Goal: Task Accomplishment & Management: Manage account settings

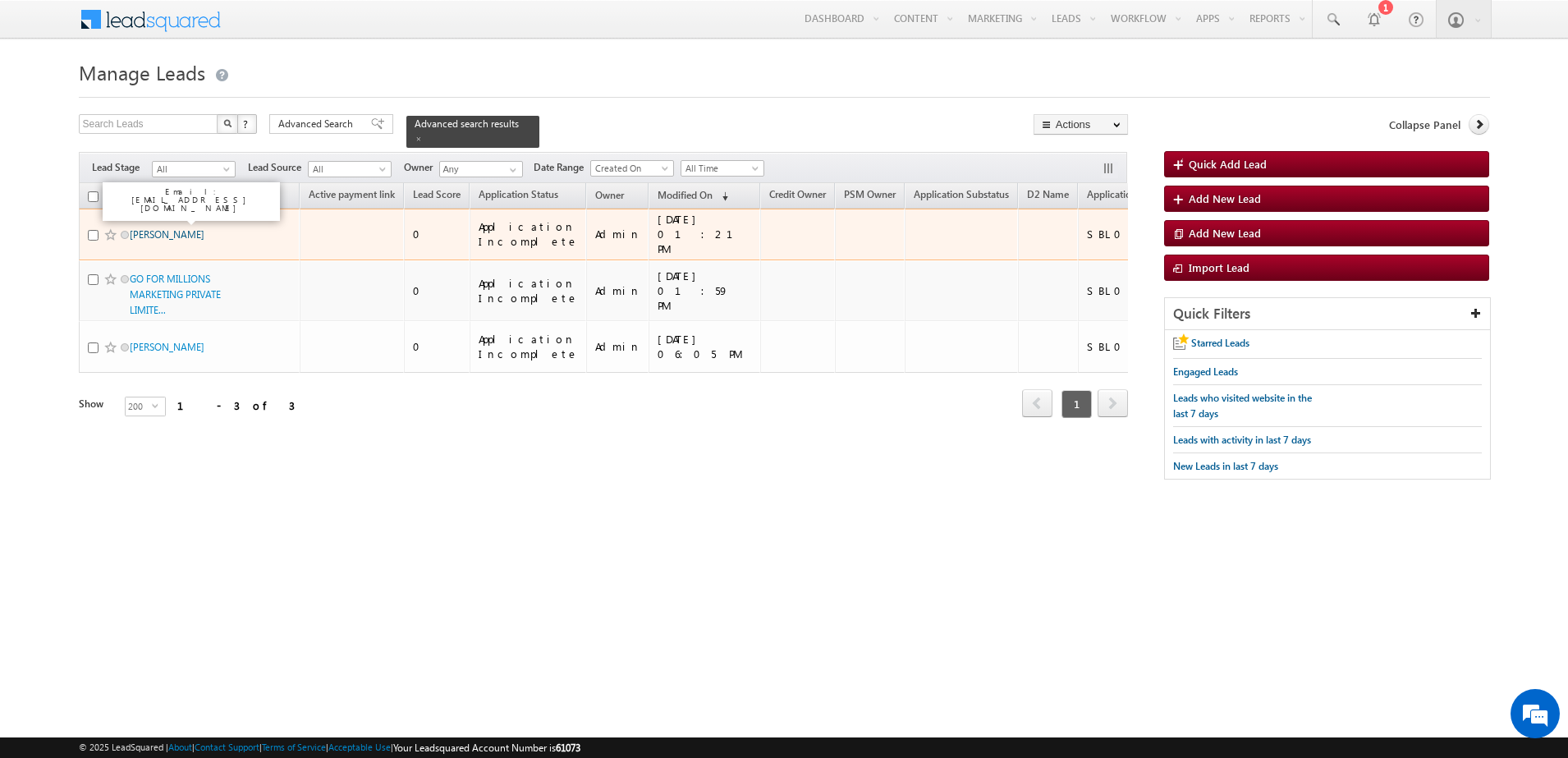
click at [164, 229] on link "MOHAMMED KARIMULLAH" at bounding box center [168, 234] width 75 height 13
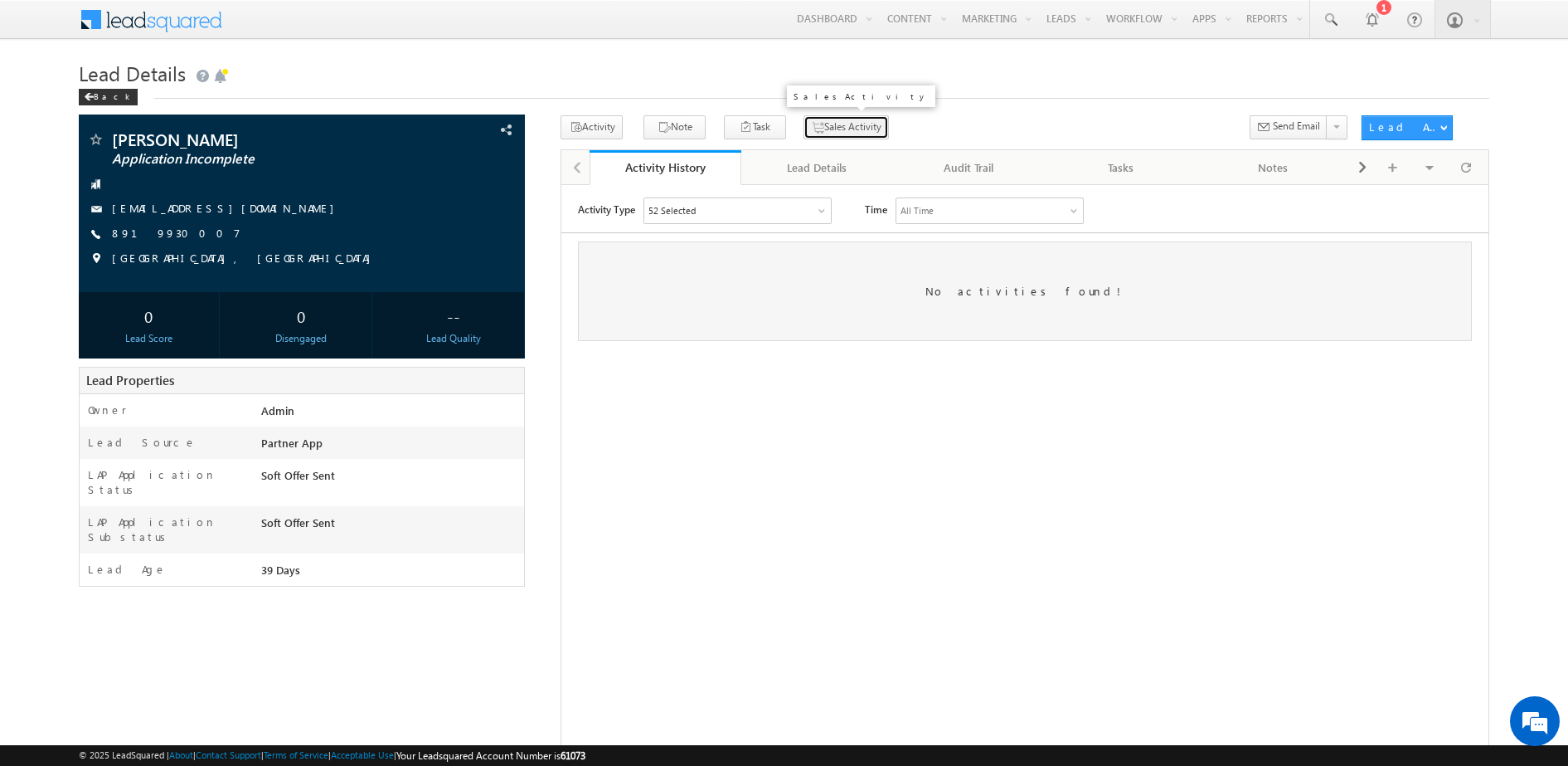
click at [814, 121] on button "Sales Activity" at bounding box center [846, 127] width 85 height 24
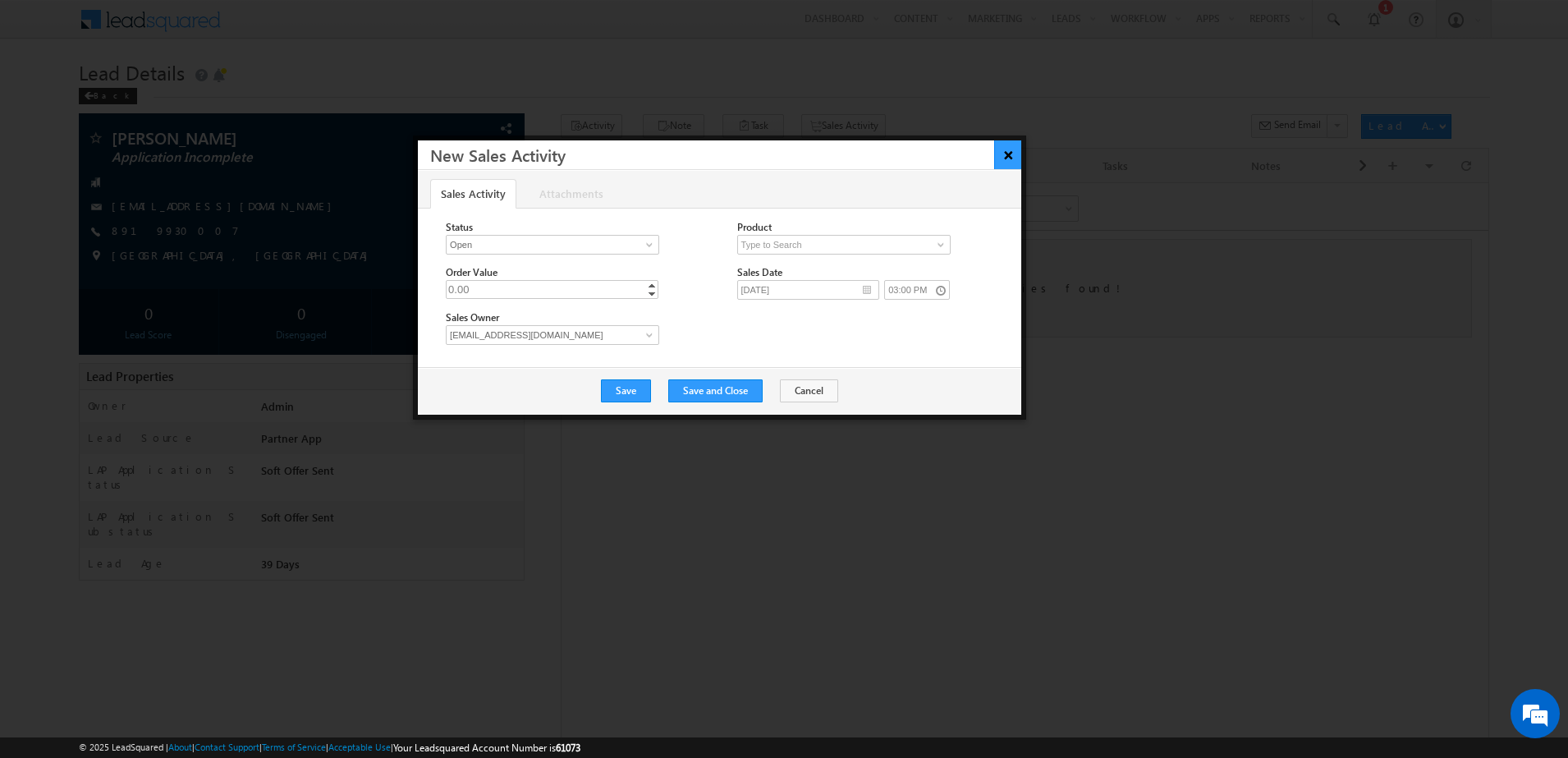
click at [1008, 152] on button "×" at bounding box center [1008, 154] width 27 height 28
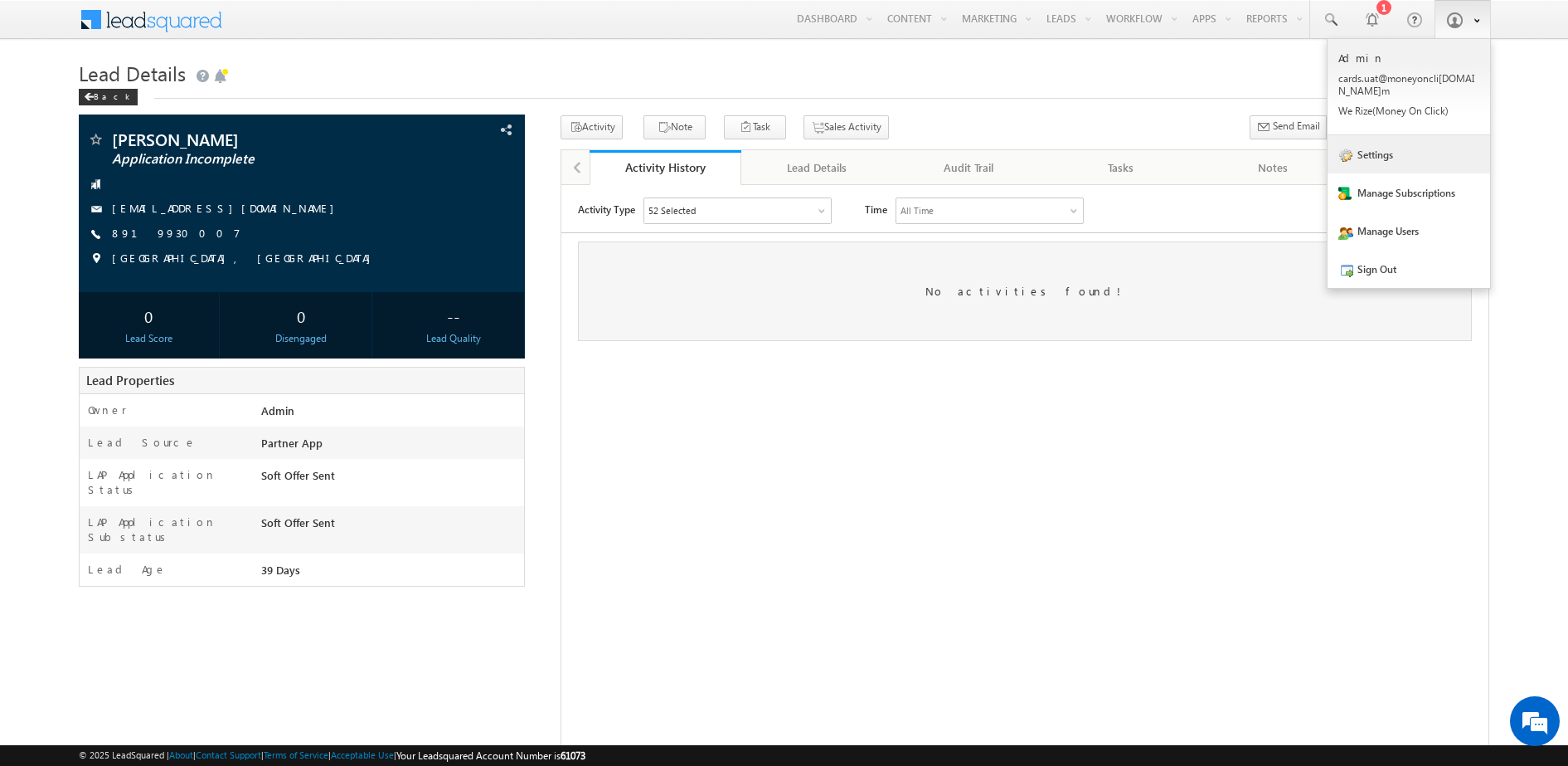
click at [1405, 136] on link "Settings" at bounding box center [1409, 153] width 163 height 38
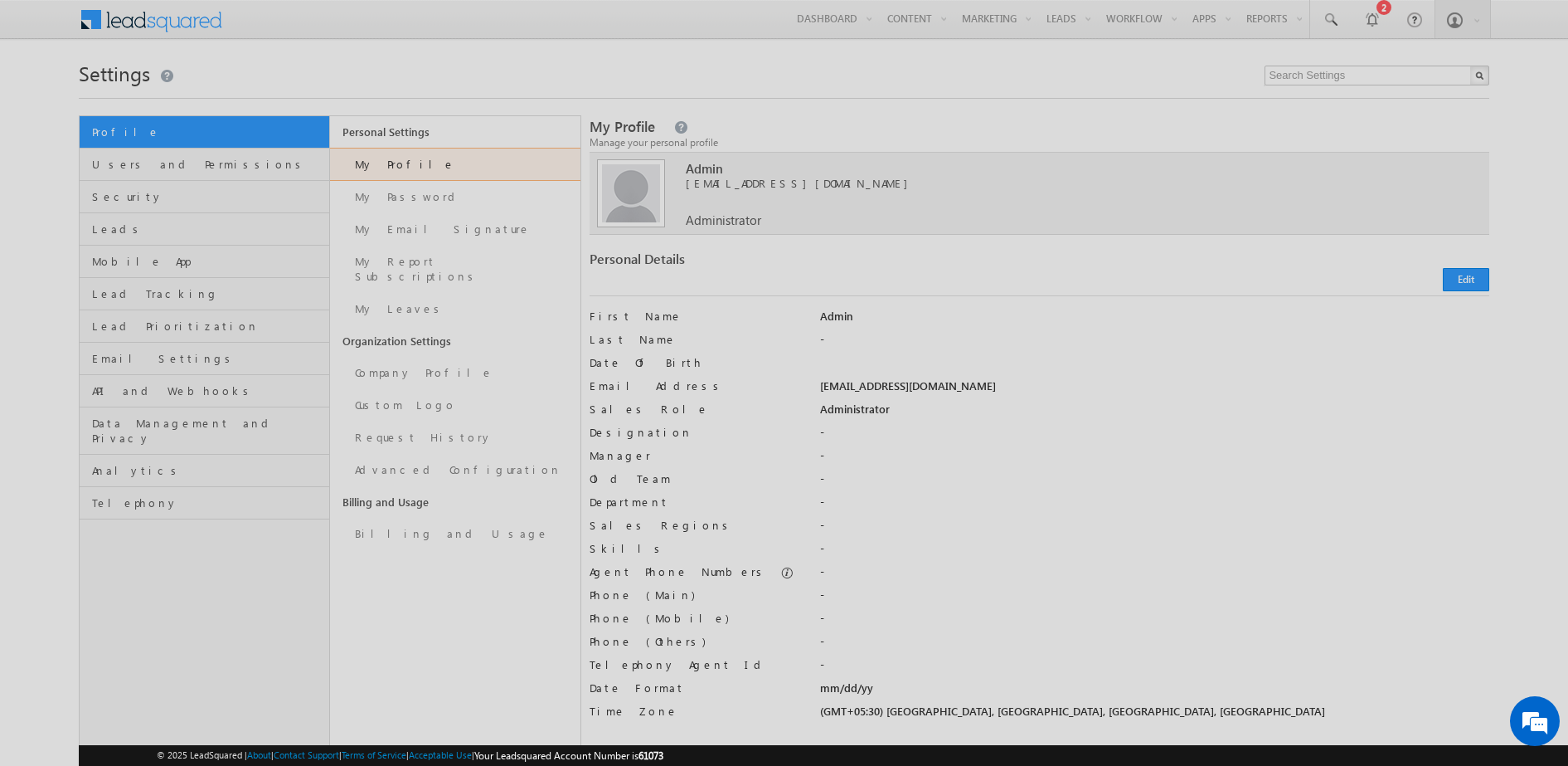
click at [206, 225] on div at bounding box center [784, 383] width 1568 height 766
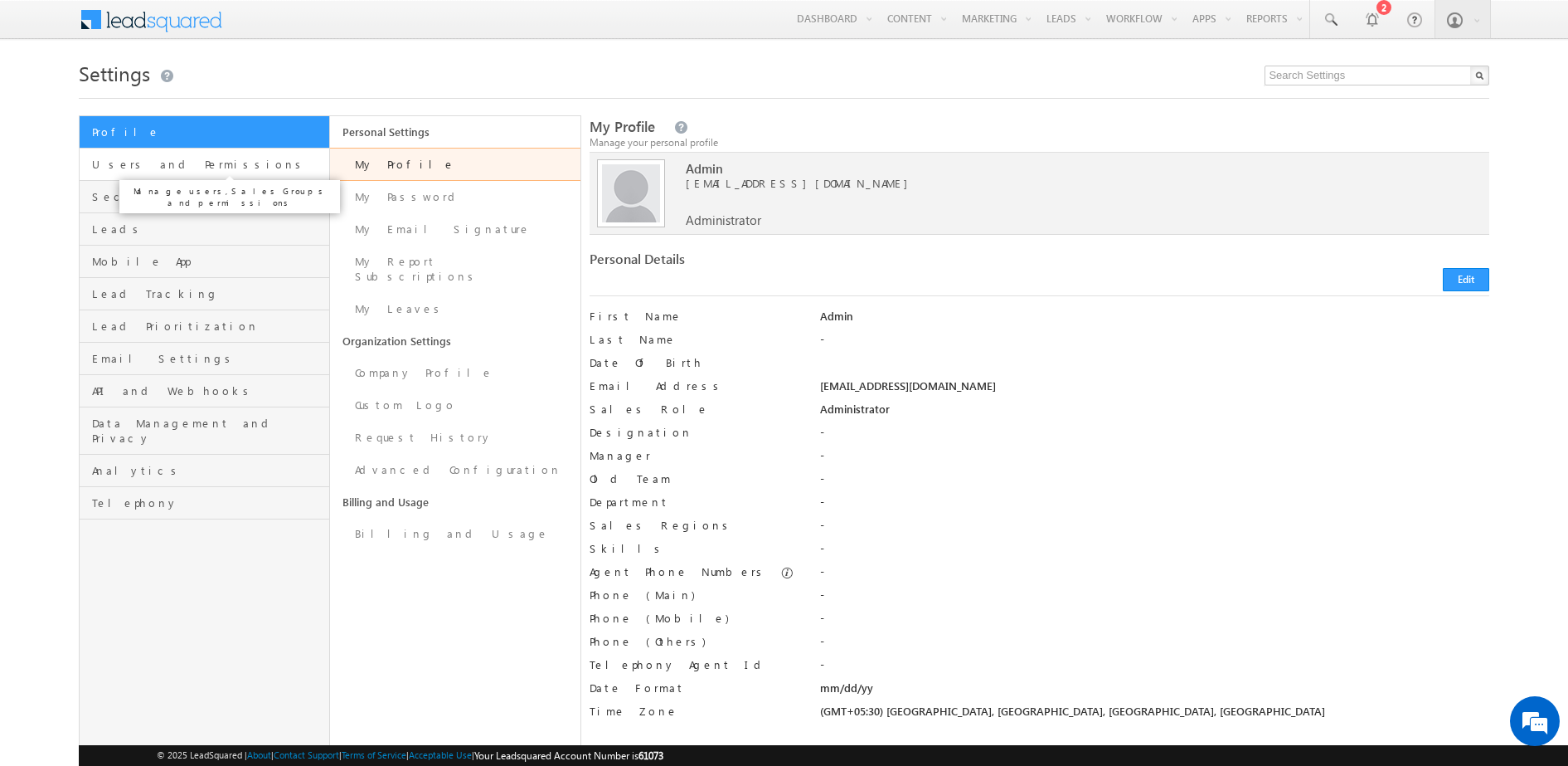
click at [268, 163] on span "Users and Permissions" at bounding box center [208, 164] width 233 height 15
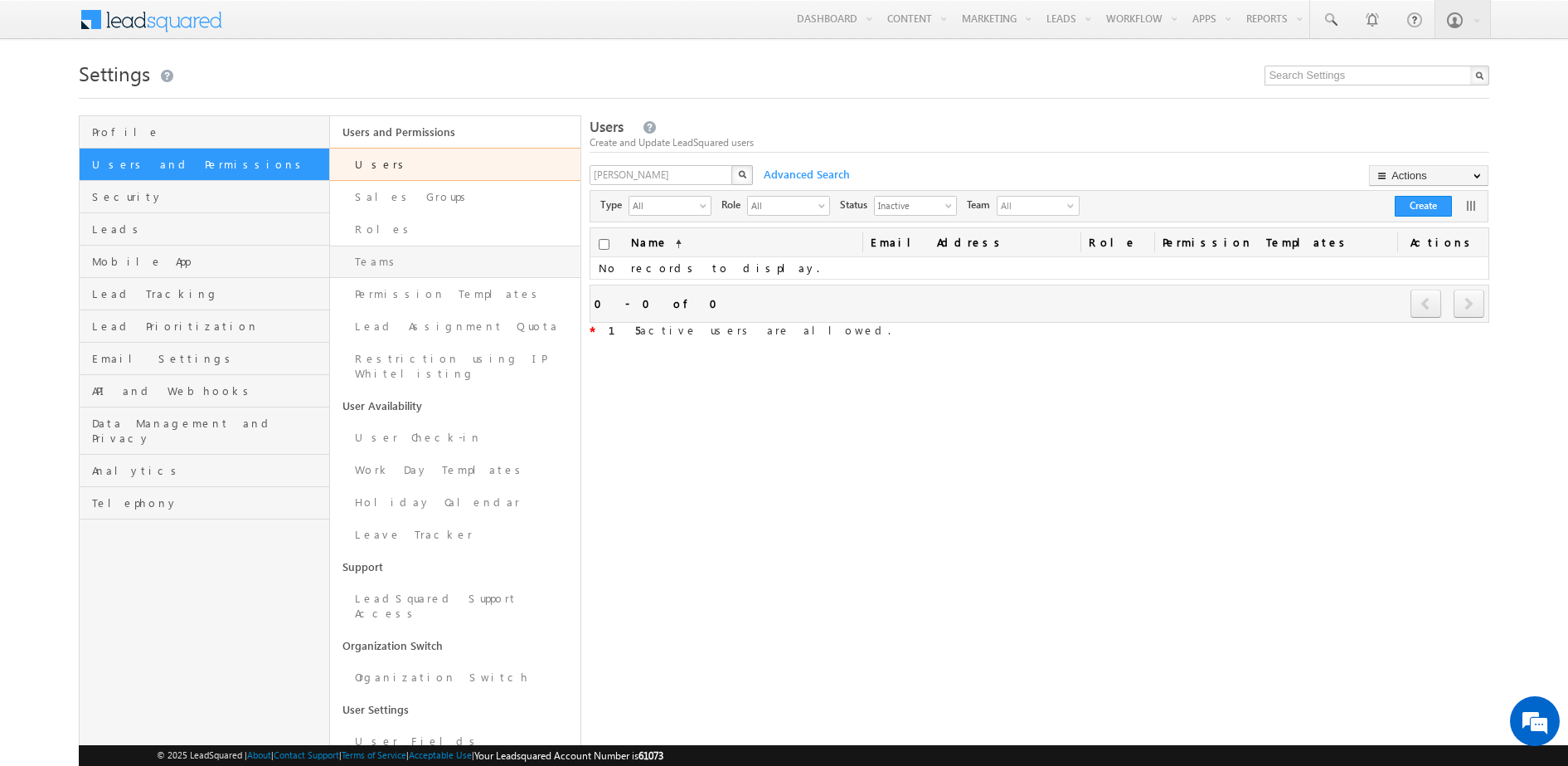
click at [373, 260] on link "Teams" at bounding box center [455, 261] width 250 height 32
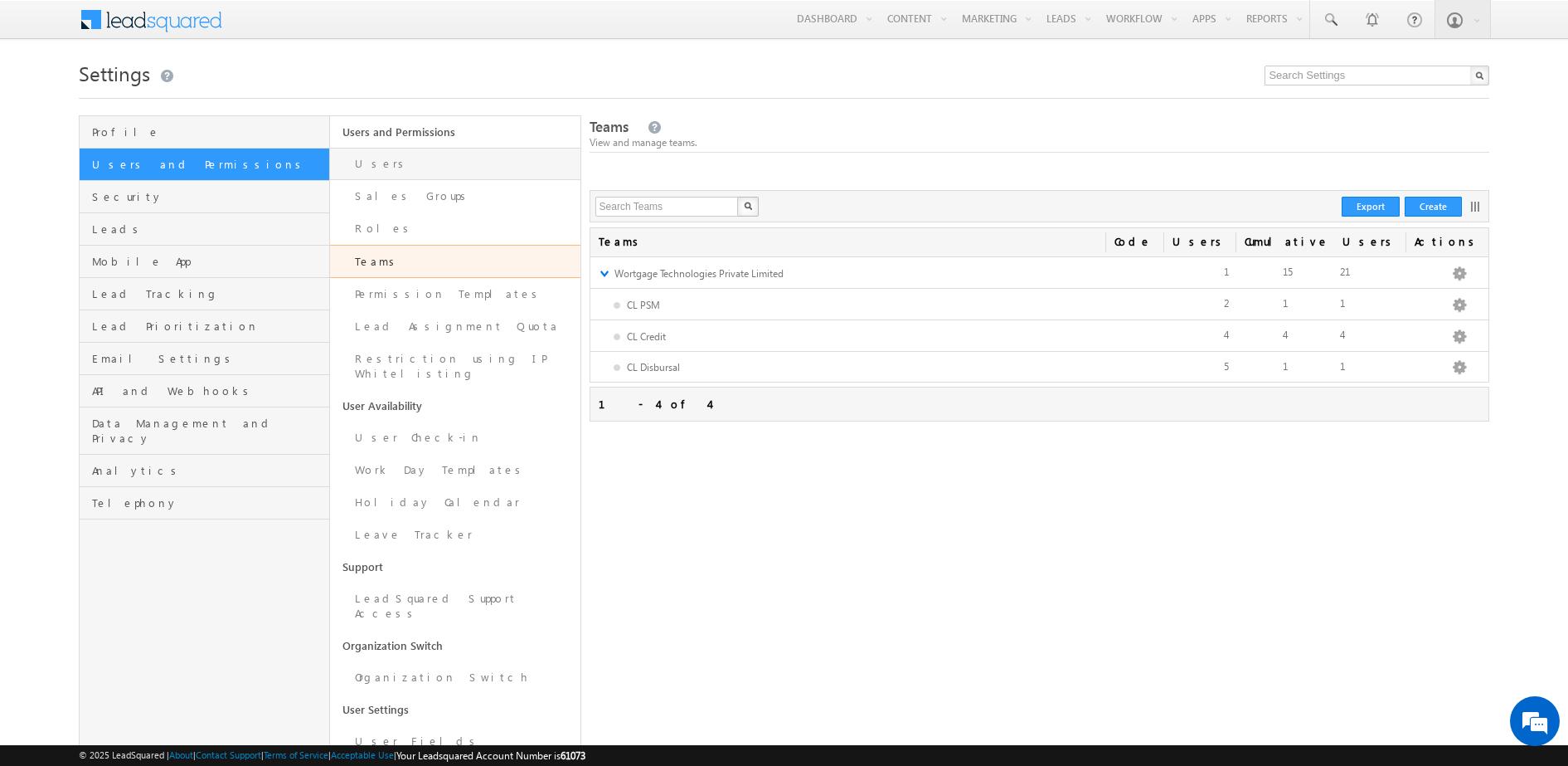
click at [398, 153] on link "Users" at bounding box center [455, 163] width 250 height 32
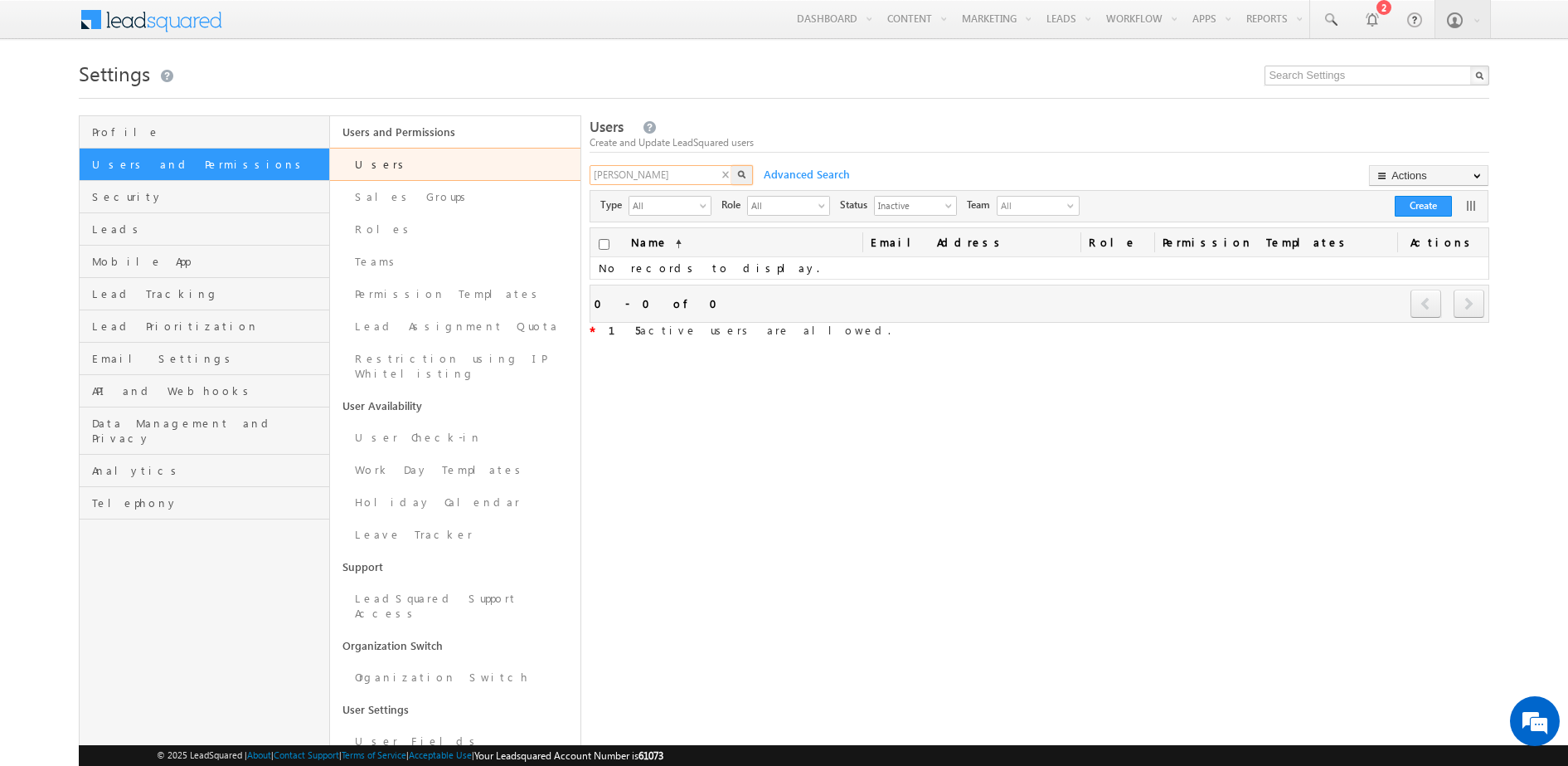
click at [653, 174] on input "sowmiyan" at bounding box center [661, 175] width 144 height 20
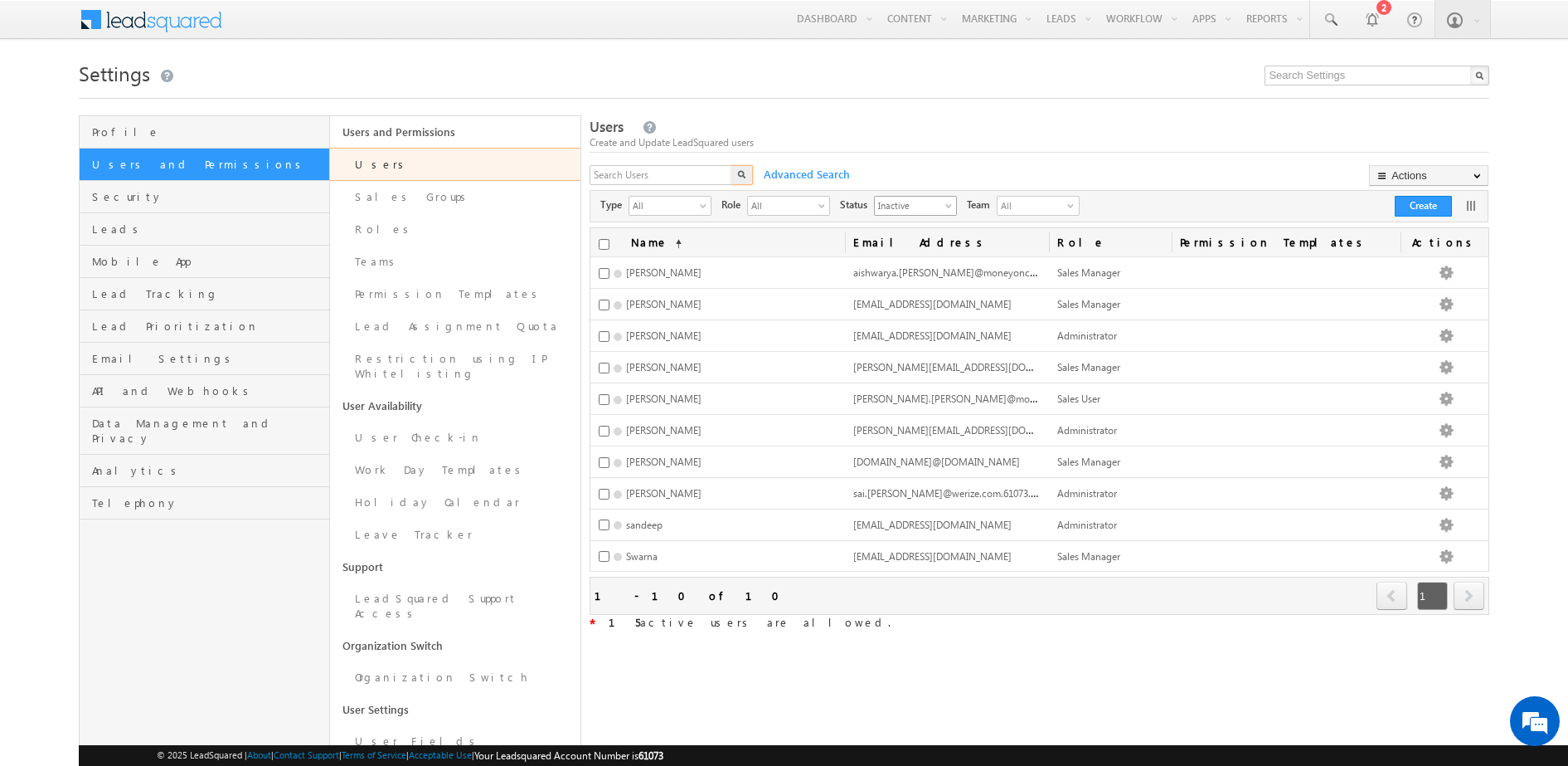
click at [929, 207] on span "Inactive" at bounding box center [908, 205] width 68 height 17
click at [908, 238] on li "Active" at bounding box center [915, 242] width 81 height 17
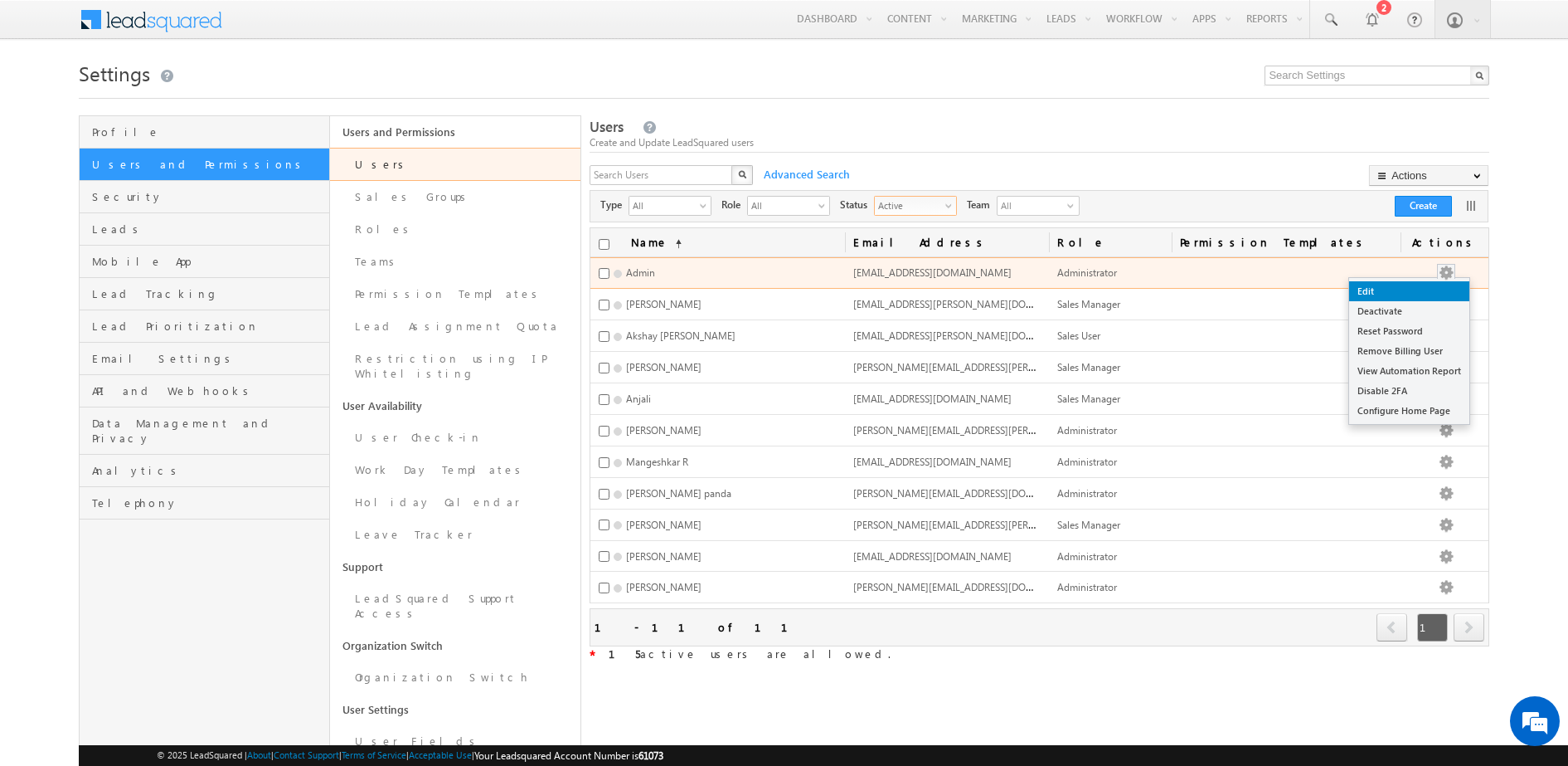
click at [1437, 292] on link "Edit" at bounding box center [1409, 292] width 120 height 20
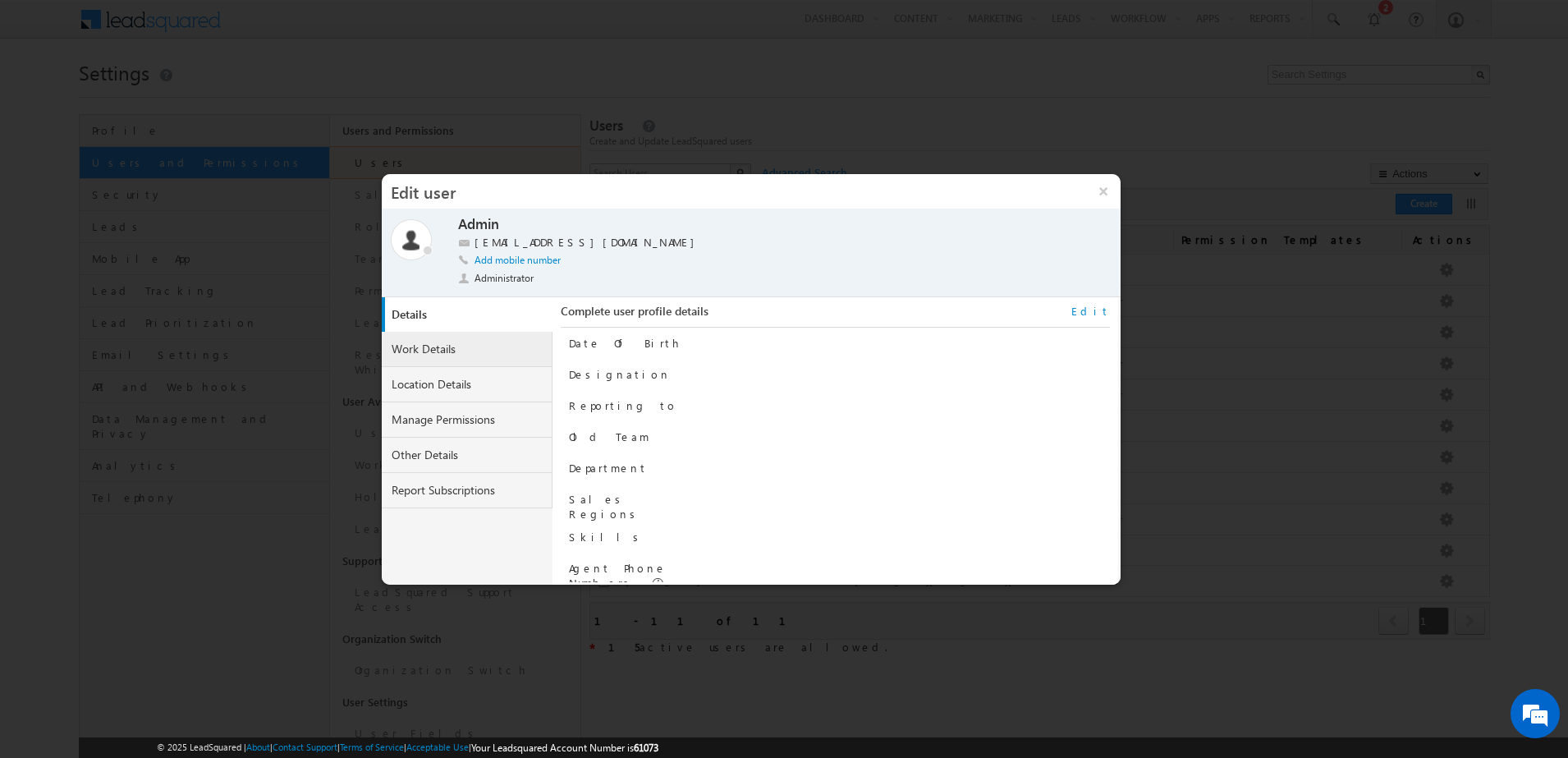
click at [485, 359] on link "Work Details" at bounding box center [467, 349] width 171 height 35
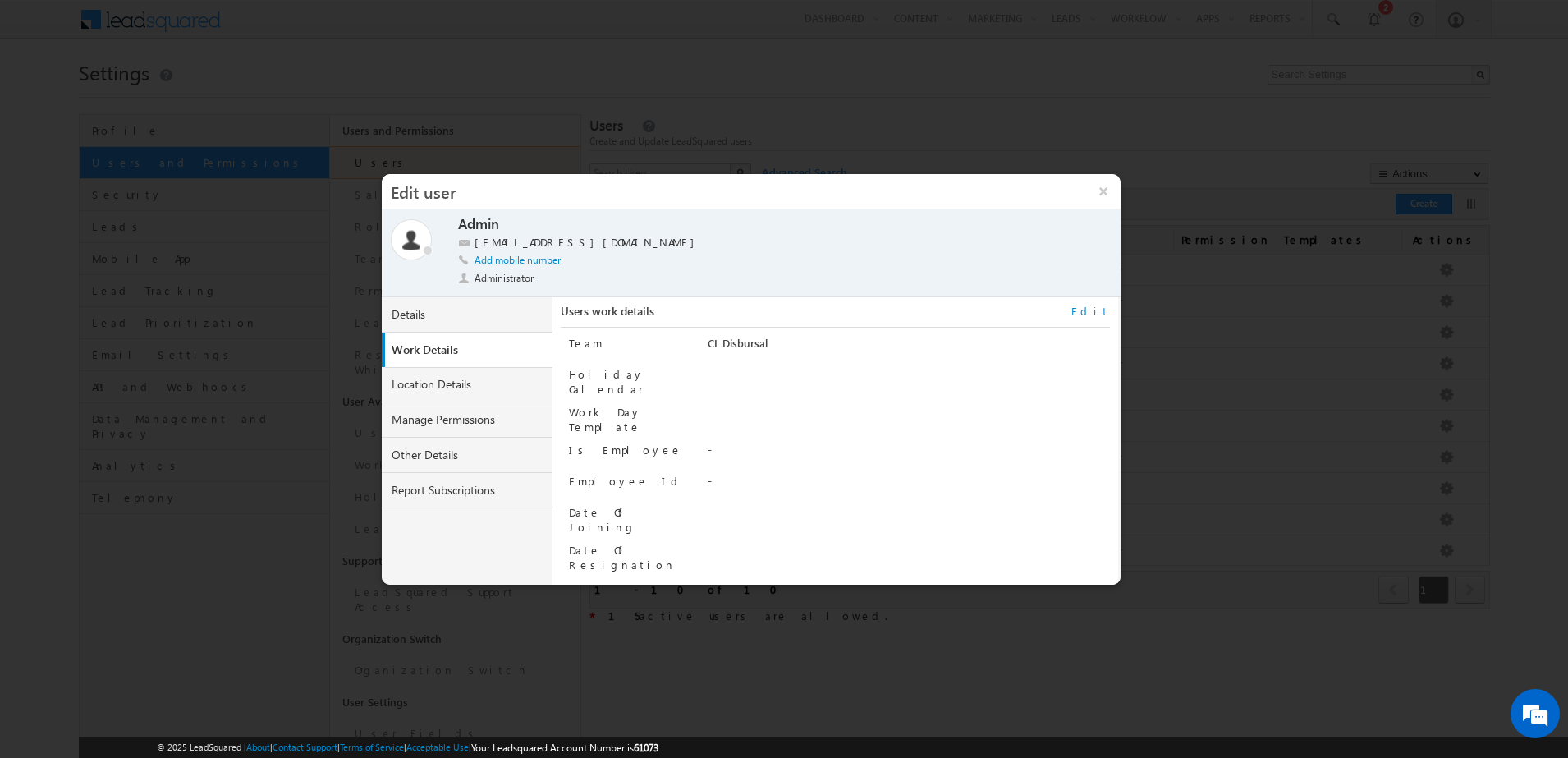
click at [1102, 316] on link "Edit" at bounding box center [1091, 311] width 38 height 15
click at [915, 349] on span "CL Disbursal" at bounding box center [854, 346] width 293 height 18
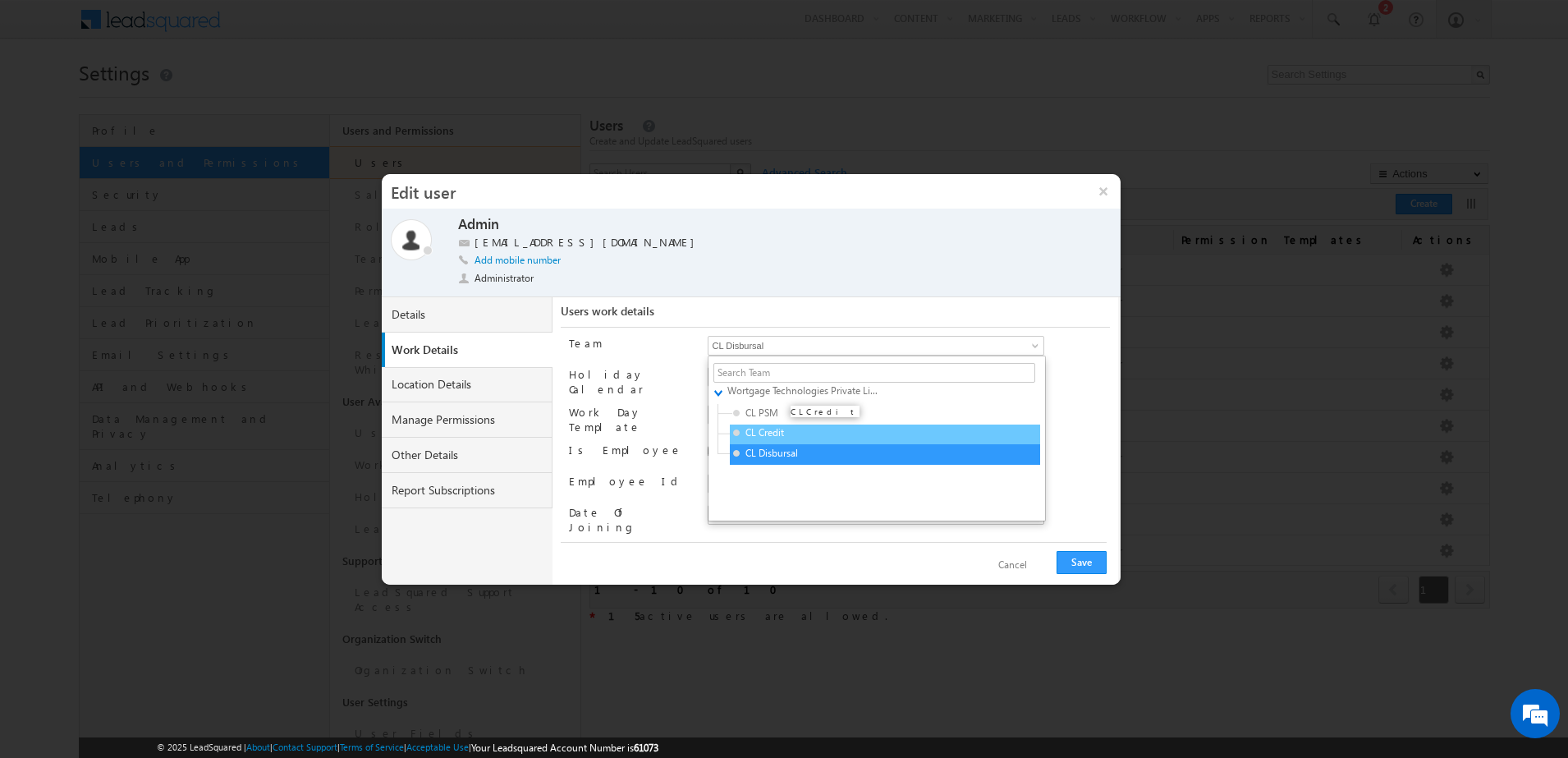
click at [877, 438] on span "CL Credit" at bounding box center [811, 433] width 156 height 15
type input "163aba70-64d7-11ed-8e25-02cb05f59cdc"
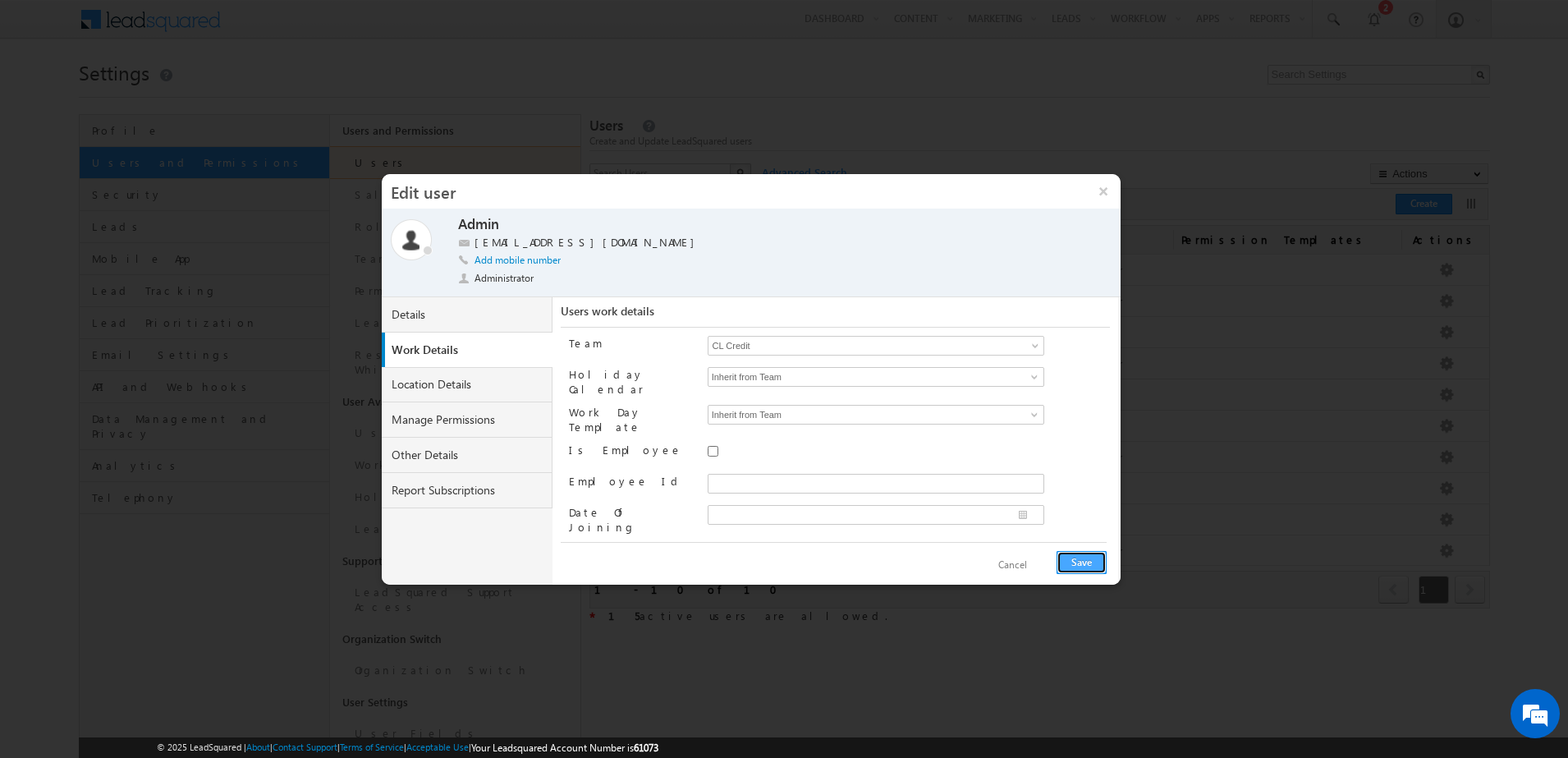
click at [1093, 556] on button "Save" at bounding box center [1082, 562] width 50 height 23
click at [1102, 314] on link "Edit" at bounding box center [1091, 311] width 38 height 15
click at [867, 349] on span "CL Credit" at bounding box center [854, 346] width 293 height 18
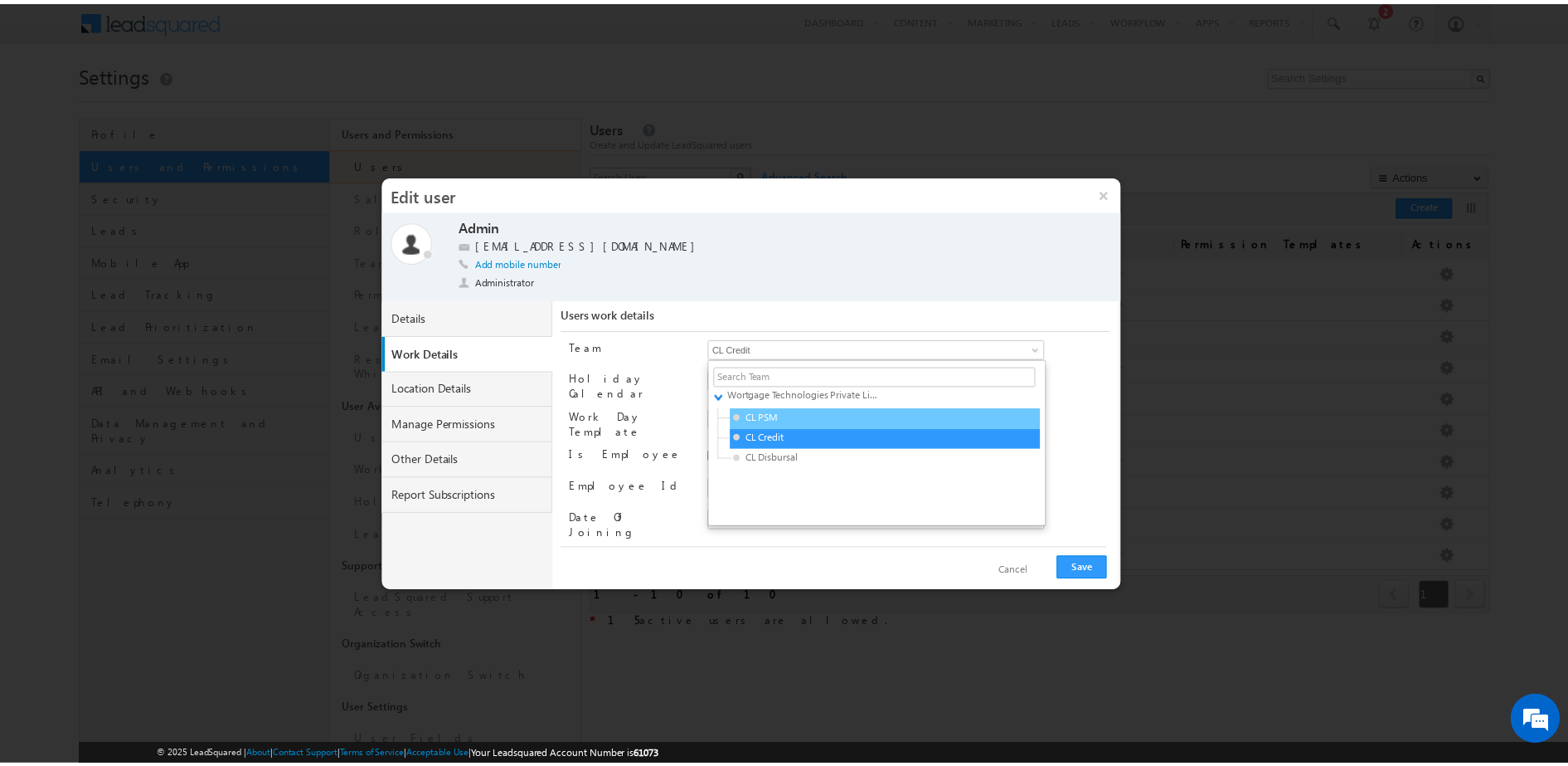
scroll to position [22, 0]
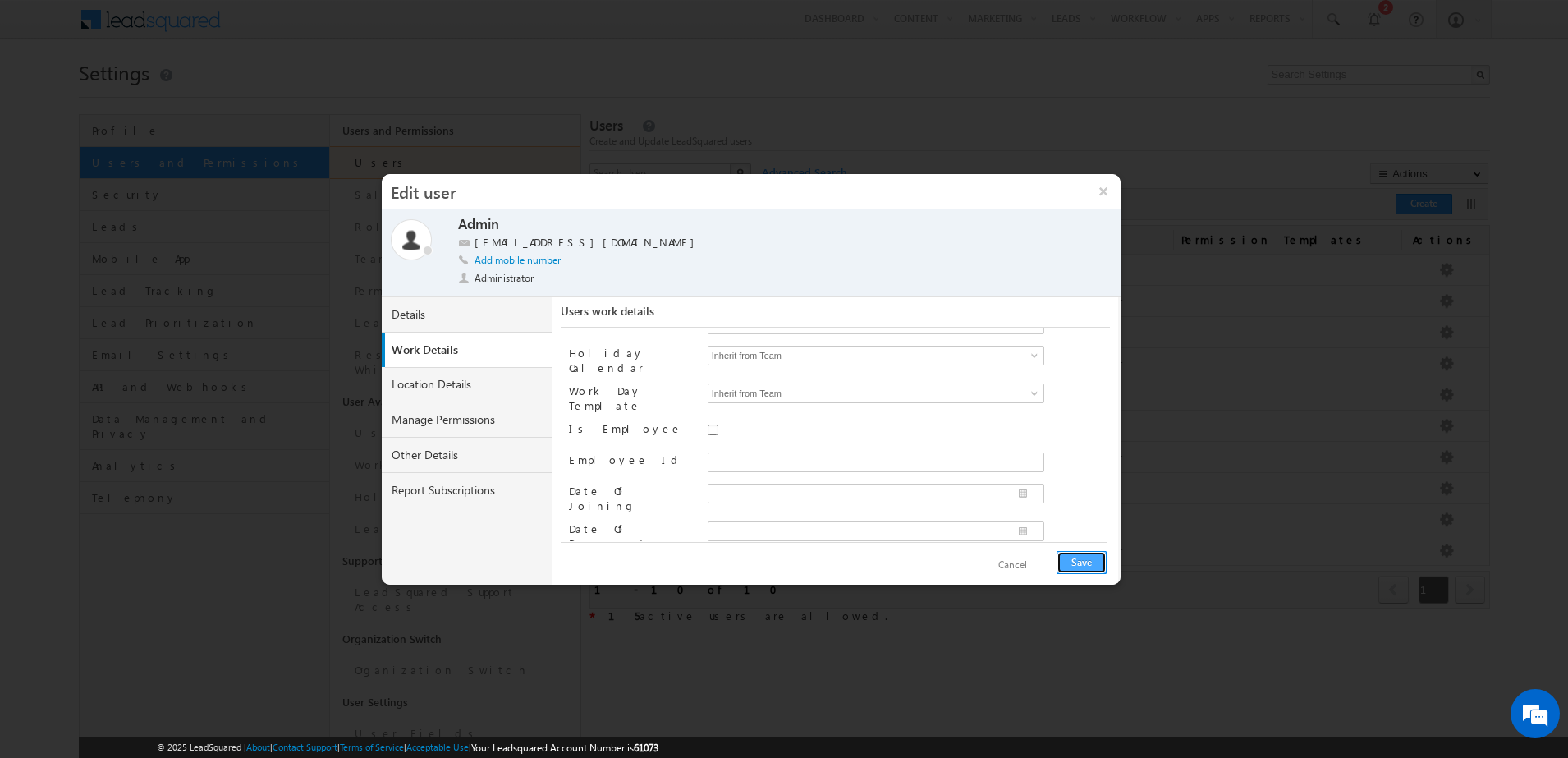
click at [1083, 574] on button "Save" at bounding box center [1082, 562] width 50 height 23
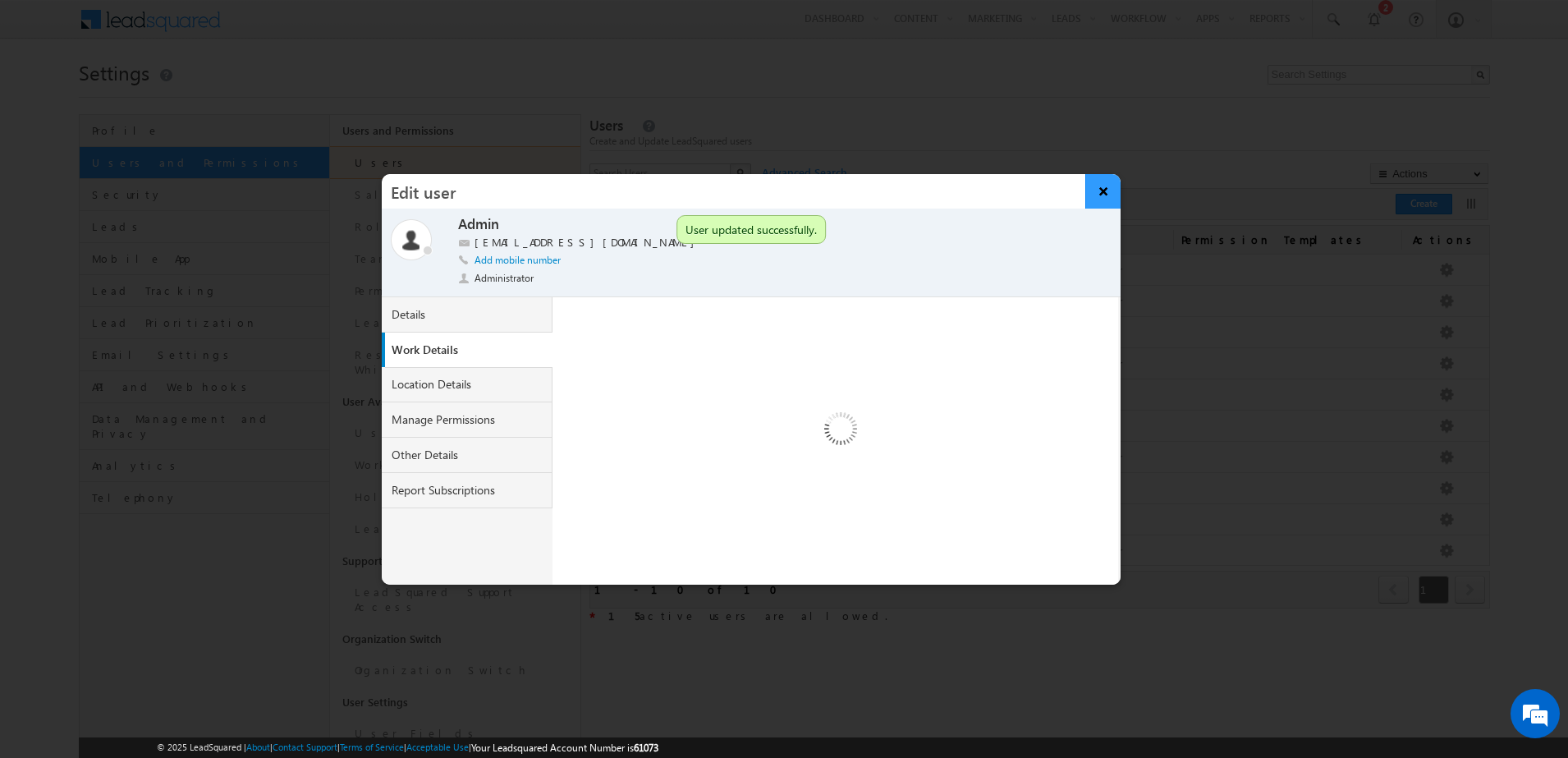
click at [1108, 181] on button "×" at bounding box center [1103, 191] width 35 height 34
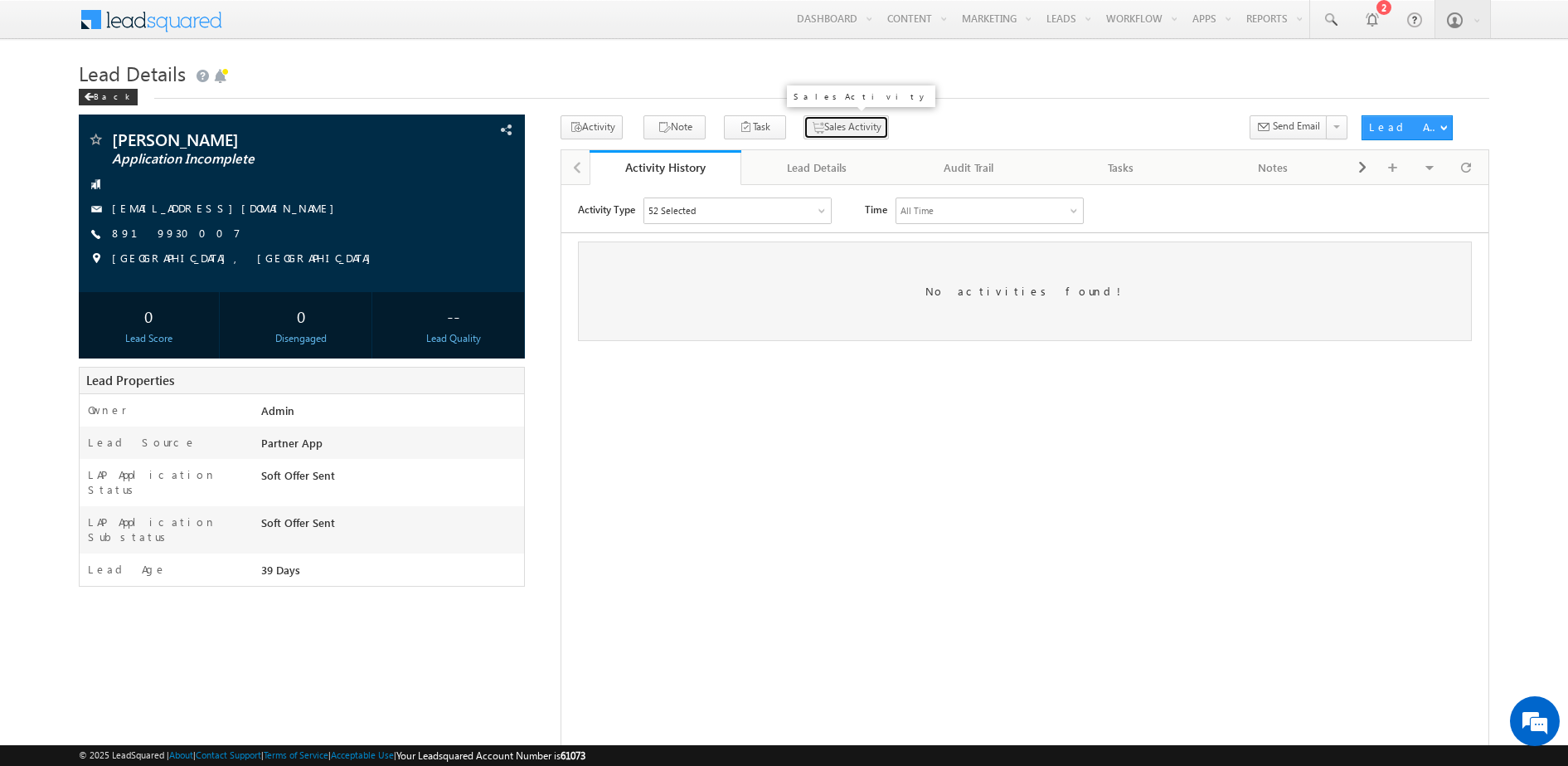
click at [824, 123] on button "Sales Activity" at bounding box center [846, 127] width 85 height 24
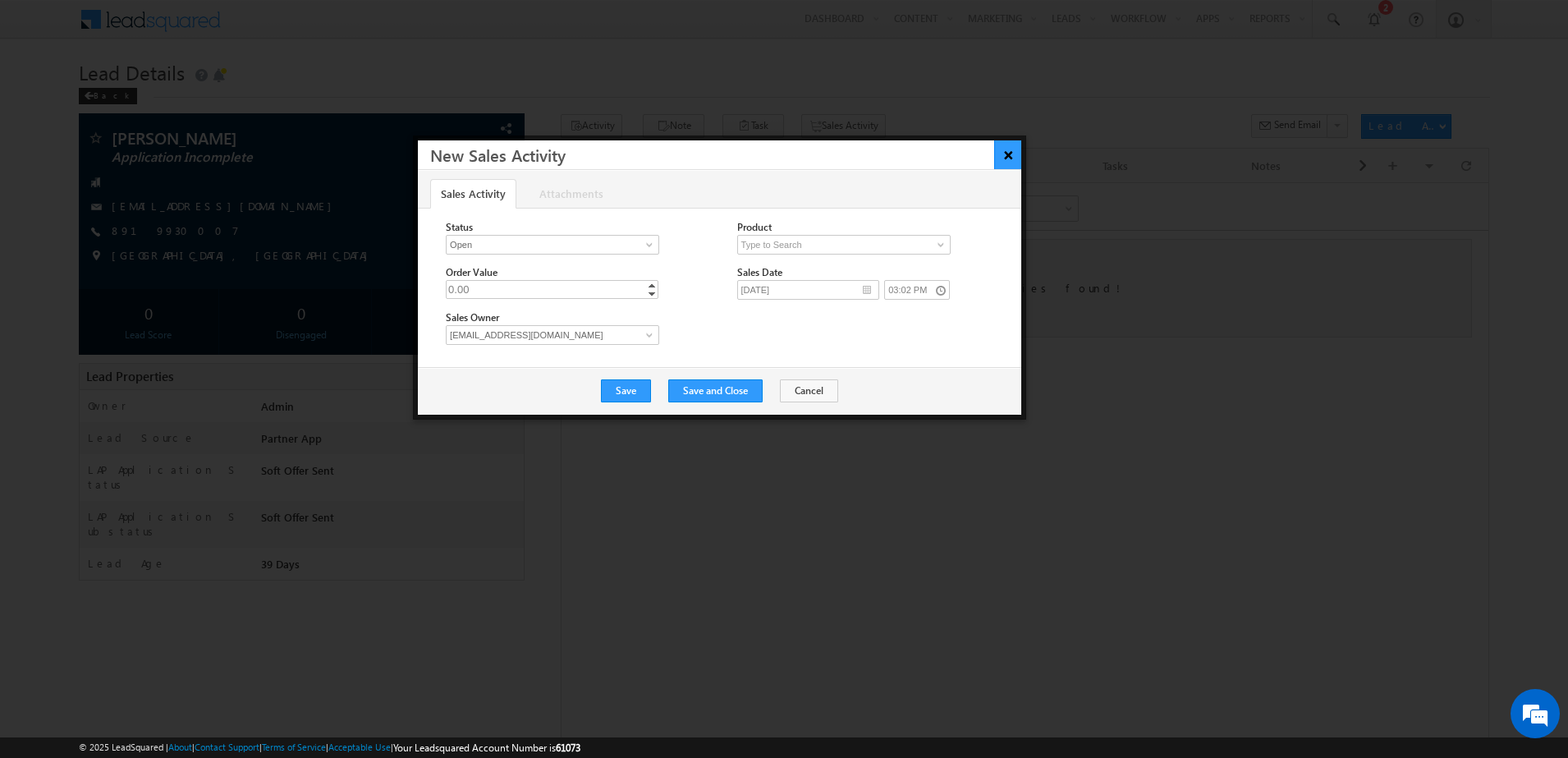
click at [1008, 149] on button "×" at bounding box center [1008, 154] width 27 height 28
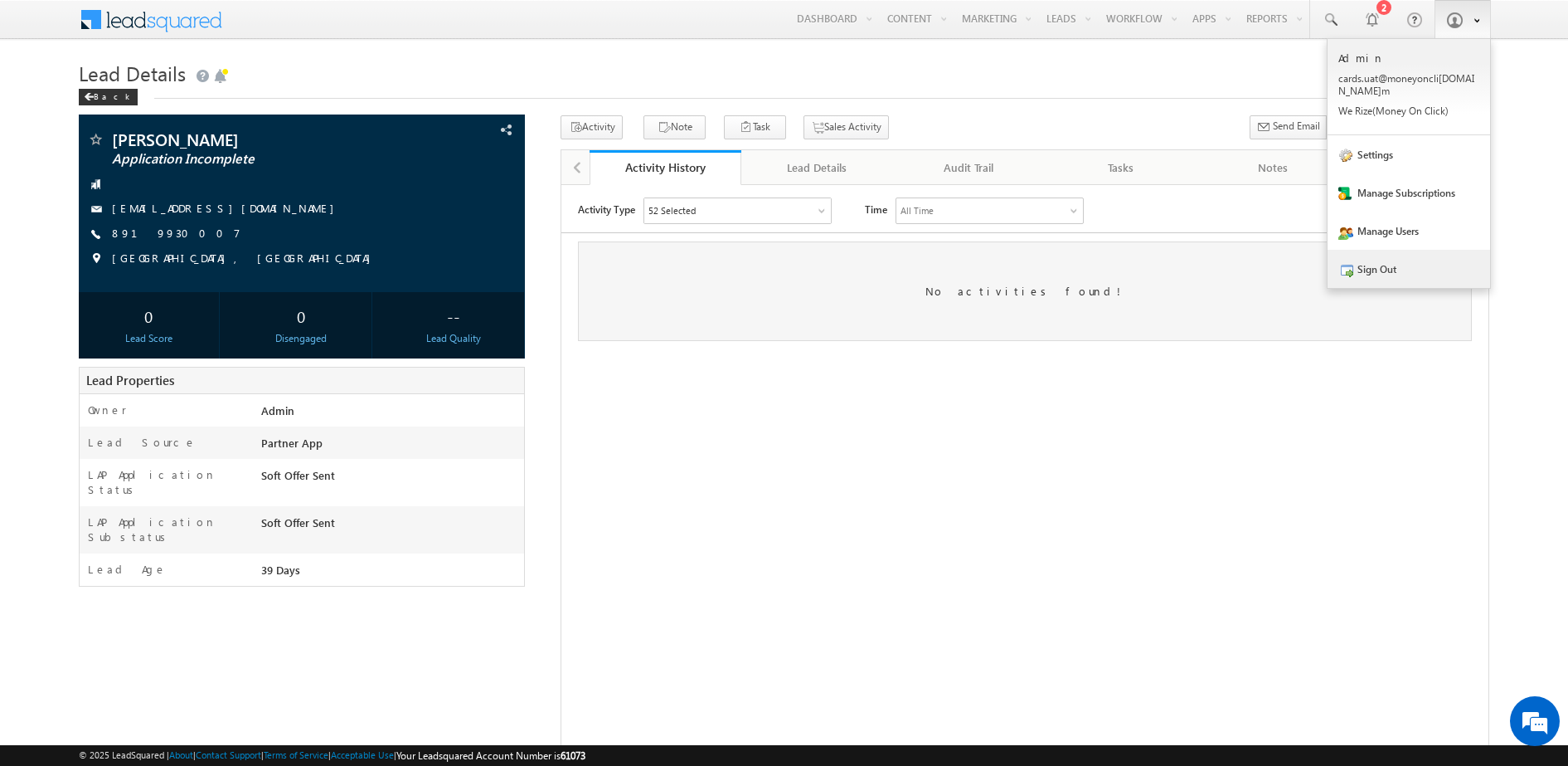
click at [1432, 258] on link "Sign Out" at bounding box center [1409, 268] width 163 height 38
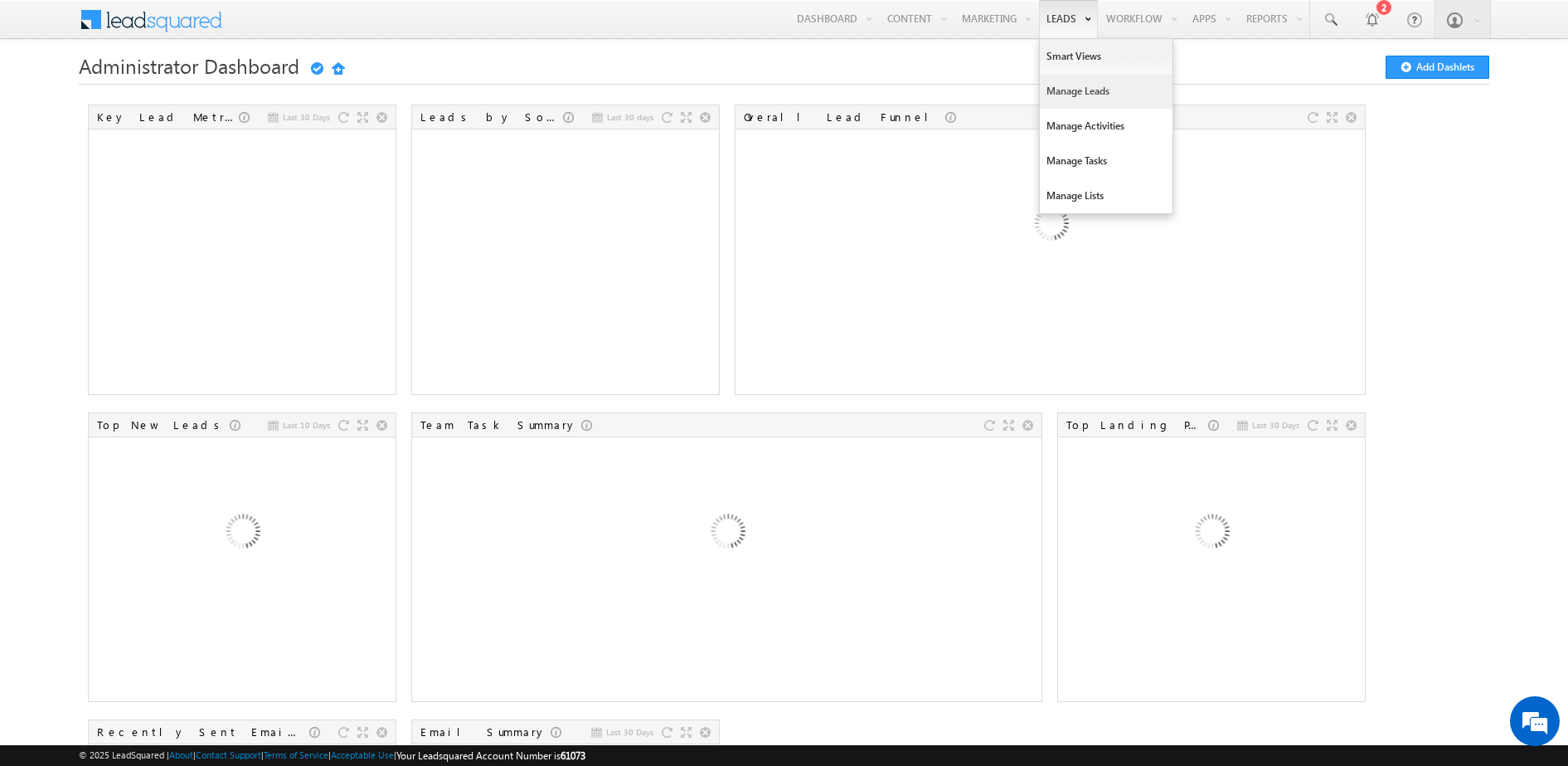
click at [1069, 80] on link "Manage Leads" at bounding box center [1105, 91] width 132 height 35
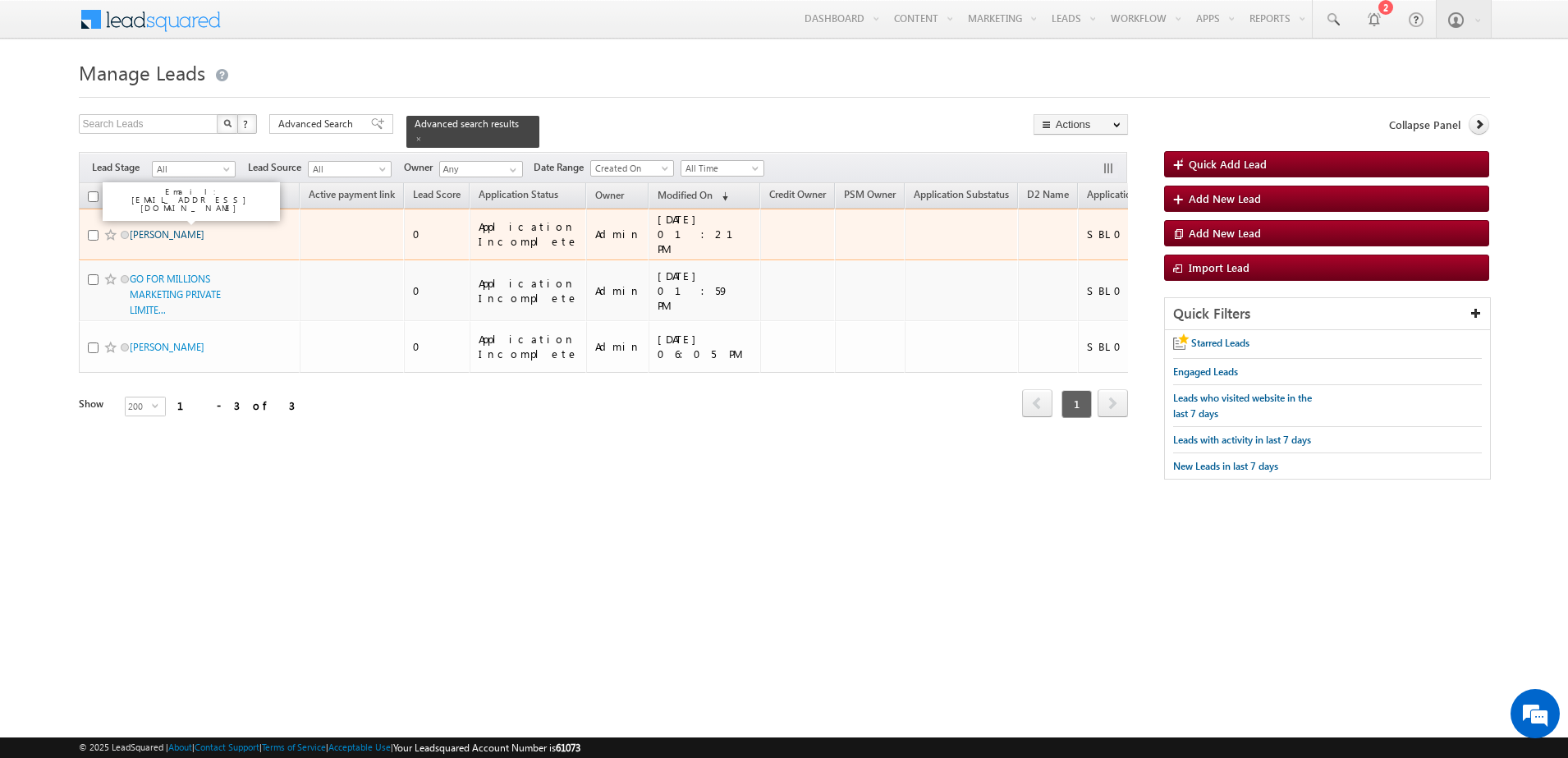
click at [162, 228] on link "[PERSON_NAME]" at bounding box center [168, 234] width 75 height 13
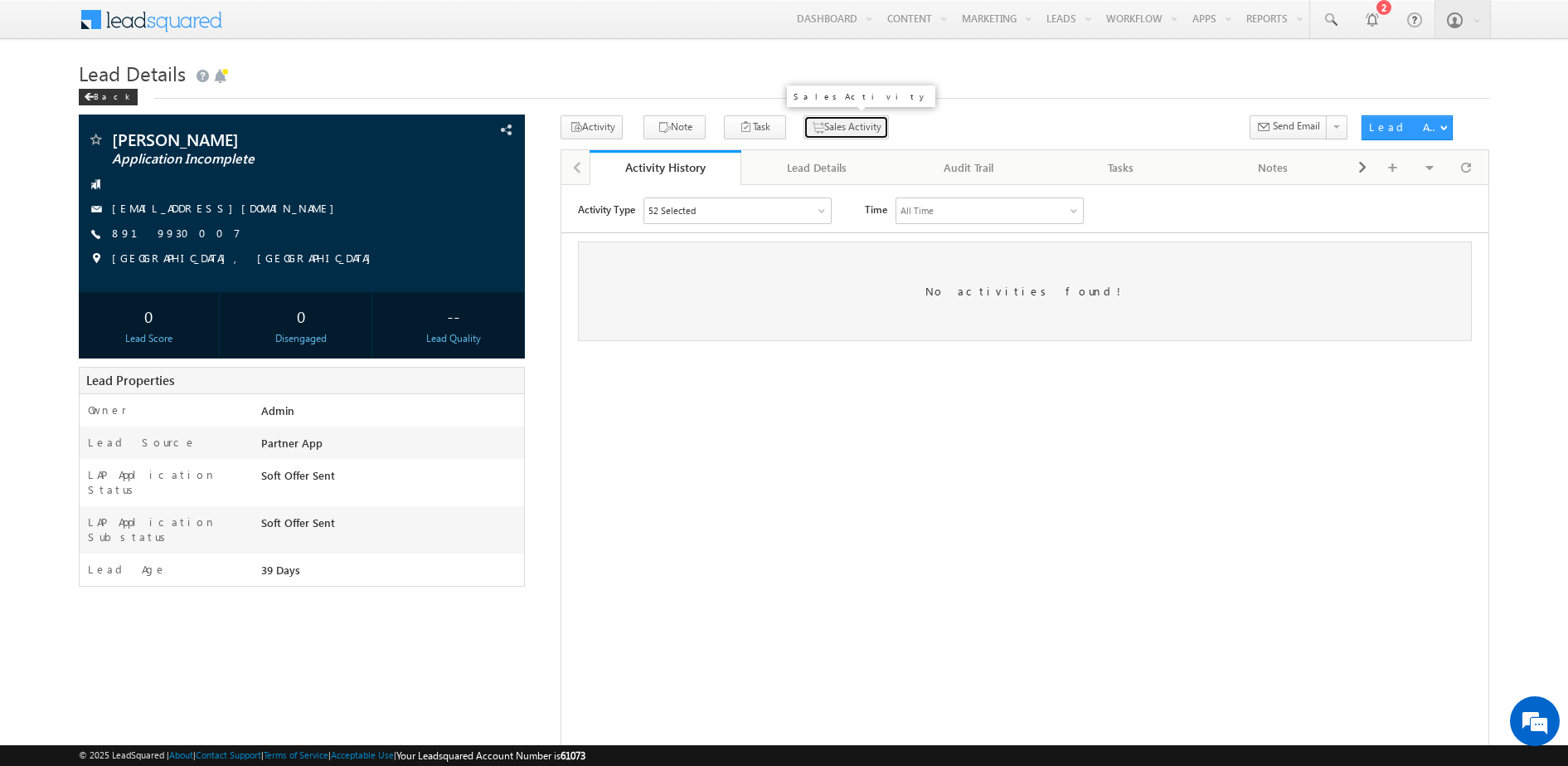
click at [830, 123] on button "Sales Activity" at bounding box center [846, 127] width 85 height 24
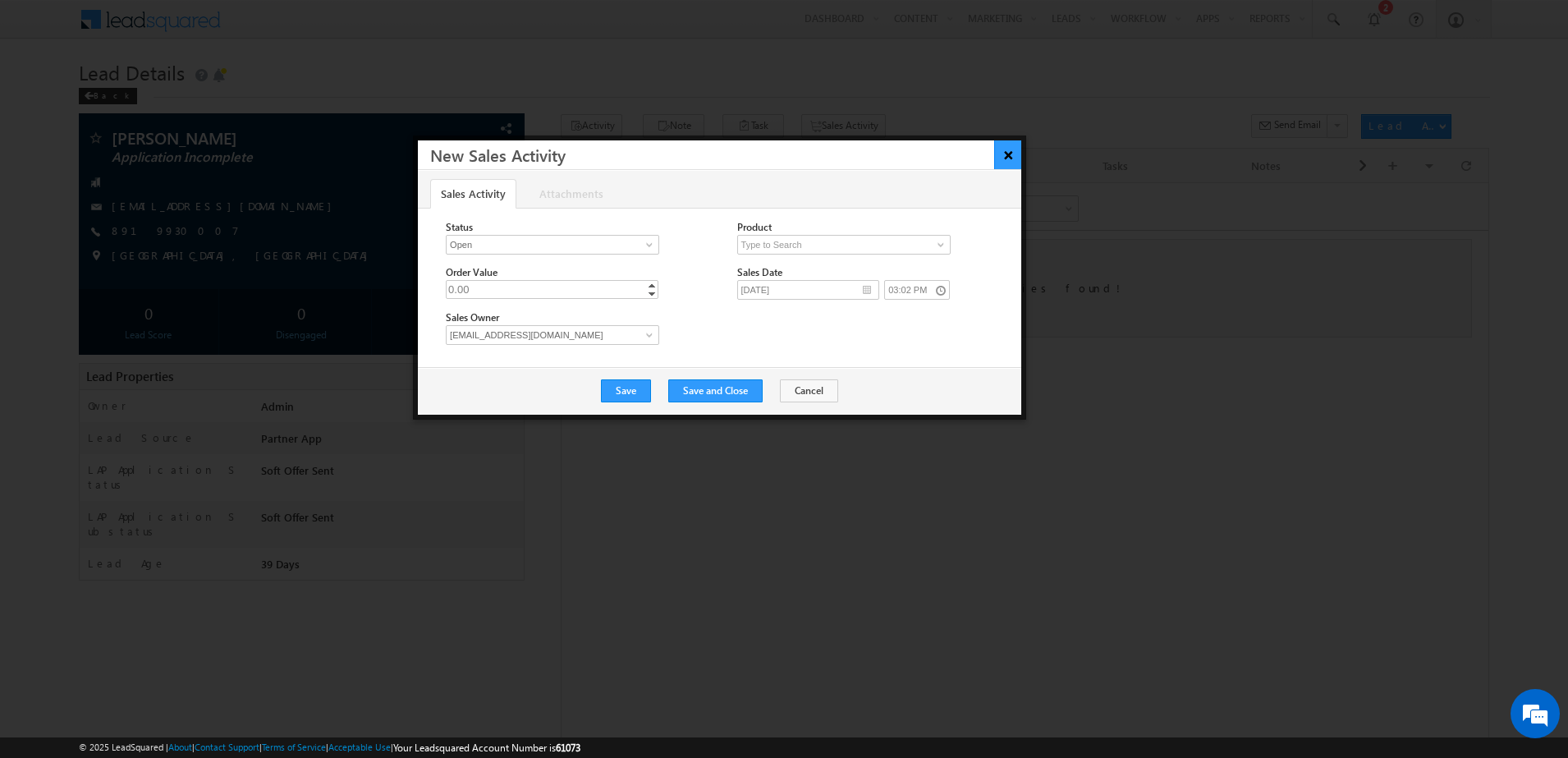
click at [1002, 152] on button "×" at bounding box center [1008, 154] width 27 height 28
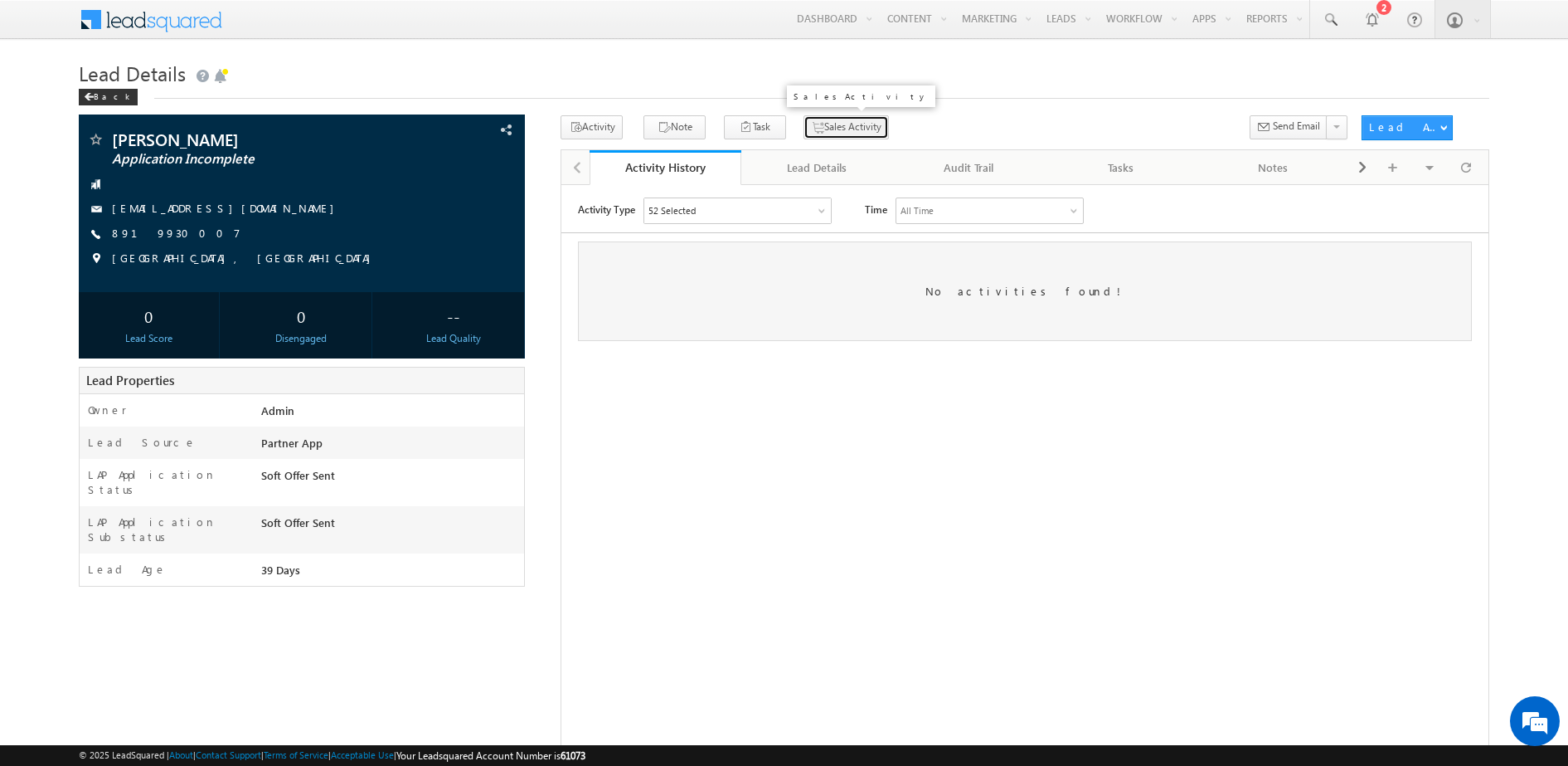
click at [838, 131] on button "Sales Activity" at bounding box center [846, 127] width 85 height 24
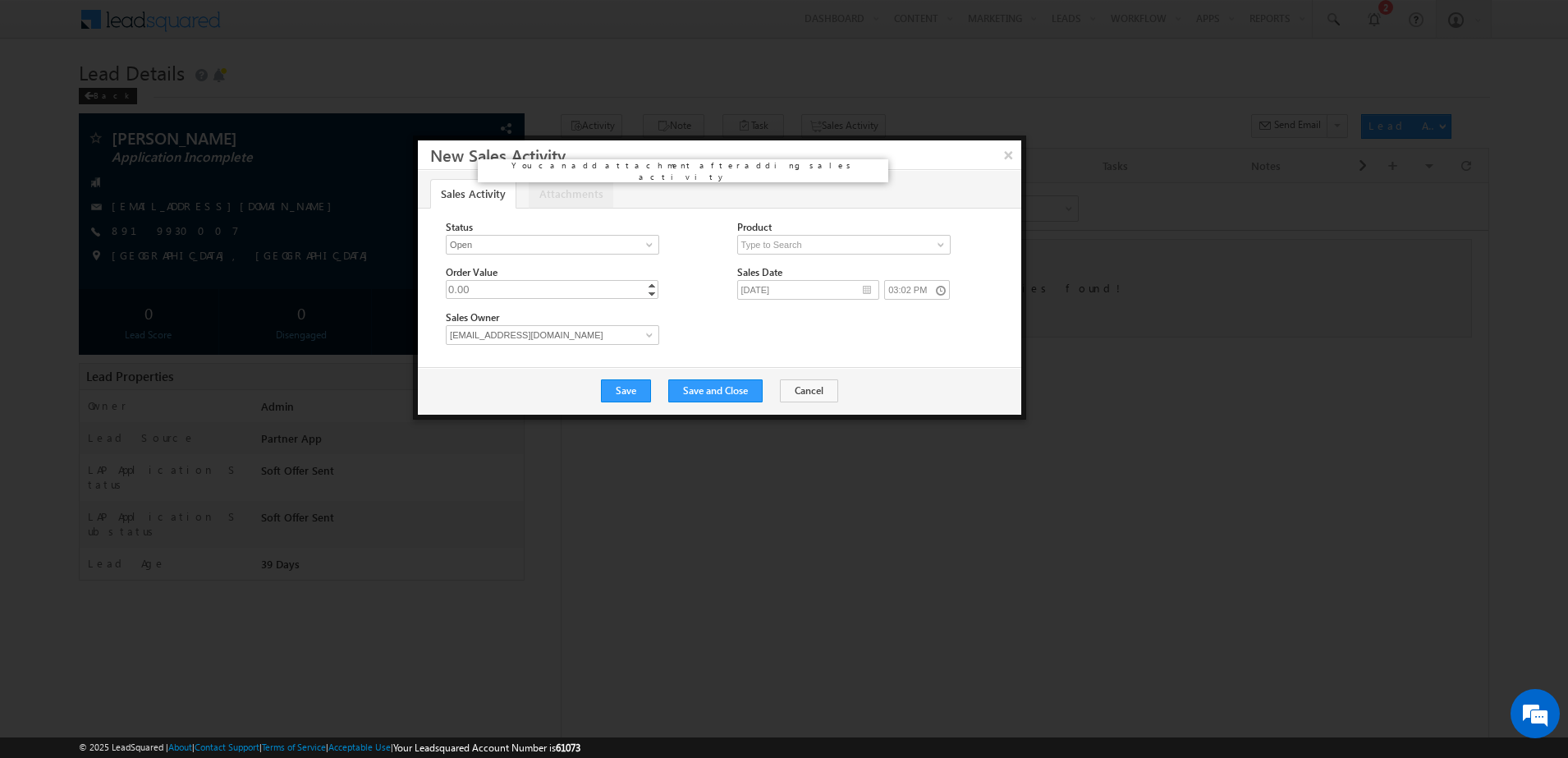
click at [540, 198] on link "Attachments" at bounding box center [570, 193] width 84 height 29
click at [1012, 163] on button "×" at bounding box center [1008, 154] width 27 height 28
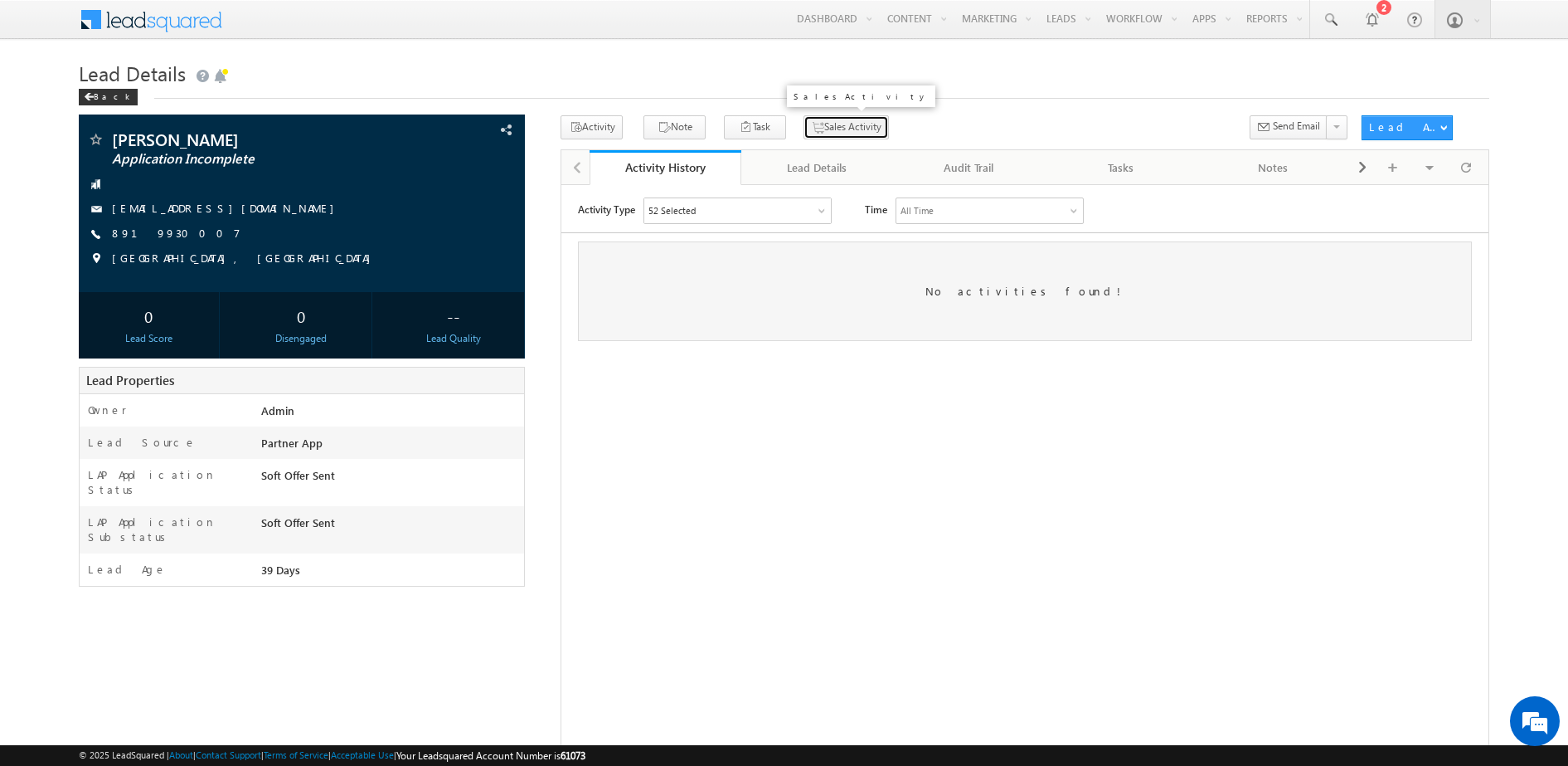
click at [811, 127] on button "Sales Activity" at bounding box center [846, 127] width 85 height 24
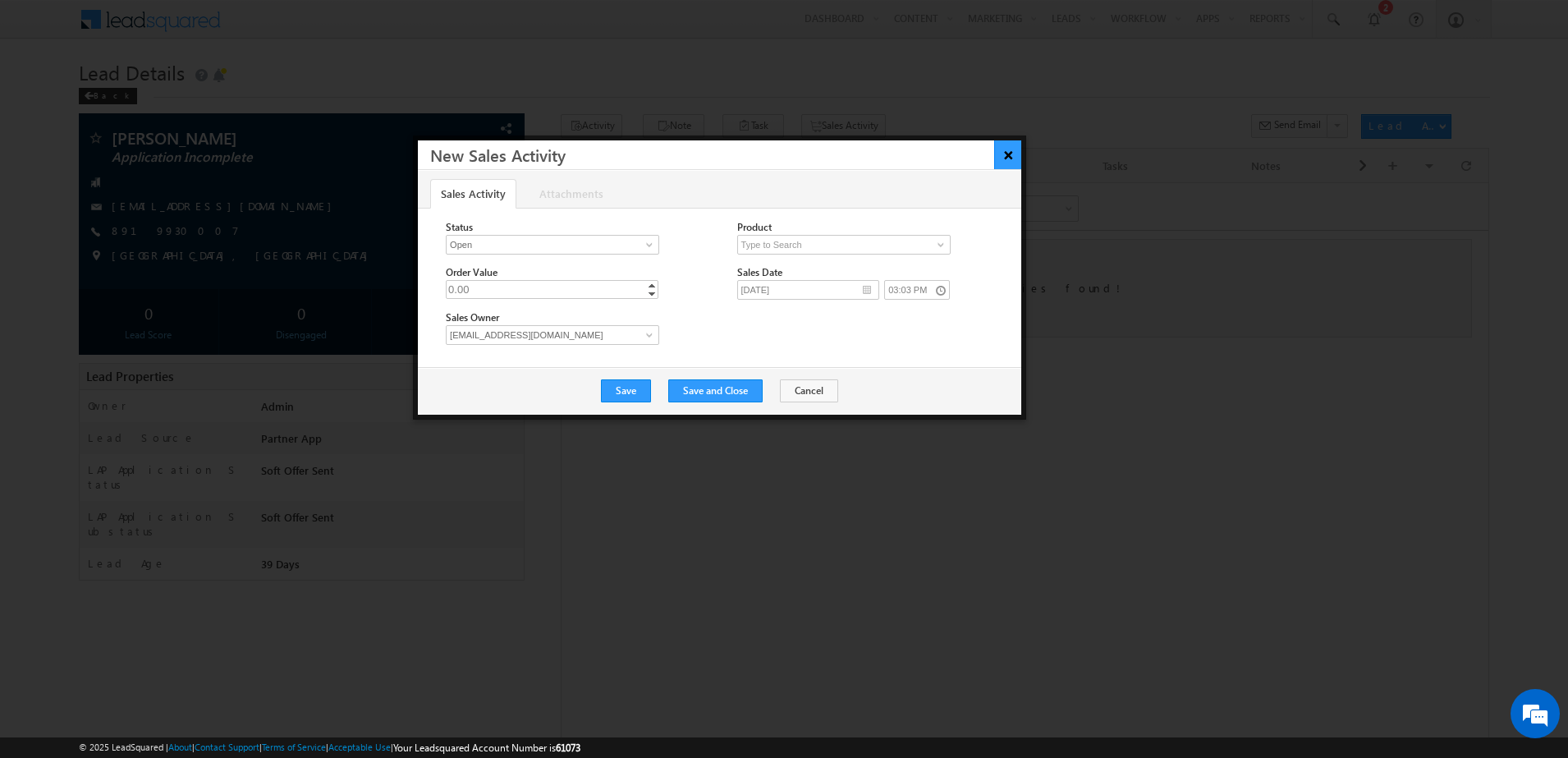
click at [1011, 158] on button "×" at bounding box center [1008, 154] width 27 height 28
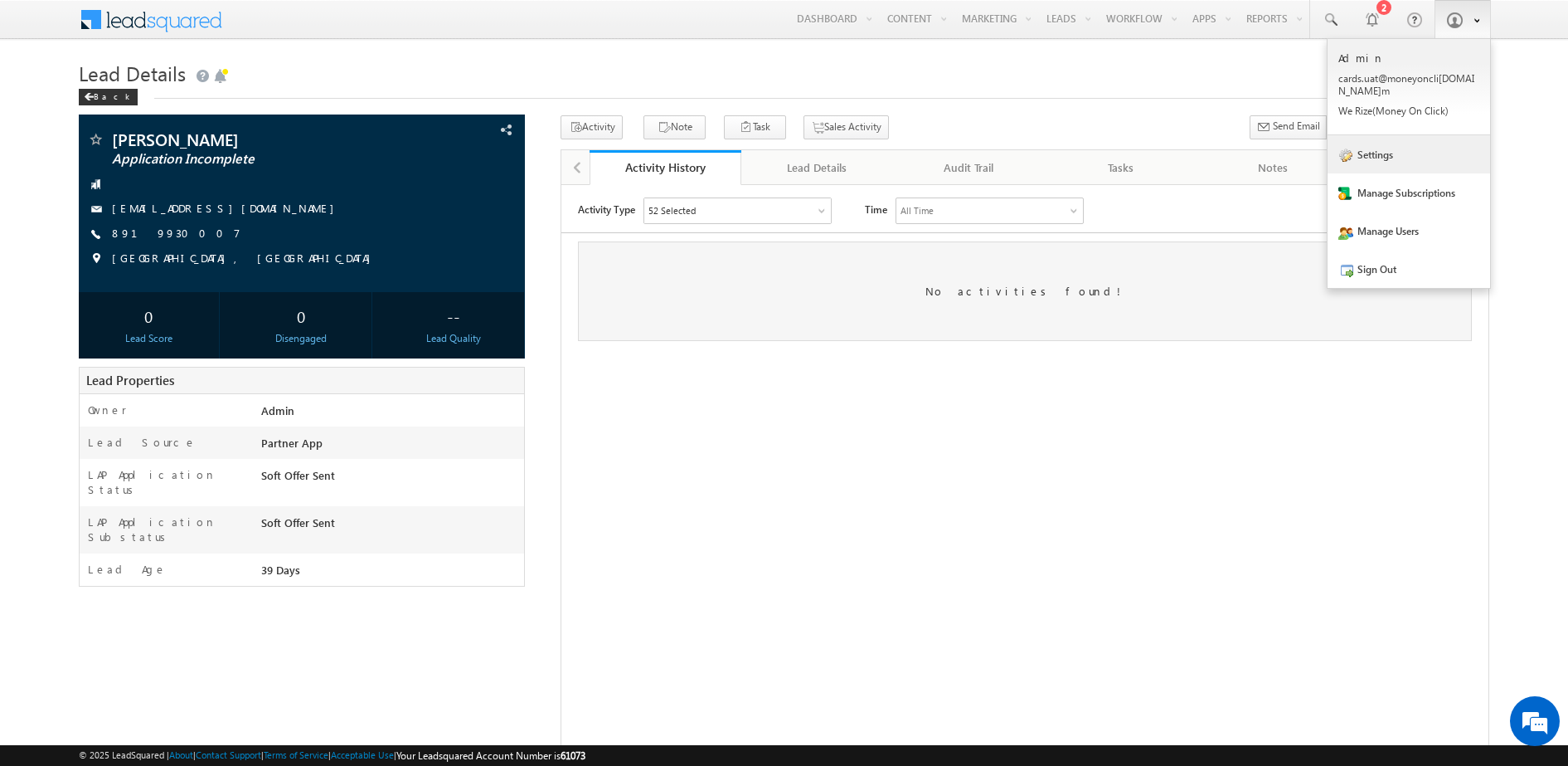
click at [1378, 153] on link "Settings" at bounding box center [1409, 153] width 163 height 38
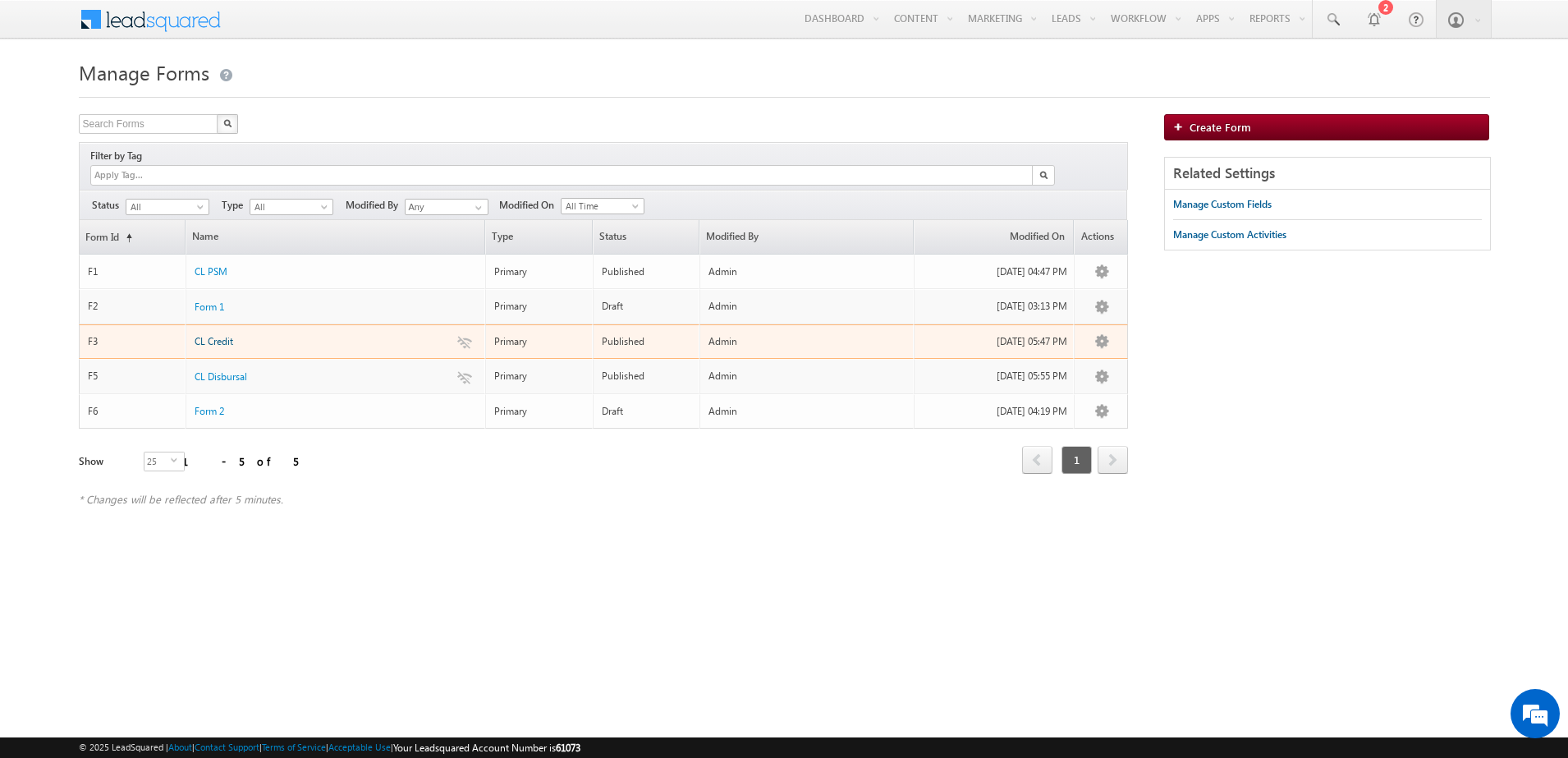
click at [212, 335] on span "CL Credit" at bounding box center [214, 341] width 38 height 13
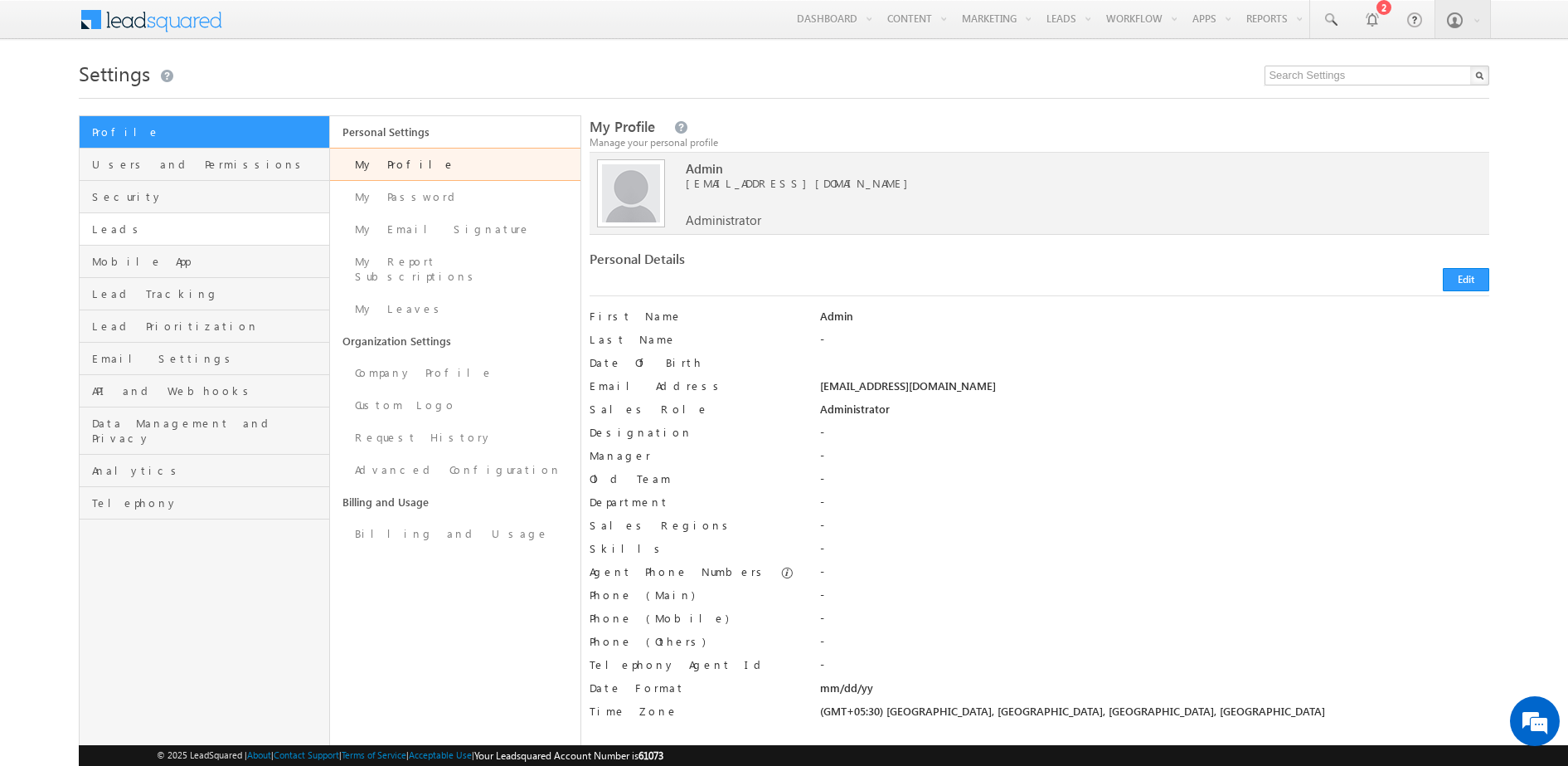
click at [136, 222] on span "Leads" at bounding box center [208, 229] width 233 height 15
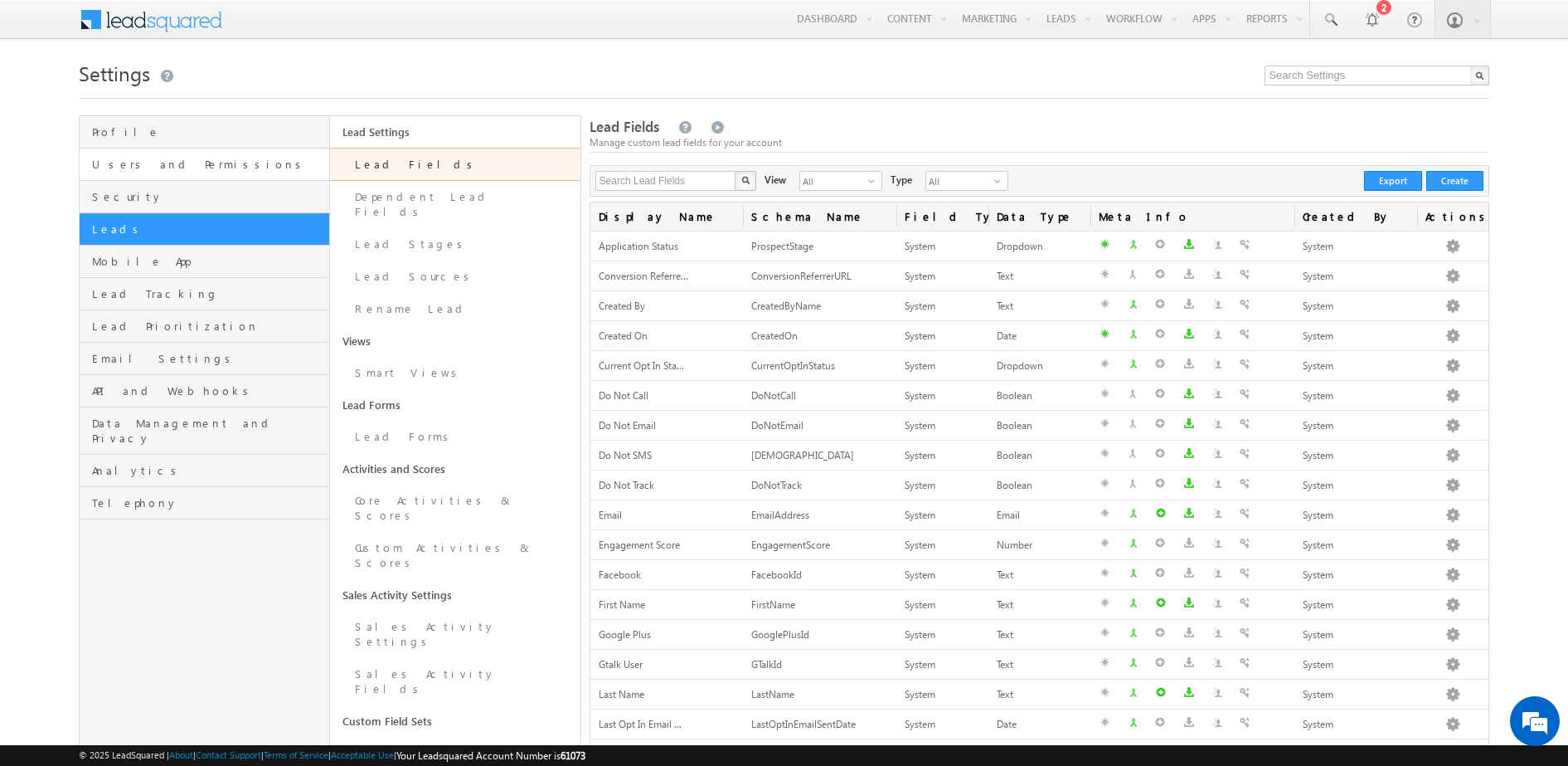
click at [176, 167] on span "Users and Permissions" at bounding box center [208, 164] width 233 height 15
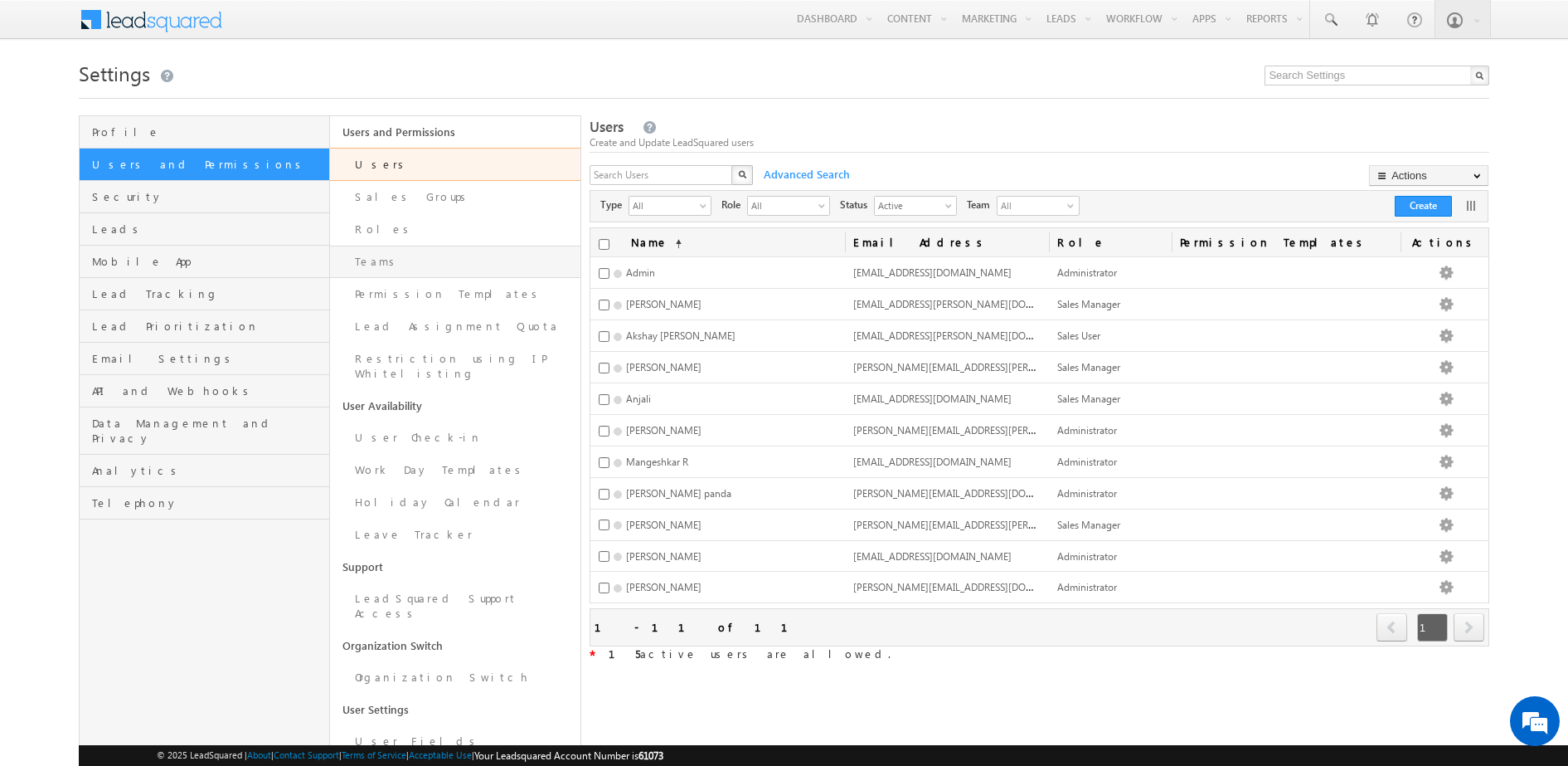
click at [362, 257] on link "Teams" at bounding box center [455, 261] width 250 height 32
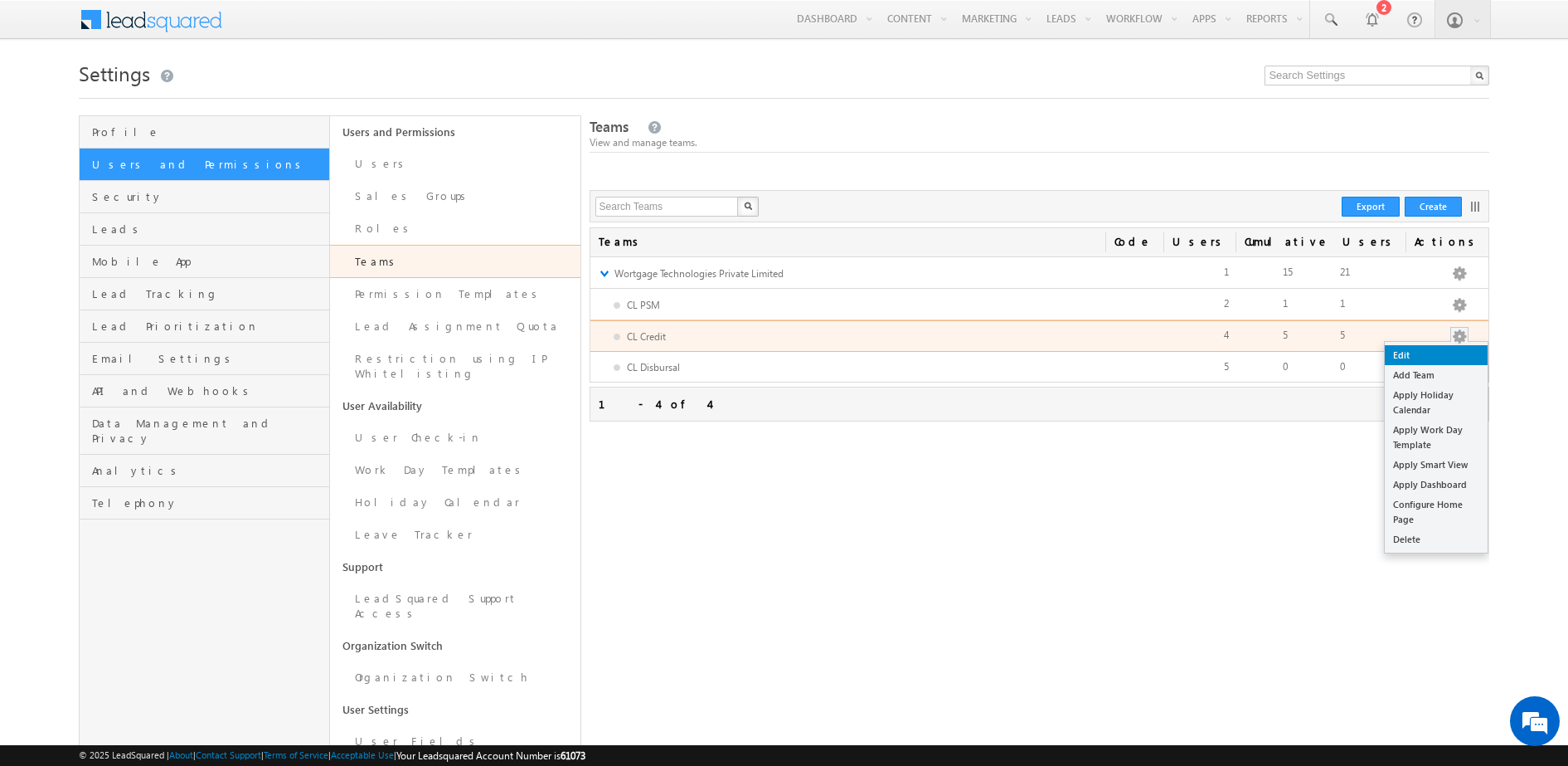
click at [1405, 356] on link "Edit" at bounding box center [1437, 355] width 103 height 20
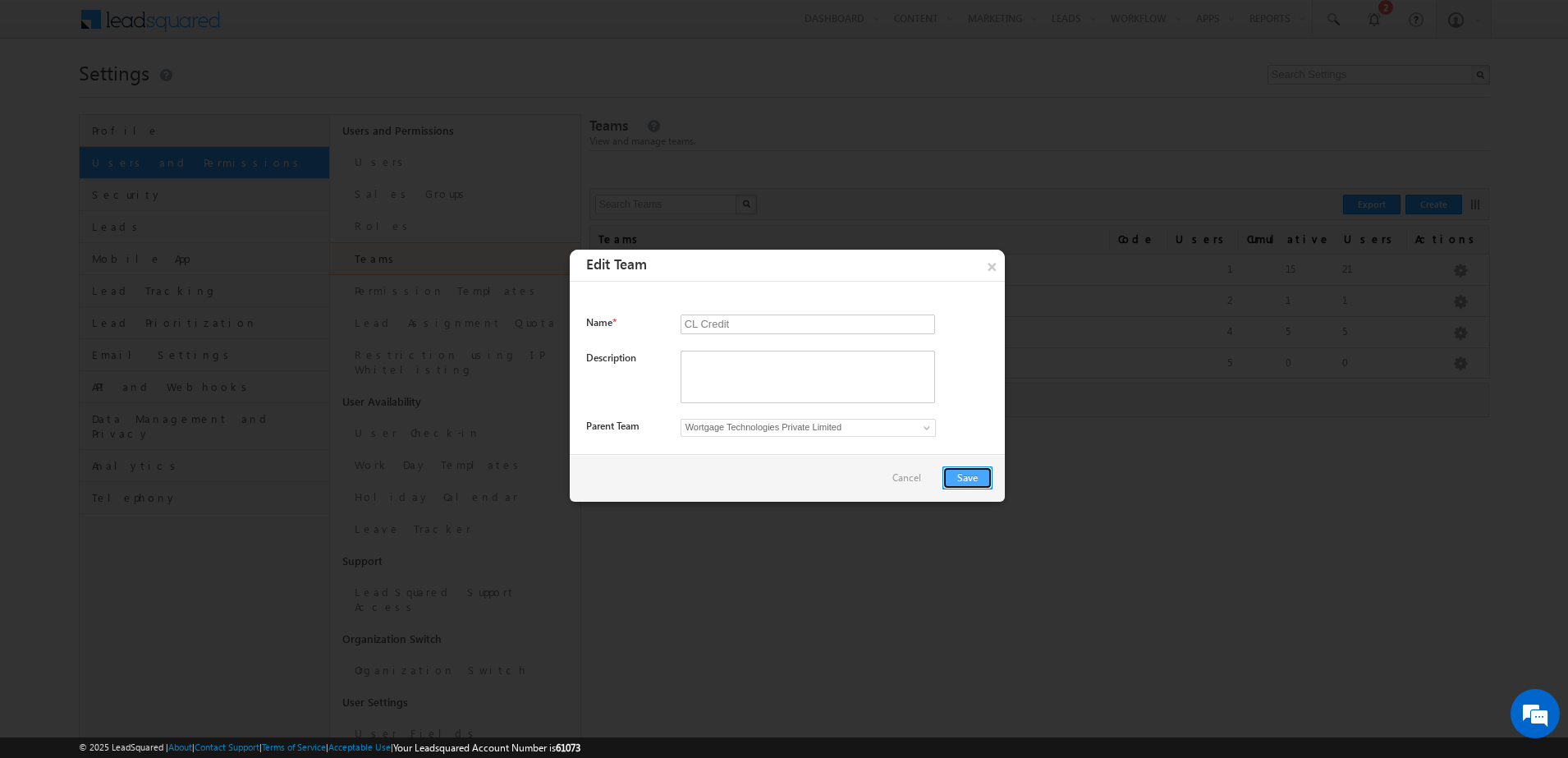
click at [970, 479] on button "Save" at bounding box center [967, 478] width 50 height 23
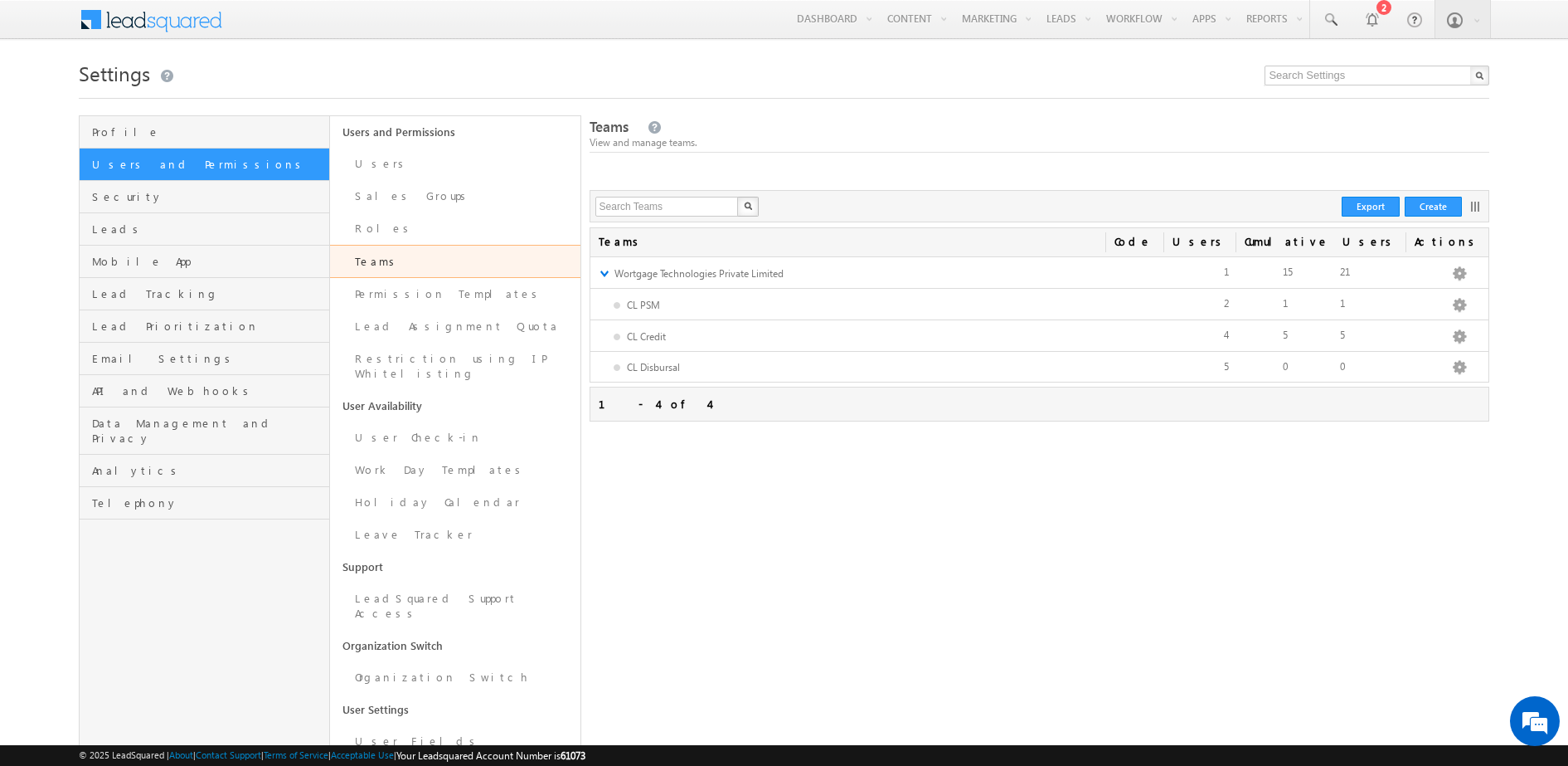
click at [757, 477] on div "Teams Actions Cumulative Users Users Code No teams matched the search criteria.…" at bounding box center [1040, 435] width 901 height 415
click at [396, 237] on link "Roles" at bounding box center [455, 228] width 250 height 32
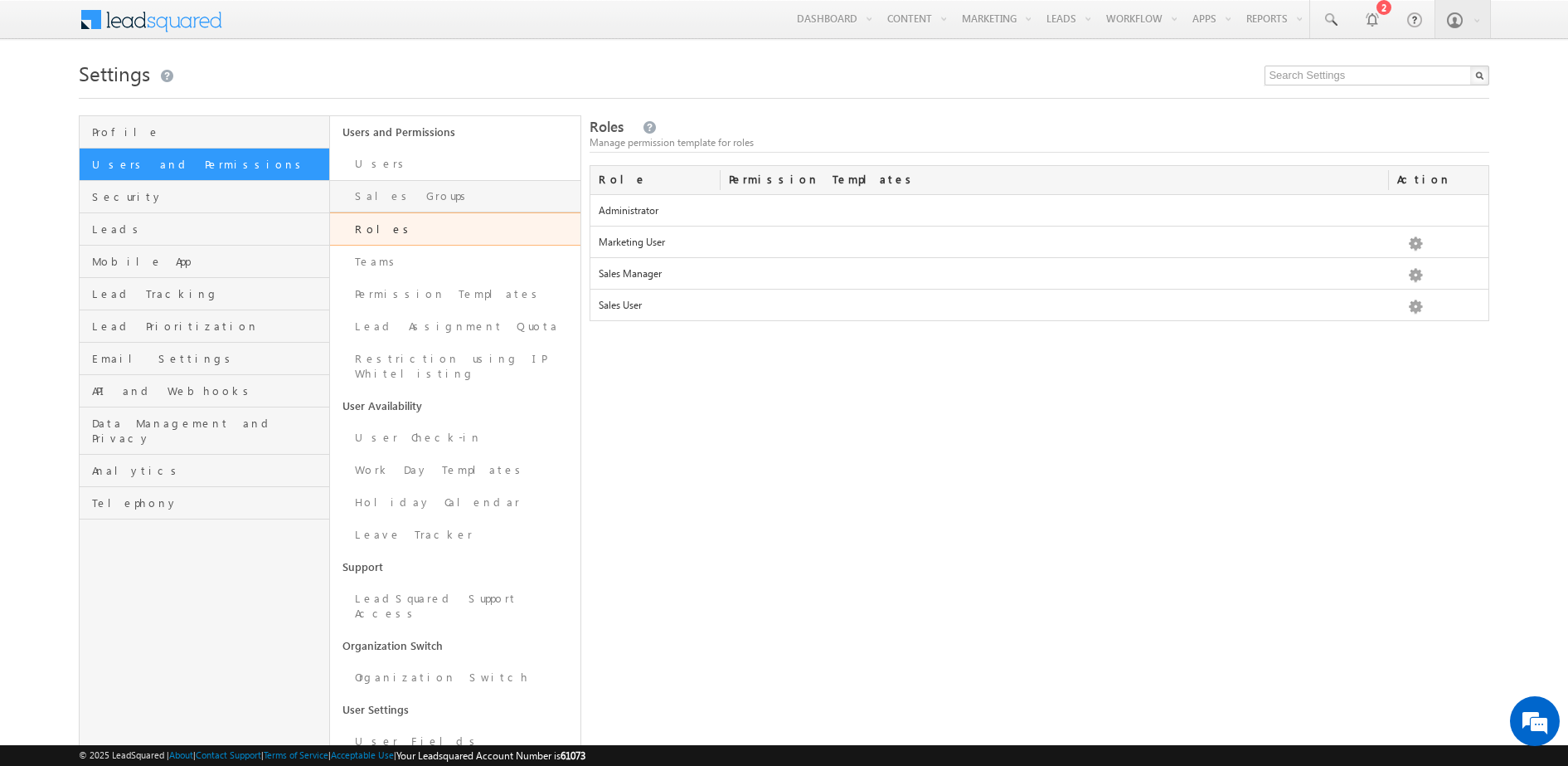
click at [372, 200] on link "Sales Groups" at bounding box center [455, 196] width 250 height 32
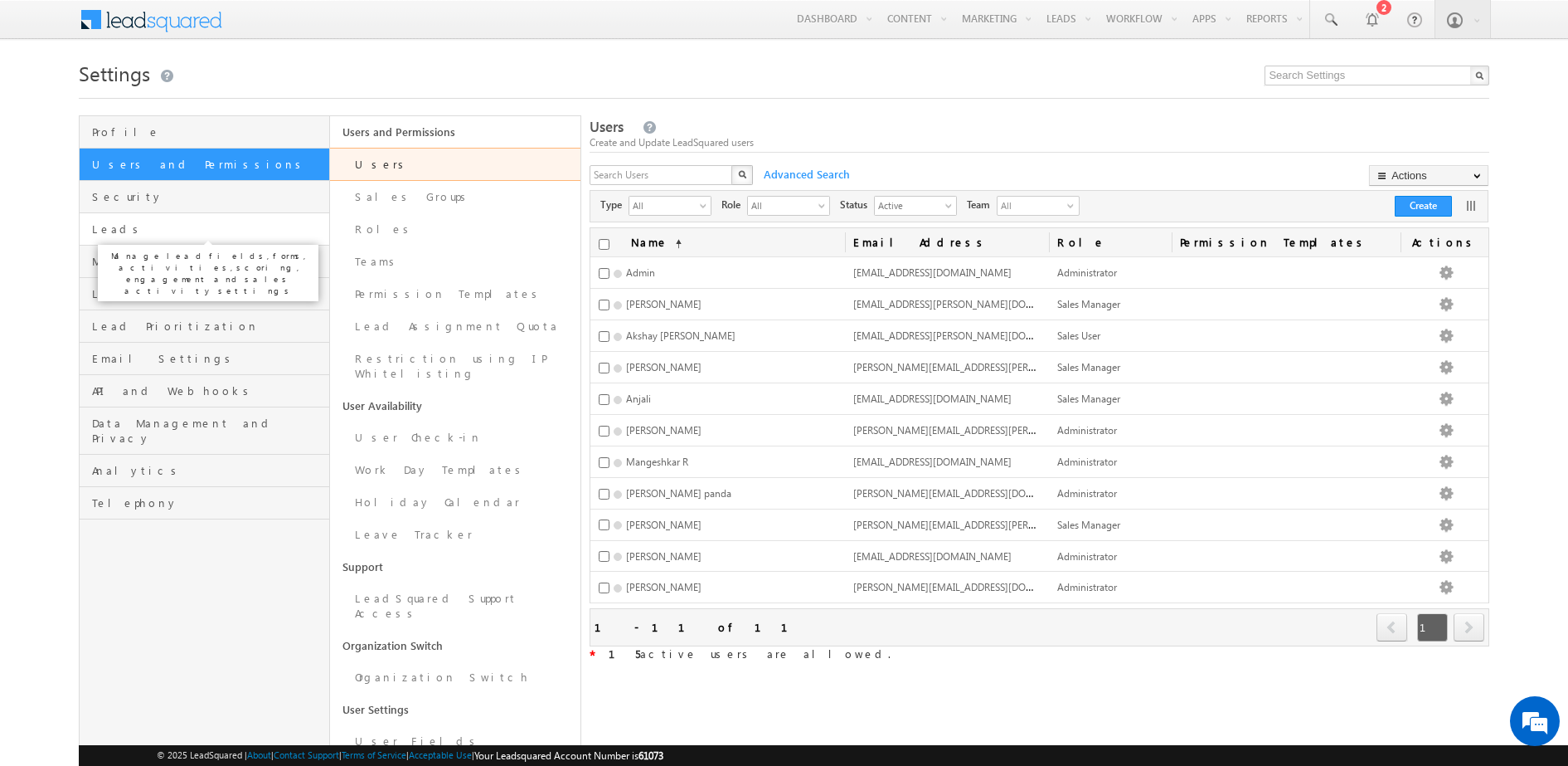
click at [118, 223] on span "Leads" at bounding box center [208, 229] width 233 height 15
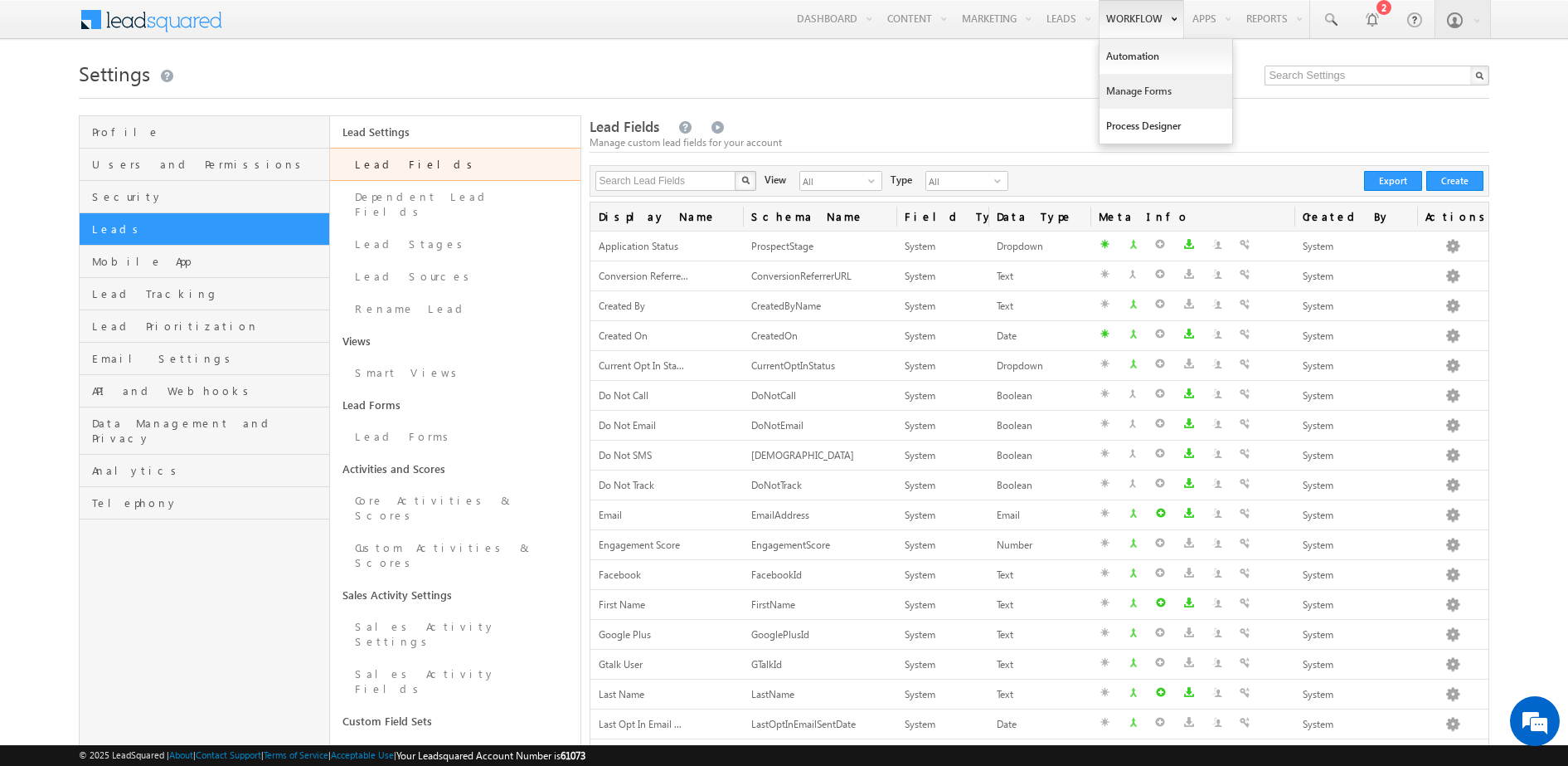
click at [1117, 83] on link "Manage Forms" at bounding box center [1165, 91] width 132 height 35
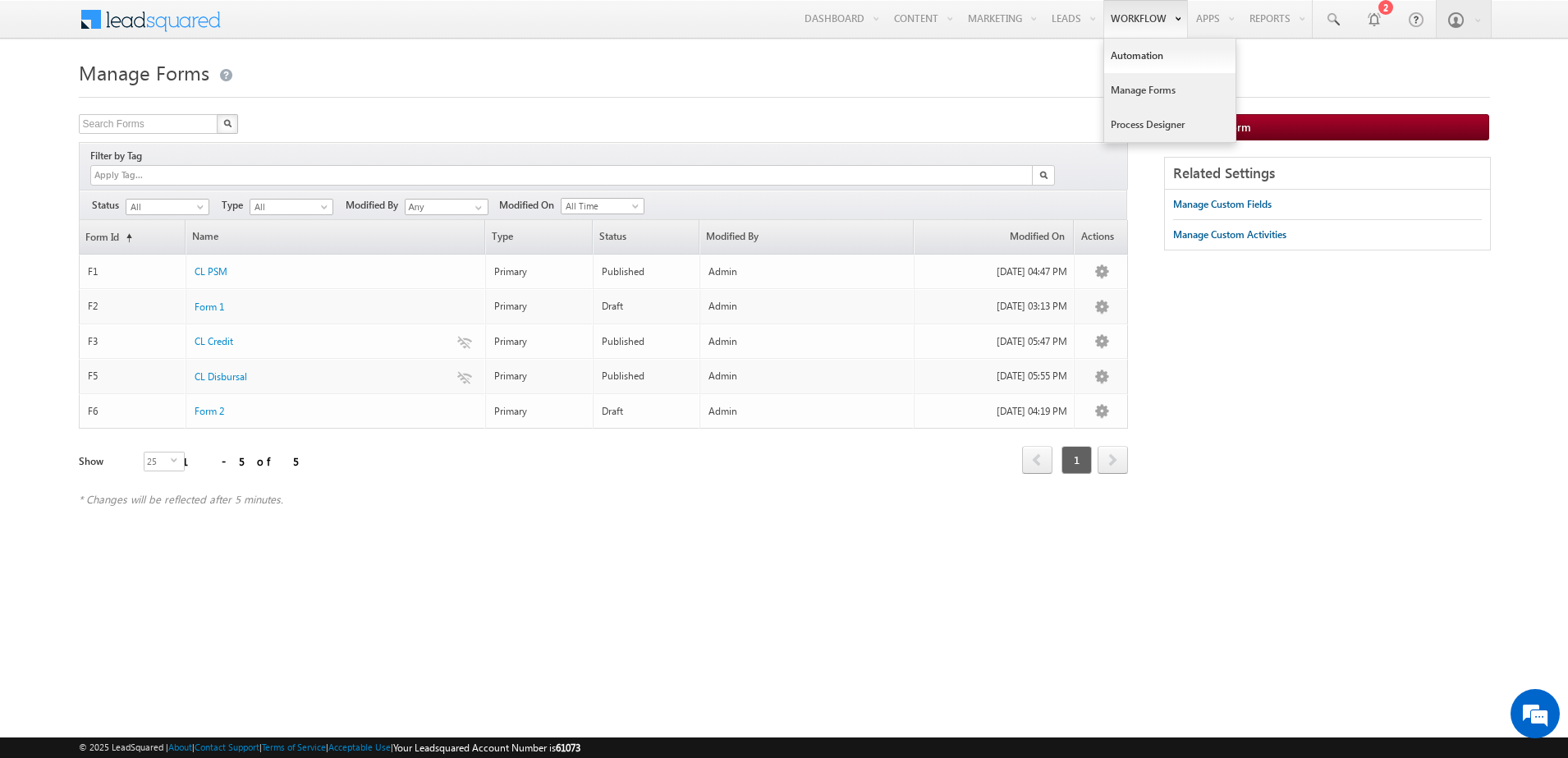
click at [1117, 125] on link "Process Designer" at bounding box center [1169, 124] width 131 height 34
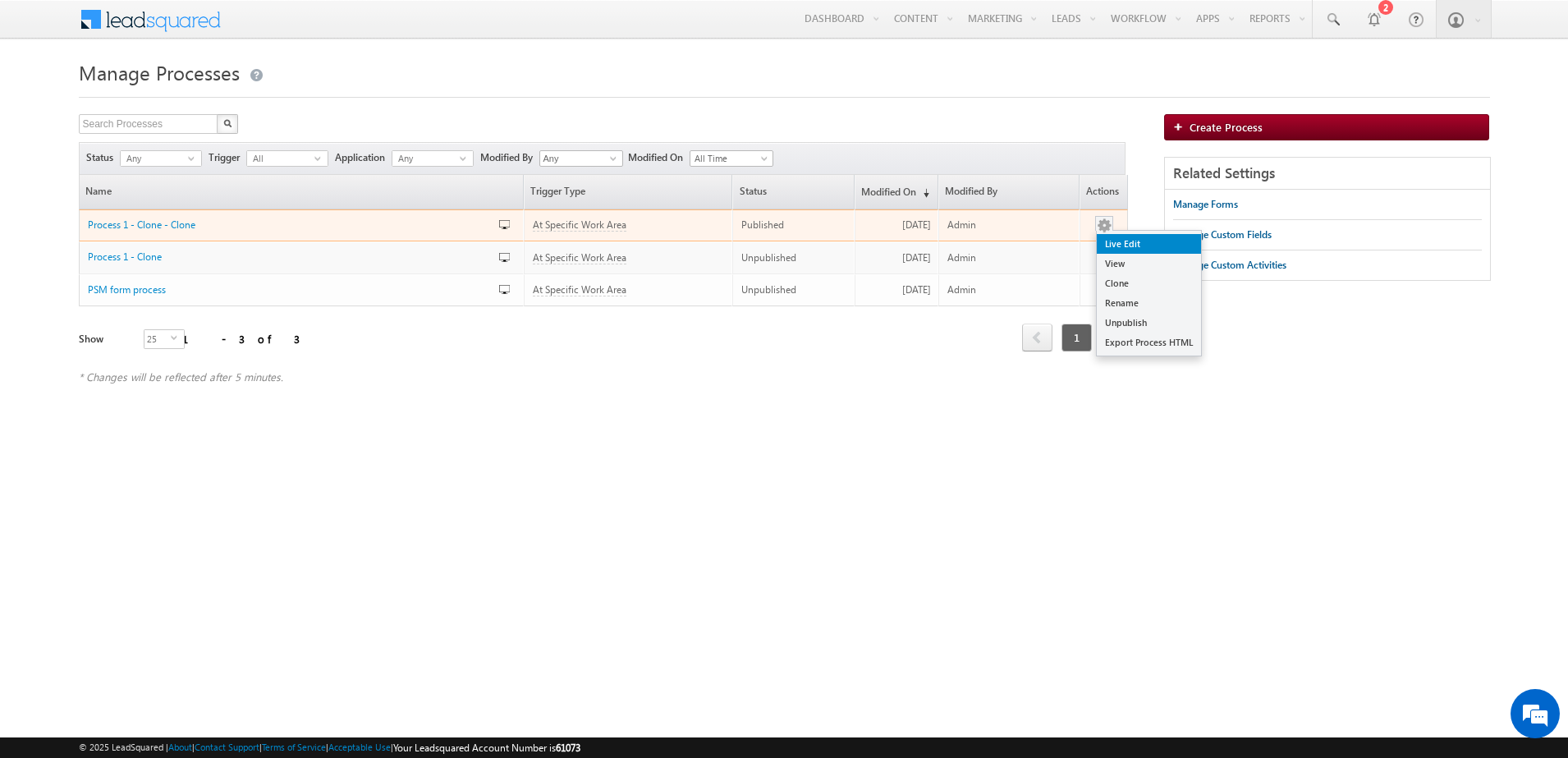
click at [1106, 248] on link "Live Edit" at bounding box center [1148, 244] width 104 height 20
click at [1109, 248] on link "Live Edit" at bounding box center [1148, 244] width 104 height 20
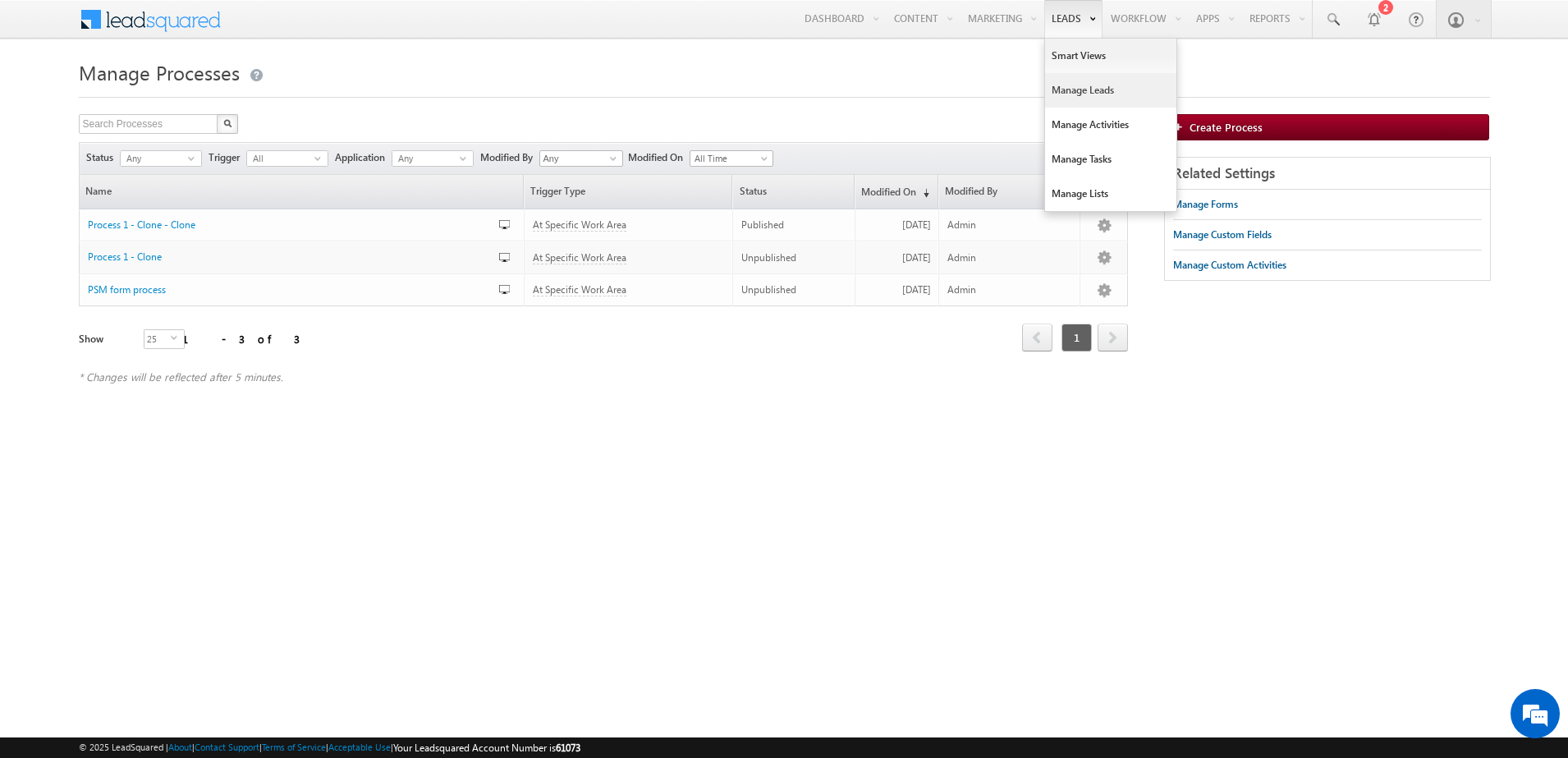
click at [1053, 84] on link "Manage Leads" at bounding box center [1110, 90] width 131 height 34
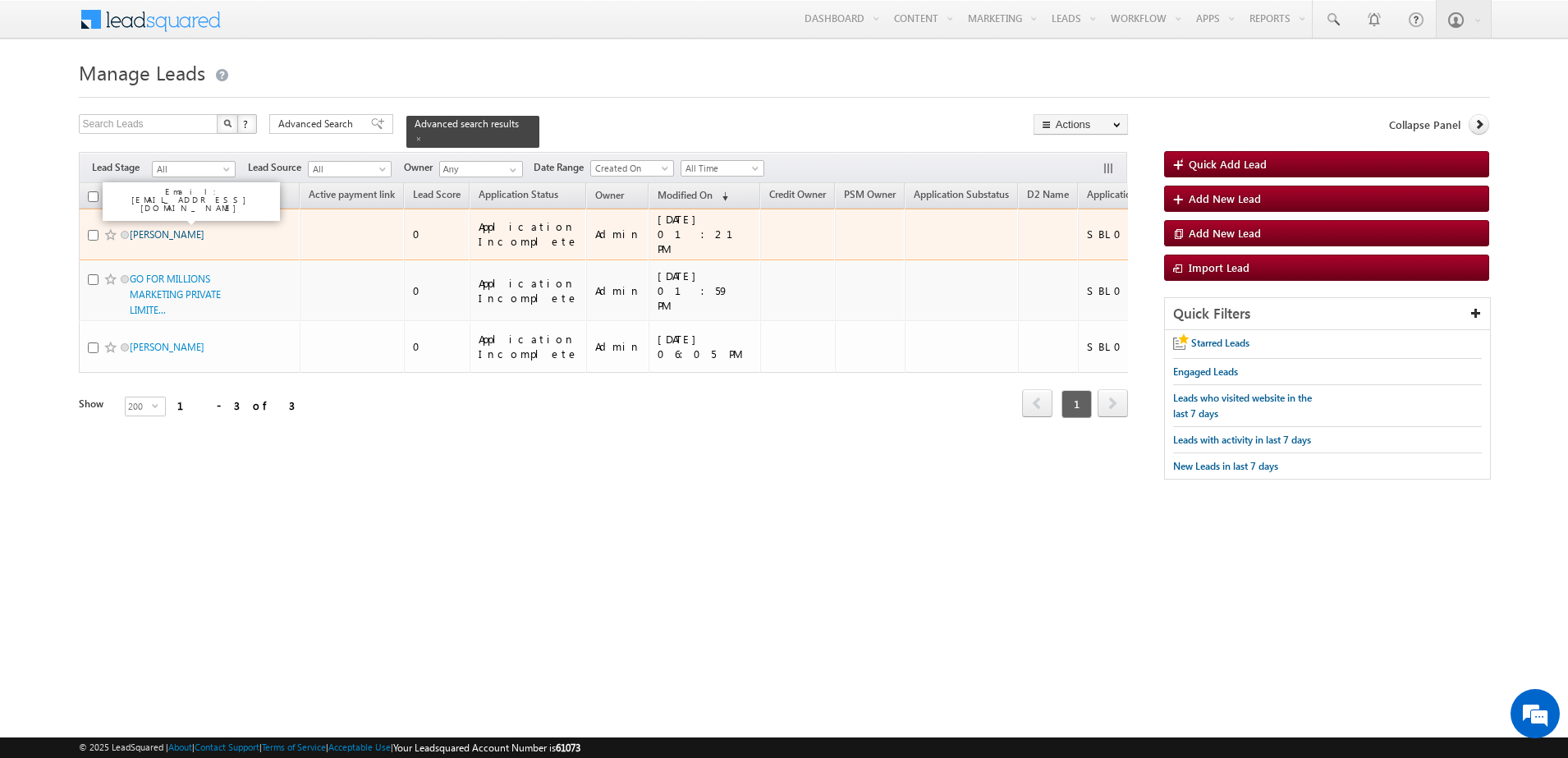
click at [173, 228] on link "[PERSON_NAME]" at bounding box center [168, 234] width 75 height 13
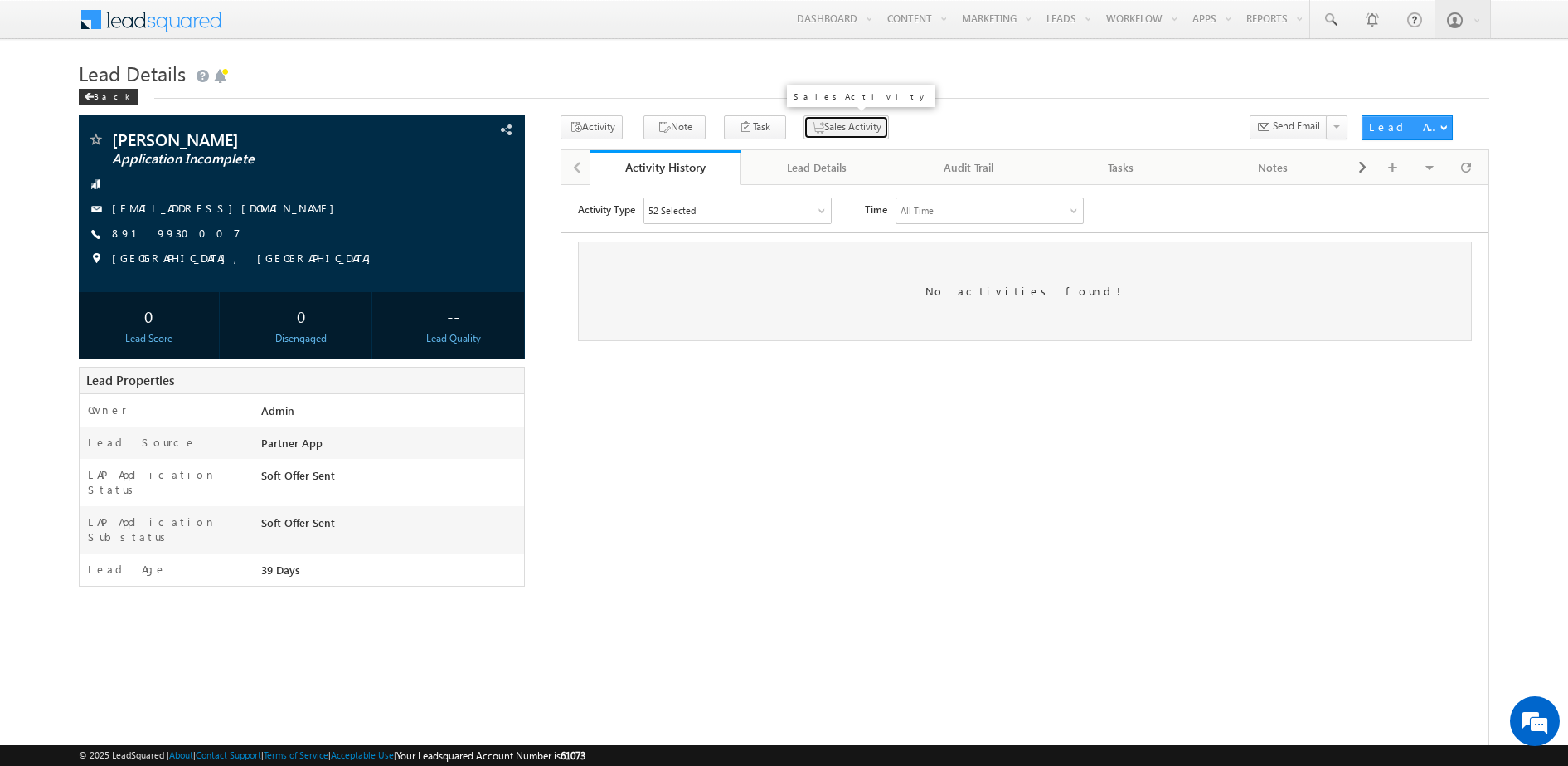
click at [811, 126] on button "Sales Activity" at bounding box center [846, 127] width 85 height 24
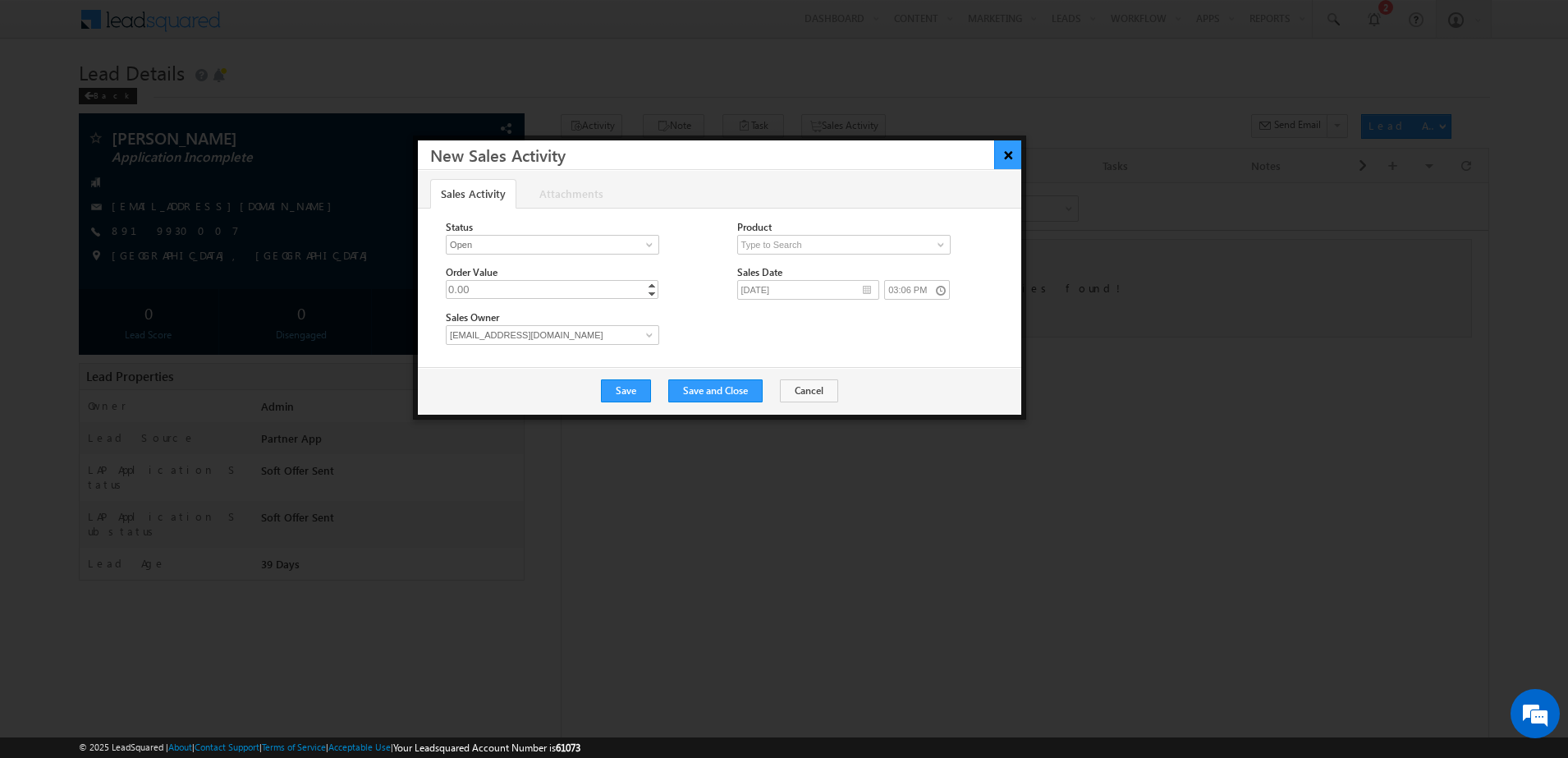
click at [1007, 157] on button "×" at bounding box center [1008, 154] width 27 height 28
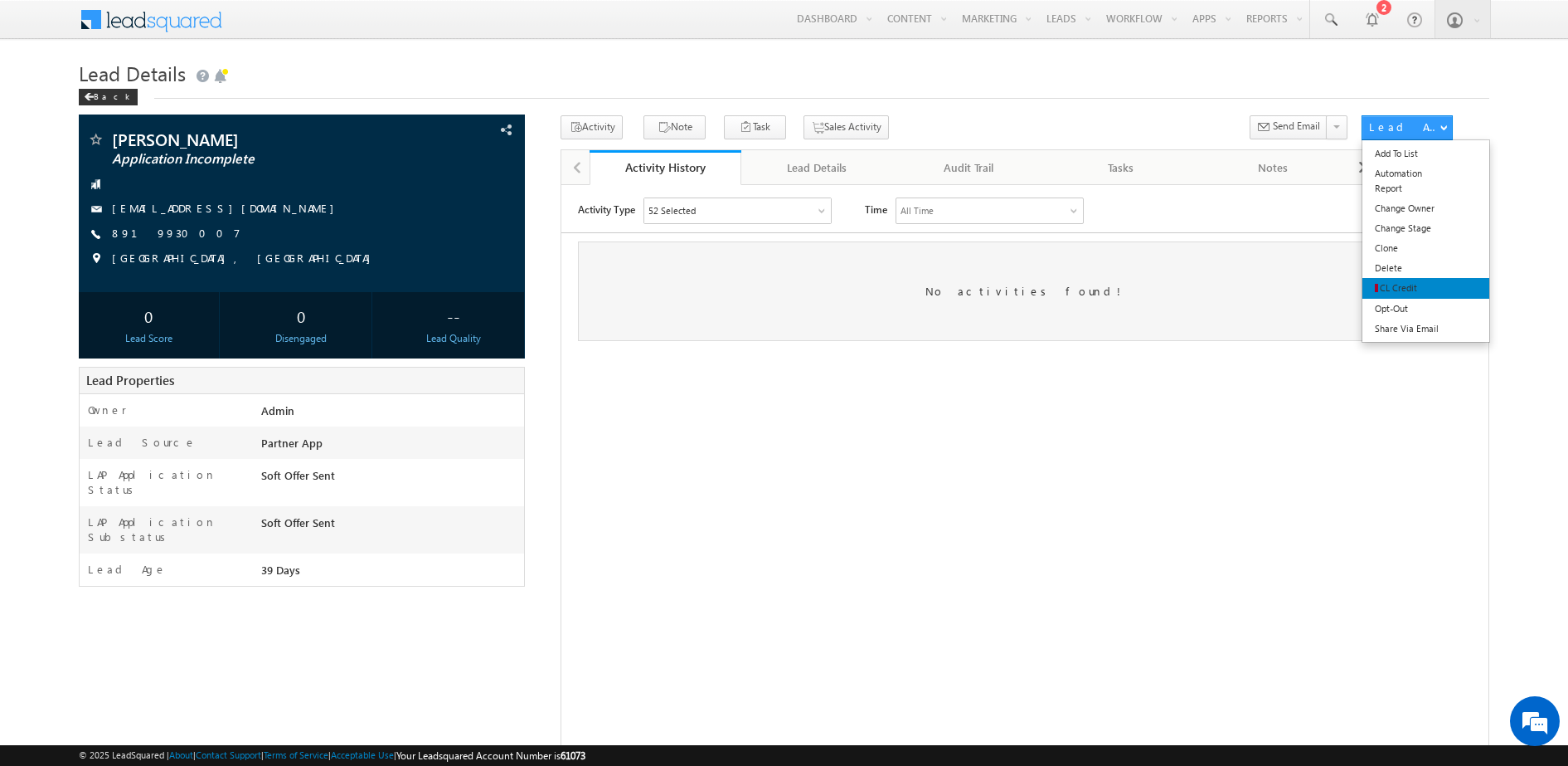
click at [1373, 289] on link "CL Credit" at bounding box center [1426, 288] width 127 height 21
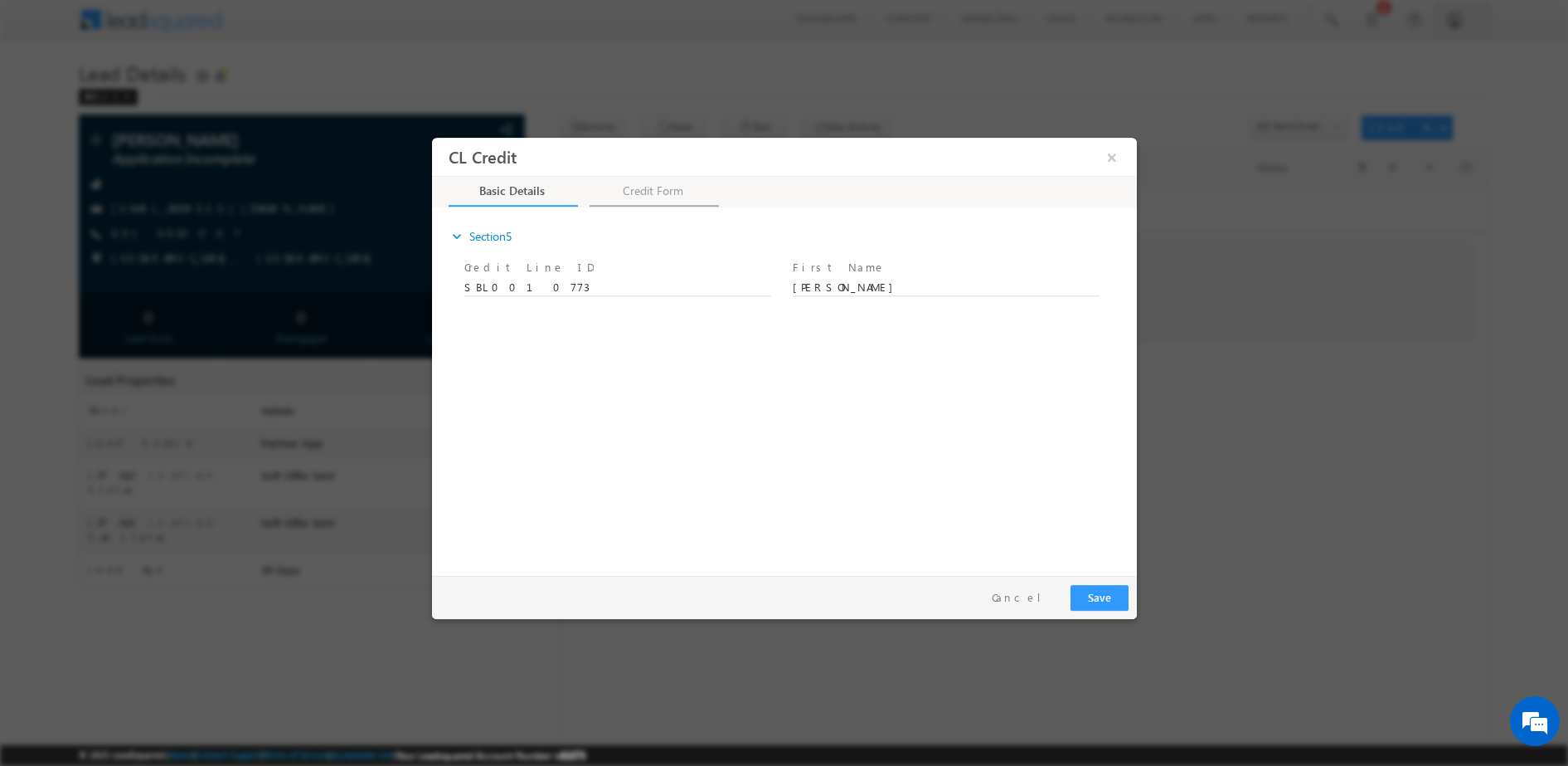
click at [666, 187] on link "Credit Form" at bounding box center [654, 190] width 130 height 29
click at [1105, 161] on button "×" at bounding box center [1110, 156] width 28 height 30
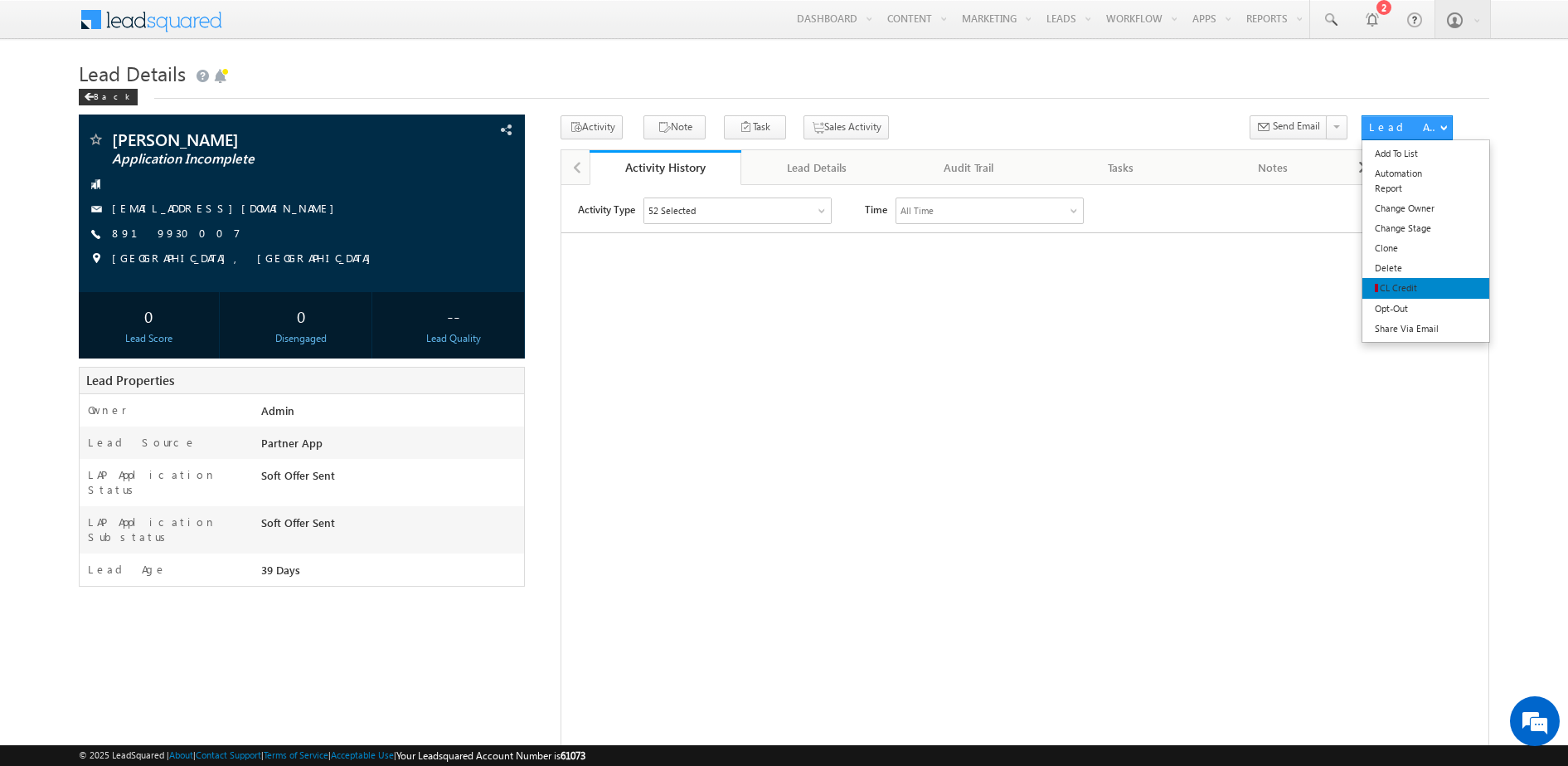
click at [1442, 287] on link "CL Credit" at bounding box center [1426, 288] width 127 height 21
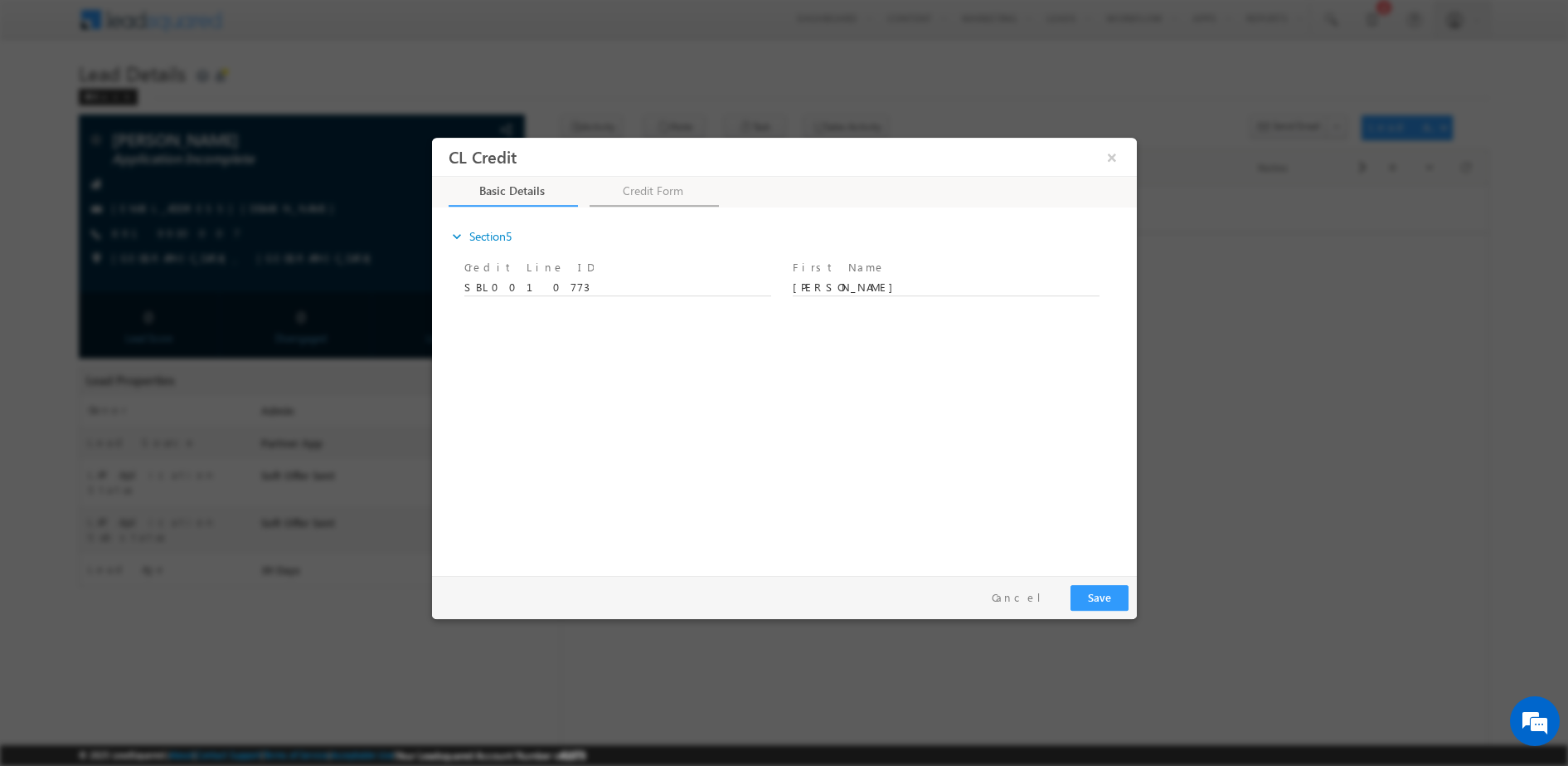
click at [641, 184] on link "Credit Form" at bounding box center [654, 190] width 130 height 29
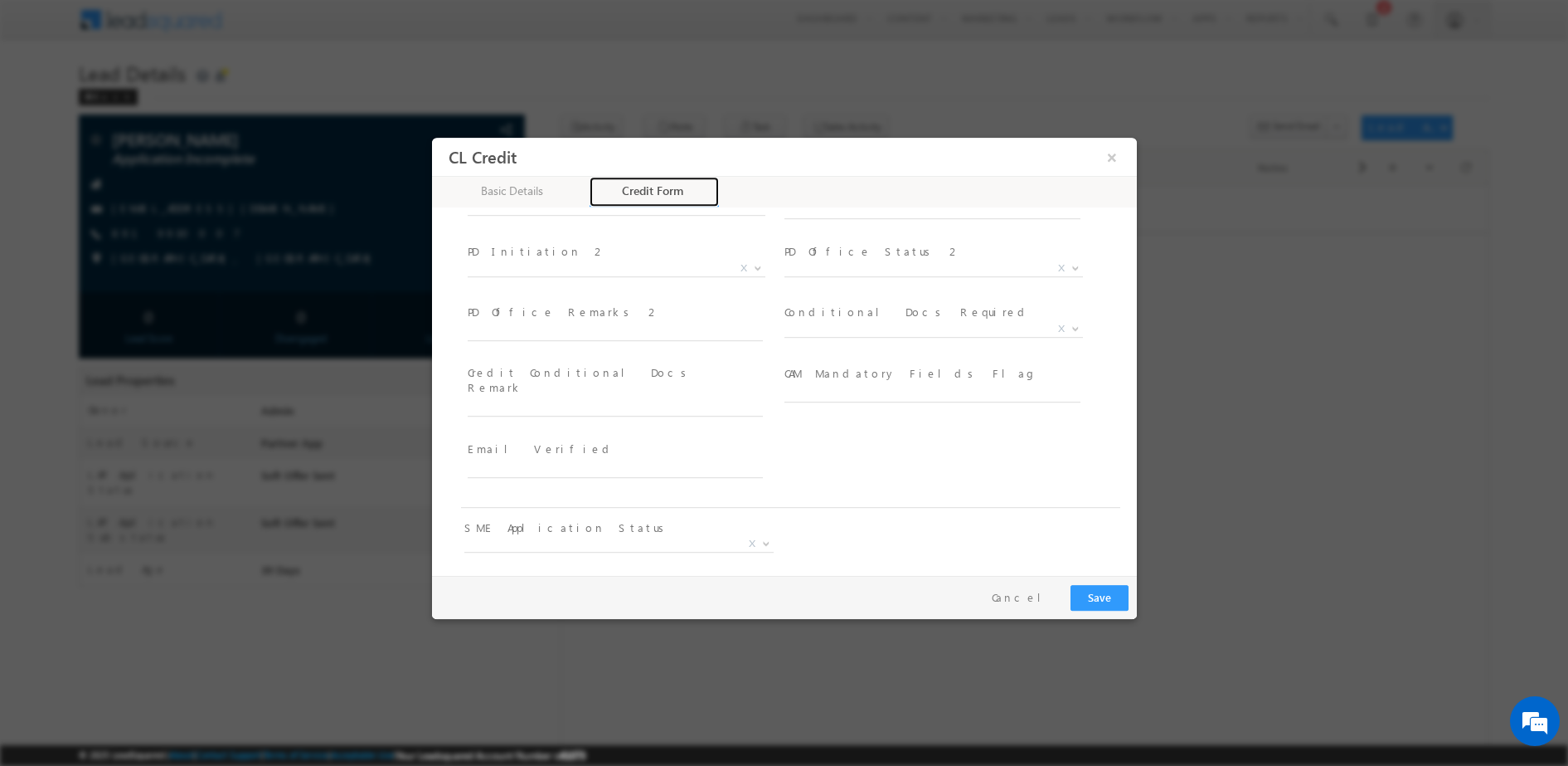
scroll to position [933, 0]
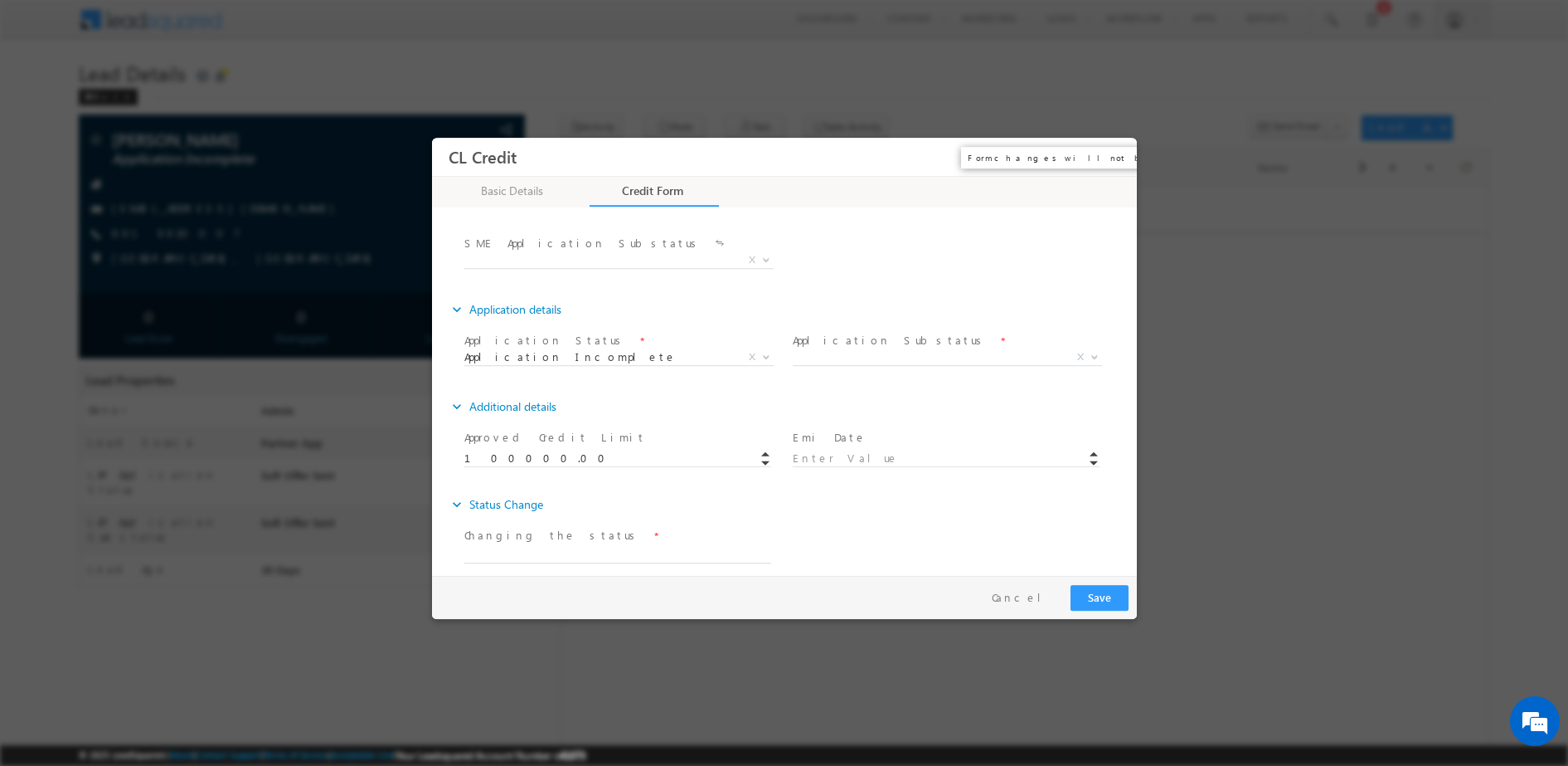
click at [1108, 154] on button "×" at bounding box center [1110, 156] width 28 height 30
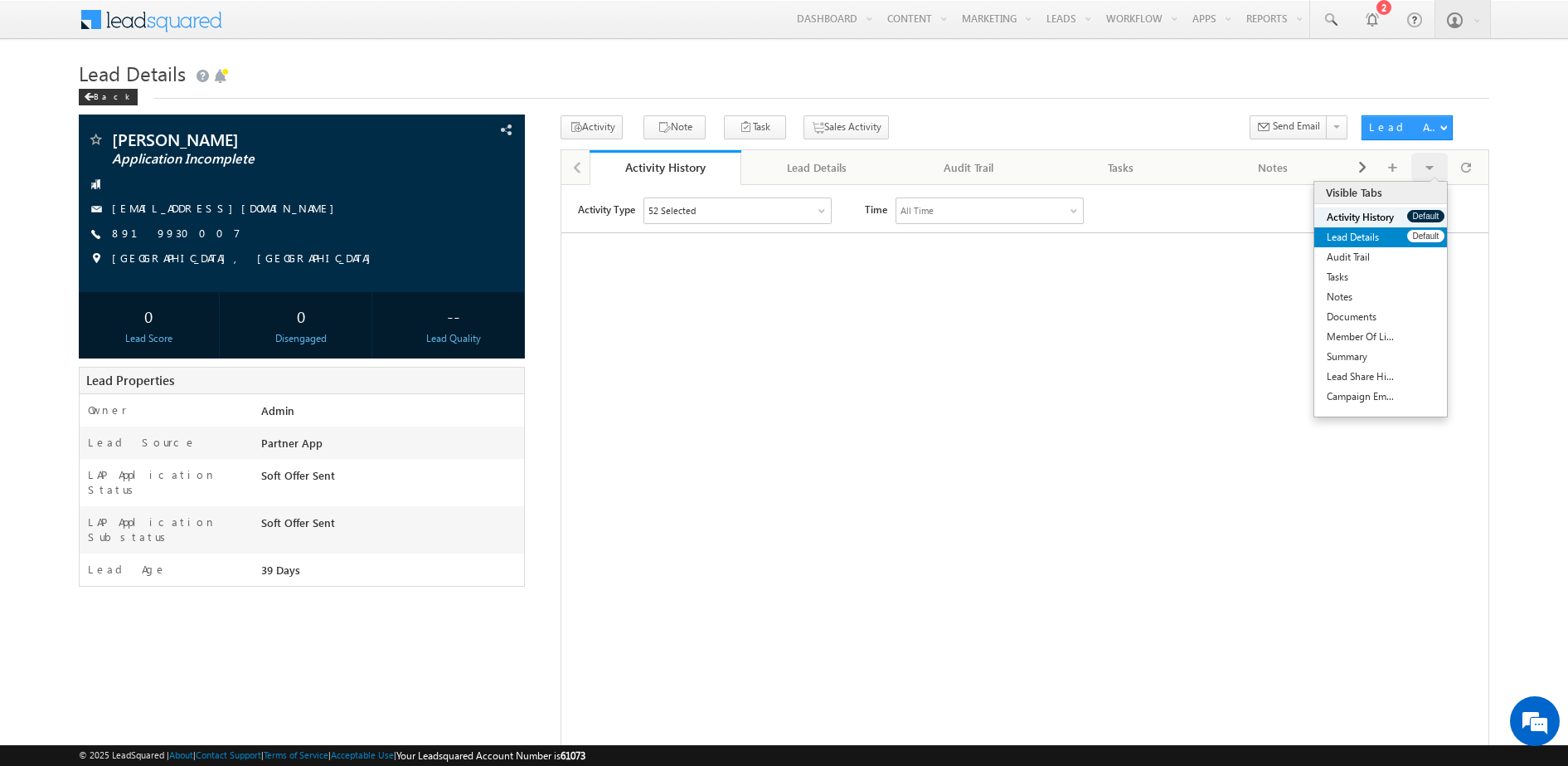
click at [1376, 238] on link "Lead Details" at bounding box center [1361, 238] width 93 height 20
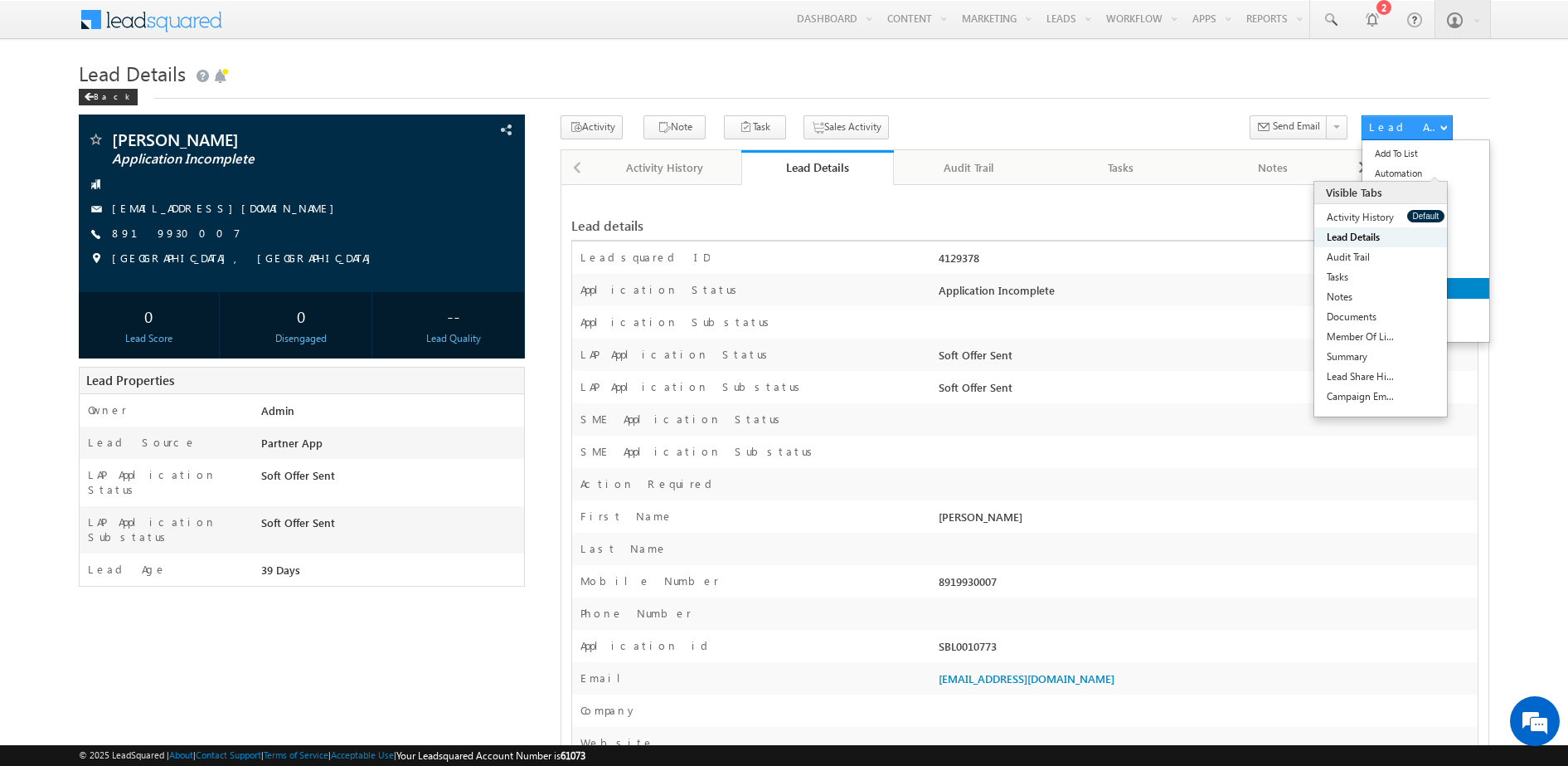
click at [1403, 294] on link "CL Credit" at bounding box center [1426, 288] width 127 height 21
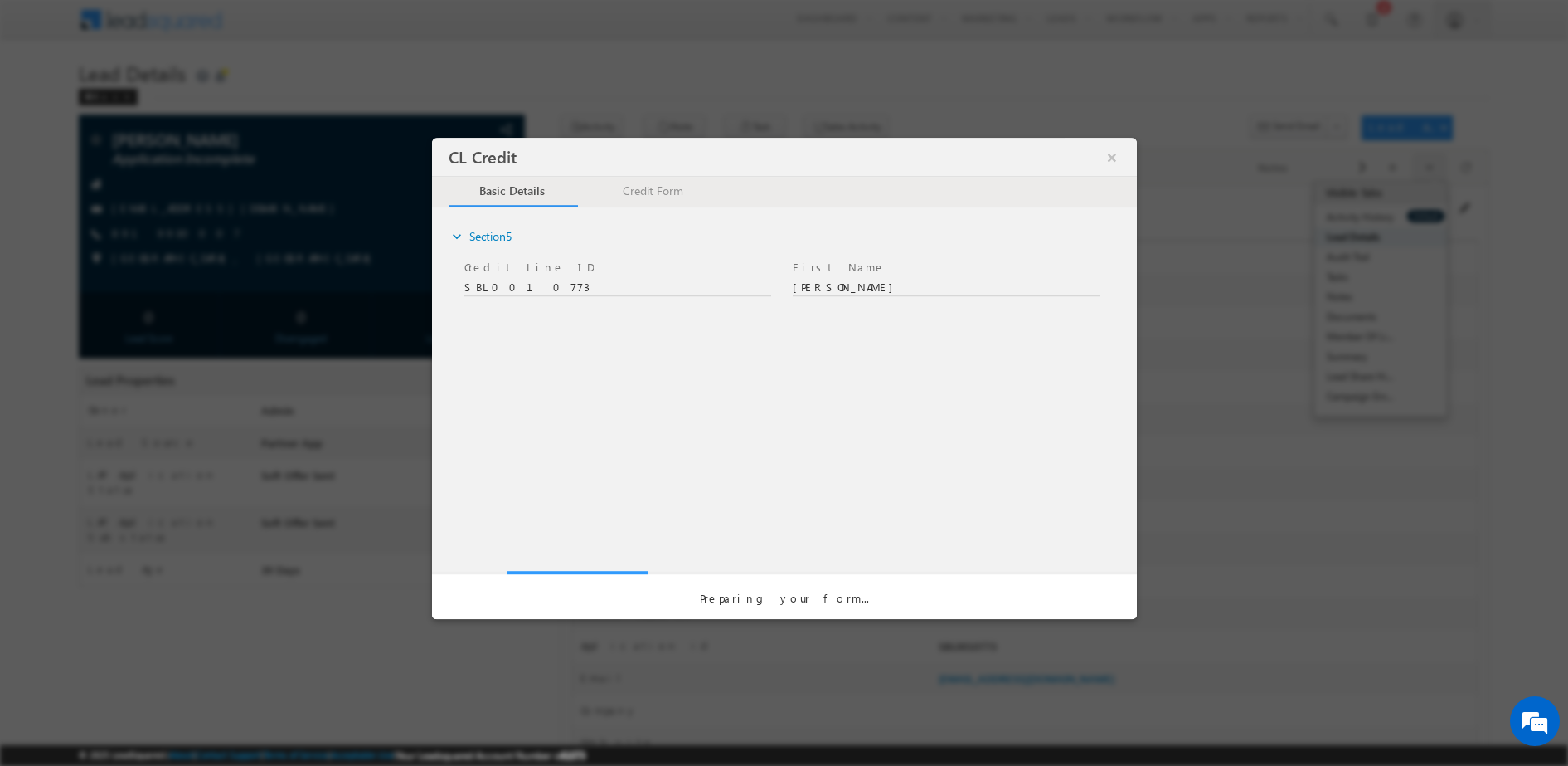
scroll to position [0, 0]
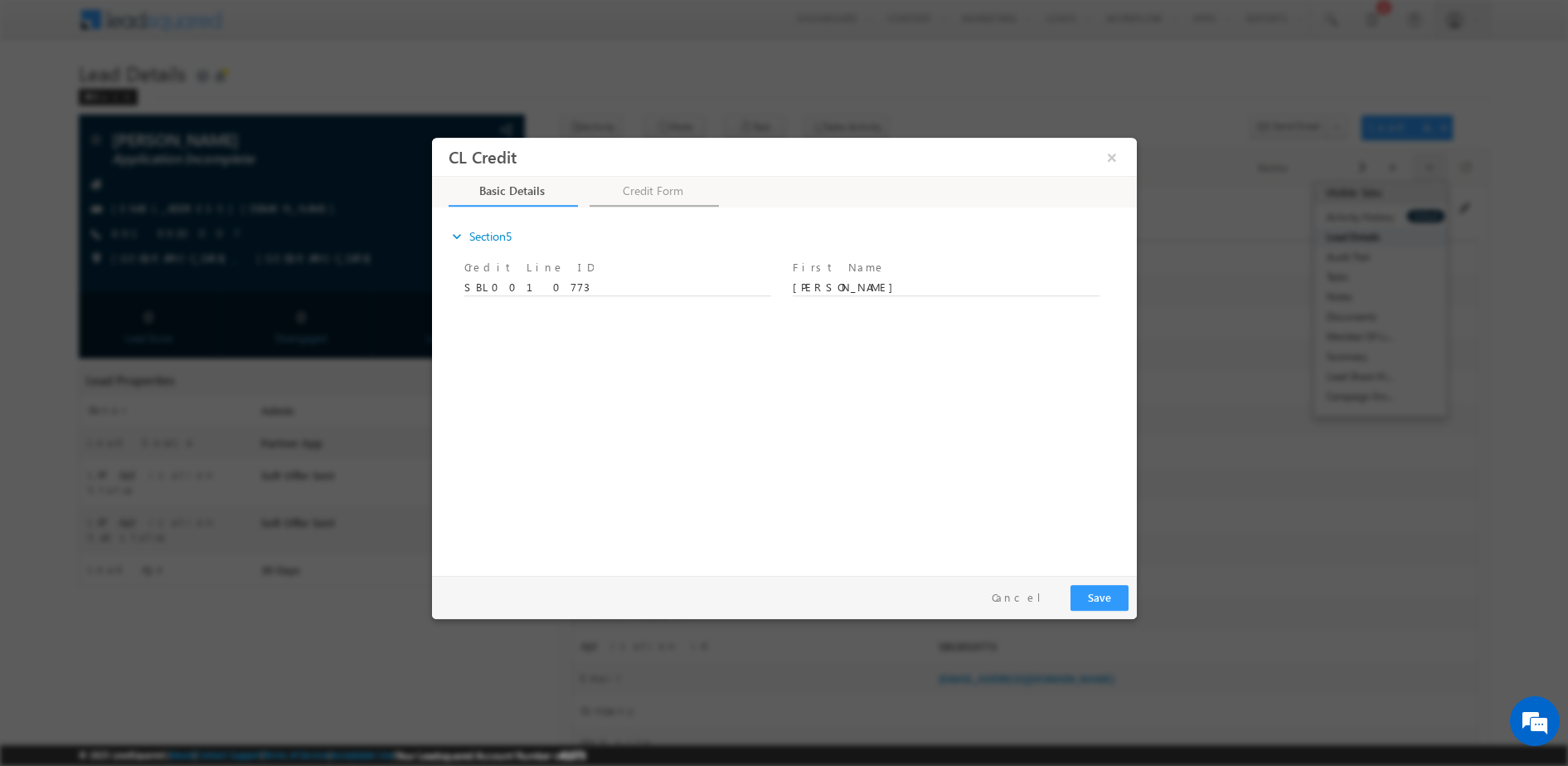
click at [651, 196] on link "Credit Form" at bounding box center [654, 190] width 130 height 29
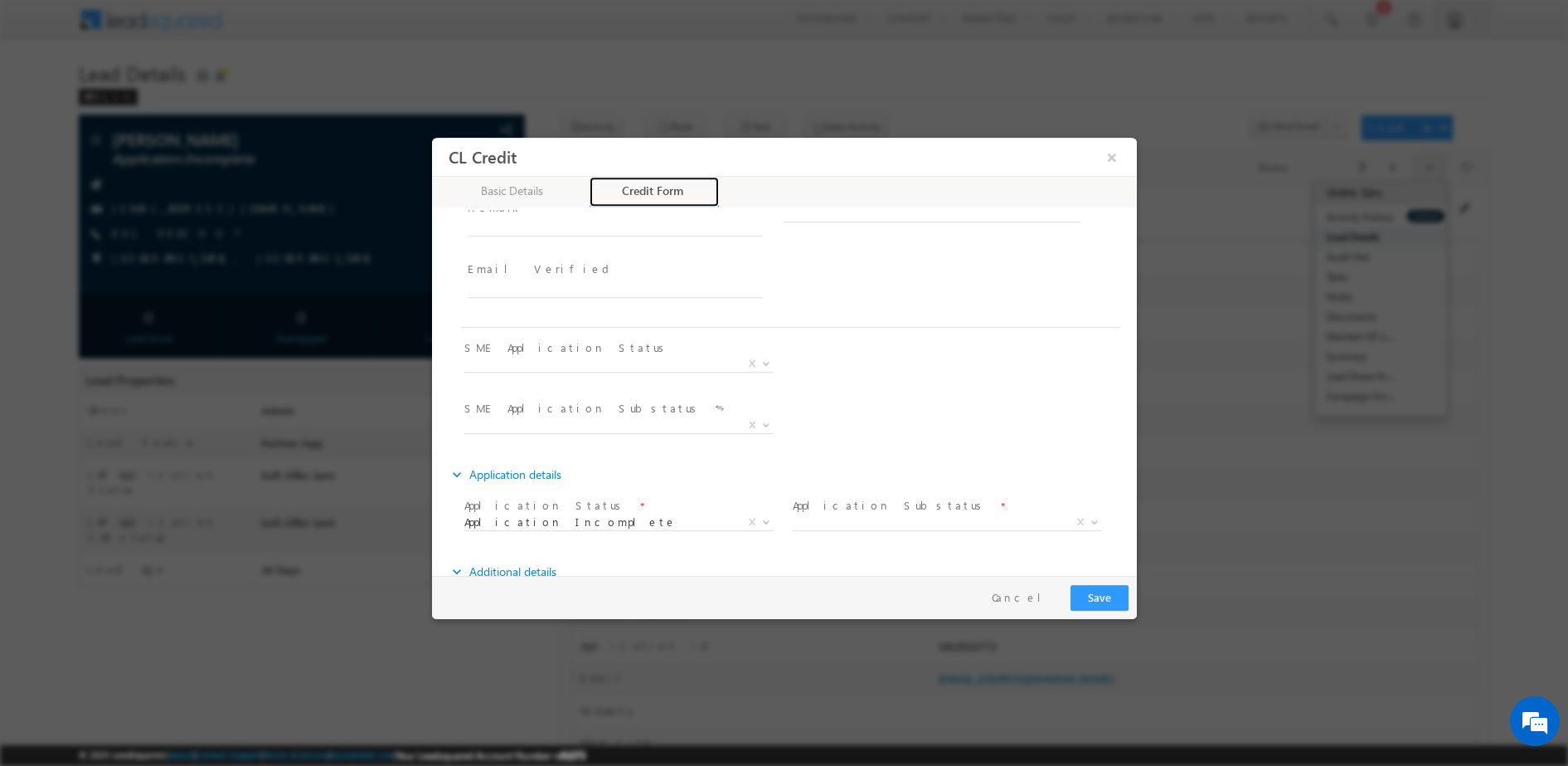
scroll to position [767, 0]
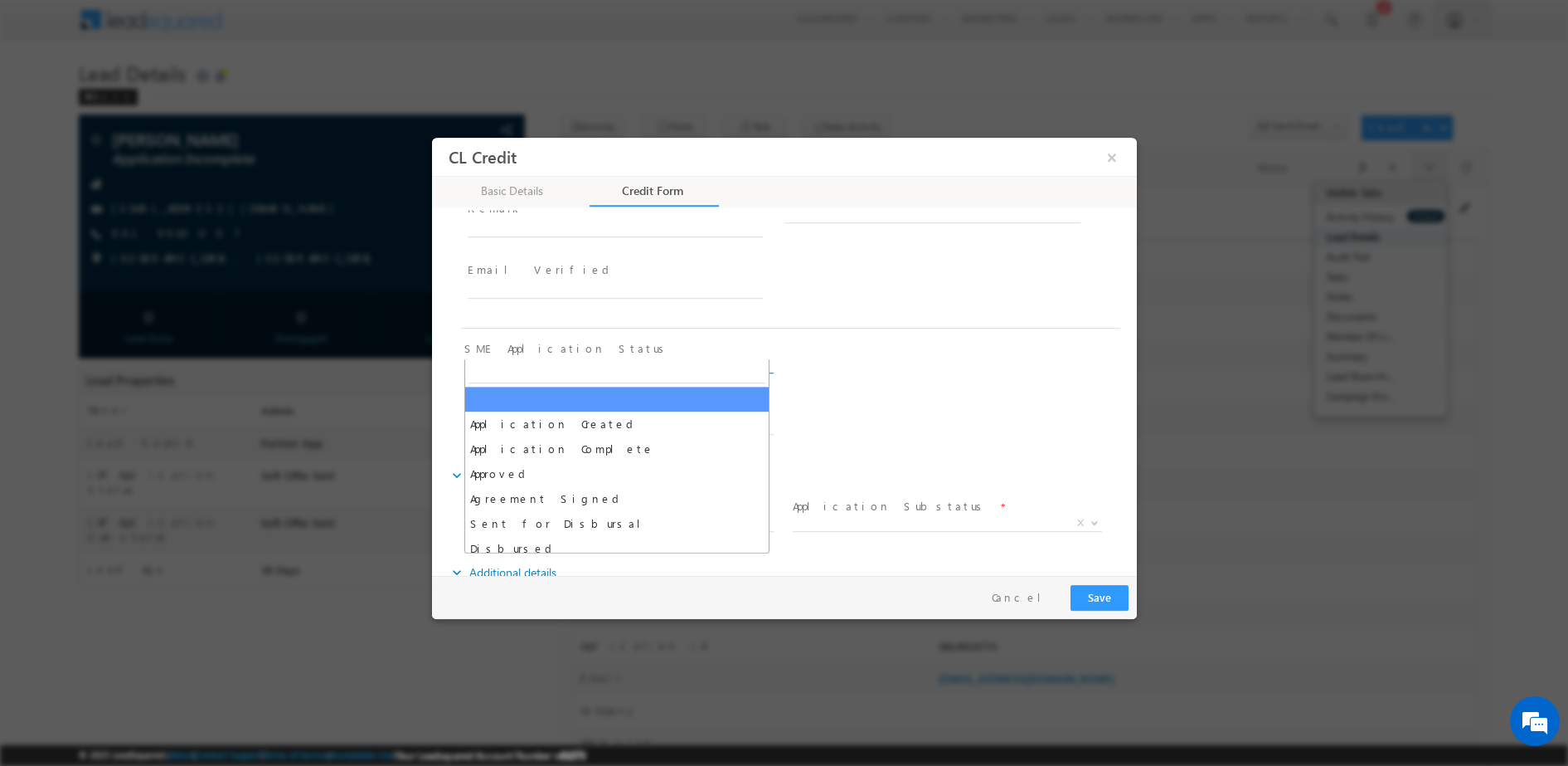
click at [766, 352] on span at bounding box center [764, 363] width 17 height 22
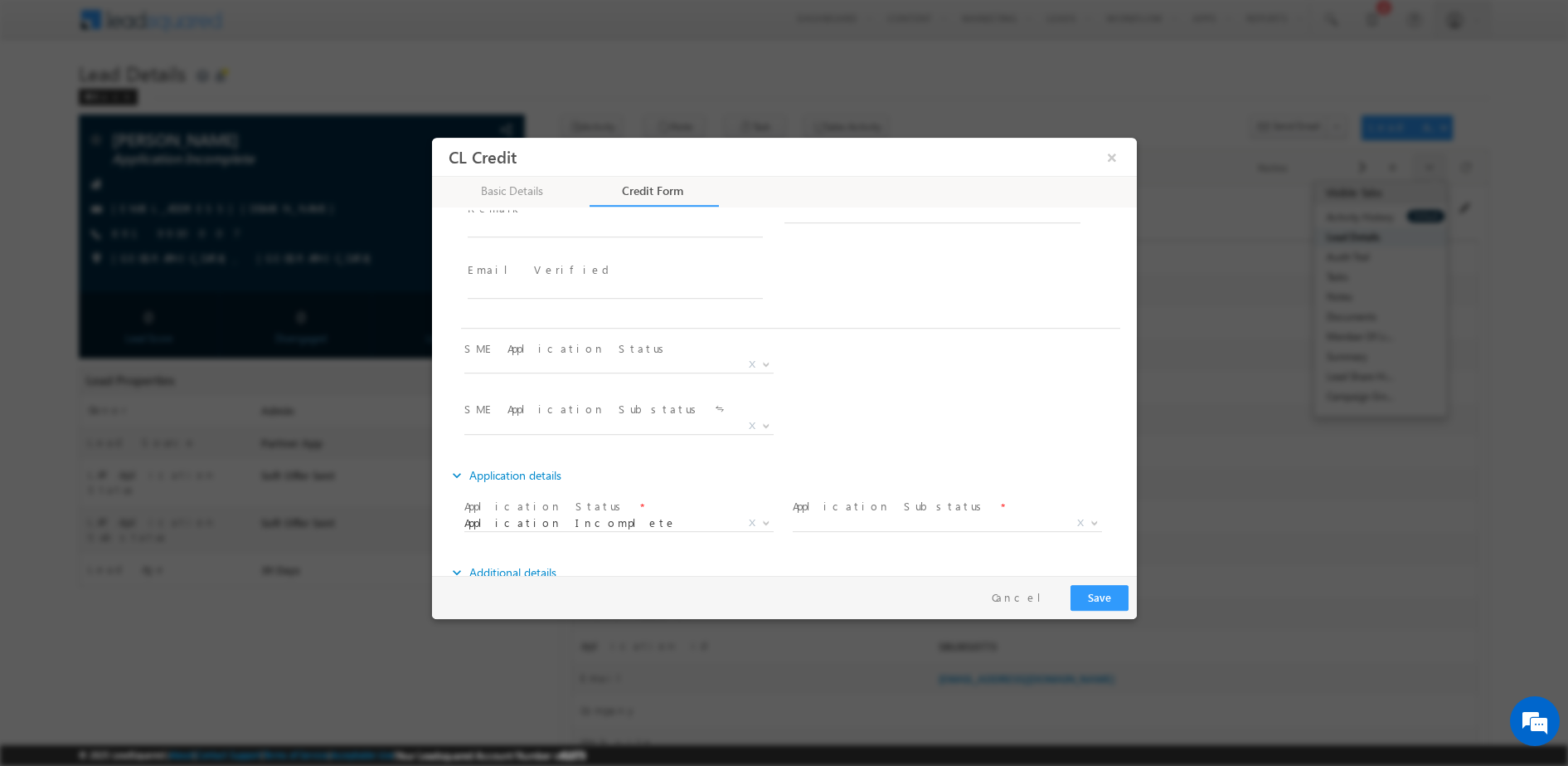
click at [1126, 157] on div "CL Credit ×" at bounding box center [790, 157] width 684 height 32
click at [1126, 155] on div "CL Credit ×" at bounding box center [790, 157] width 684 height 32
click at [1119, 155] on button "×" at bounding box center [1110, 156] width 28 height 30
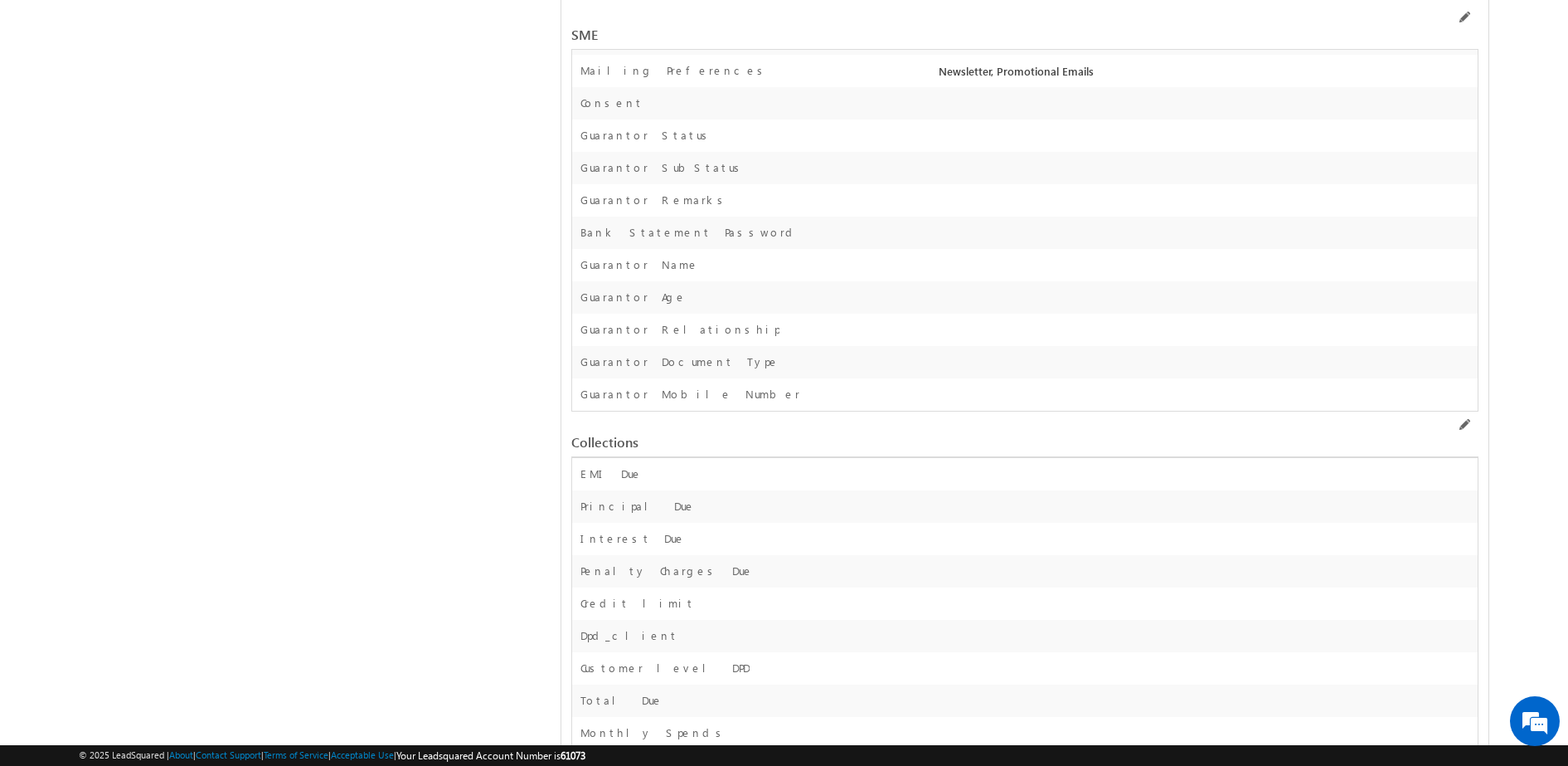
scroll to position [24167, 0]
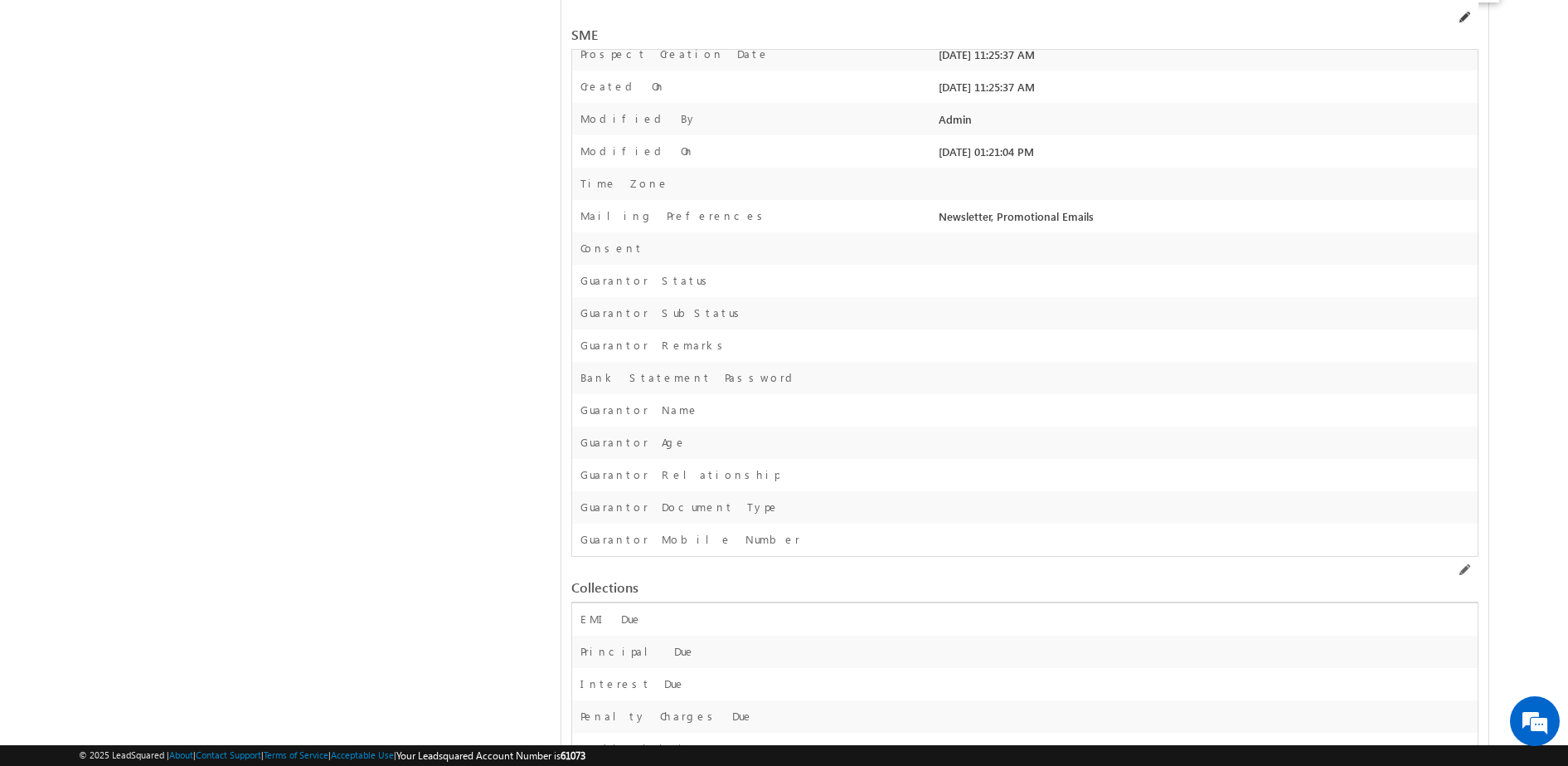
click at [1461, 17] on span at bounding box center [1464, 18] width 13 height 13
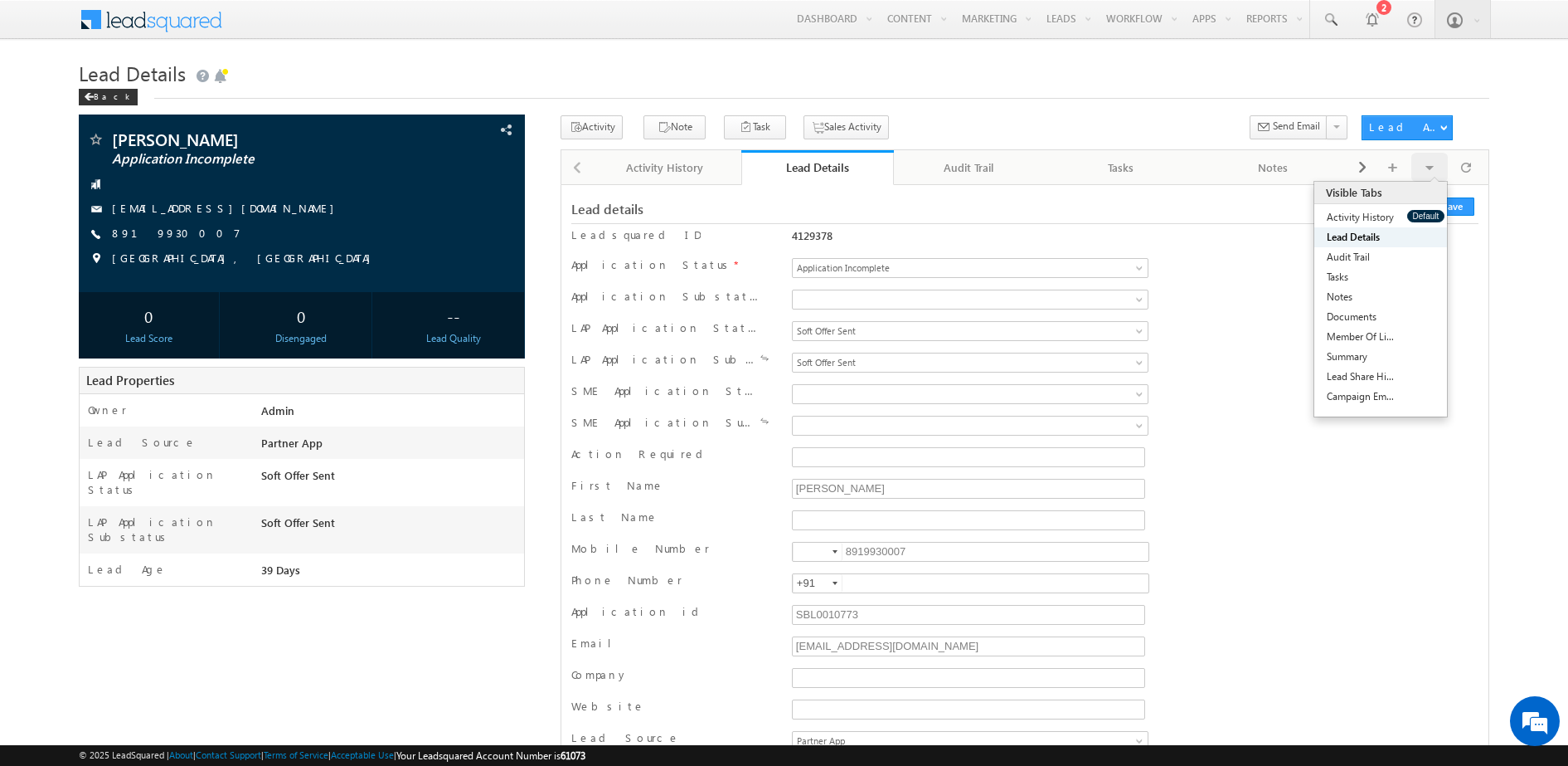
scroll to position [26384, 0]
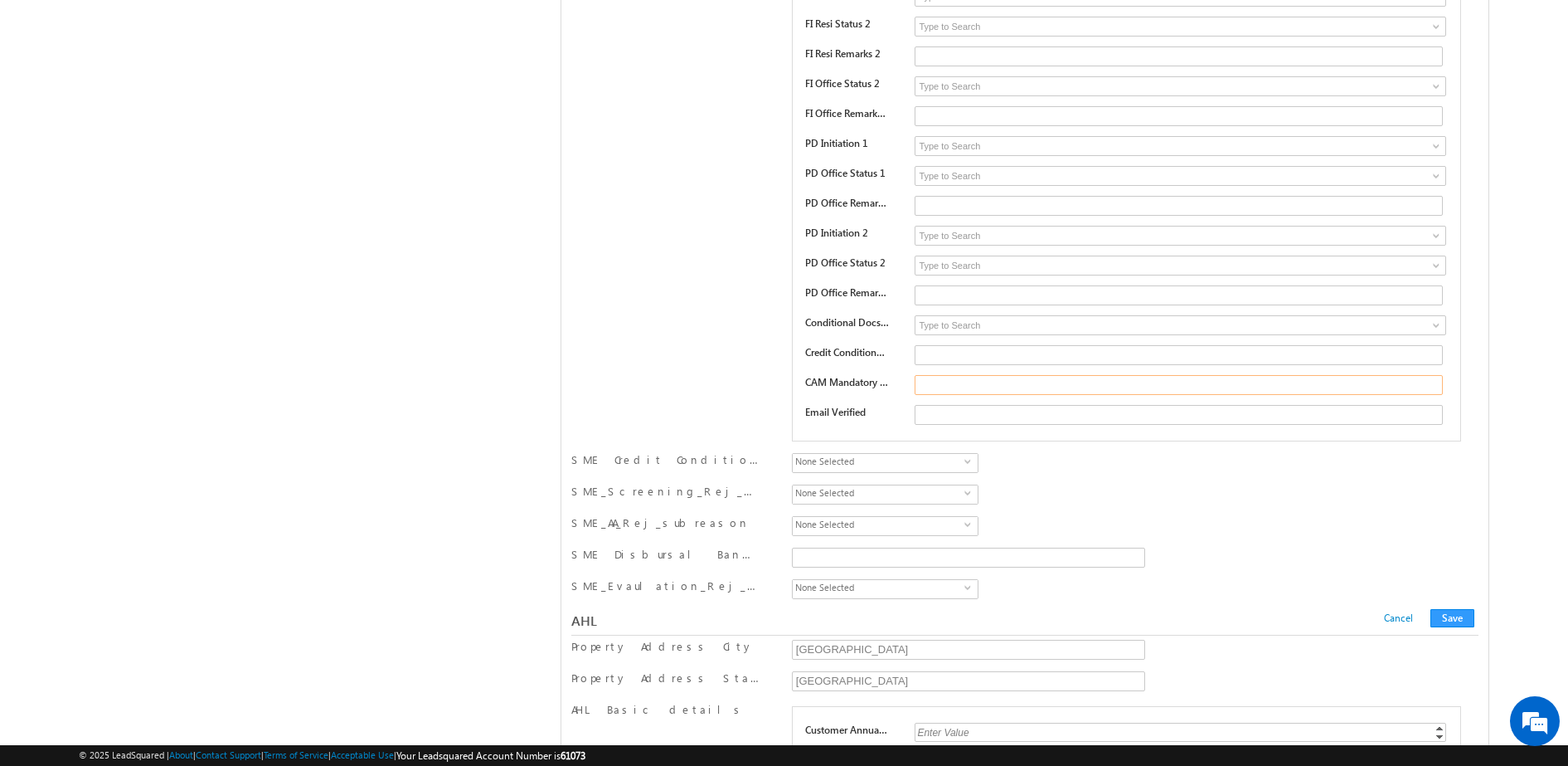
click at [943, 378] on input "text" at bounding box center [1179, 385] width 528 height 20
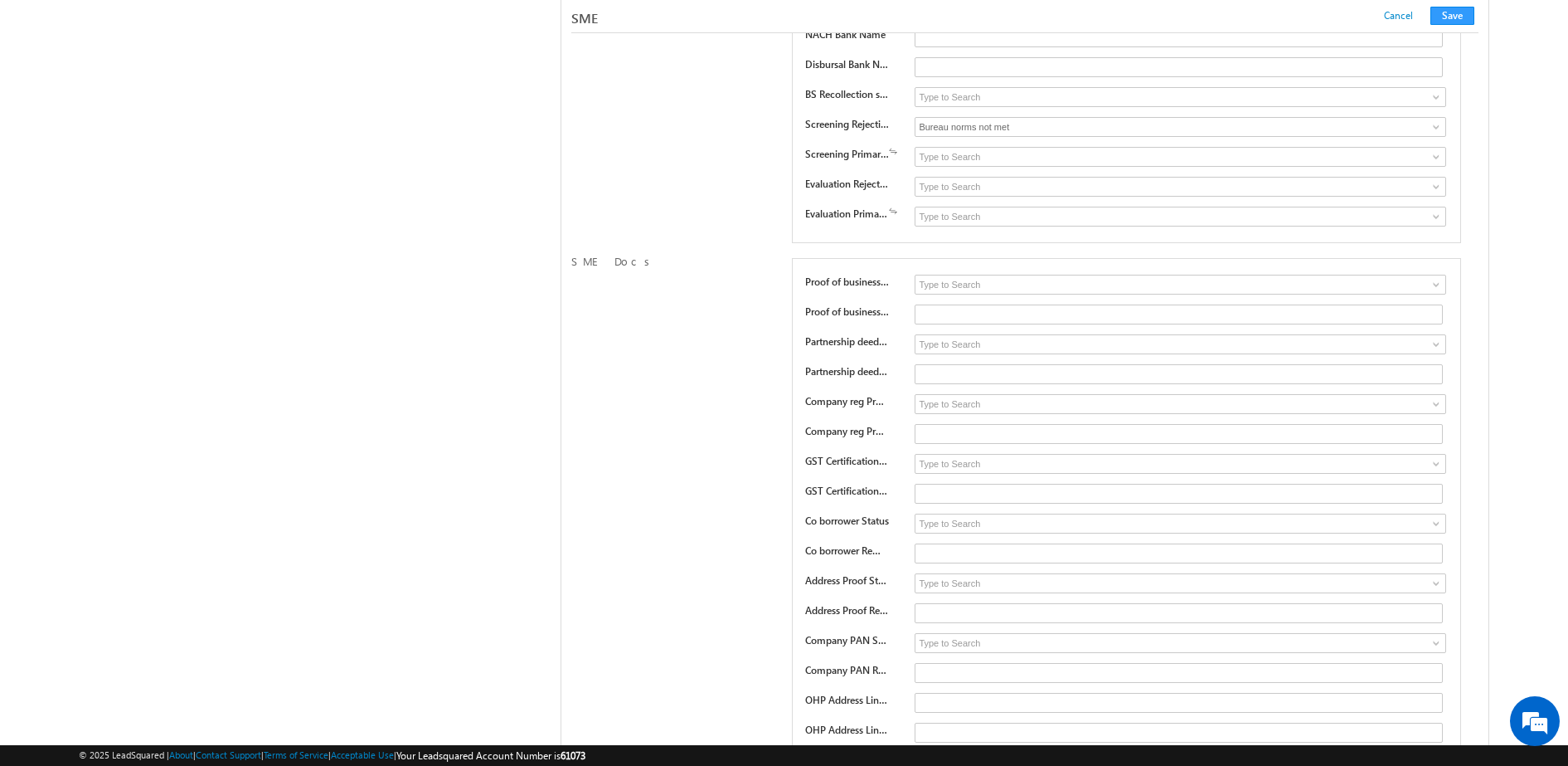
scroll to position [22109, 0]
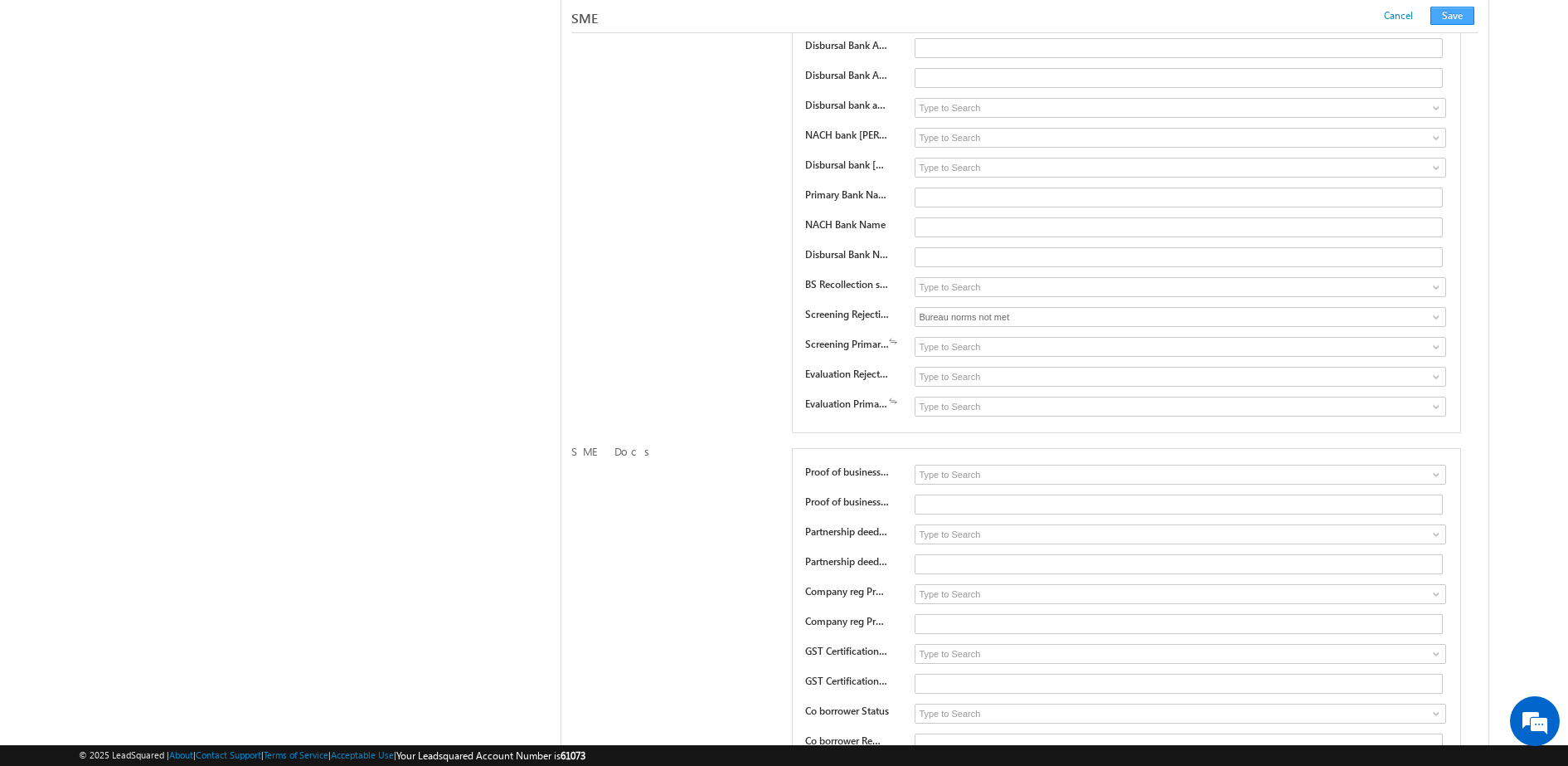
type input "No"
click at [1465, 11] on button "Save" at bounding box center [1453, 16] width 44 height 19
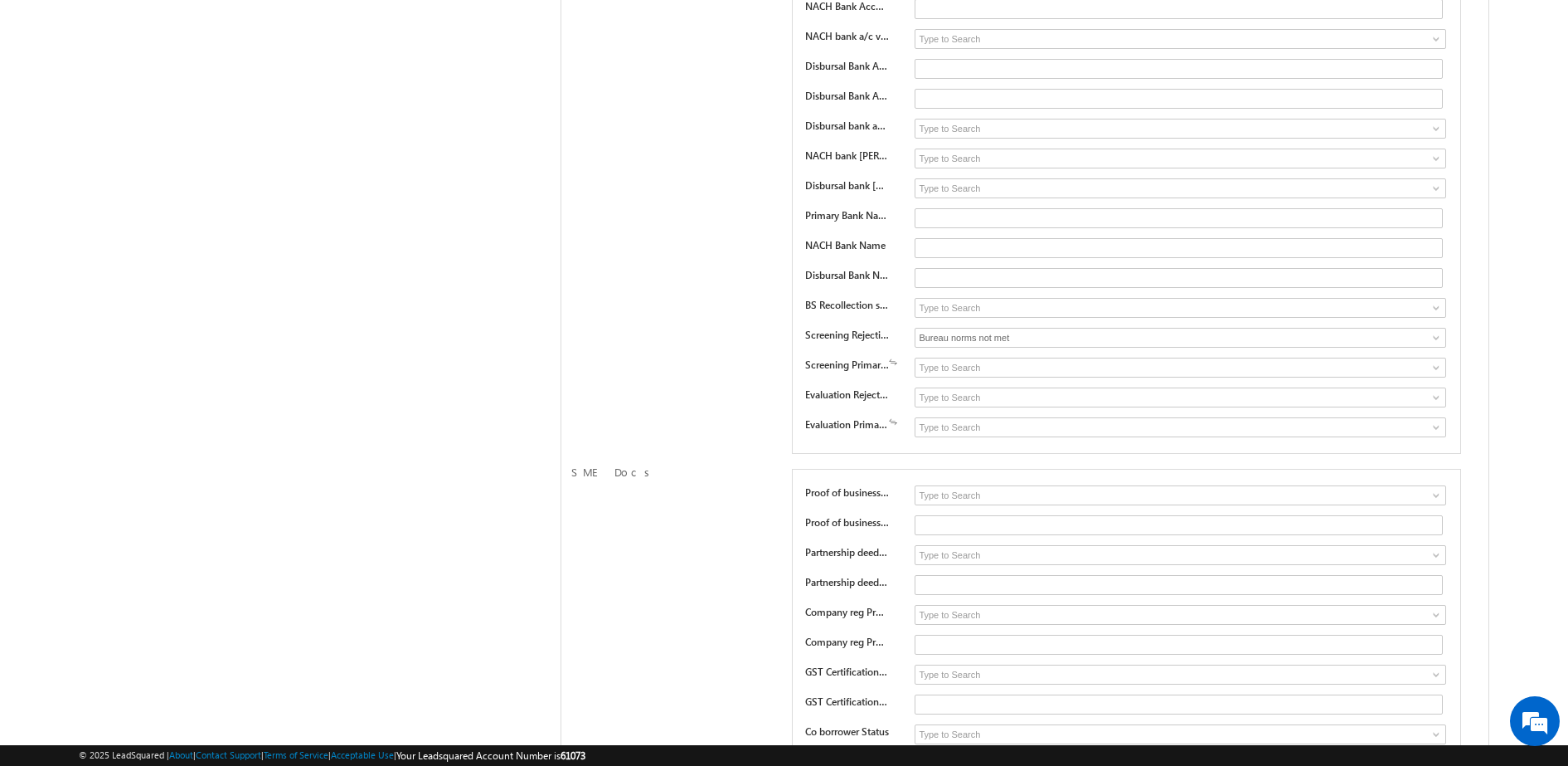
scroll to position [159, 0]
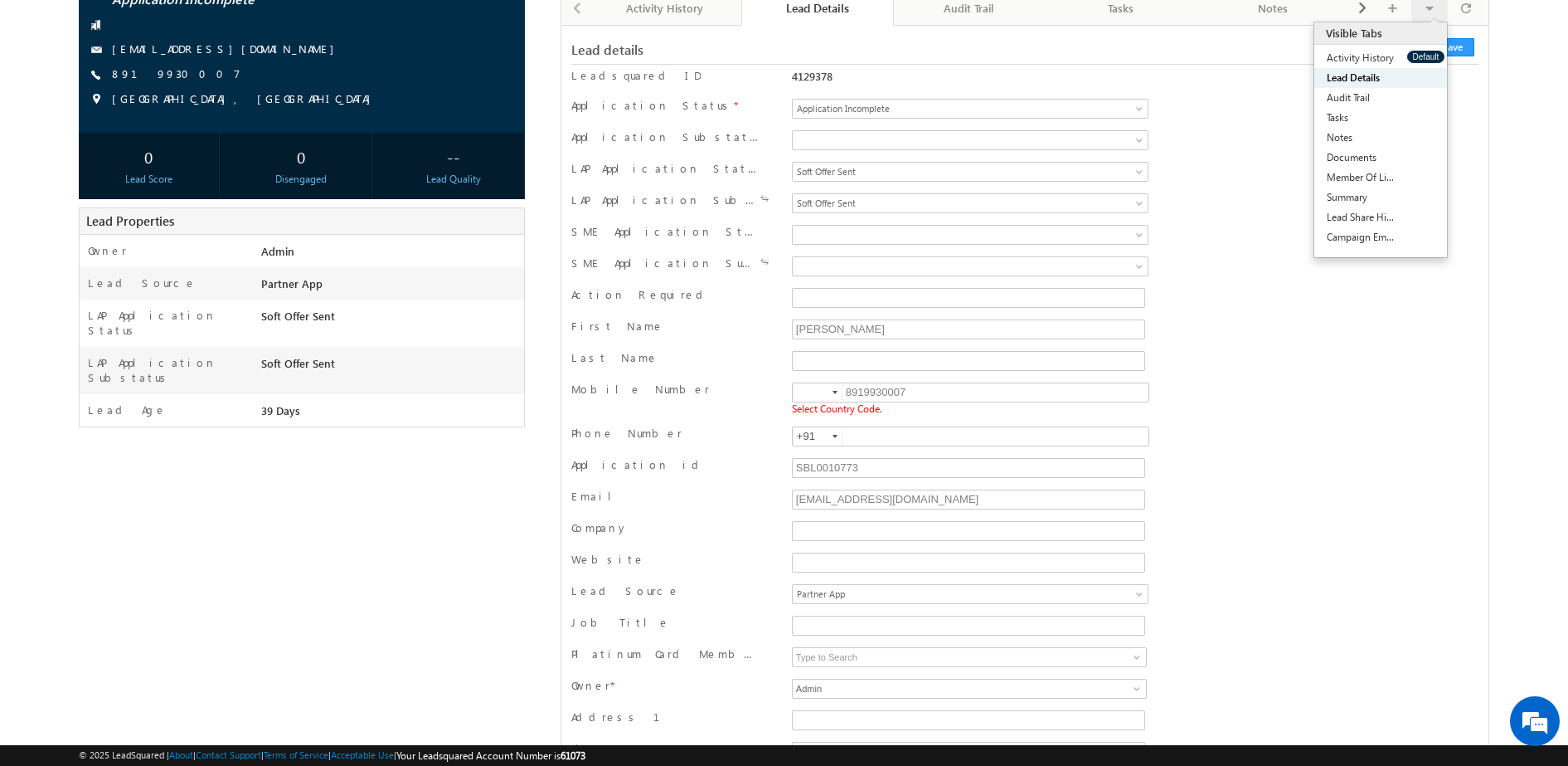
click at [835, 394] on div at bounding box center [835, 393] width 5 height 3
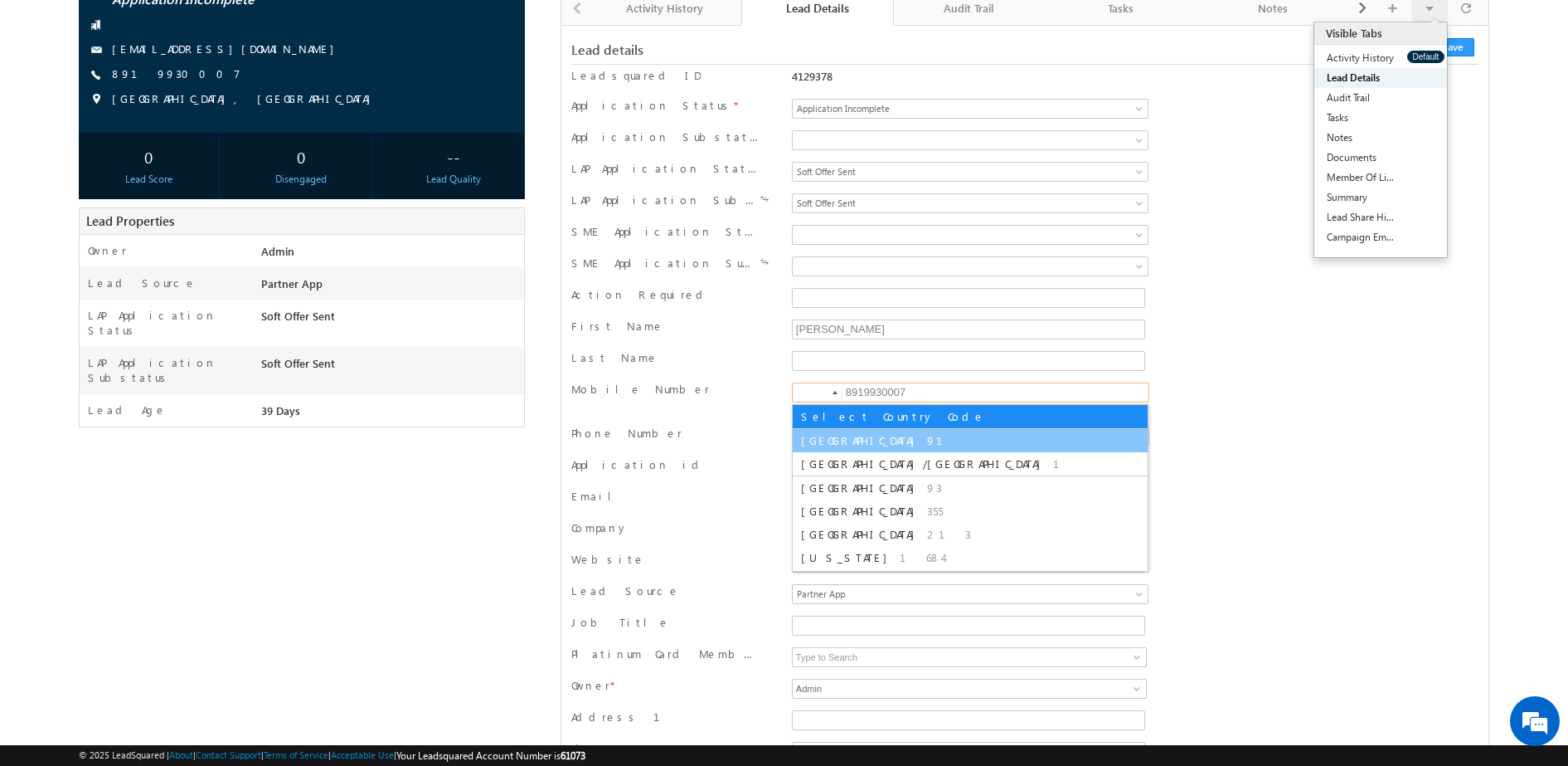
click at [821, 436] on span "[GEOGRAPHIC_DATA]" at bounding box center [862, 440] width 122 height 14
type input "+91"
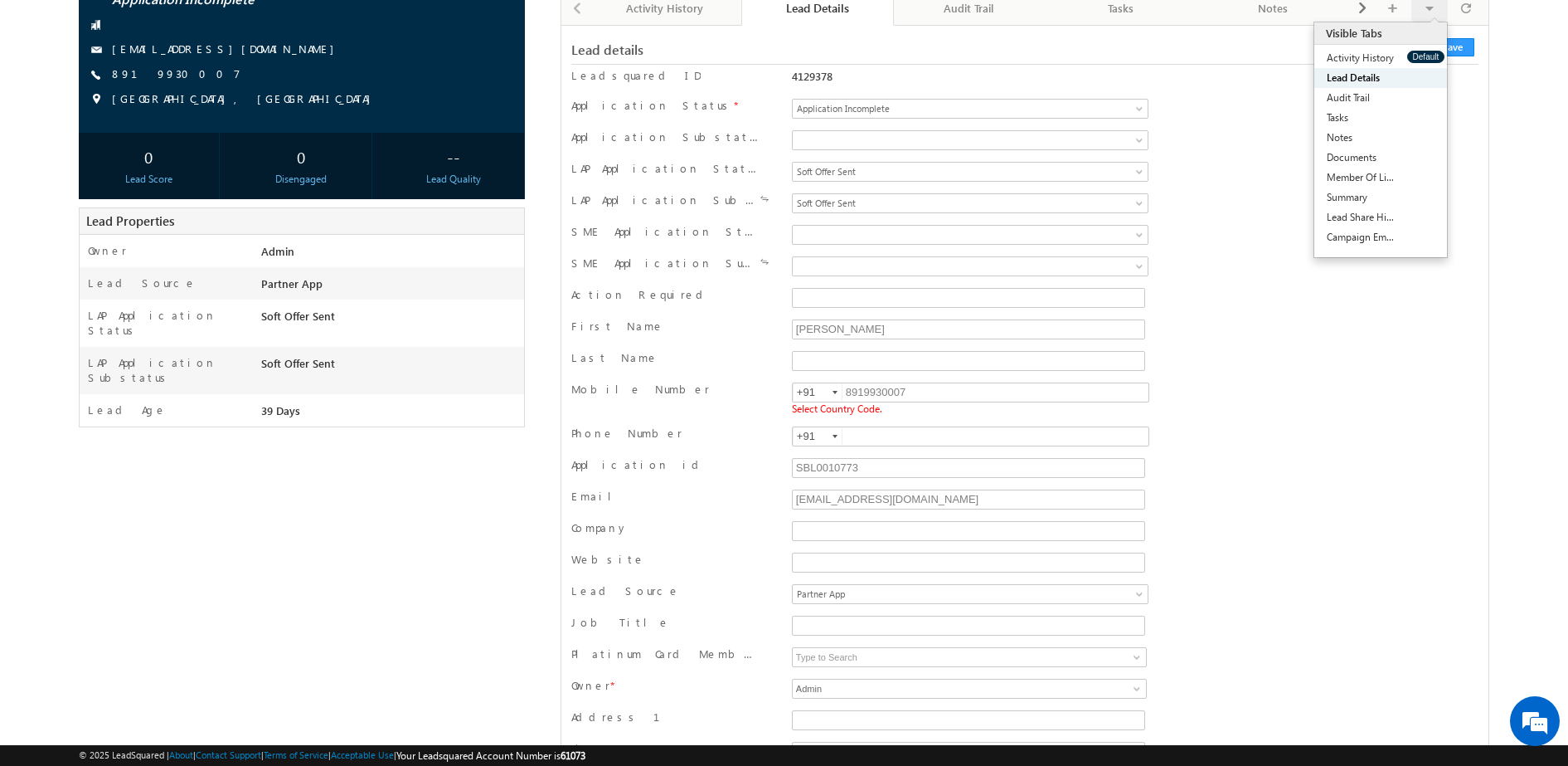
click at [1448, 60] on div "Lead details Cancel Save Cancel Save" at bounding box center [1025, 50] width 907 height 29
click at [1440, 39] on button "Save" at bounding box center [1453, 47] width 44 height 19
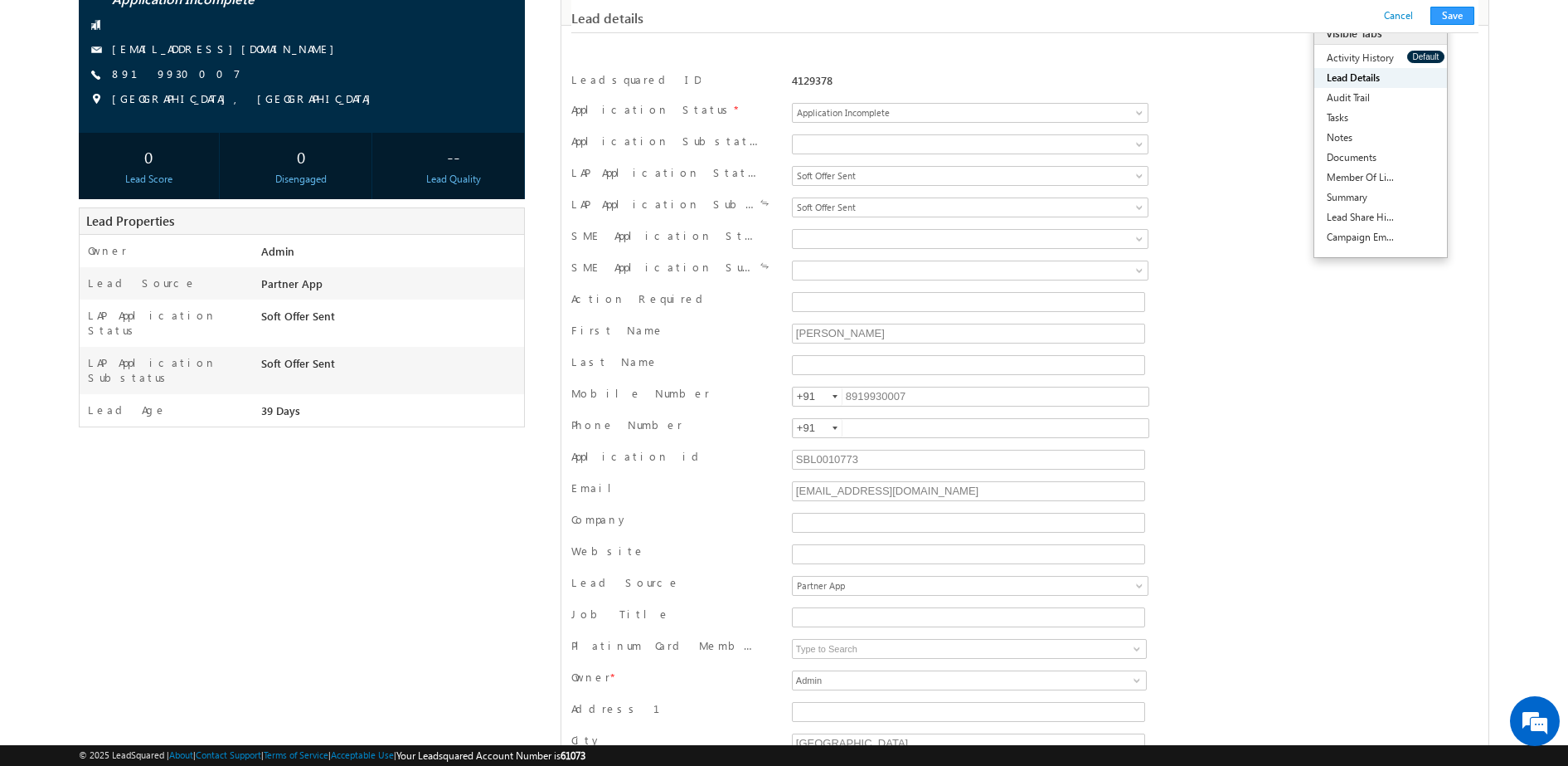
scroll to position [1547, 0]
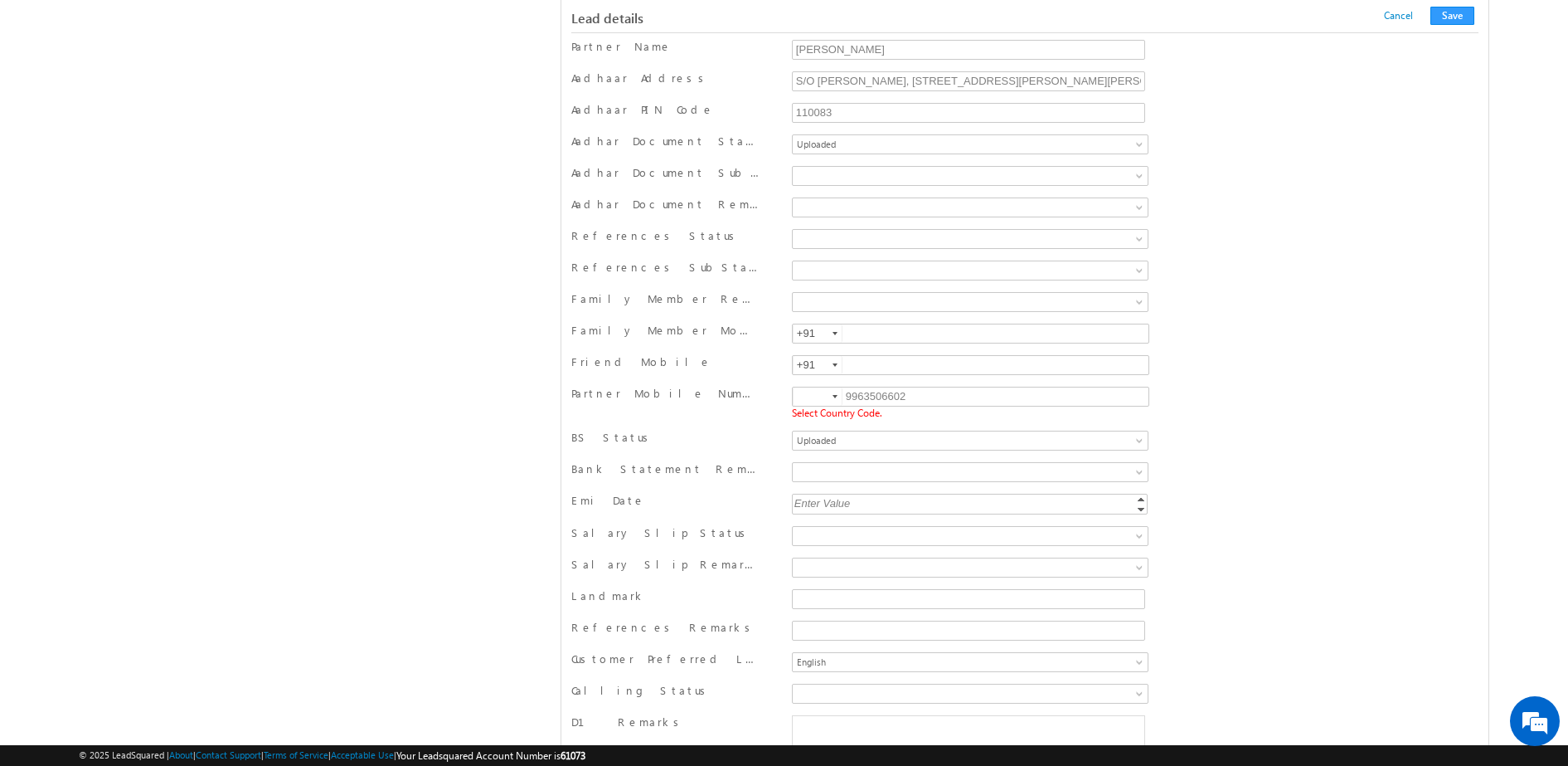
click at [833, 398] on div at bounding box center [835, 397] width 5 height 3
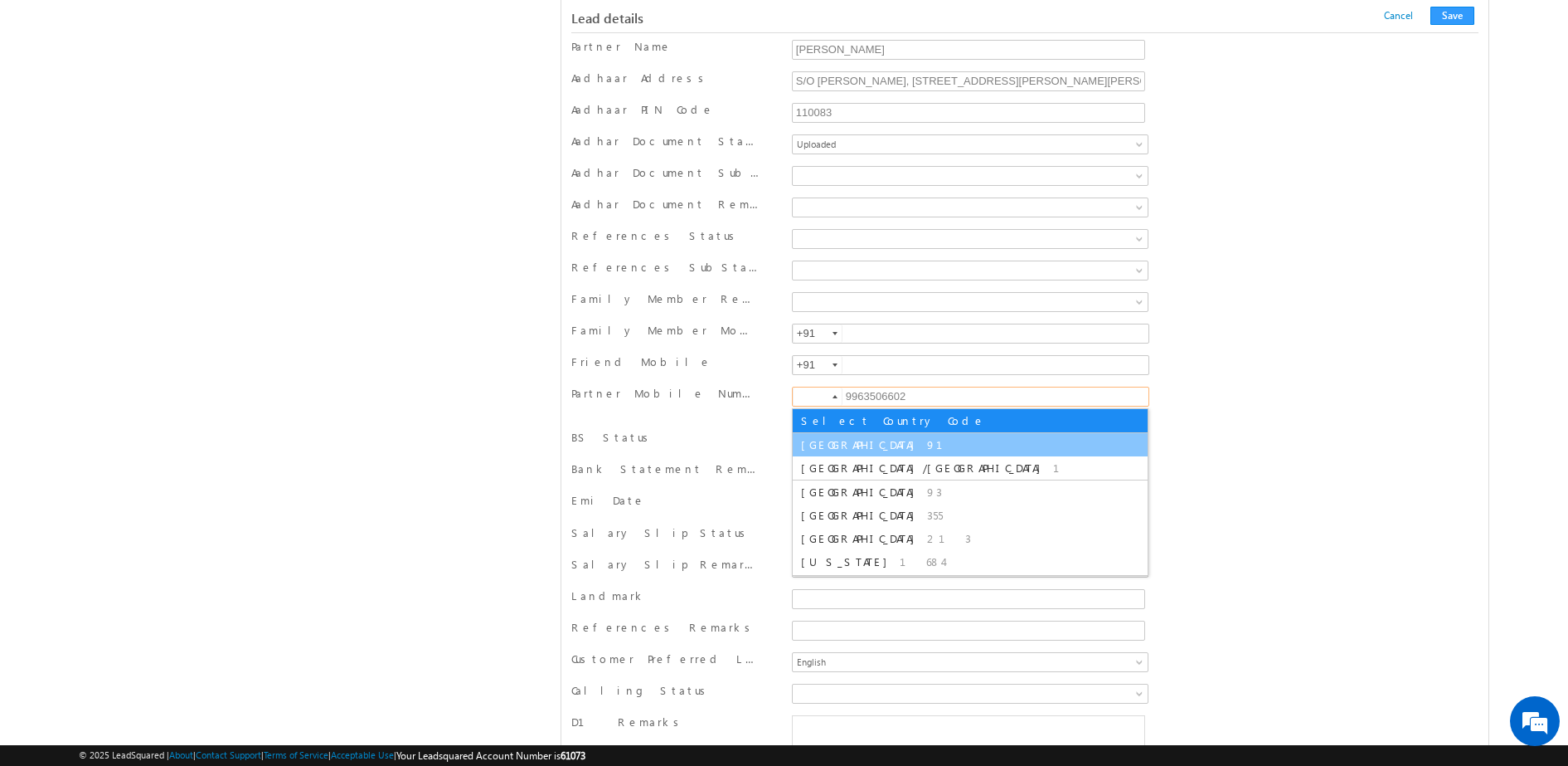
click at [927, 447] on span "91" at bounding box center [945, 444] width 35 height 14
type input "+91"
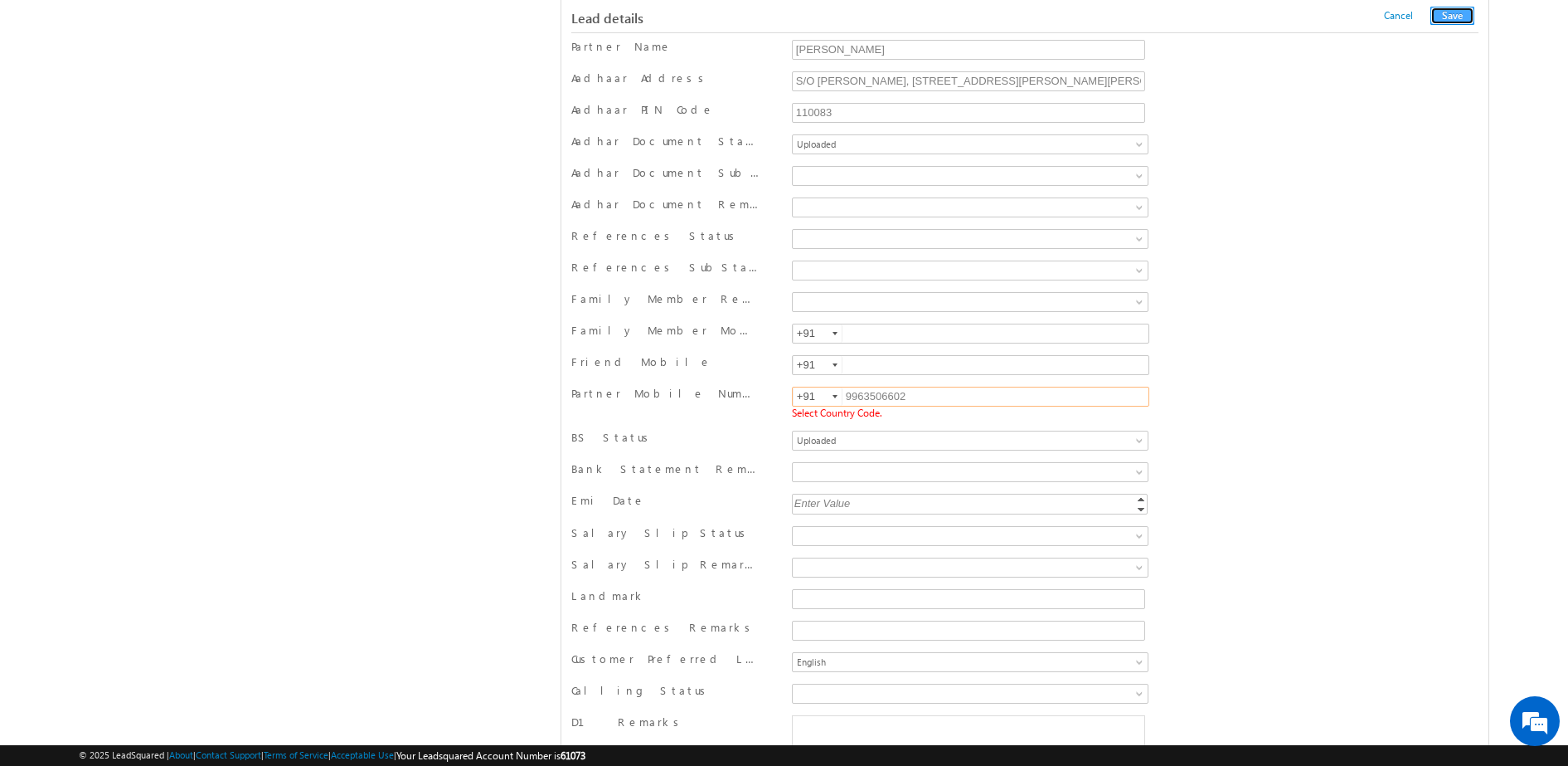
click at [1443, 19] on button "Save" at bounding box center [1453, 16] width 44 height 19
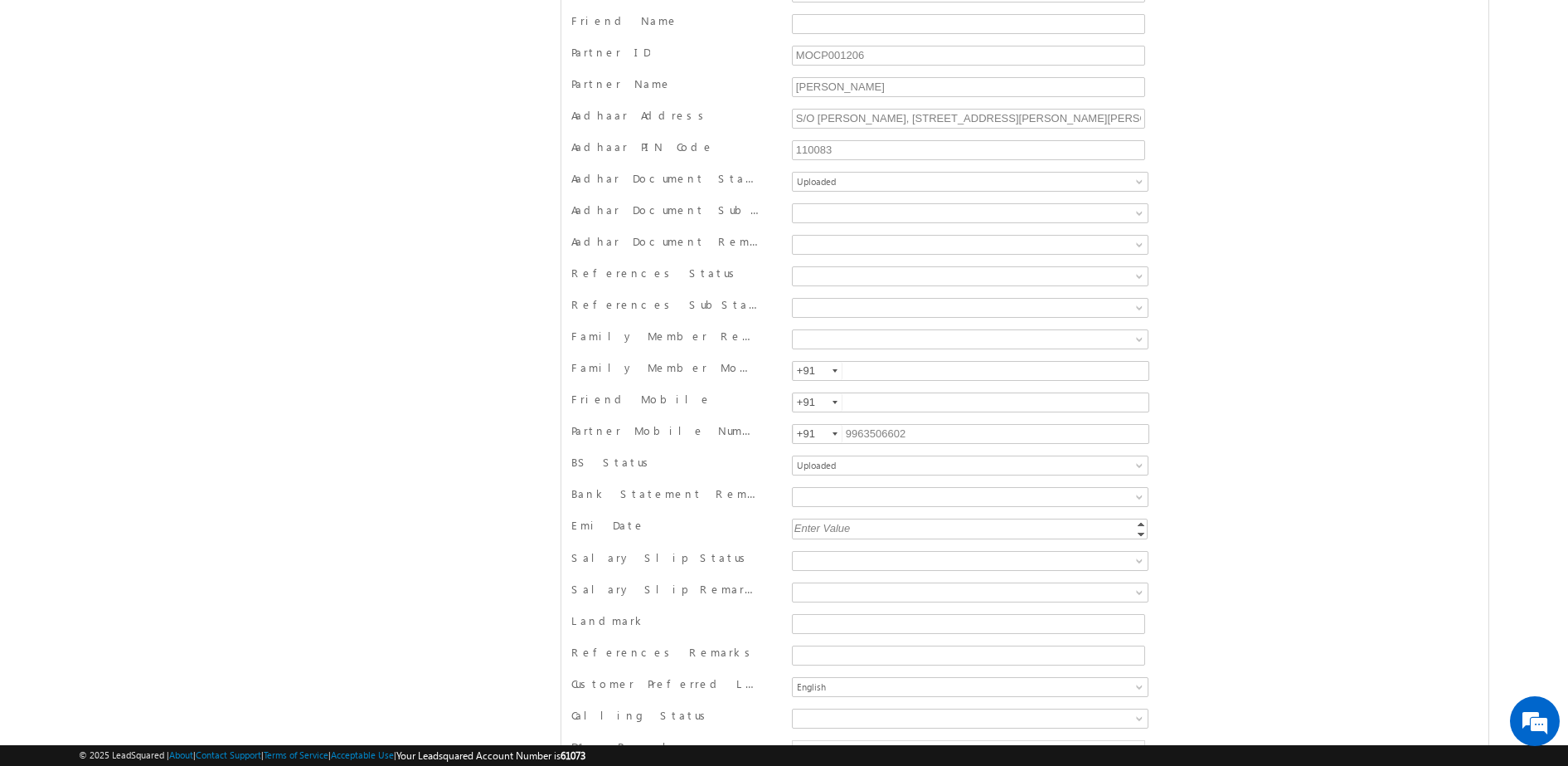
scroll to position [0, 0]
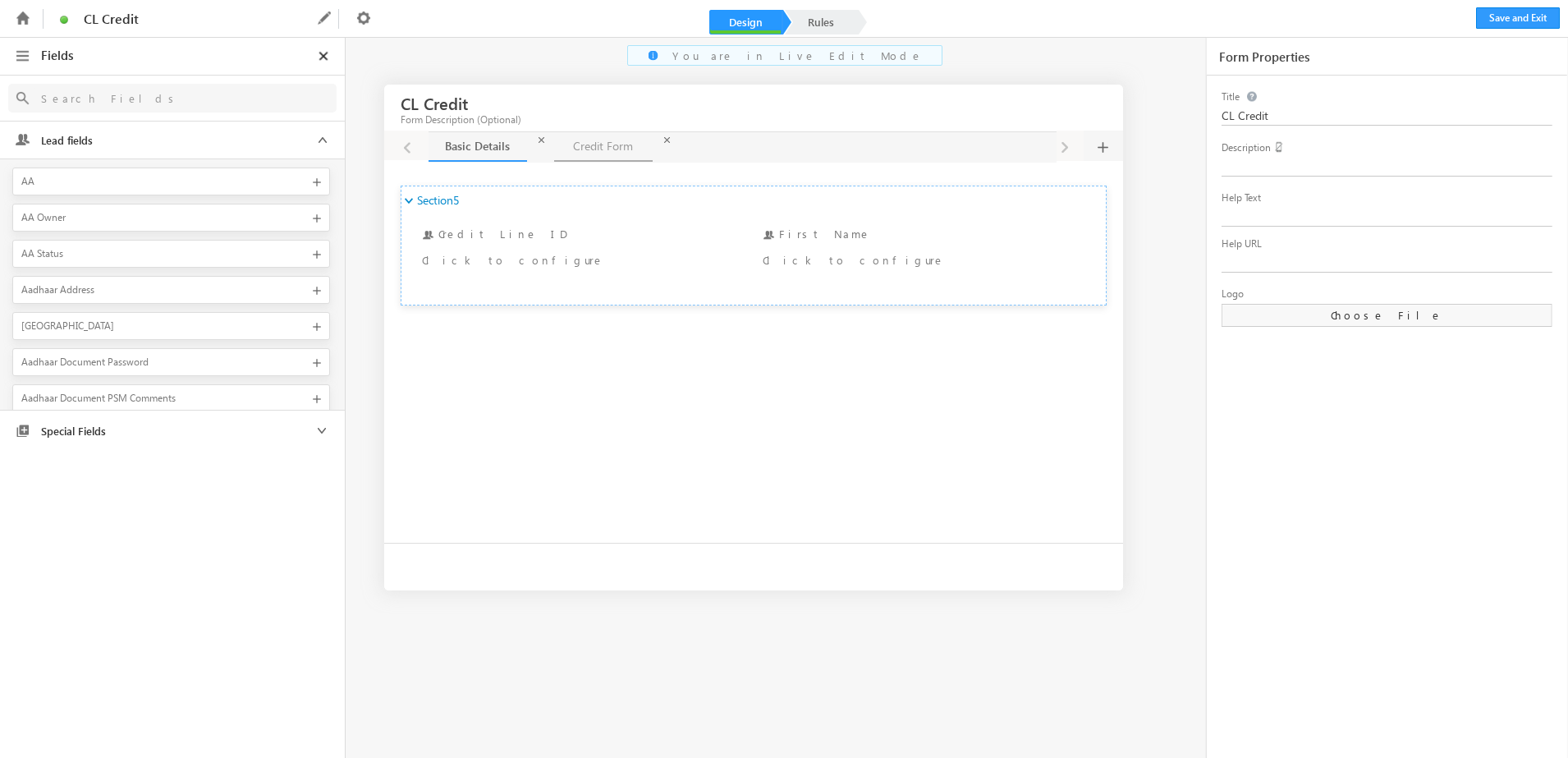
click at [595, 148] on link "Credit Form Credit Form" at bounding box center [603, 146] width 98 height 29
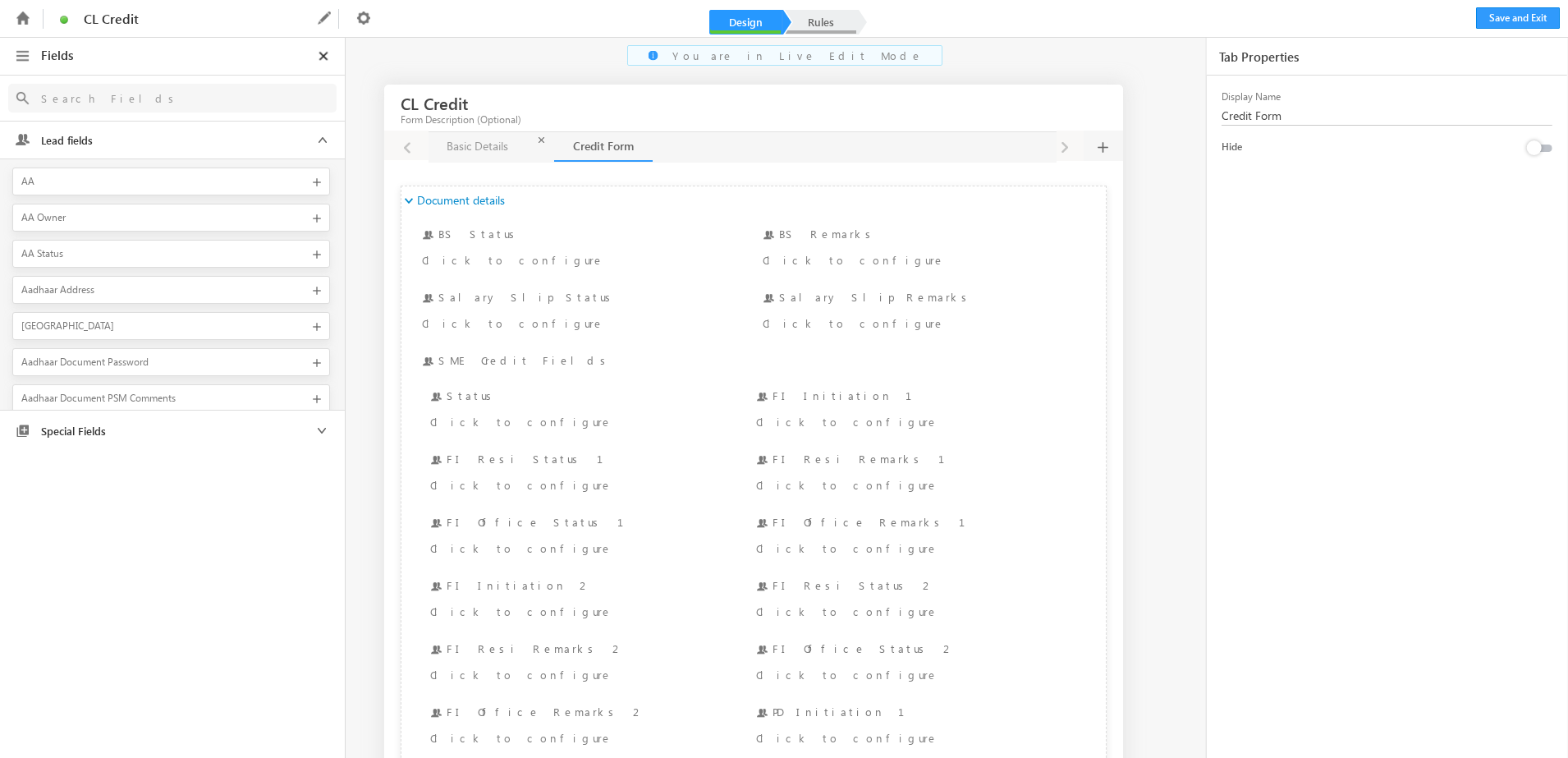
click at [820, 20] on link "Rules" at bounding box center [821, 23] width 73 height 25
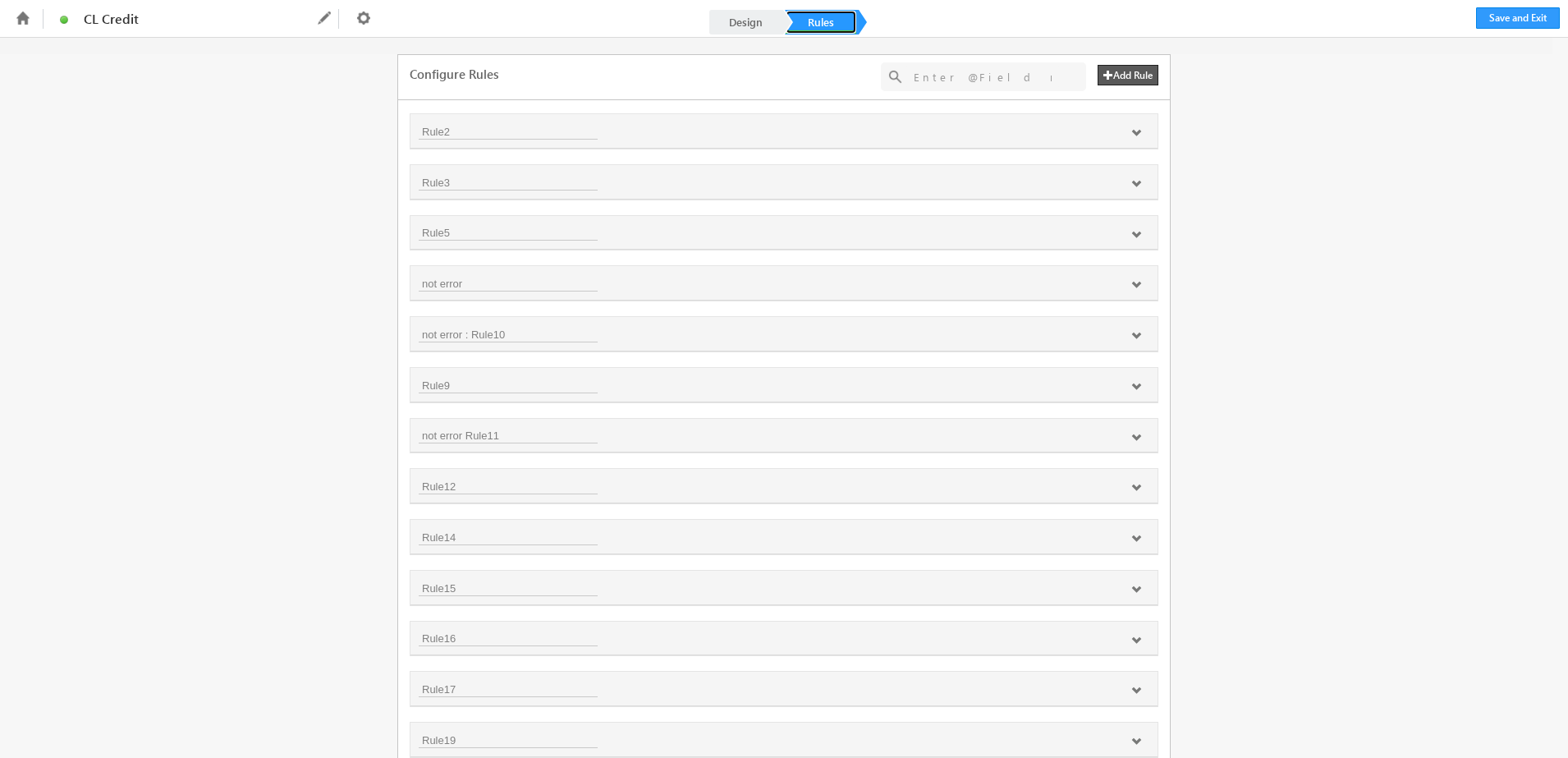
scroll to position [382, 0]
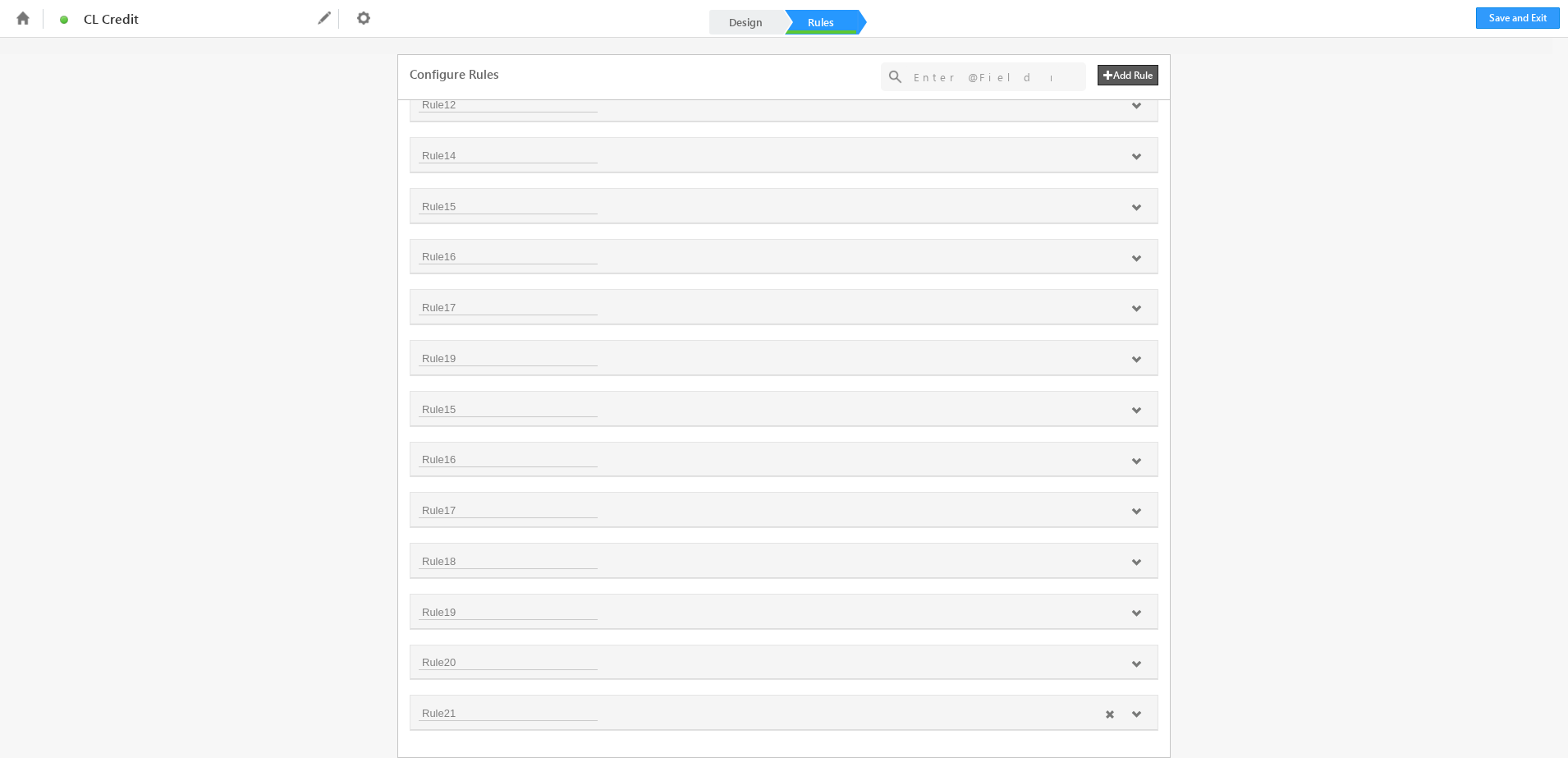
click at [1136, 715] on icon at bounding box center [1136, 714] width 10 height 10
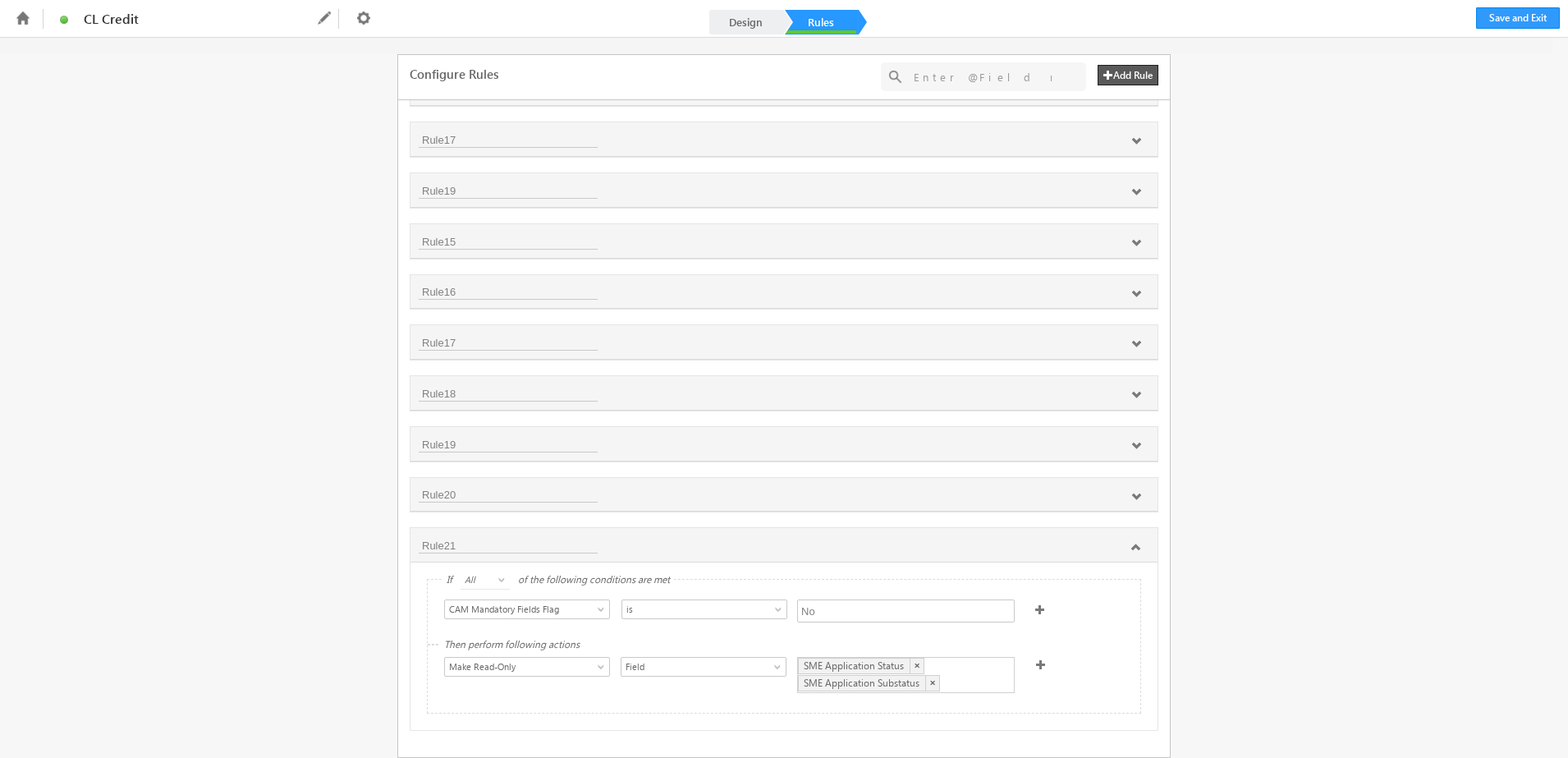
click at [1035, 605] on span at bounding box center [1040, 609] width 10 height 10
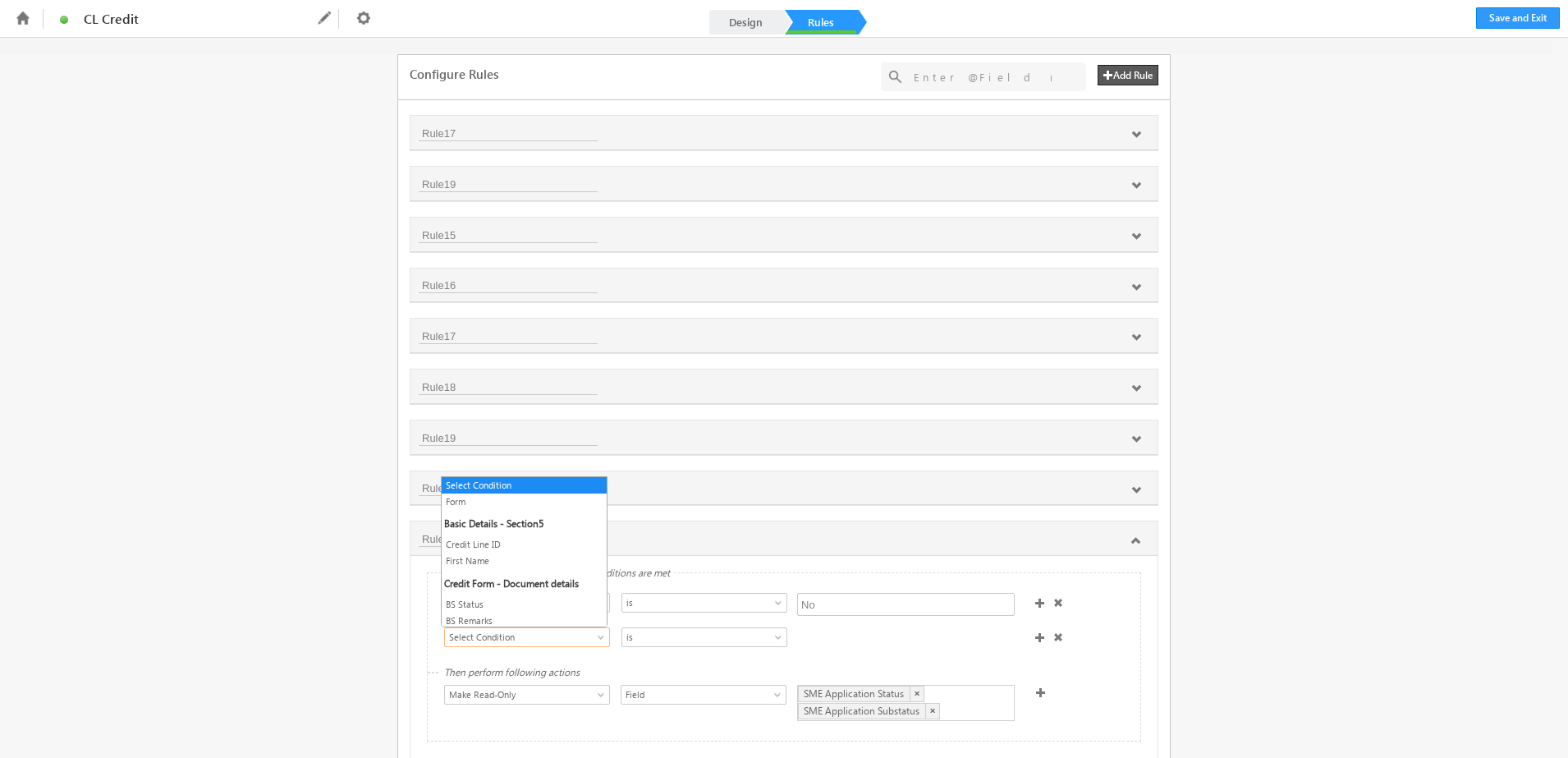
click at [513, 642] on span "Select Condition" at bounding box center [518, 637] width 148 height 15
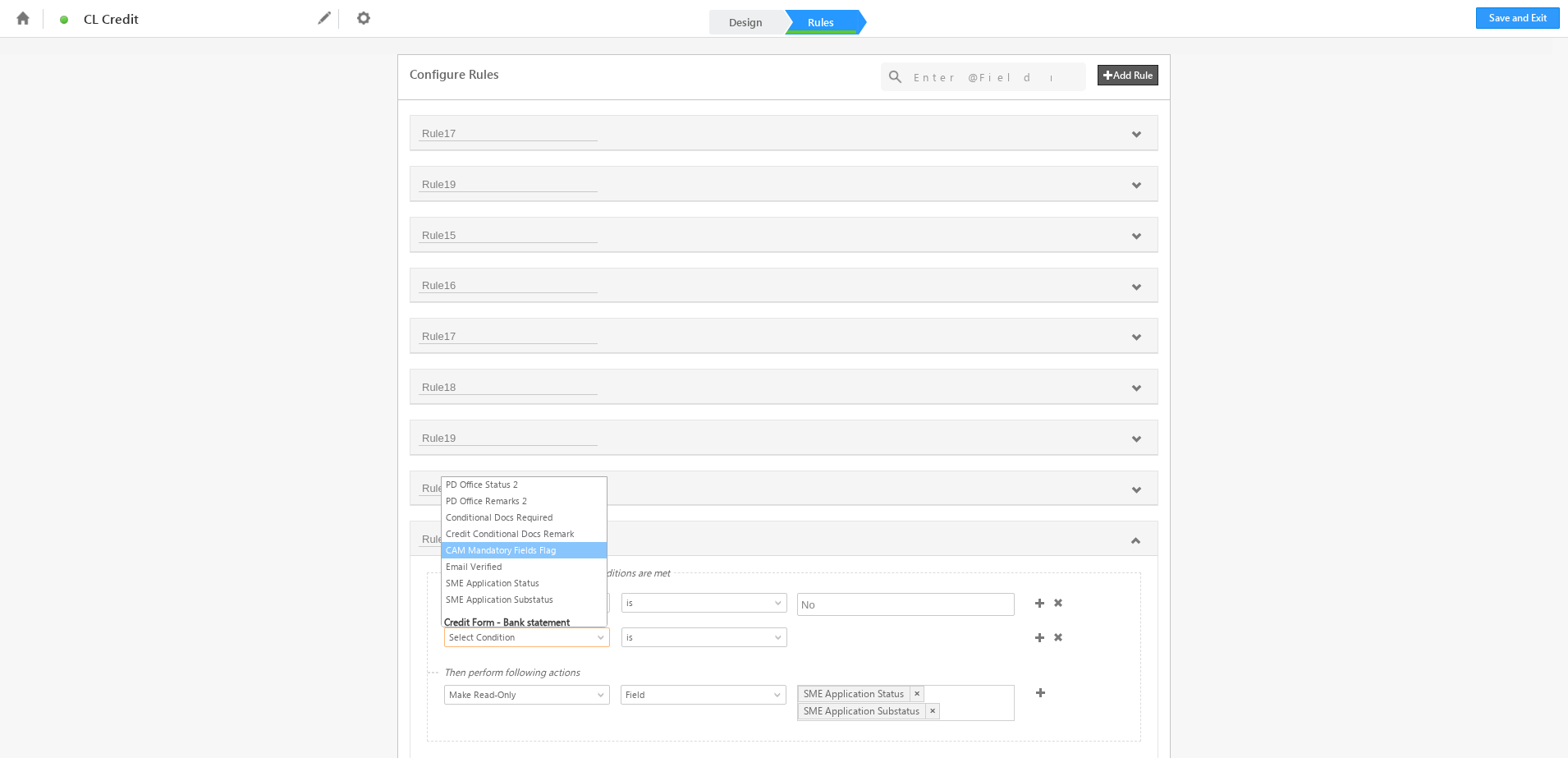
click at [529, 548] on link "CAM Mandatory Fields Flag" at bounding box center [525, 550] width 165 height 15
click at [882, 647] on input "text" at bounding box center [906, 639] width 218 height 23
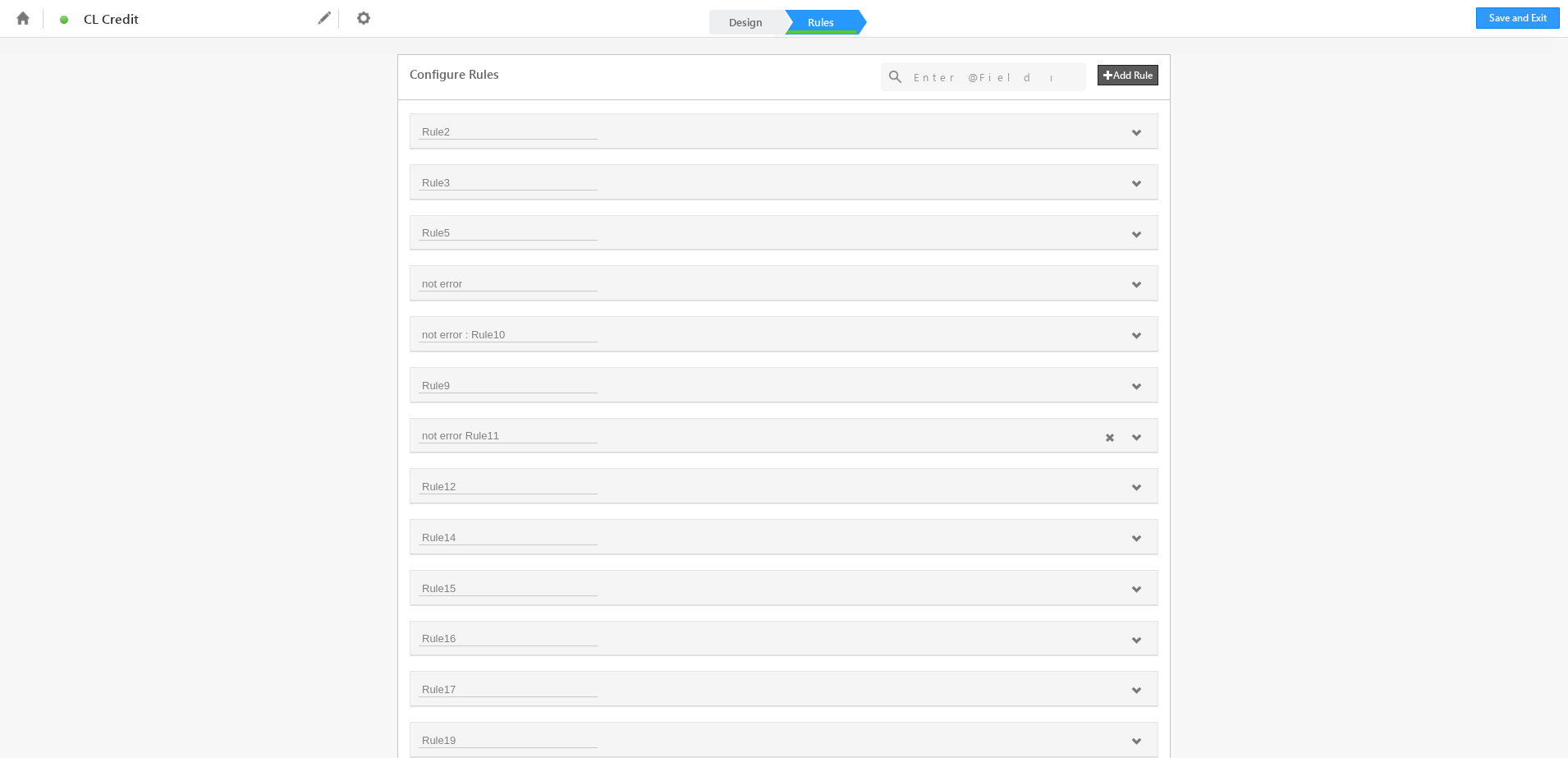
scroll to position [590, 0]
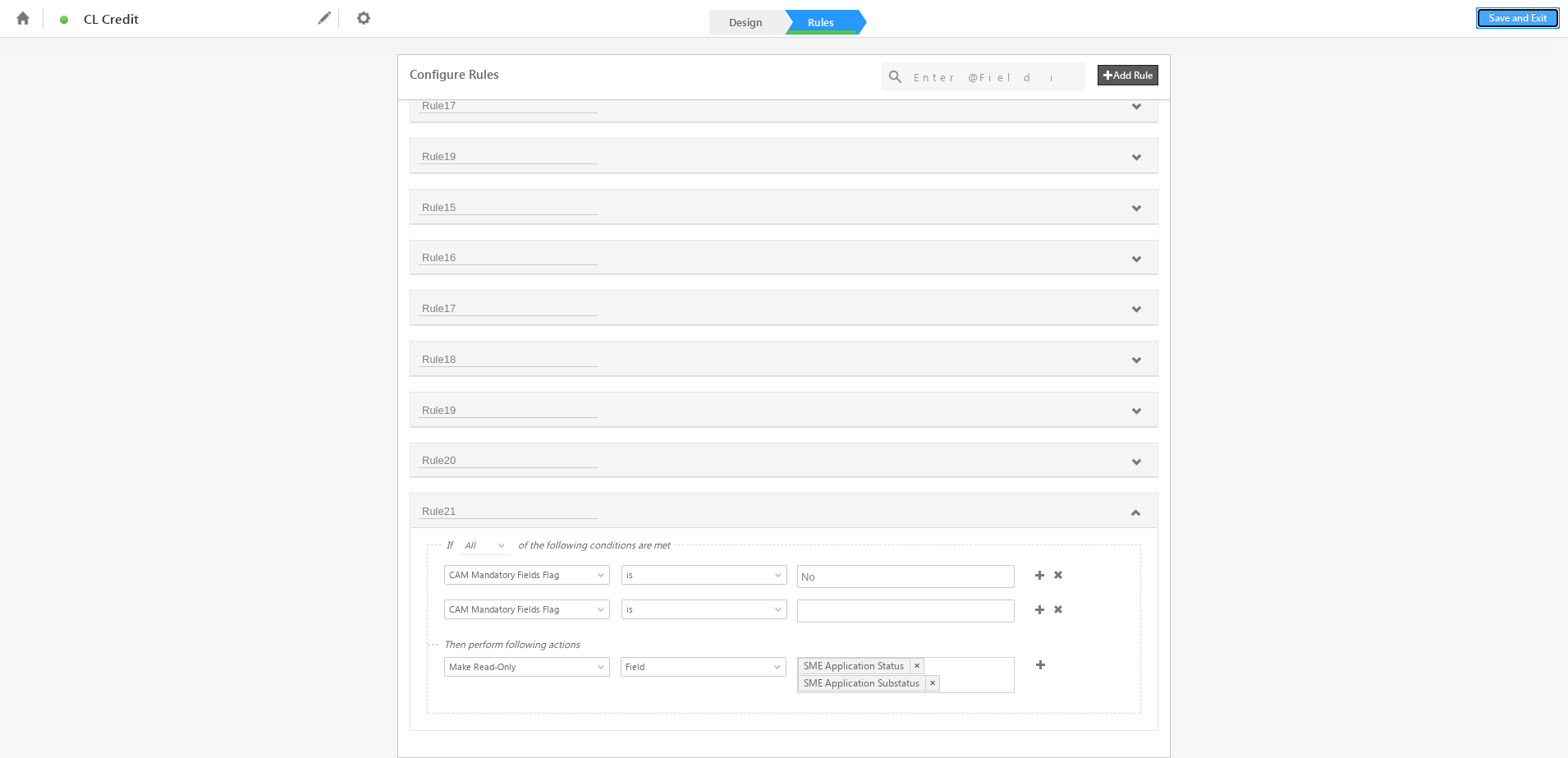
click at [1534, 16] on button "Save and Exit" at bounding box center [1518, 18] width 83 height 22
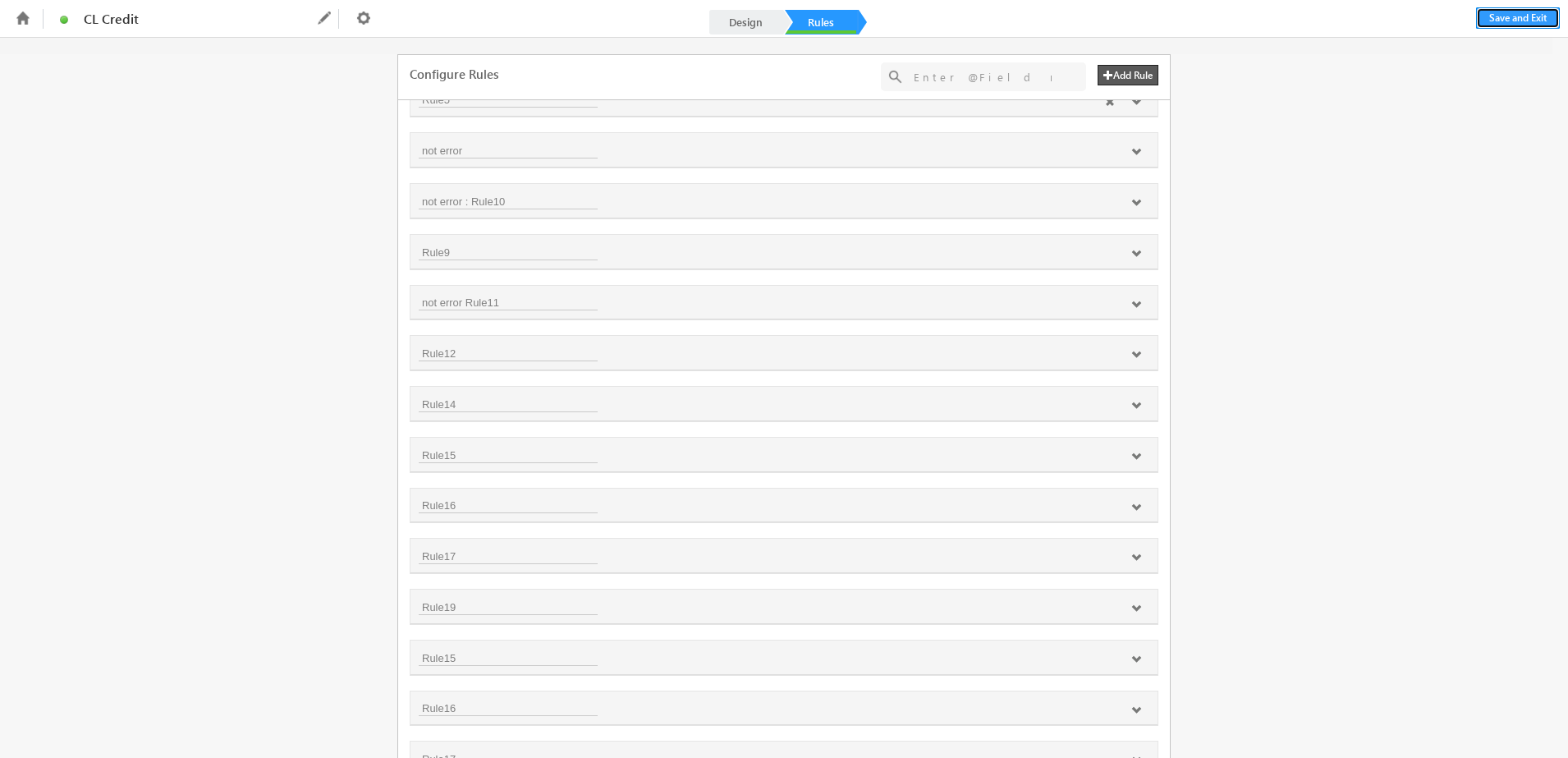
scroll to position [111, 0]
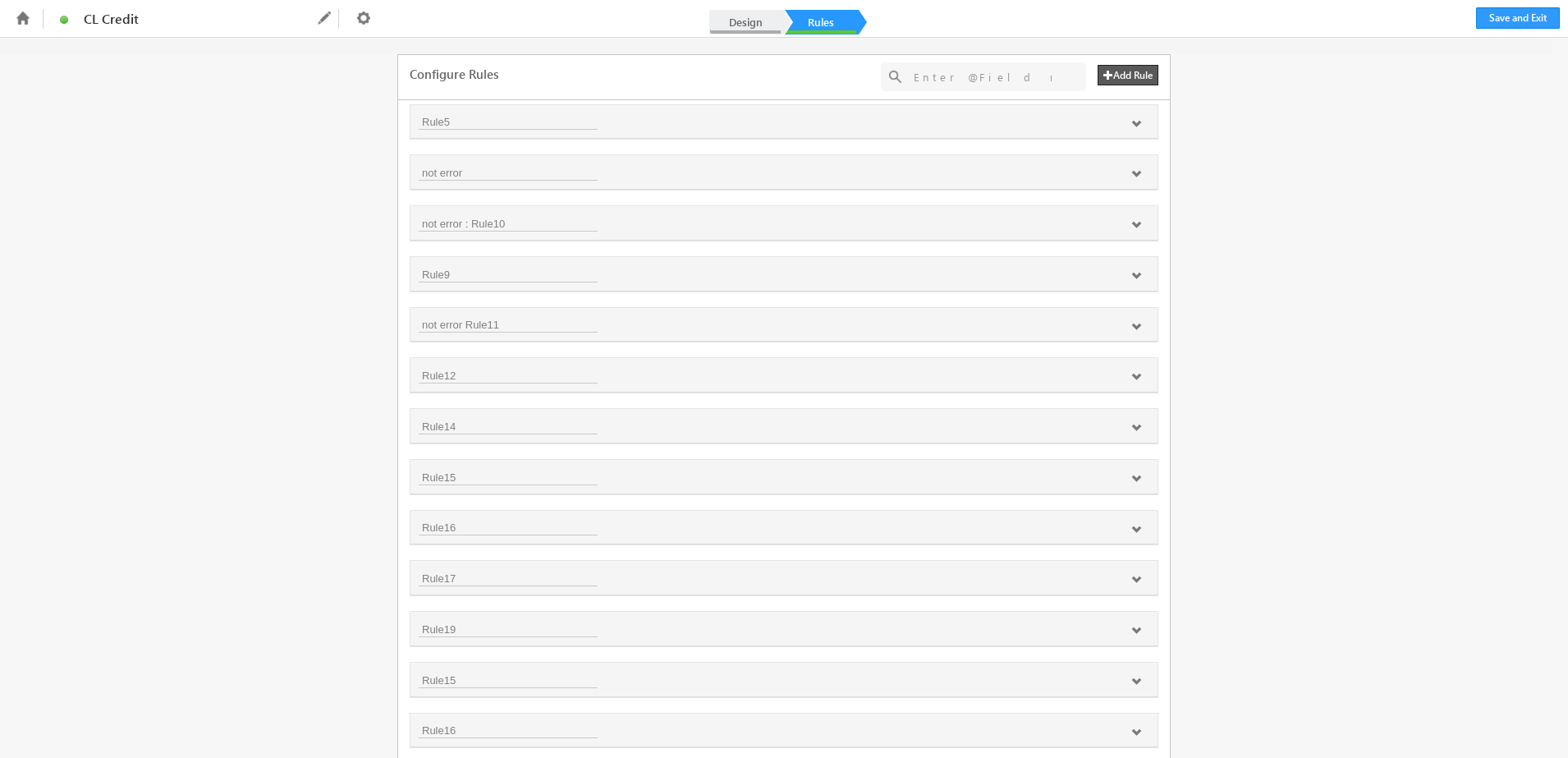
click at [748, 11] on link "Design" at bounding box center [745, 23] width 73 height 25
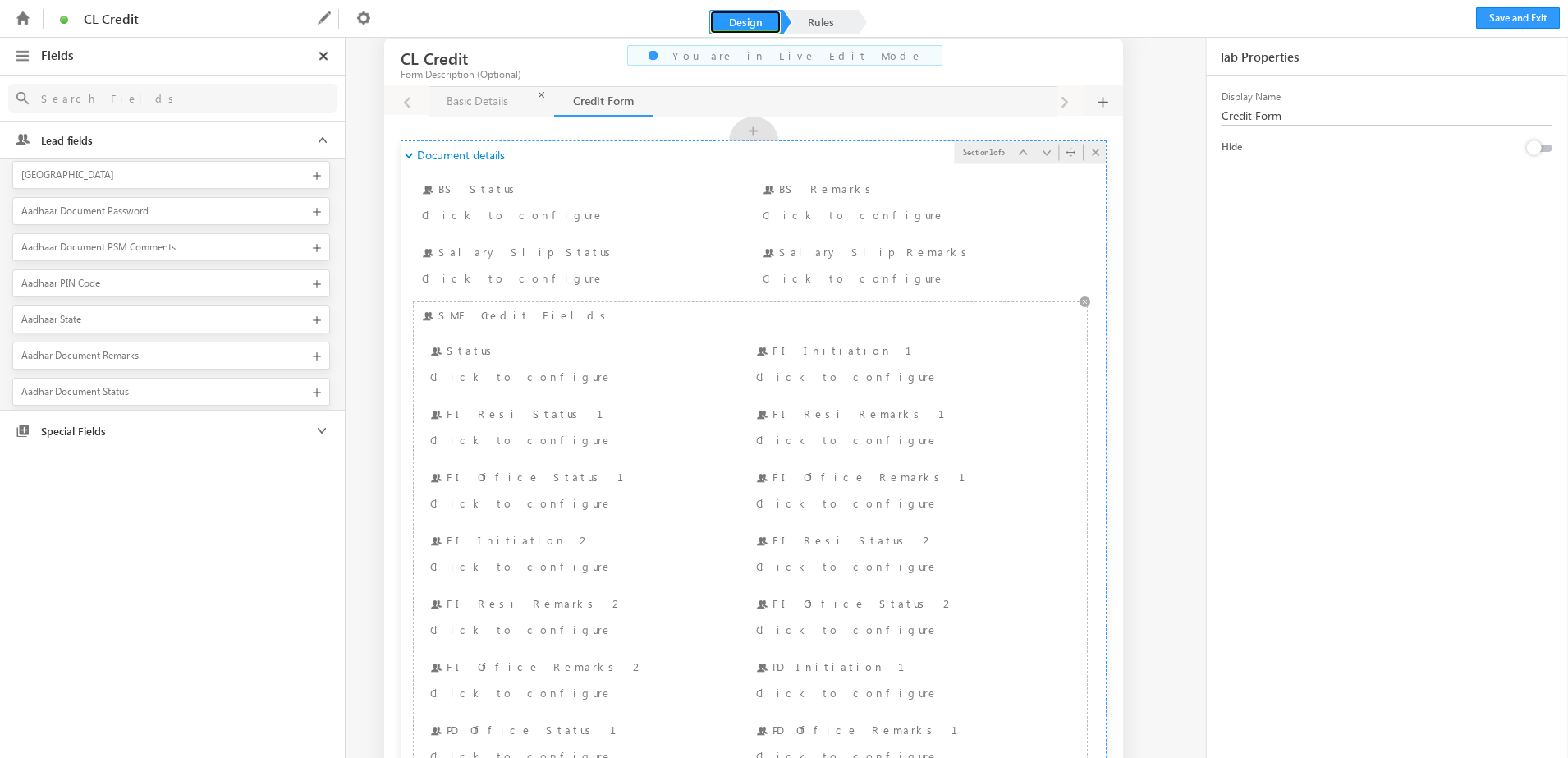
scroll to position [46, 0]
click at [493, 113] on link "Basic Details Basic Details" at bounding box center [478, 100] width 98 height 29
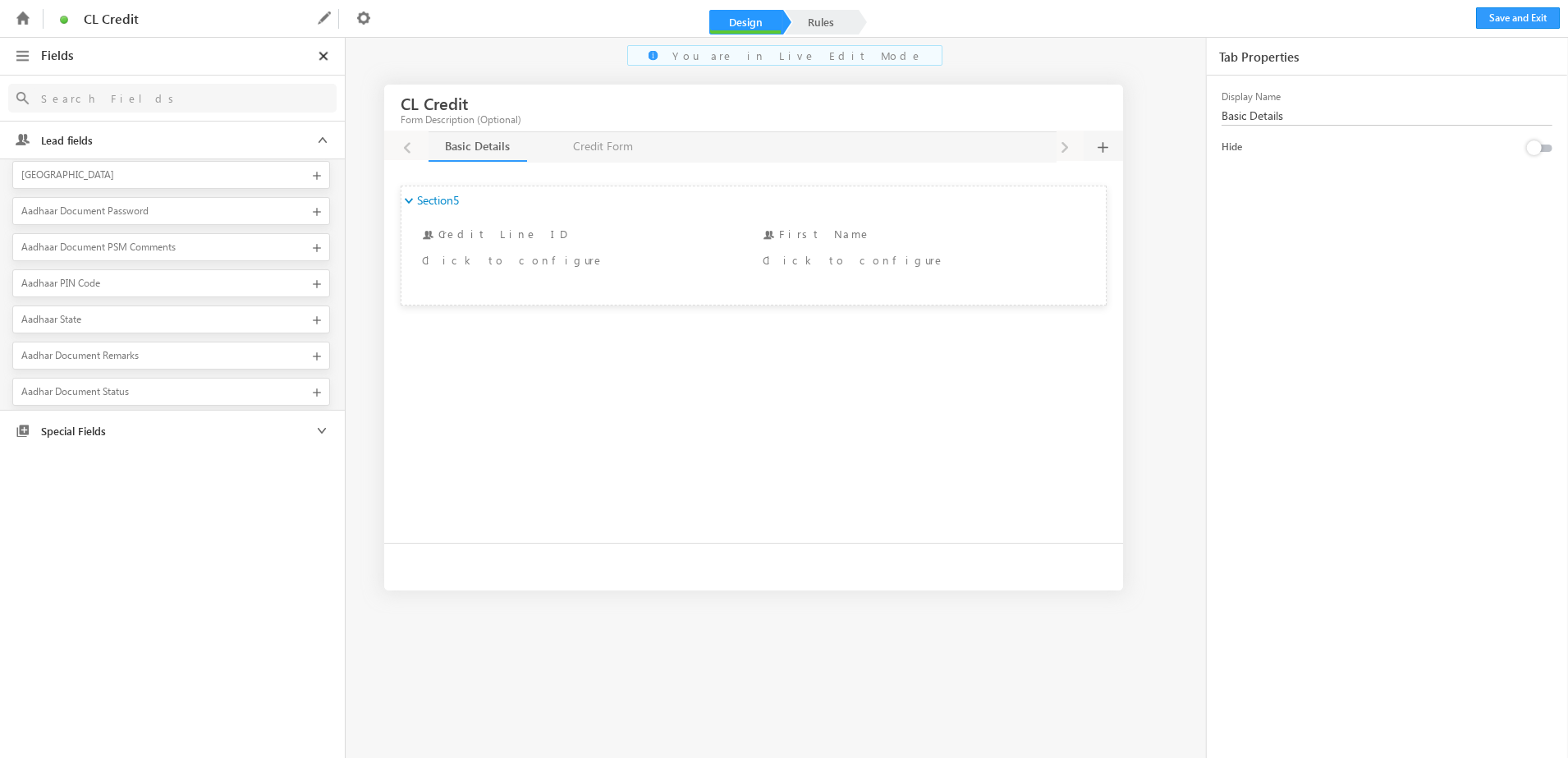
scroll to position [0, 0]
click at [593, 165] on div "Basic Details Section5 Section5 Section 1 of 1 Application id Credit Line ID Cl…" at bounding box center [757, 252] width 731 height 173
click at [601, 149] on link "Credit Form Credit Form" at bounding box center [603, 146] width 98 height 29
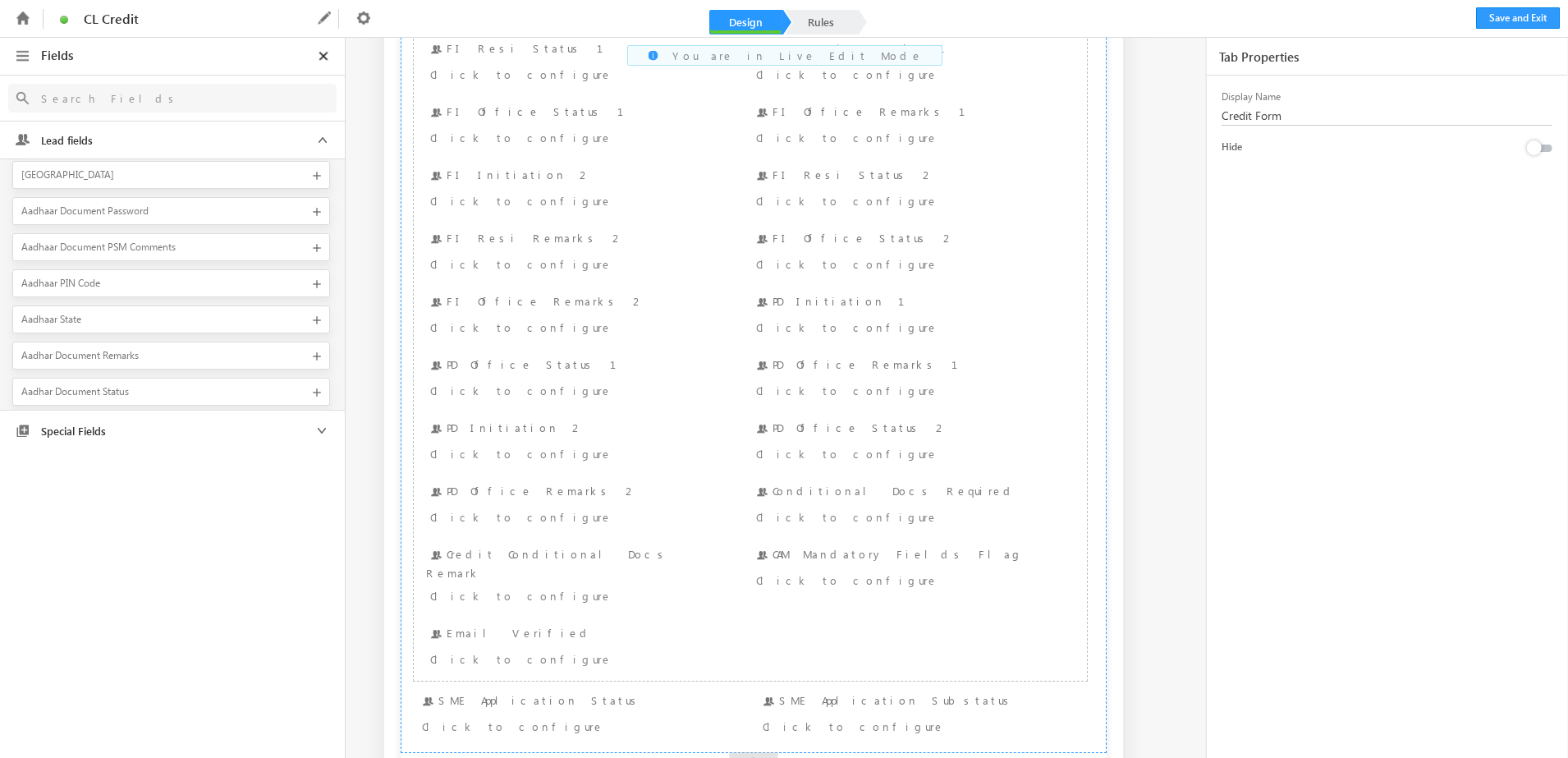
scroll to position [400, 0]
click at [125, 103] on input "text" at bounding box center [158, 98] width 250 height 21
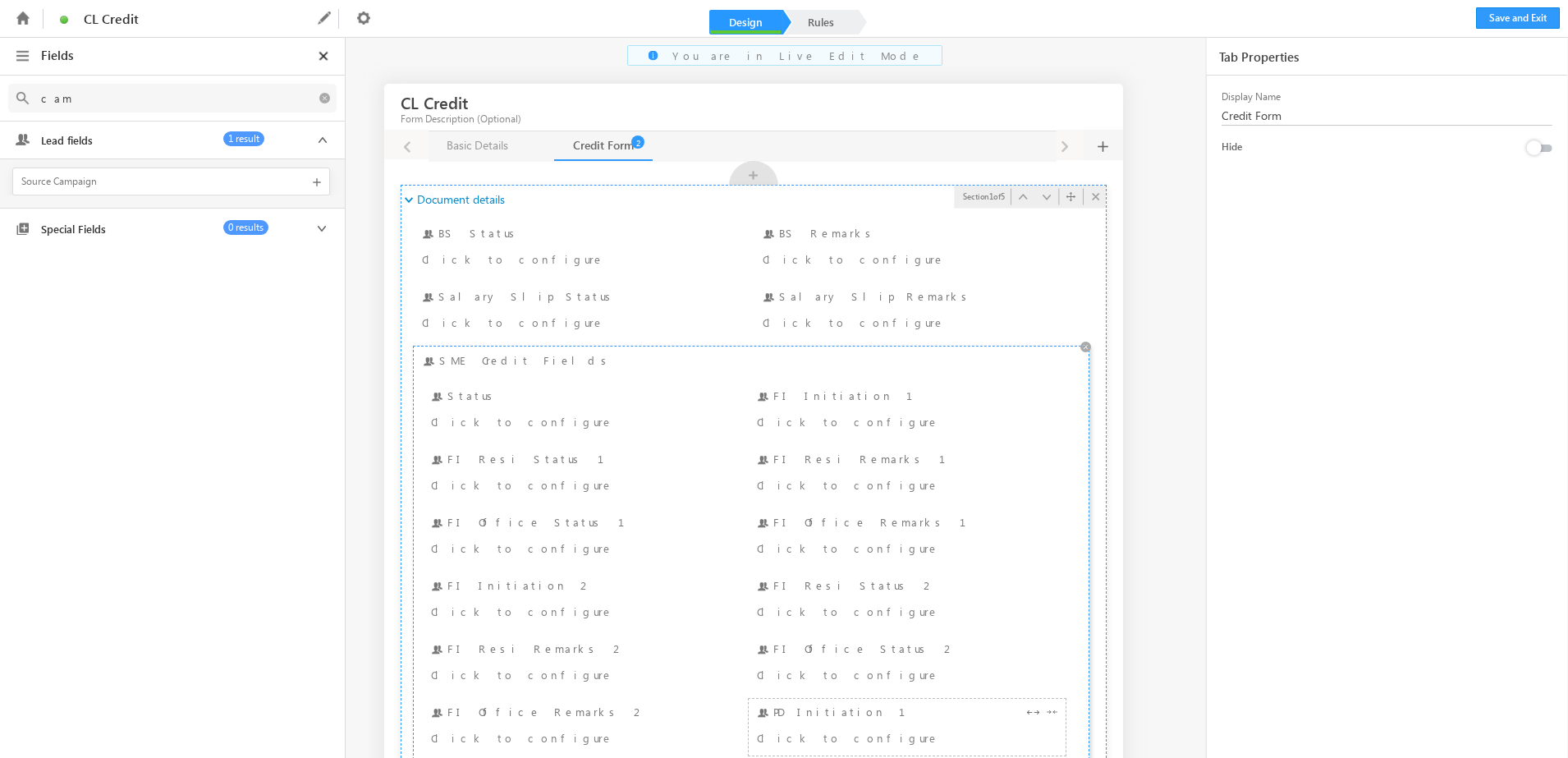
scroll to position [0, 0]
click at [1084, 349] on icon at bounding box center [1085, 348] width 17 height 18
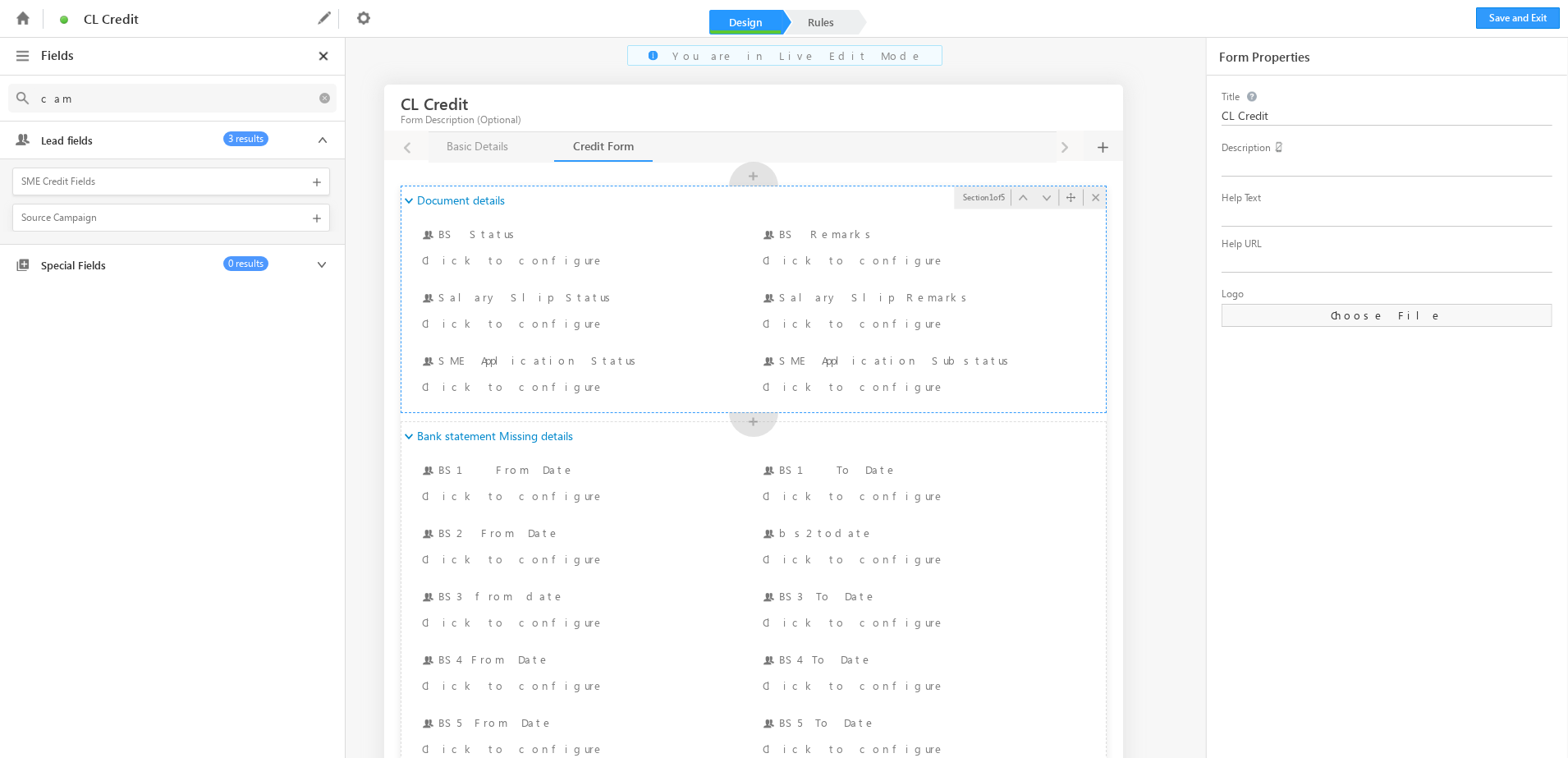
click at [135, 93] on input "cam" at bounding box center [158, 98] width 250 height 21
click at [66, 183] on div "SME Credit Fields" at bounding box center [158, 182] width 274 height 15
click at [359, 16] on icon at bounding box center [363, 18] width 19 height 19
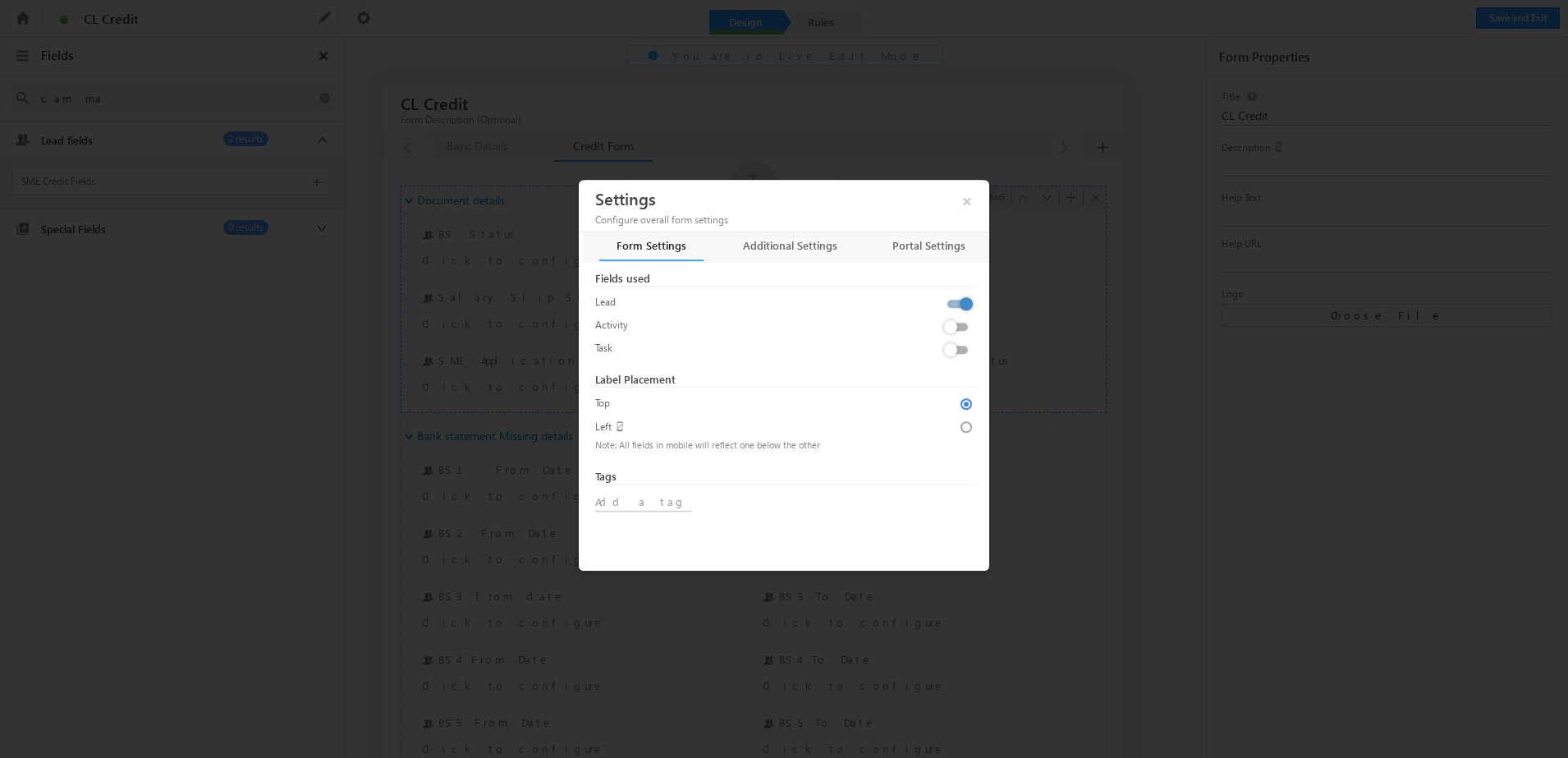
click at [797, 261] on div "Additional Settings" at bounding box center [786, 249] width 129 height 23
click at [781, 246] on div "Additional Settings" at bounding box center [790, 249] width 104 height 23
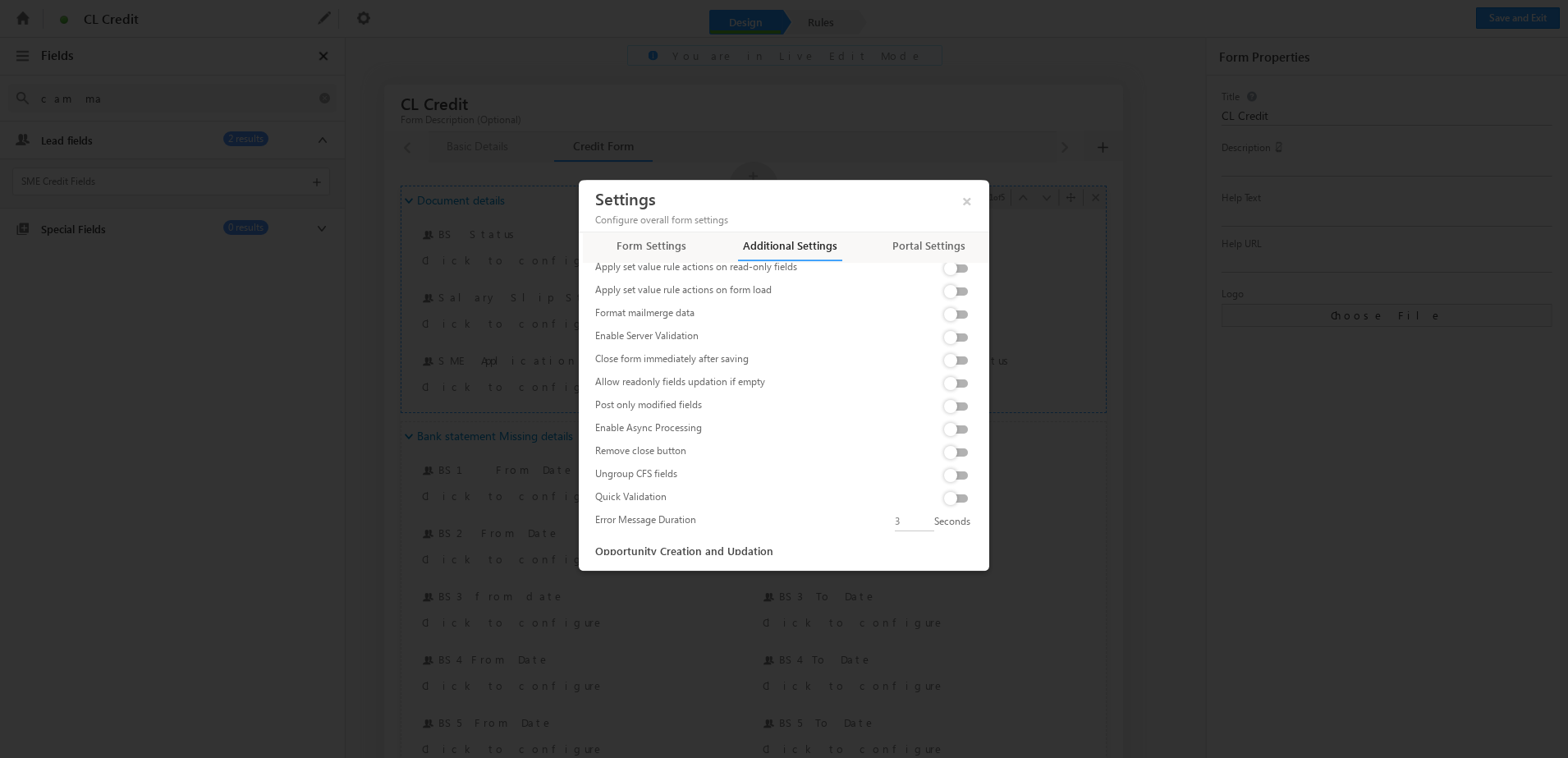
scroll to position [179, 0]
click at [950, 464] on label at bounding box center [958, 464] width 33 height 0
click at [0, 0] on input "checkbox" at bounding box center [0, 0] width 0 height 0
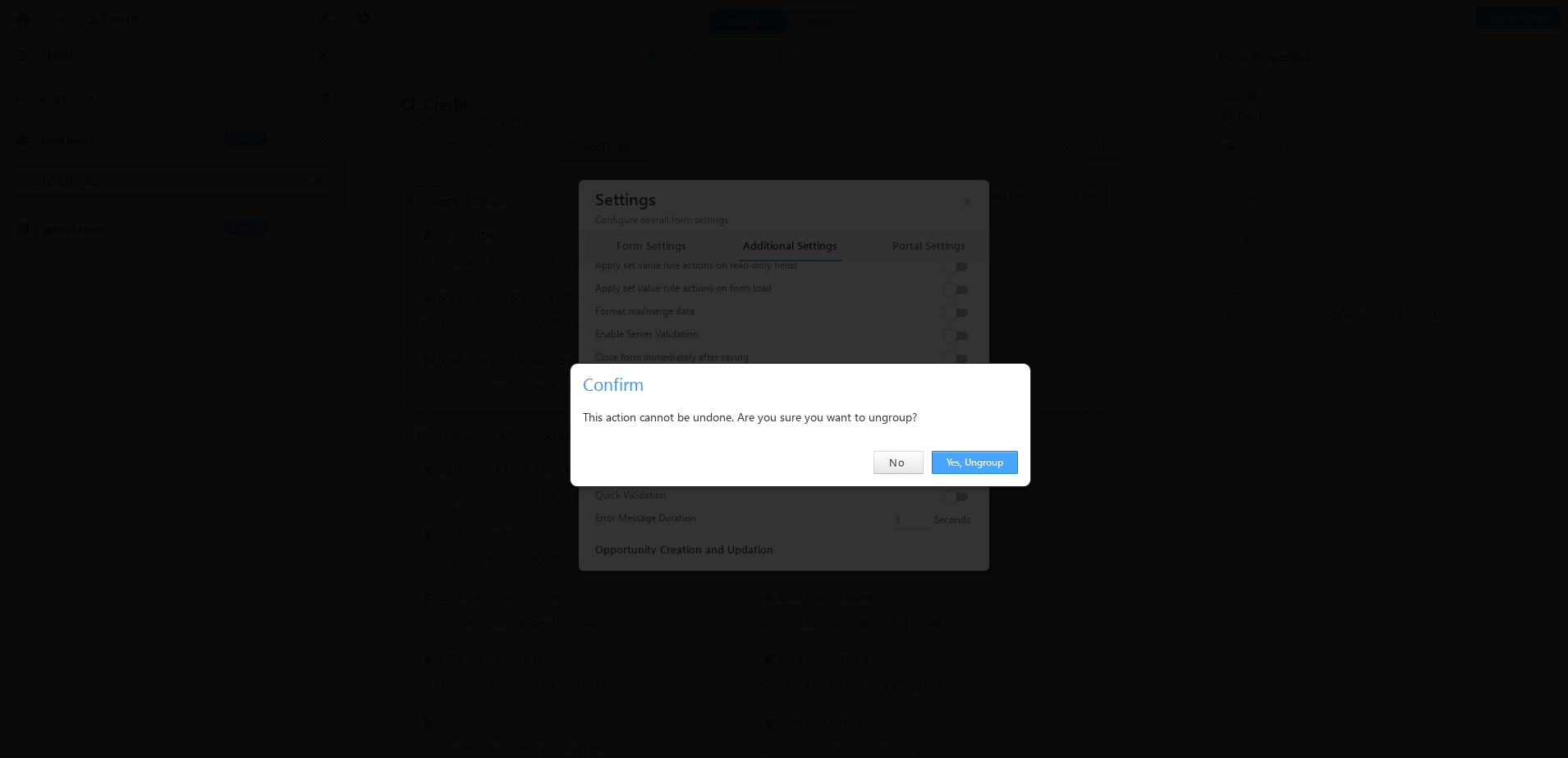
click at [951, 460] on link "Yes, Ungroup" at bounding box center [974, 462] width 86 height 23
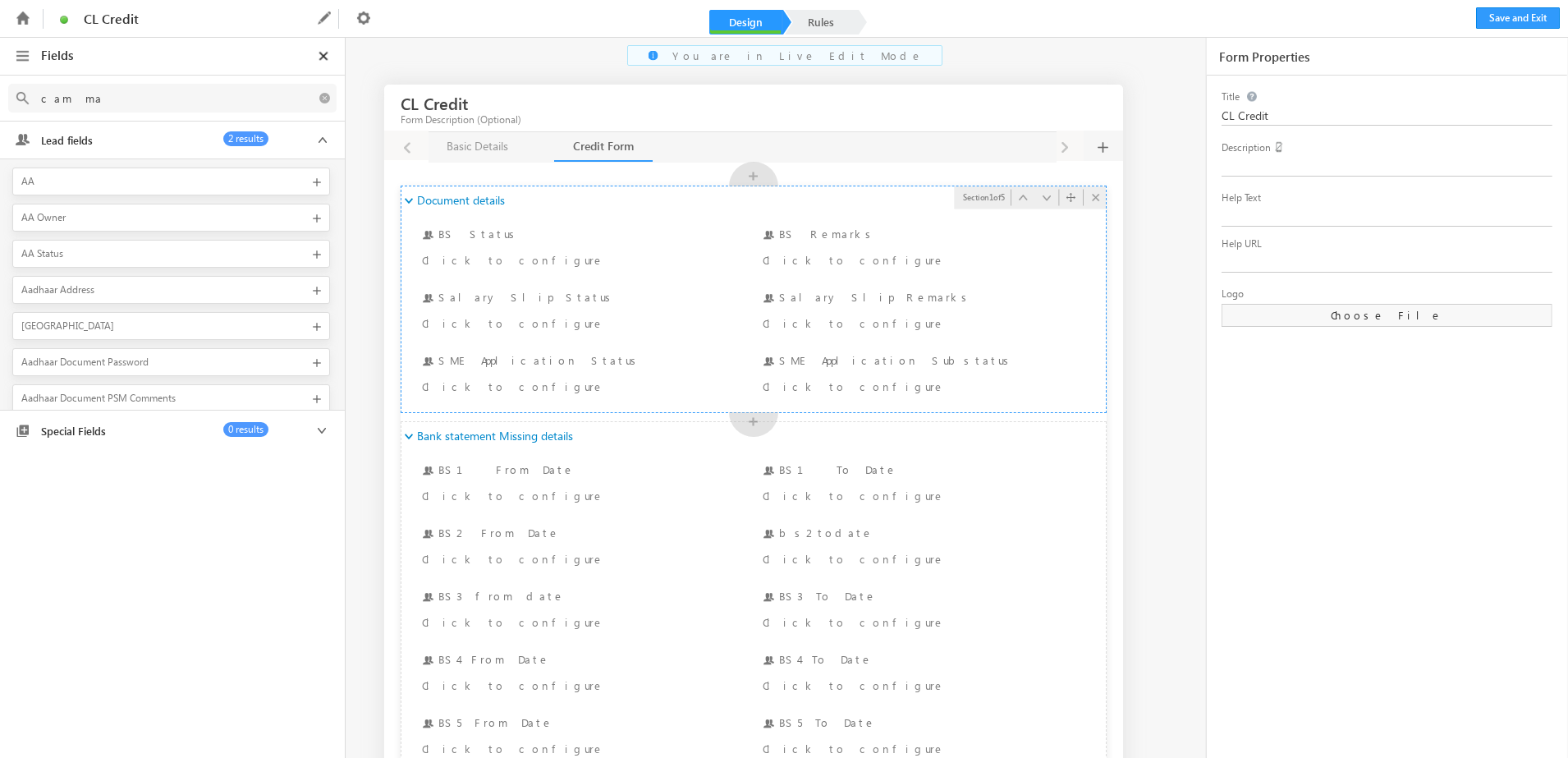
click at [111, 98] on input "cam ma" at bounding box center [158, 98] width 250 height 21
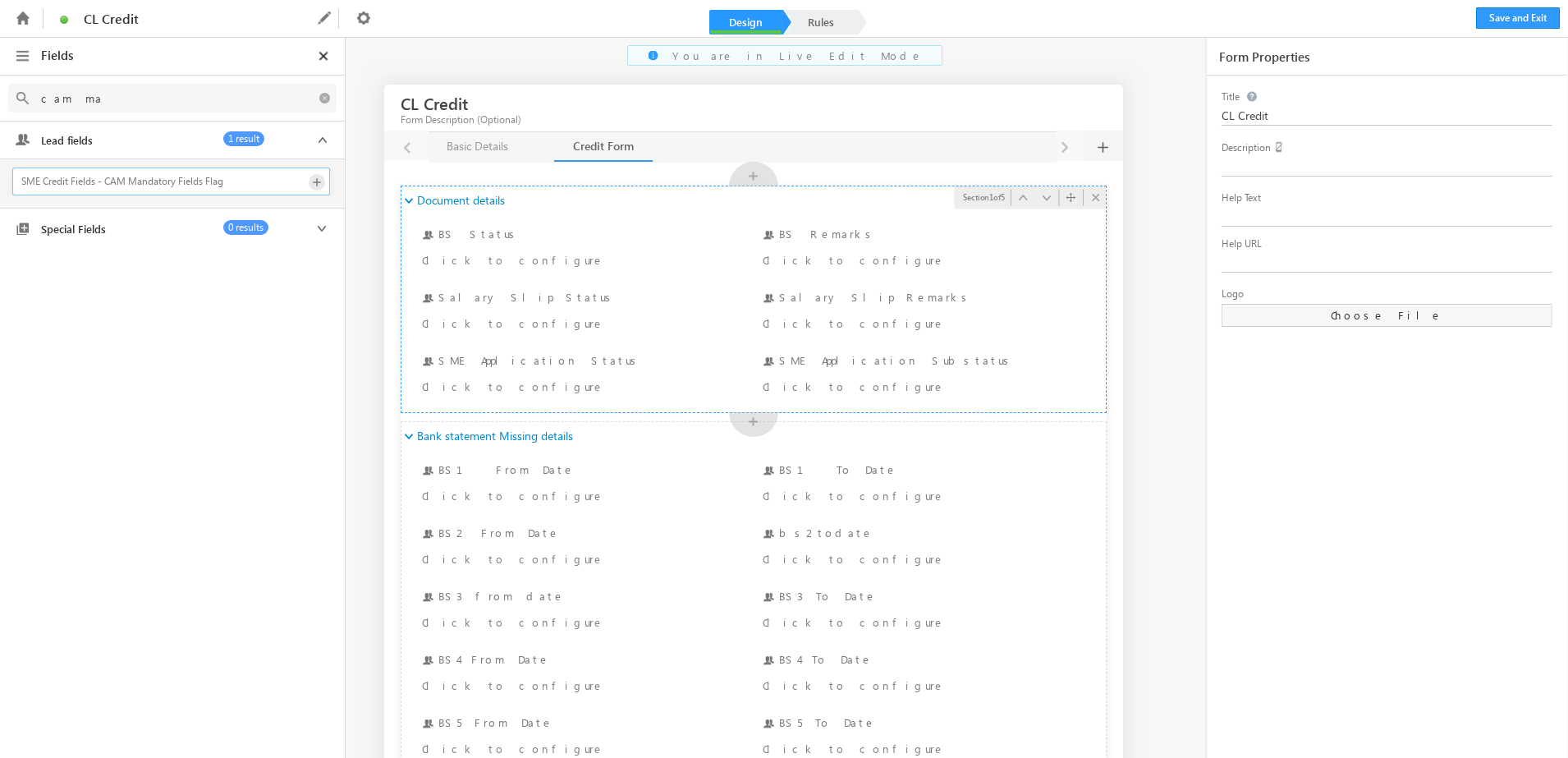
click at [312, 183] on span at bounding box center [317, 183] width 17 height 17
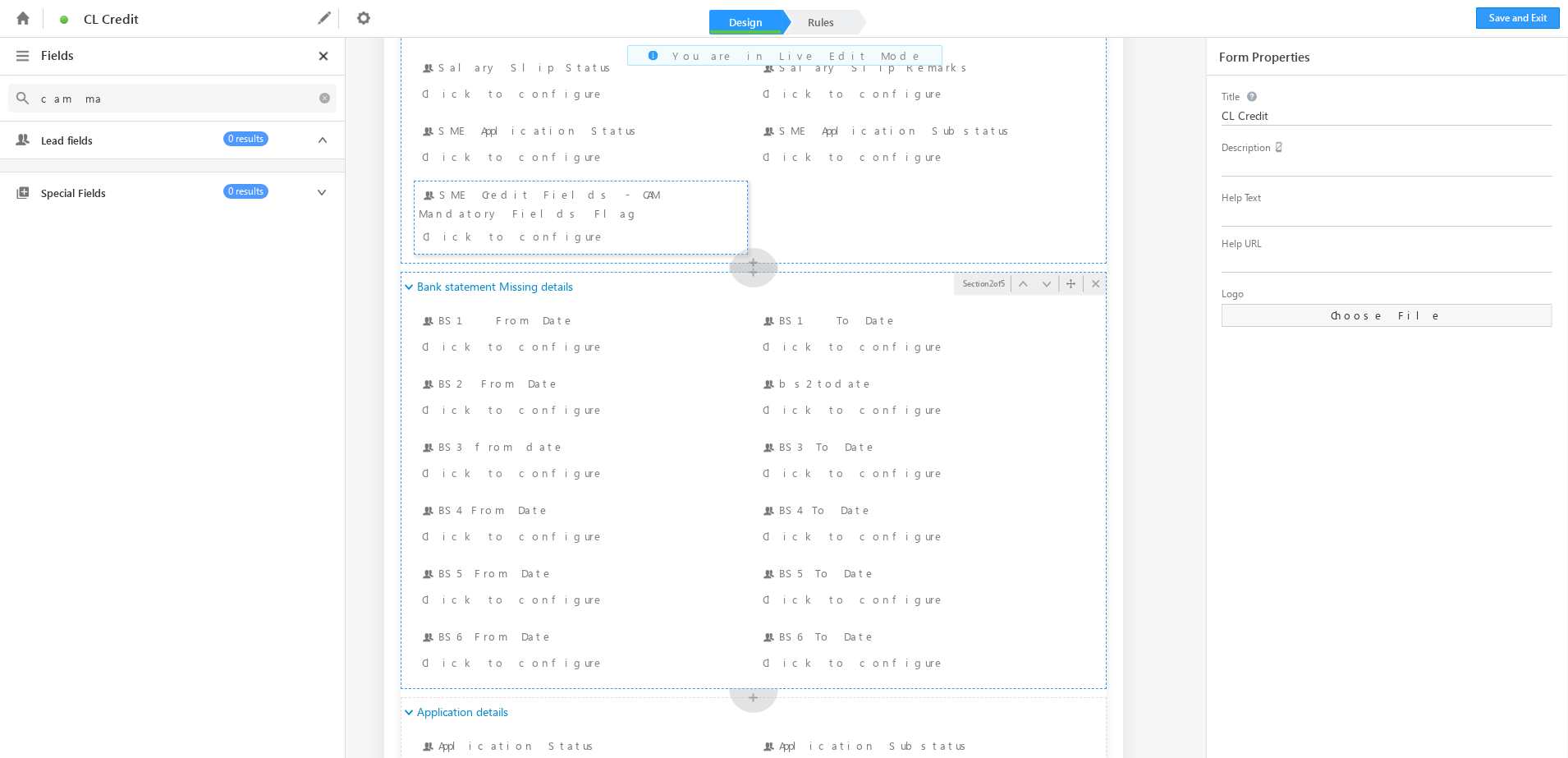
scroll to position [229, 0]
drag, startPoint x: 118, startPoint y: 92, endPoint x: -4, endPoint y: 66, distance: 124.7
click at [0, 66] on html "Another user is editing this form. Please try again later. CL Credit Name CL Cr…" at bounding box center [784, 379] width 1568 height 758
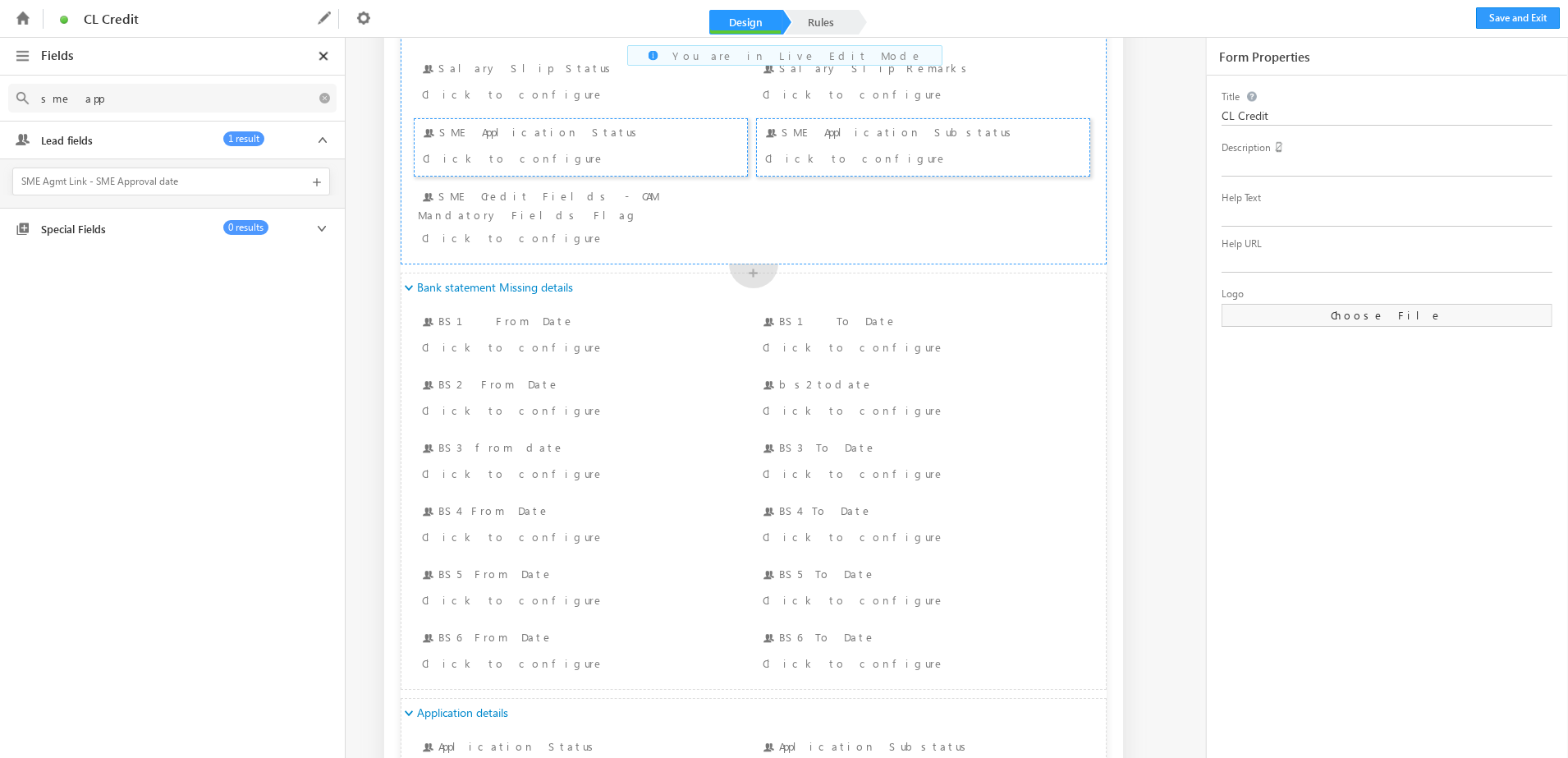
type input "sme app"
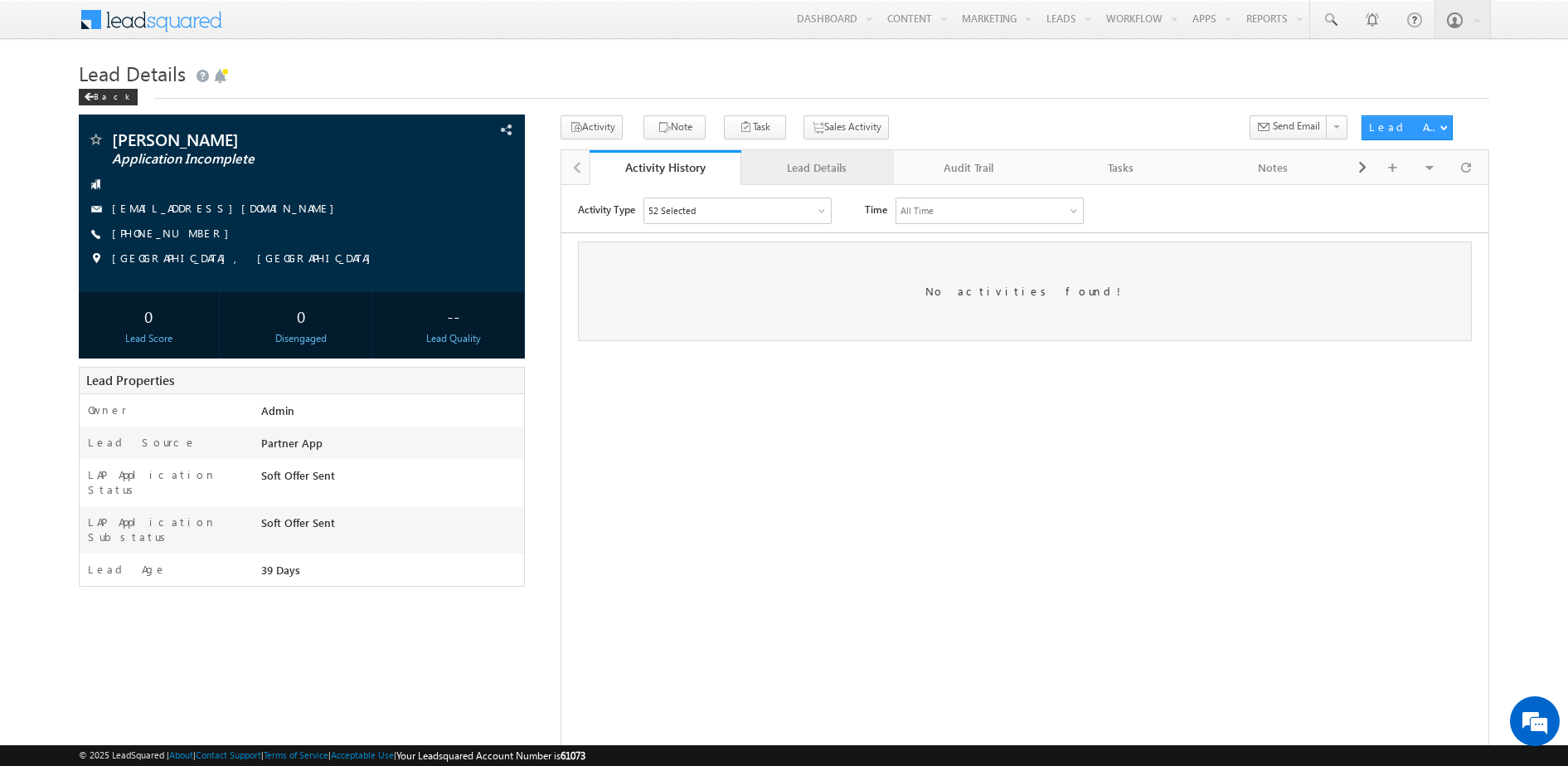
click at [820, 163] on div "Lead Details" at bounding box center [816, 168] width 124 height 20
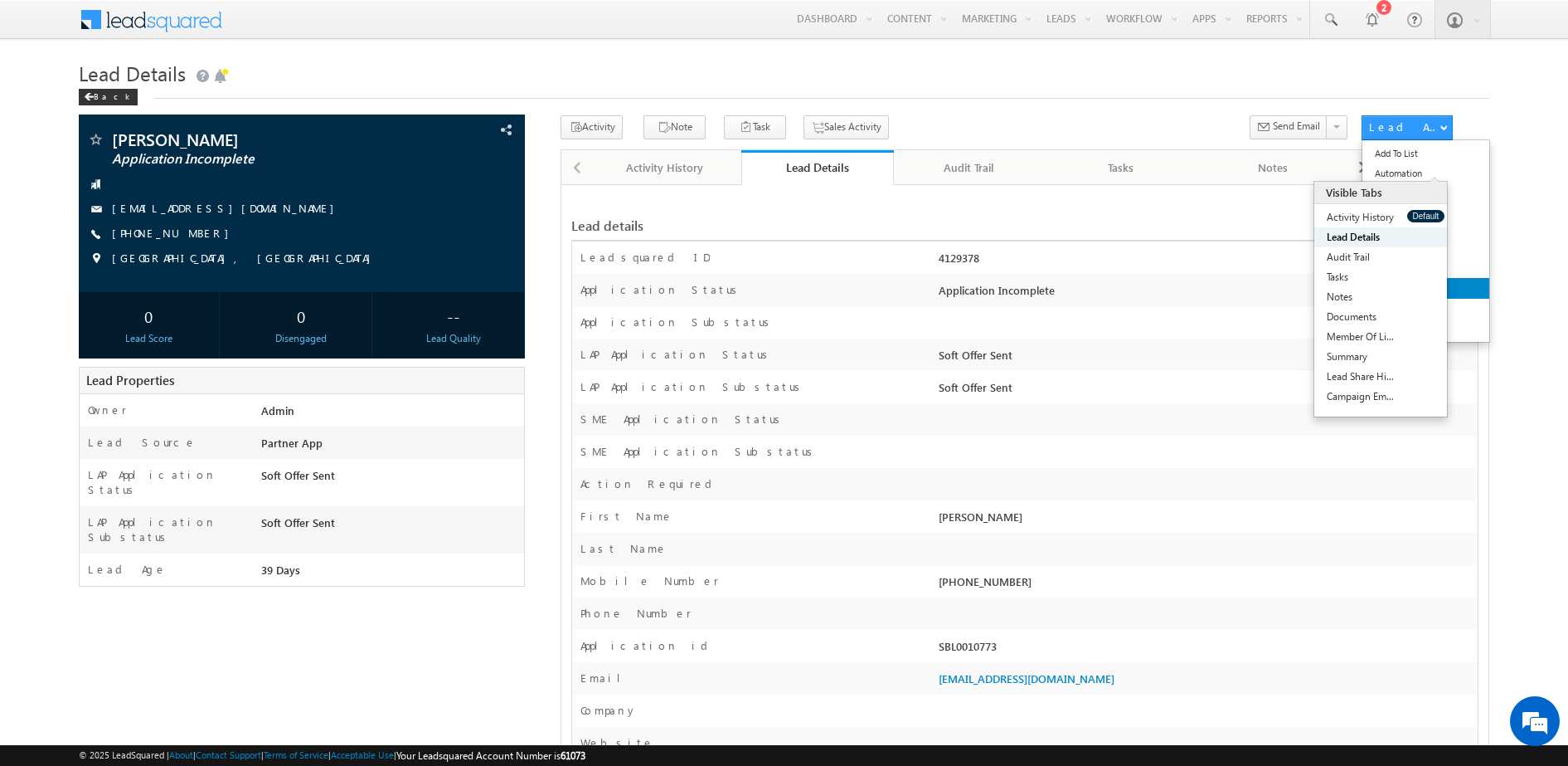
click at [1409, 282] on span "CL Credit" at bounding box center [1399, 287] width 37 height 11
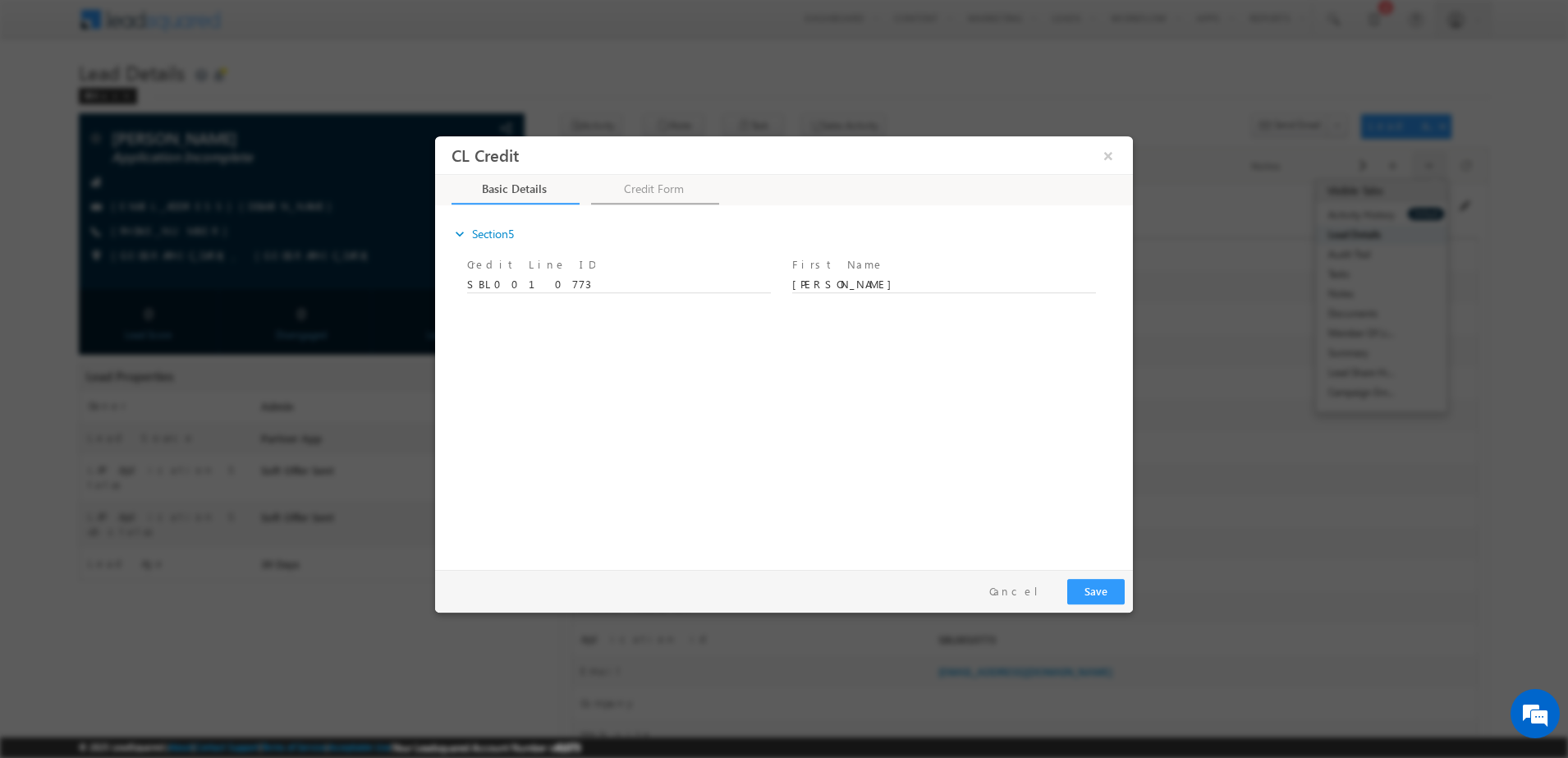
click at [648, 194] on link "Credit Form" at bounding box center [656, 188] width 128 height 29
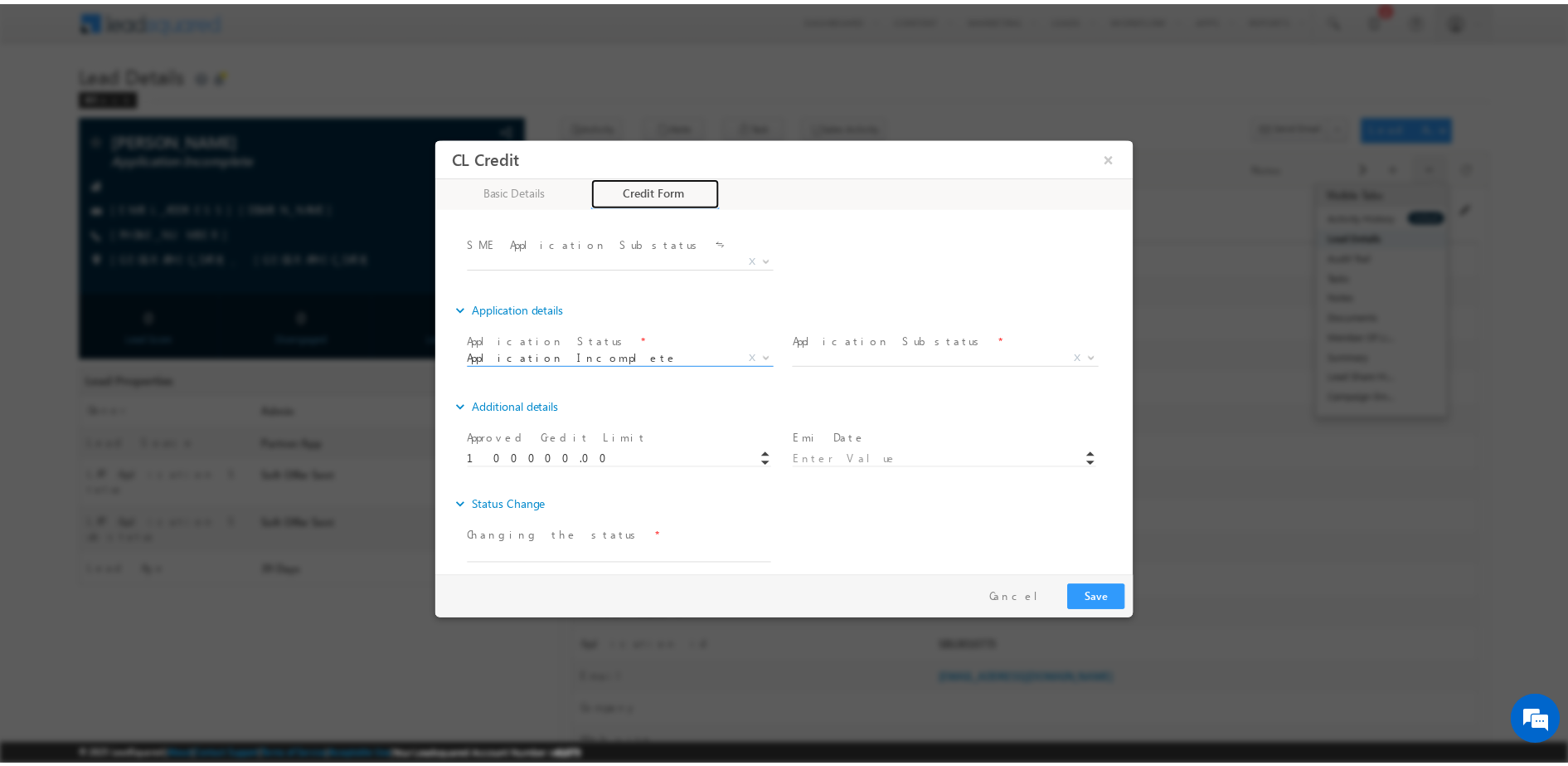
scroll to position [924, 0]
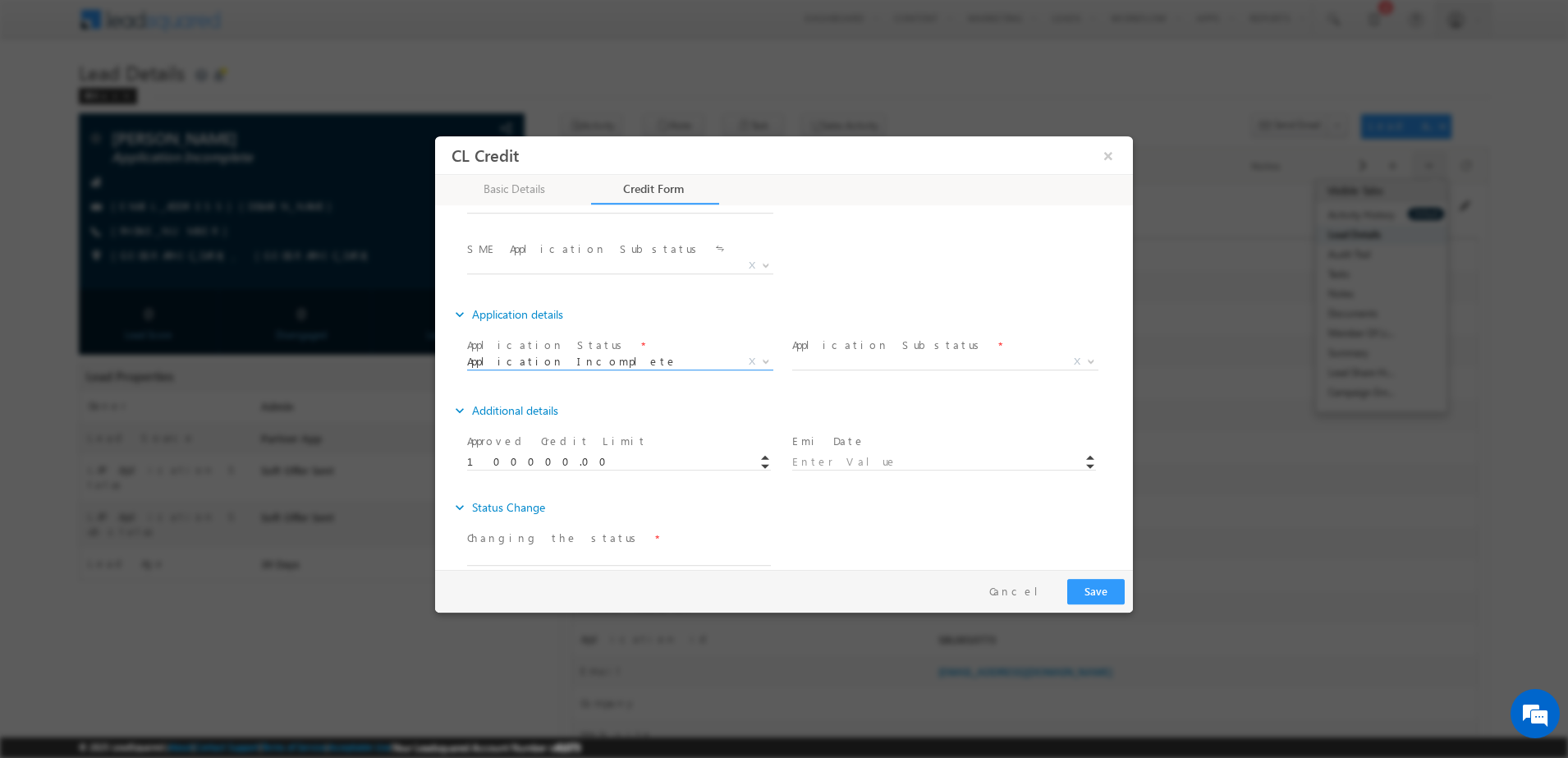
click at [685, 353] on span "Application Incomplete" at bounding box center [601, 360] width 267 height 15
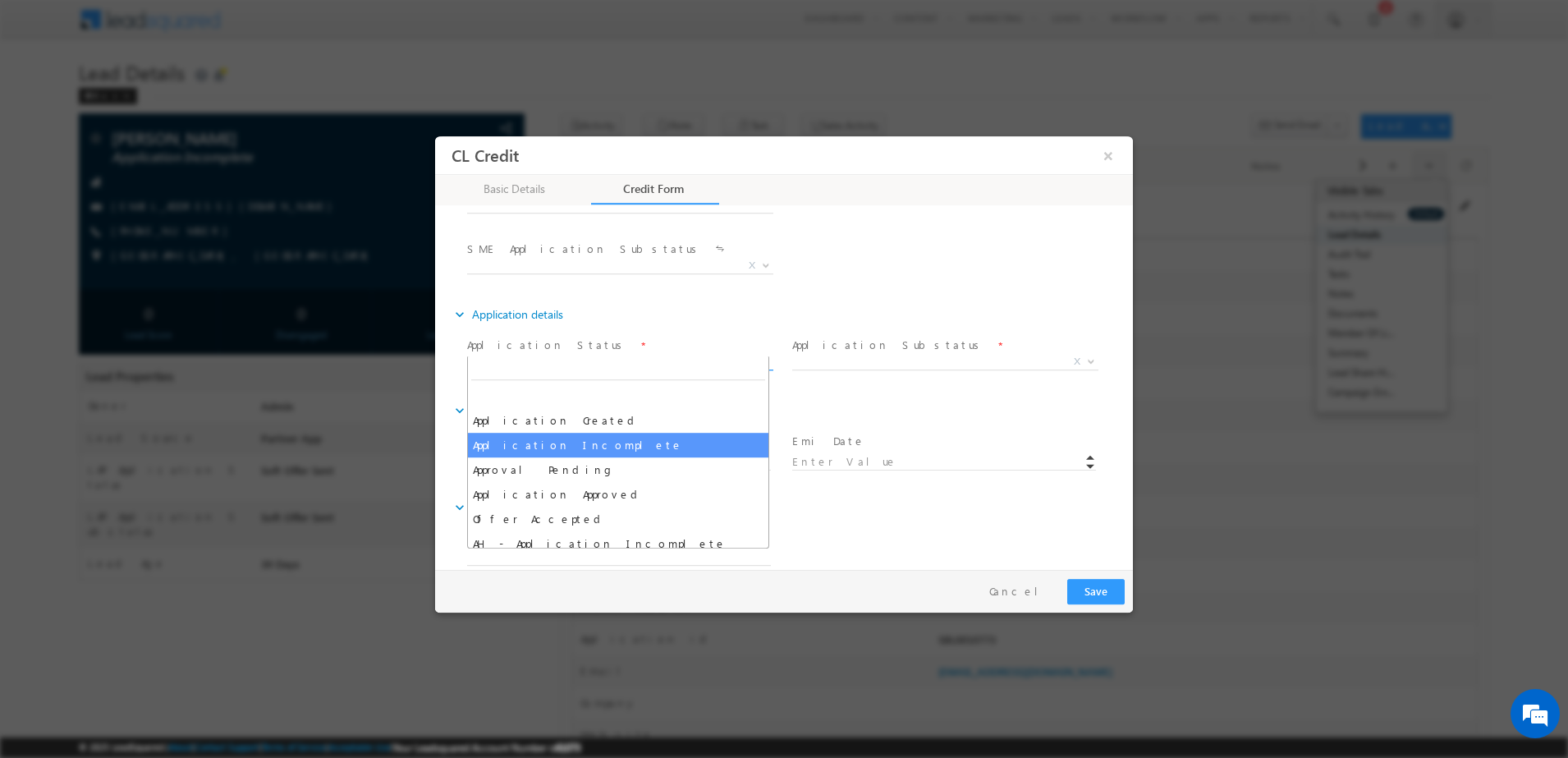
click at [685, 353] on span "Application Incomplete" at bounding box center [601, 360] width 267 height 15
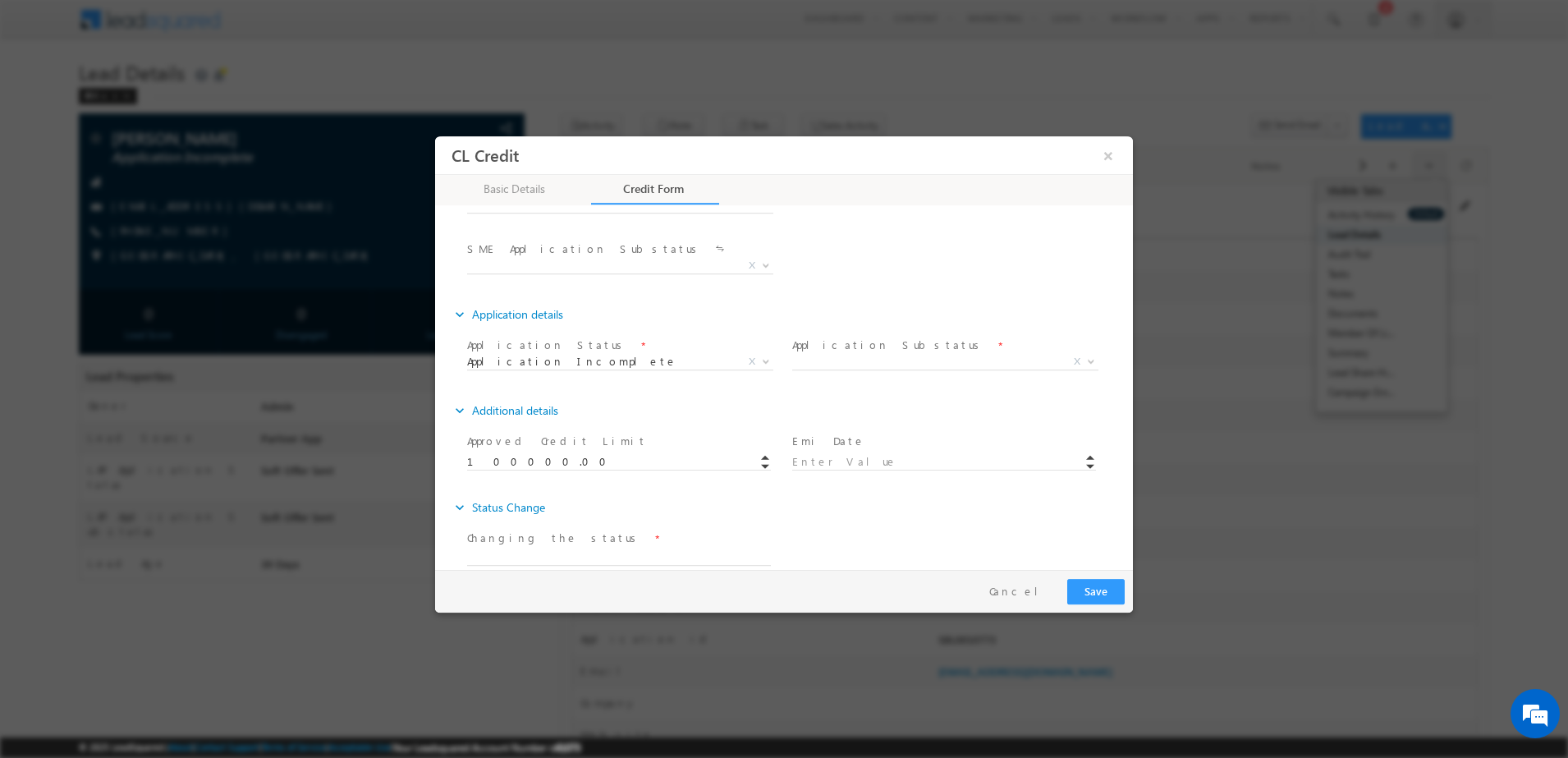
click at [1099, 138] on div "CL Credit ×" at bounding box center [784, 153] width 698 height 38
click at [1103, 140] on button "×" at bounding box center [1108, 154] width 28 height 30
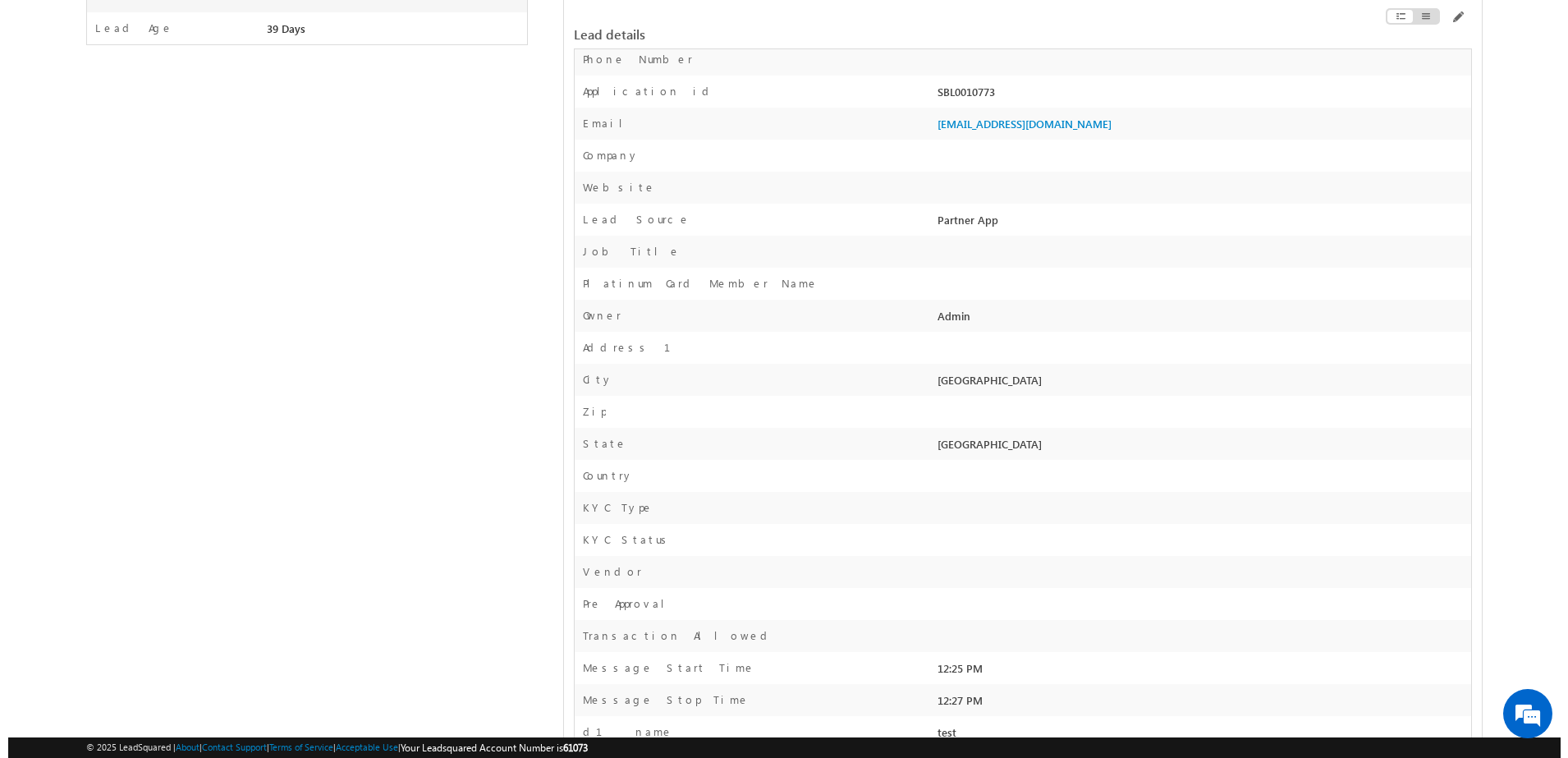
scroll to position [0, 0]
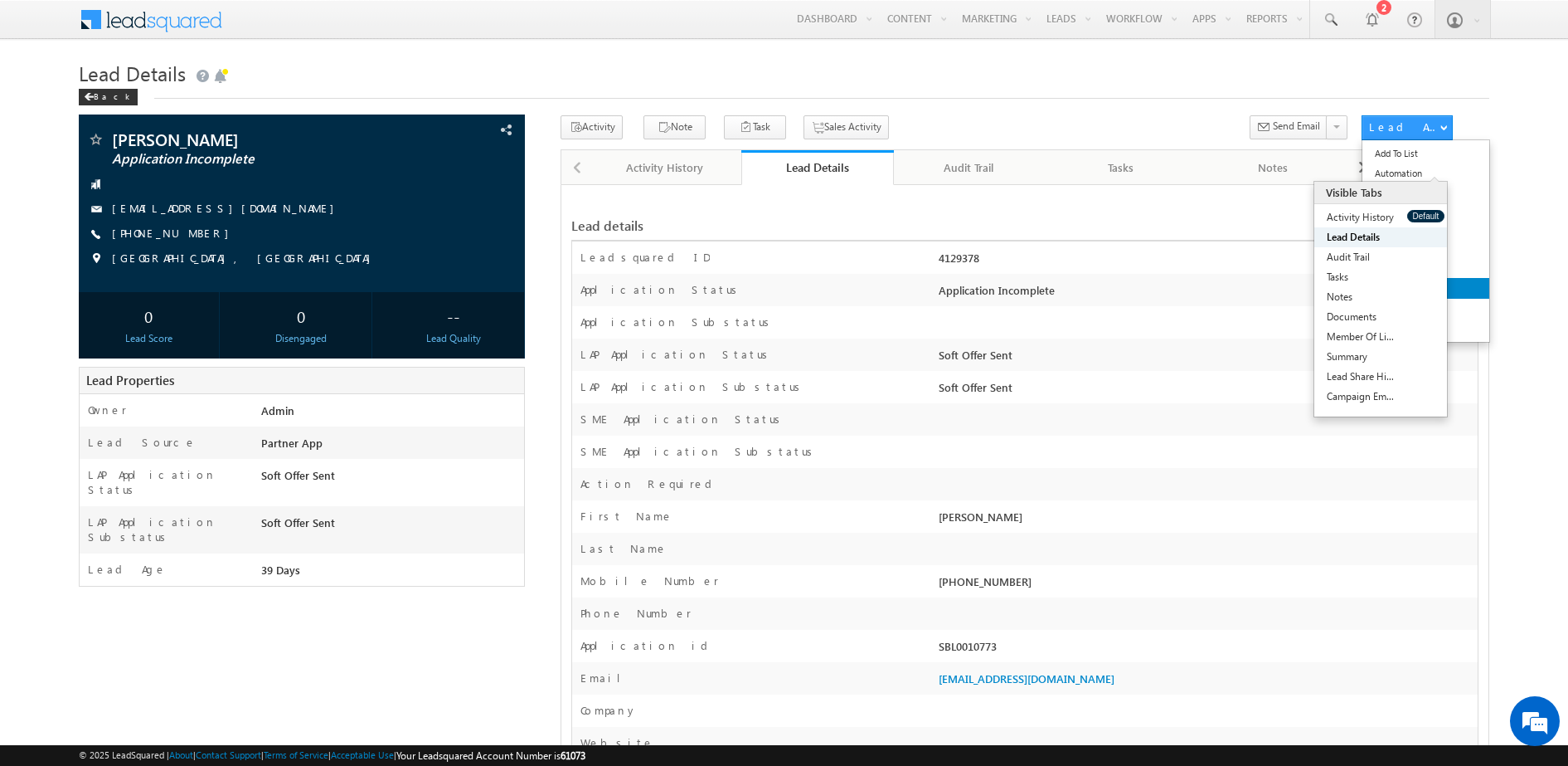
click at [1421, 290] on link "CL Credit" at bounding box center [1426, 288] width 127 height 21
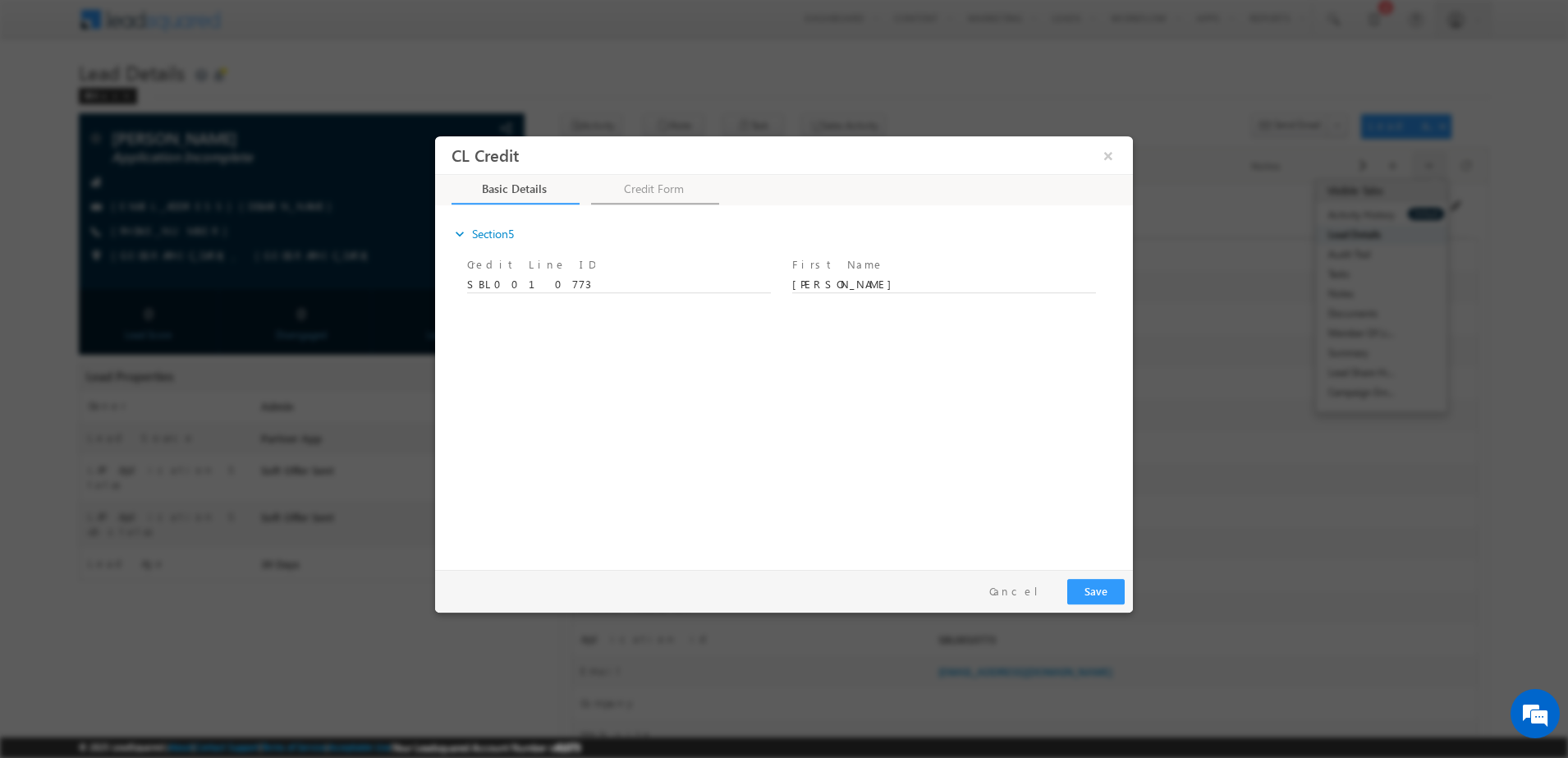
click at [656, 198] on link "Credit Form" at bounding box center [656, 188] width 128 height 29
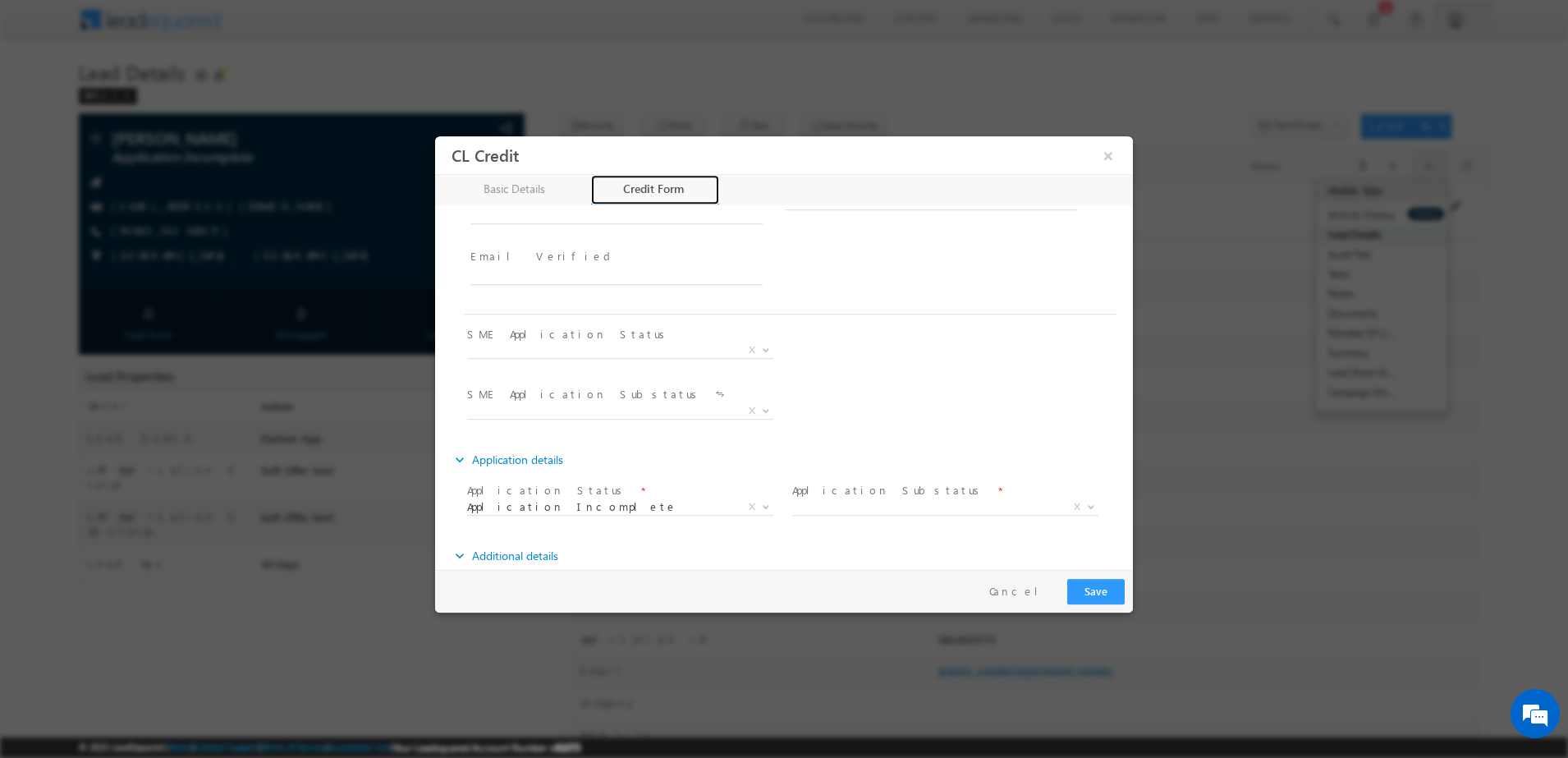
scroll to position [758, 0]
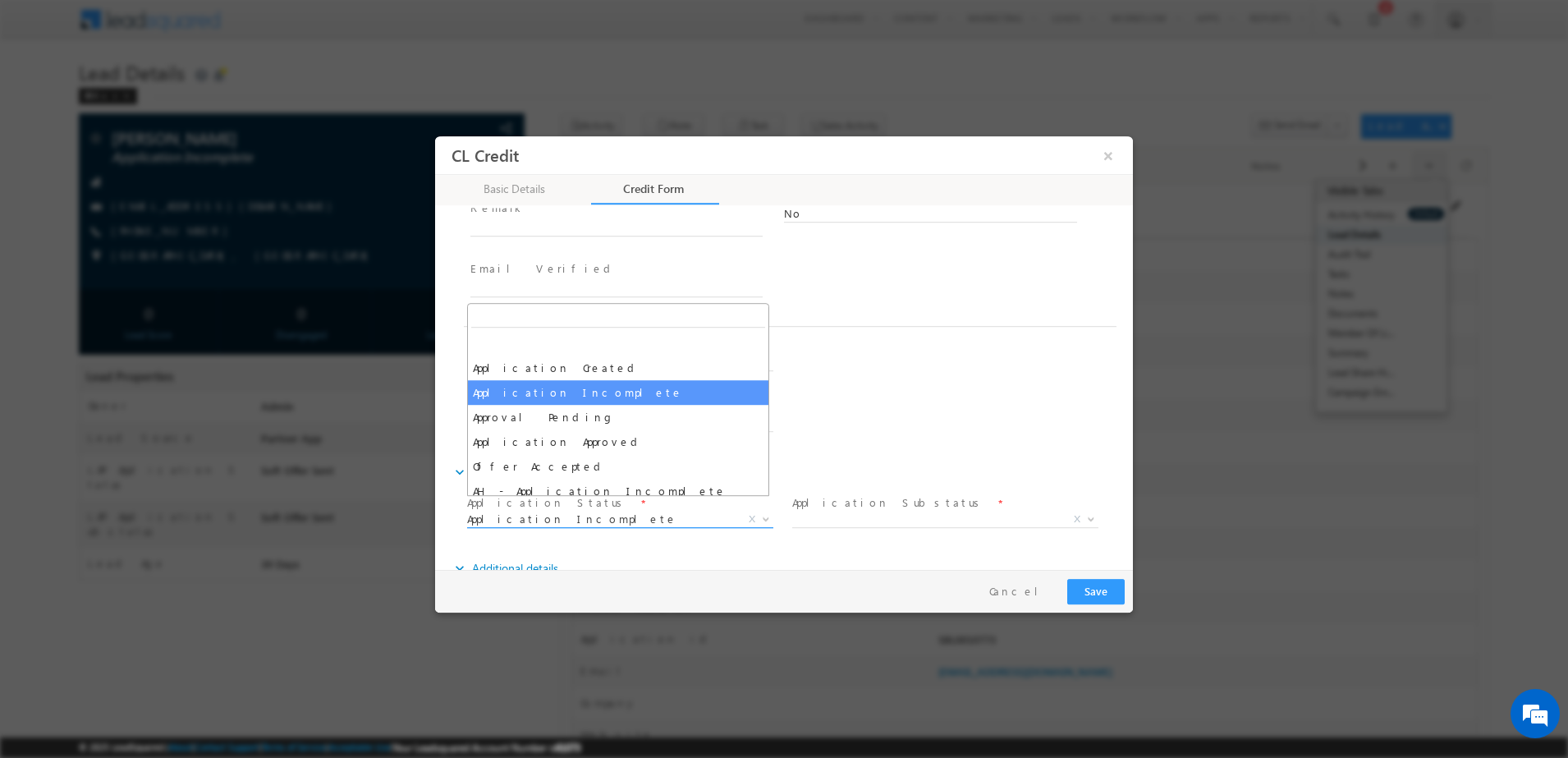
click at [728, 510] on span "Application Incomplete" at bounding box center [601, 518] width 267 height 15
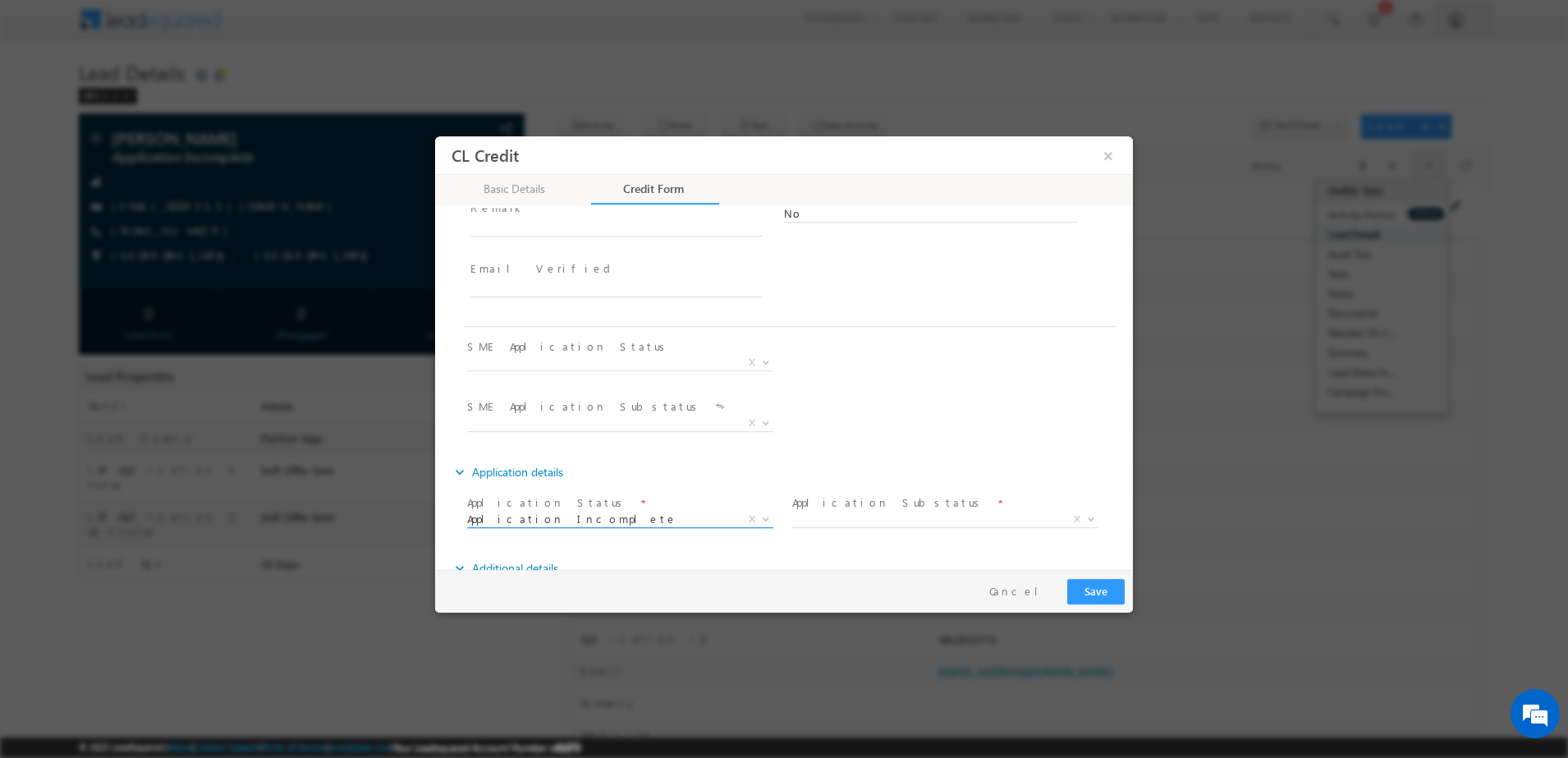
click at [728, 510] on span "Application Incomplete" at bounding box center [601, 518] width 267 height 15
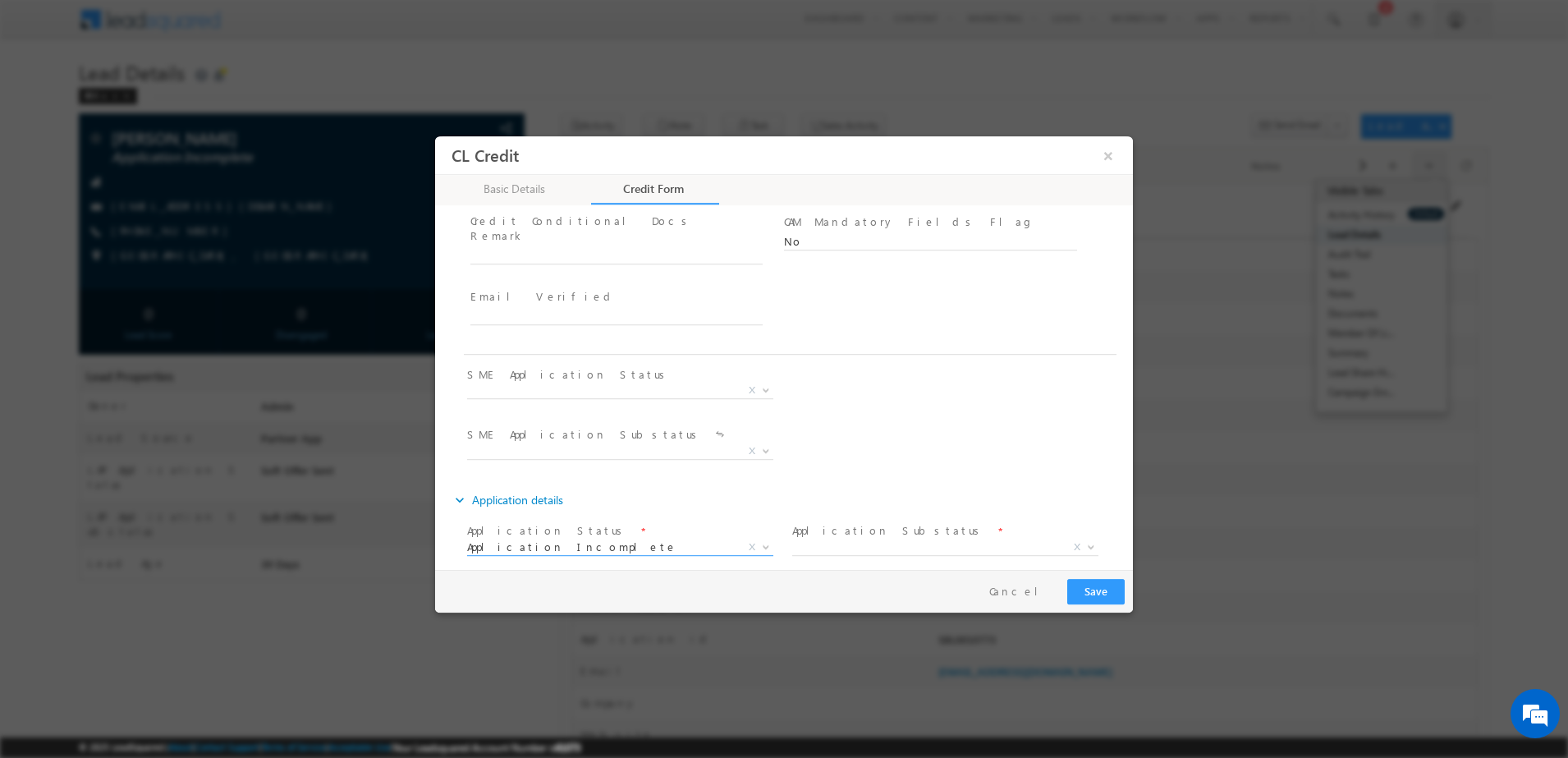
scroll to position [729, 0]
click at [671, 384] on span "Application Created Application Complete Approved Agreement Signed Sent for Dis…" at bounding box center [626, 394] width 319 height 20
click at [672, 429] on span "SME Application Substatus *" at bounding box center [618, 435] width 303 height 18
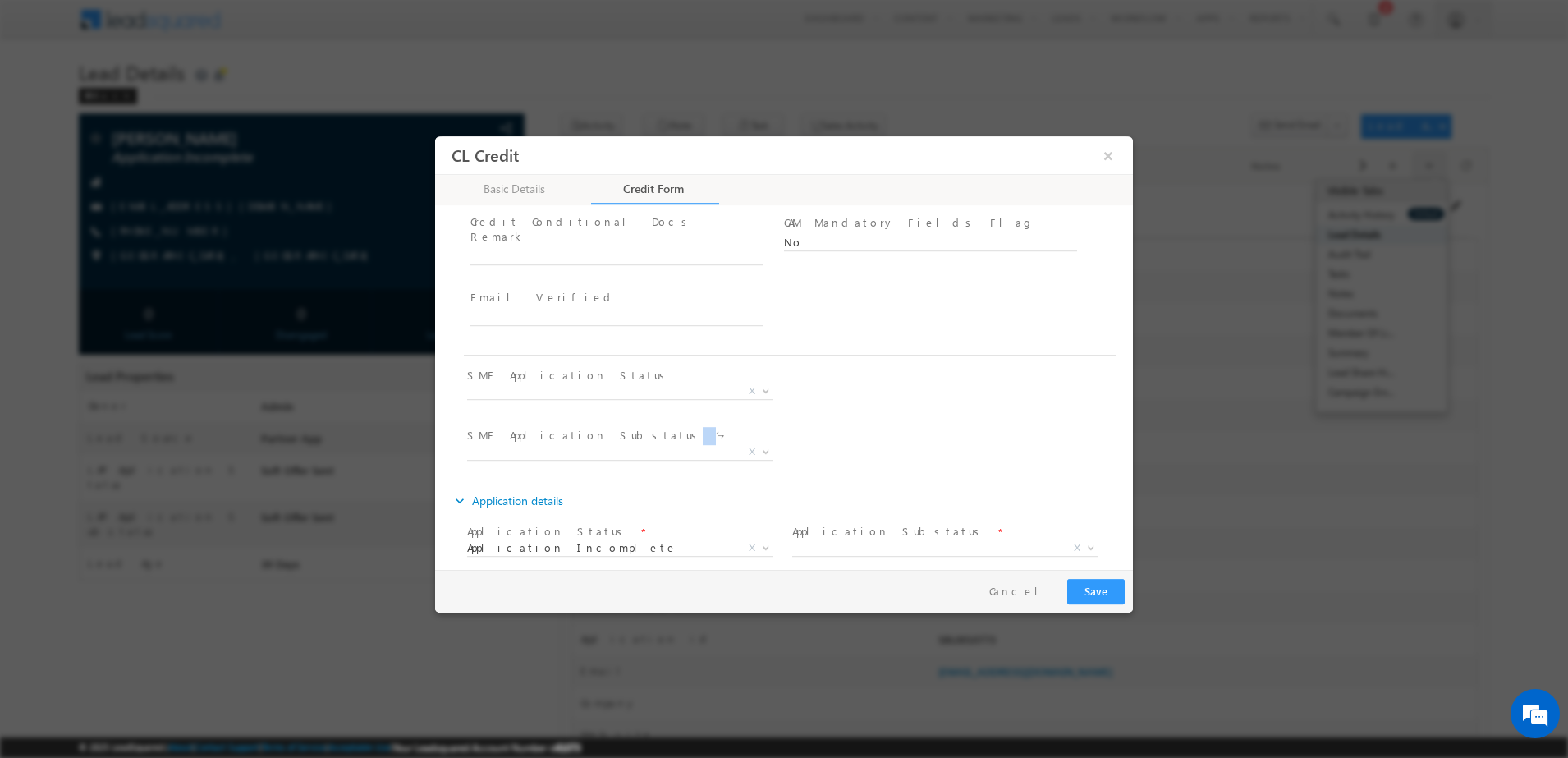
click at [660, 444] on span "X" at bounding box center [626, 454] width 319 height 20
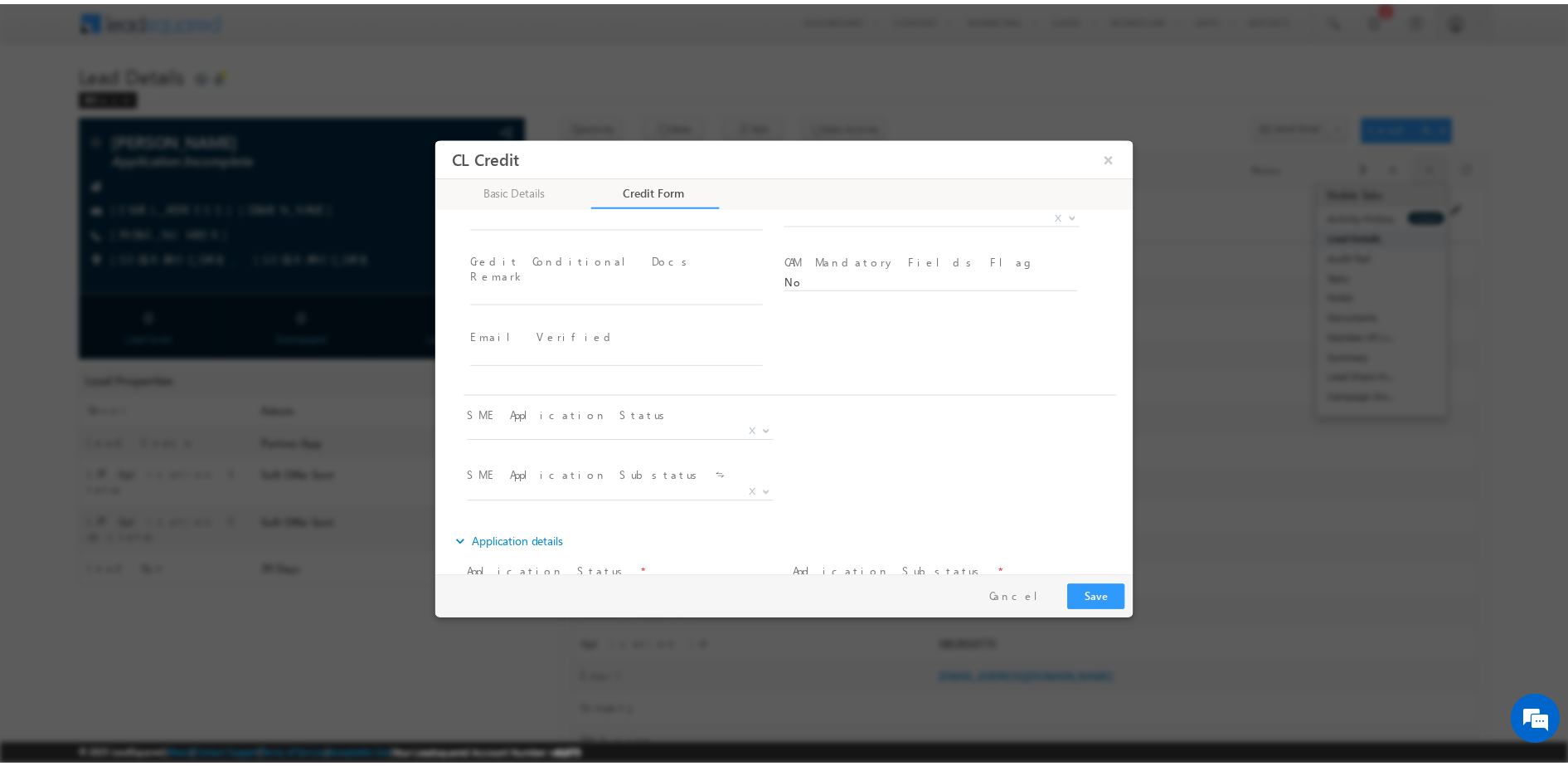
scroll to position [726, 0]
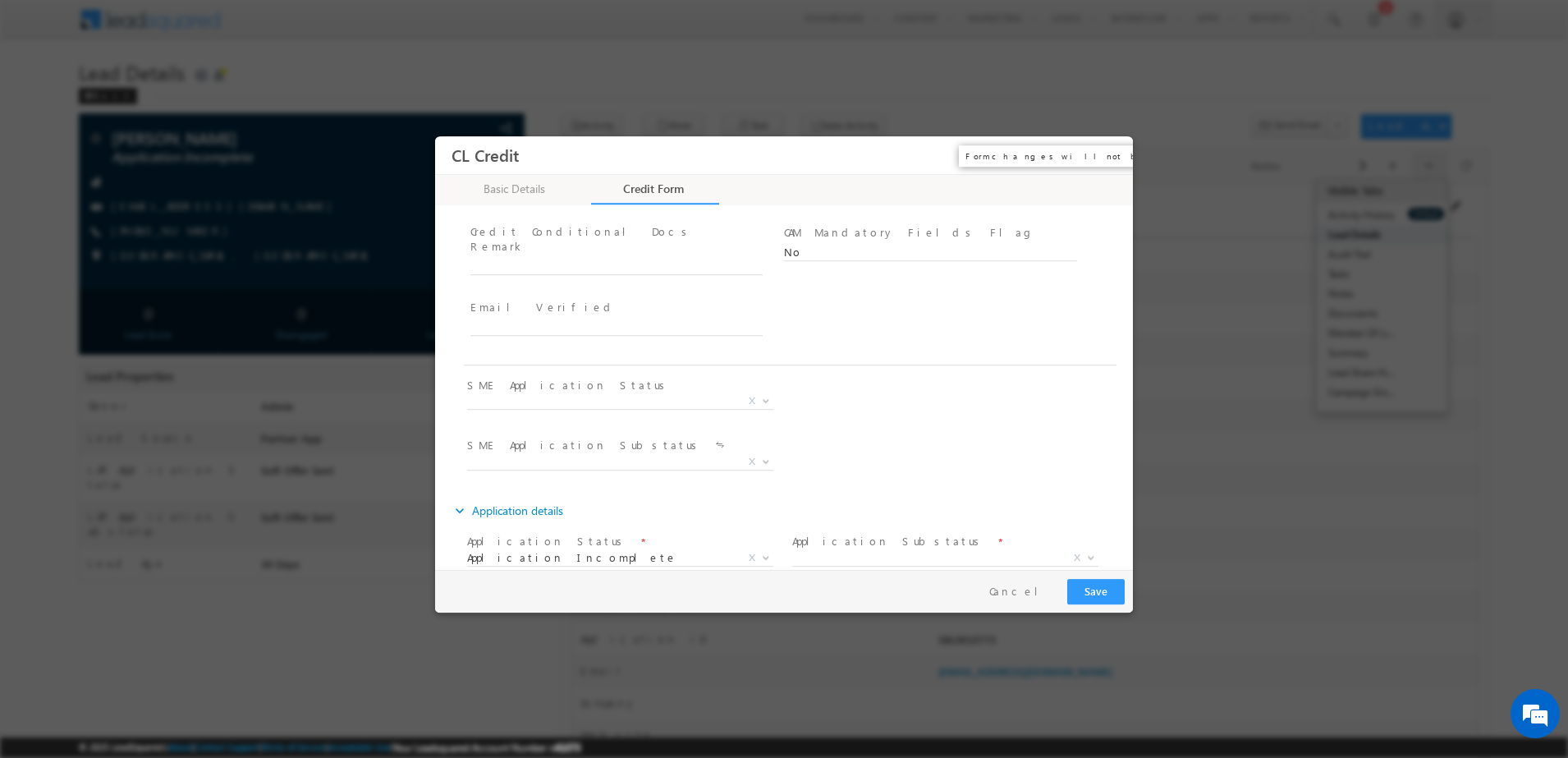
click at [1104, 158] on button "×" at bounding box center [1108, 154] width 28 height 30
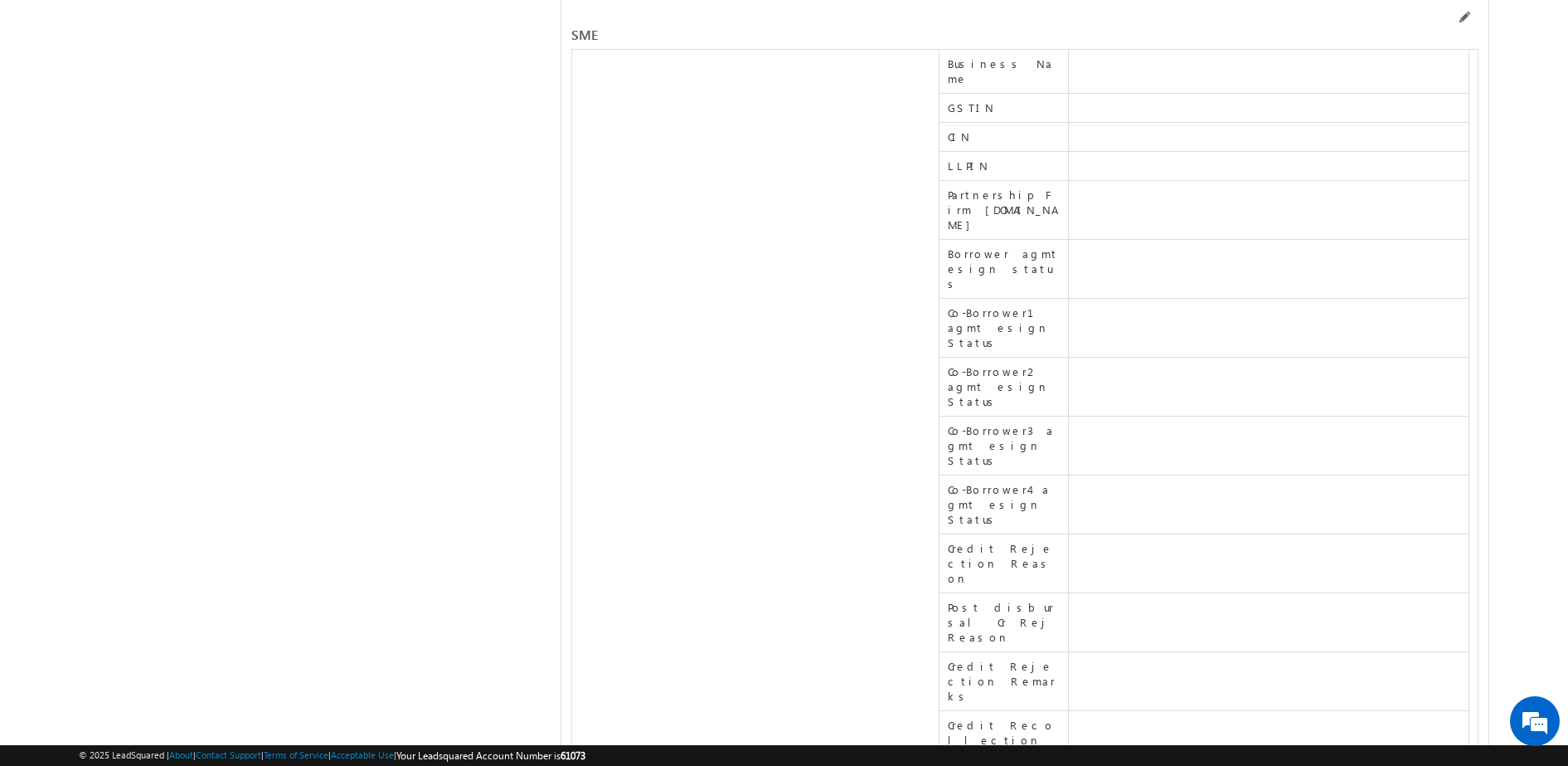
scroll to position [28816, 0]
click at [1464, 17] on span at bounding box center [1464, 18] width 13 height 13
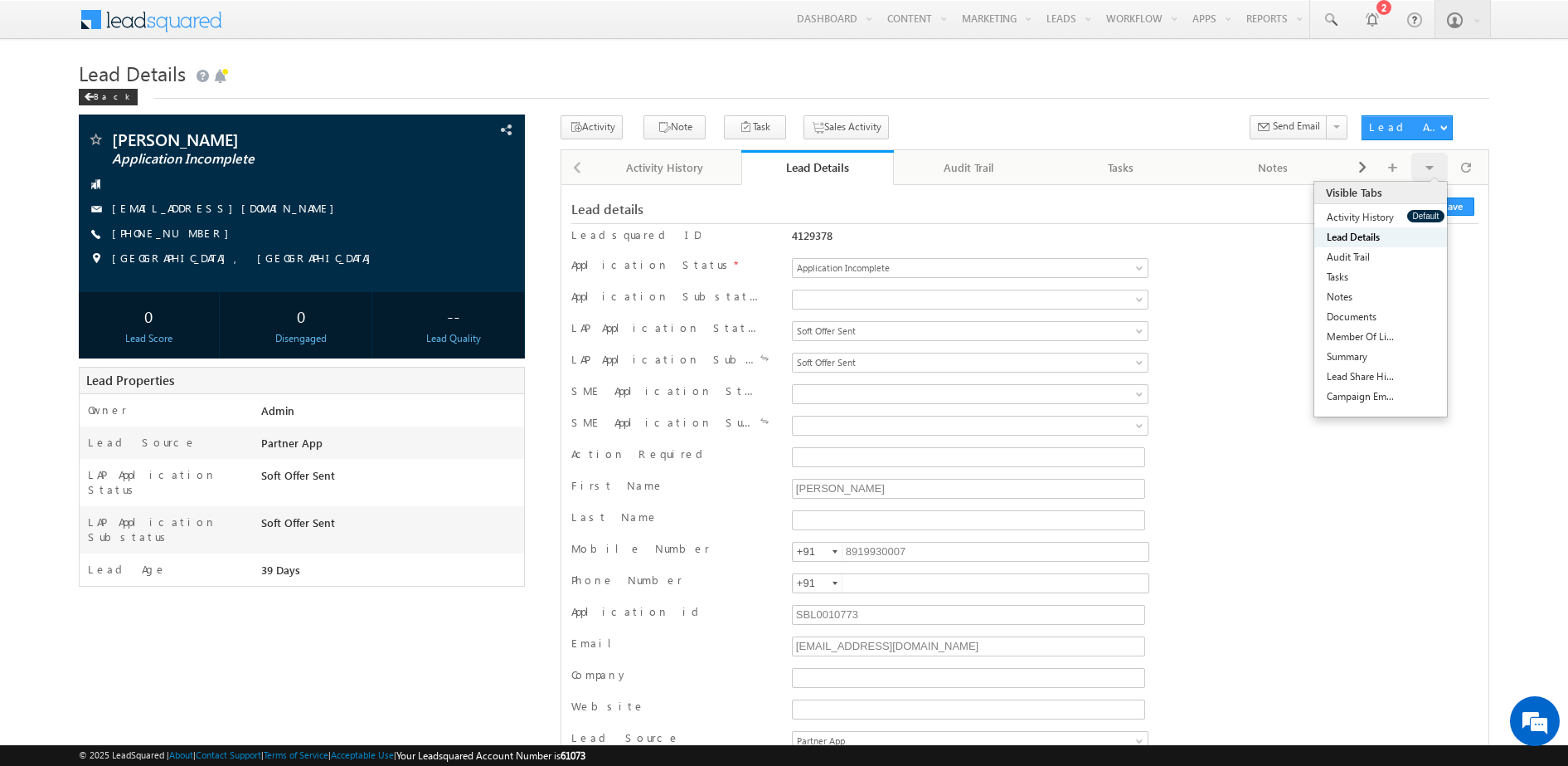
scroll to position [26384, 0]
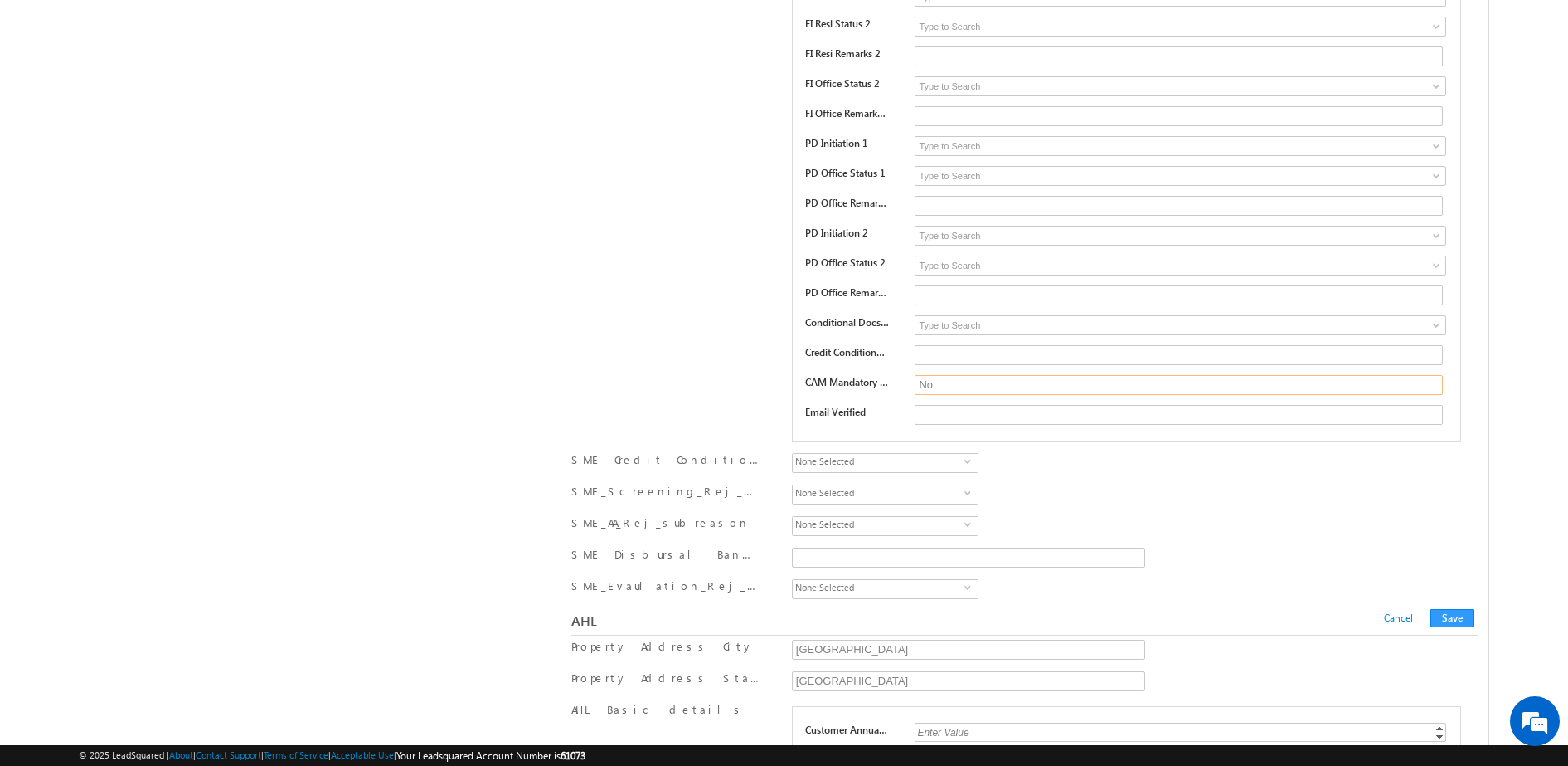
drag, startPoint x: 1104, startPoint y: 387, endPoint x: 773, endPoint y: 397, distance: 331.2
click at [773, 397] on div "SME Credit Fields Status Pending Approved Pending FI Initiation 1 Resi Office B…" at bounding box center [1025, 116] width 907 height 659
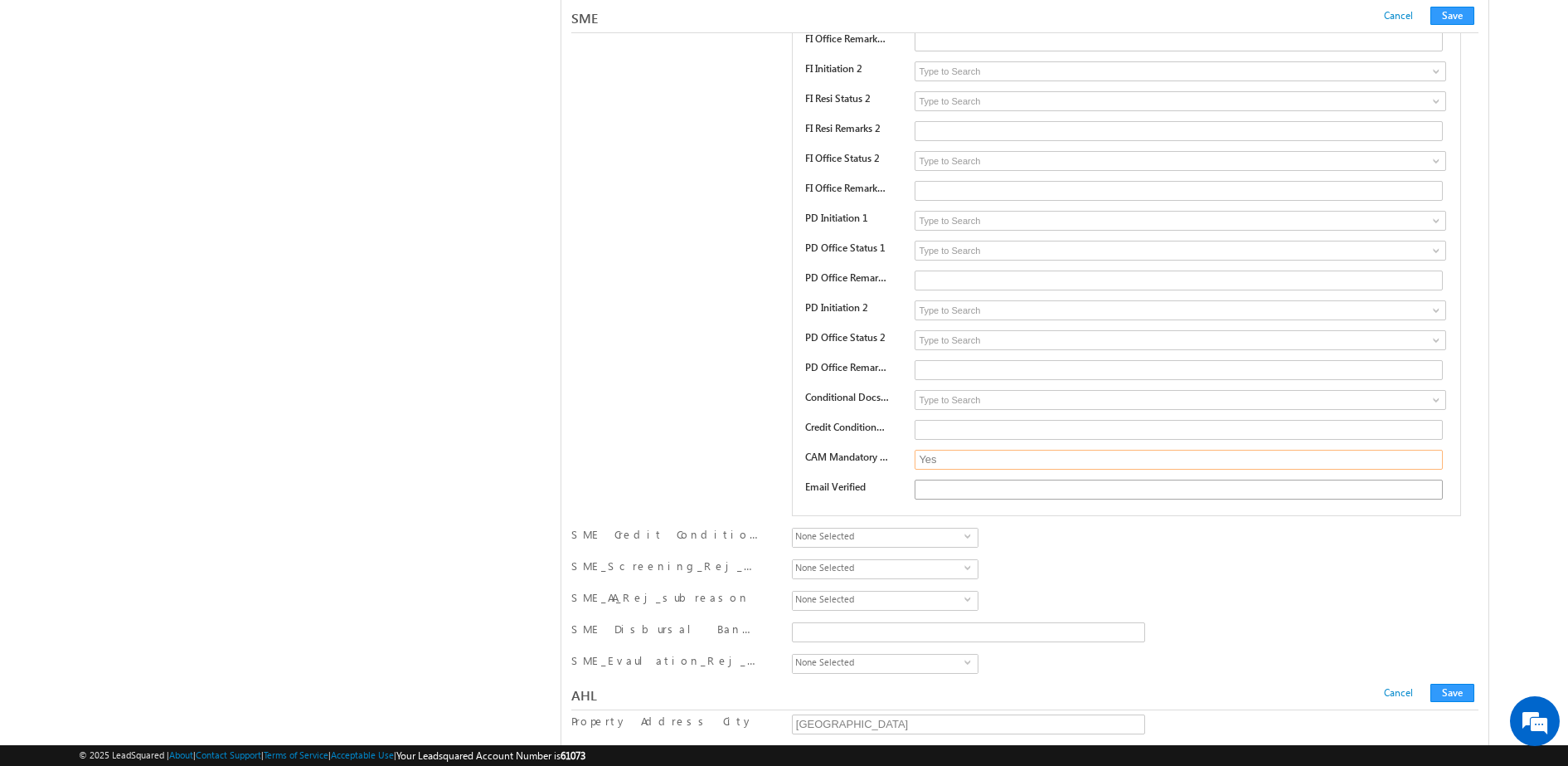
scroll to position [26165, 0]
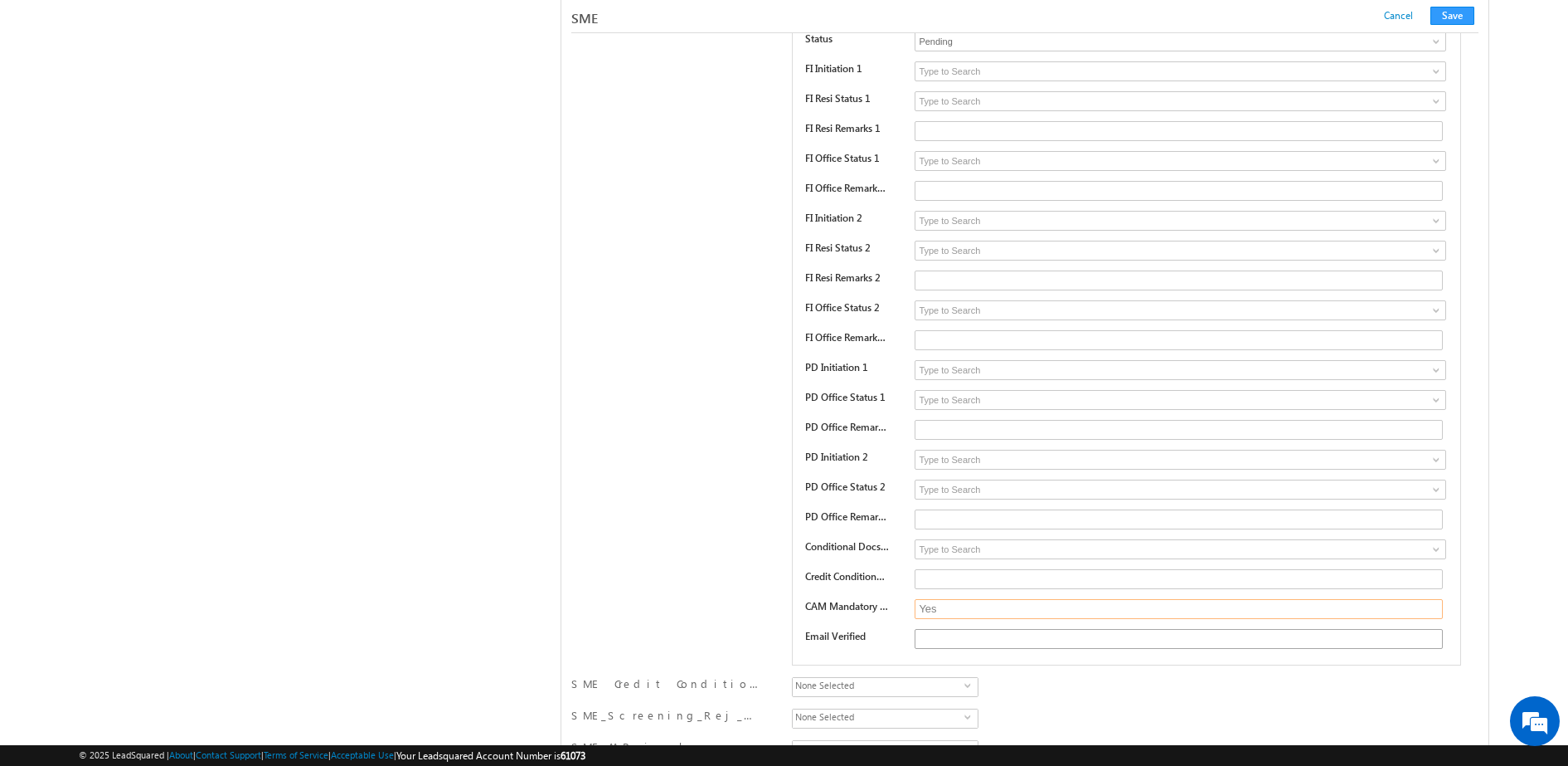
type input "Yes"
drag, startPoint x: 1033, startPoint y: 410, endPoint x: 1456, endPoint y: 16, distance: 578.1
click at [1456, 16] on button "Save" at bounding box center [1453, 16] width 44 height 19
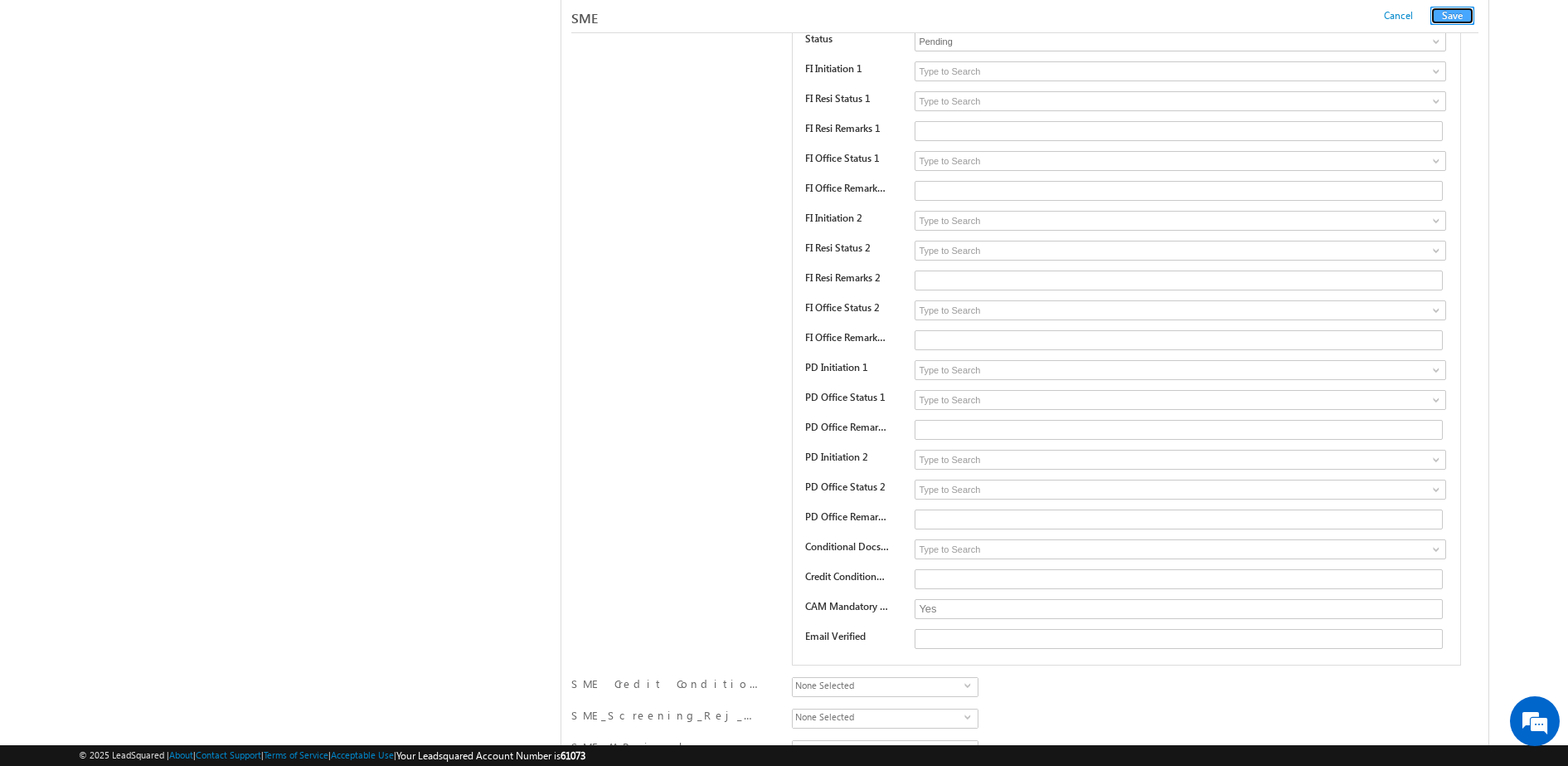
click at [1456, 16] on button "Save" at bounding box center [1453, 16] width 44 height 19
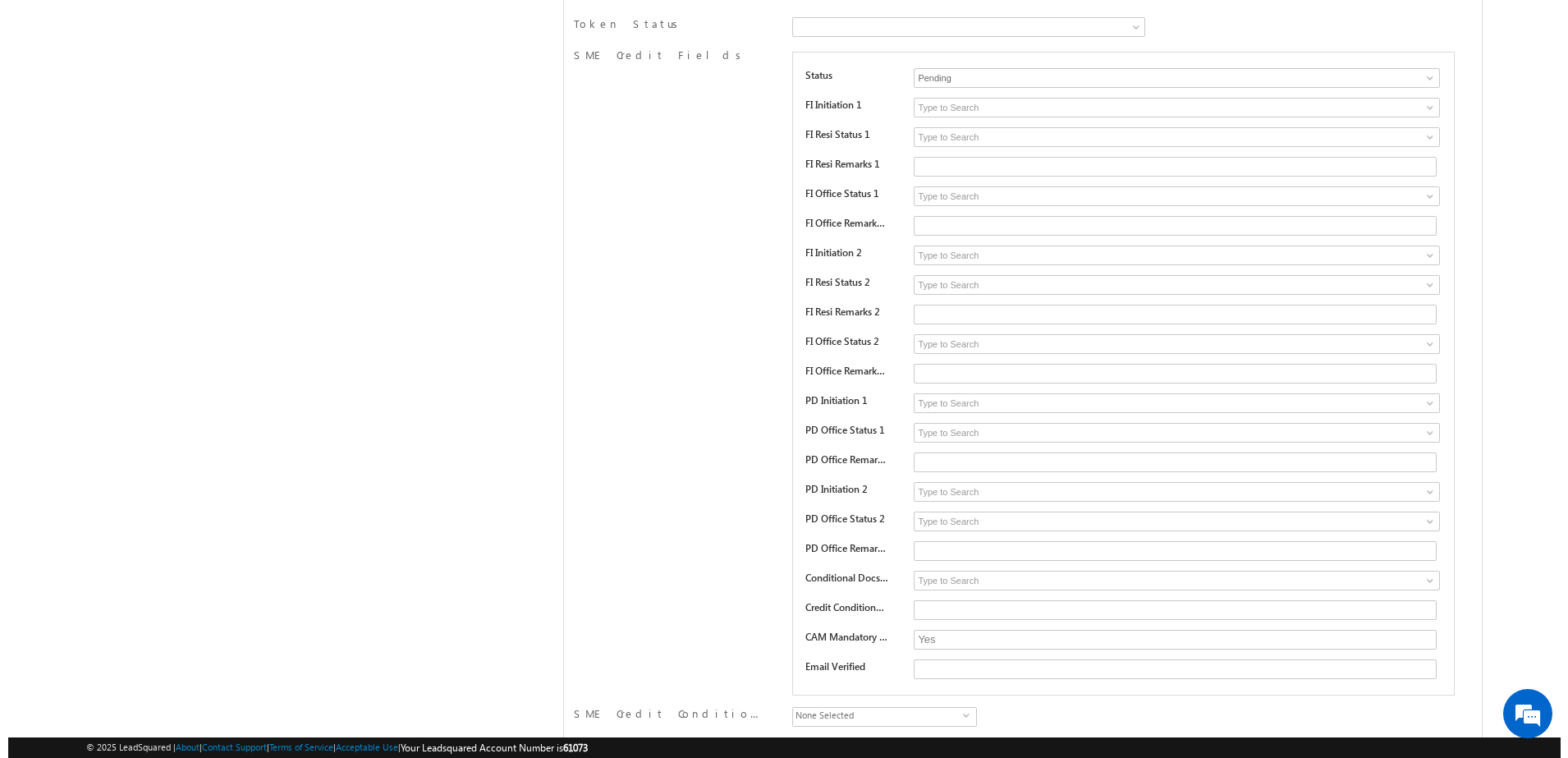
scroll to position [0, 0]
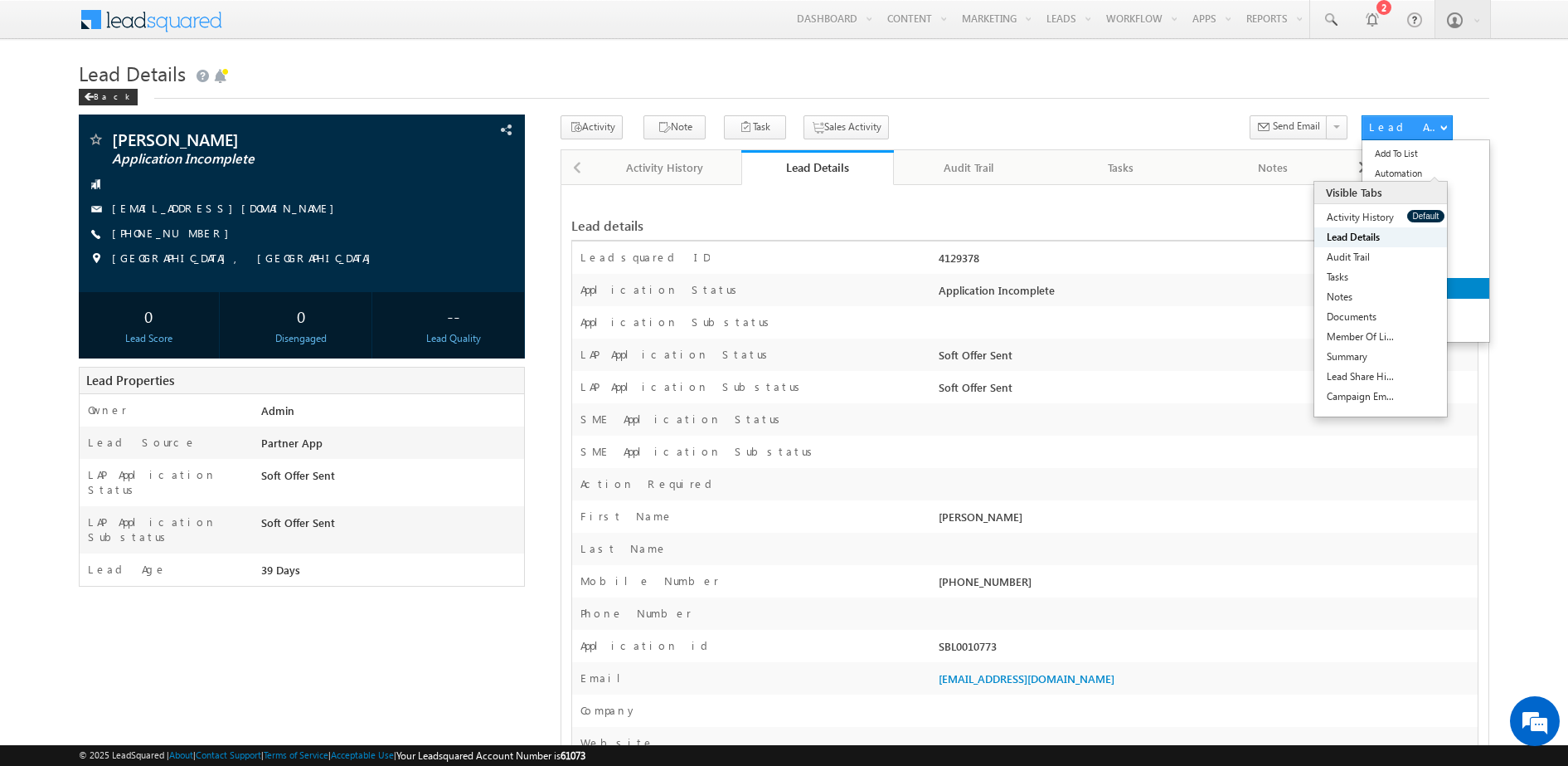
click at [1393, 287] on span "CL Credit" at bounding box center [1399, 287] width 37 height 11
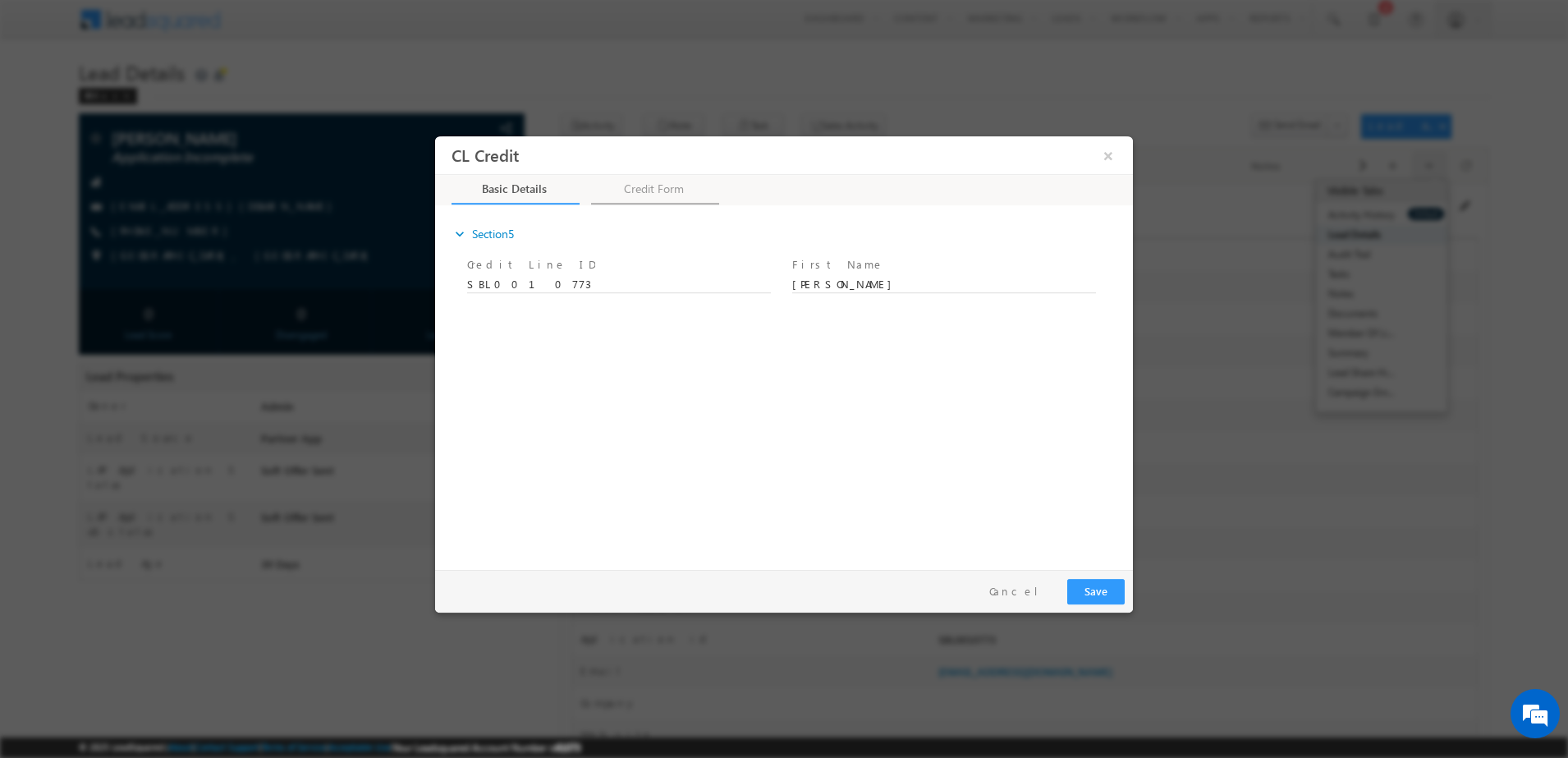
click at [654, 183] on link "Credit Form" at bounding box center [656, 188] width 128 height 29
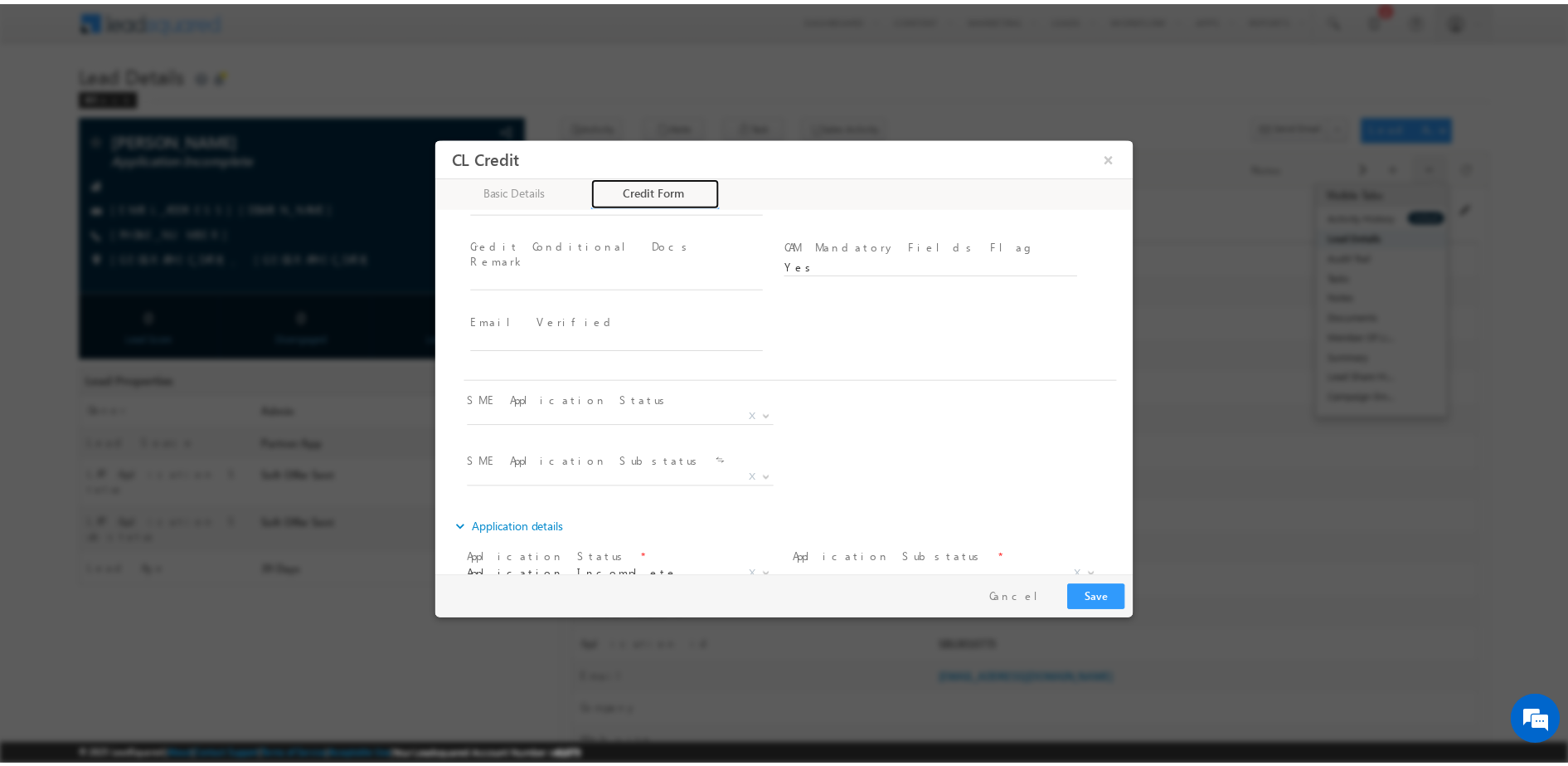
scroll to position [701, 0]
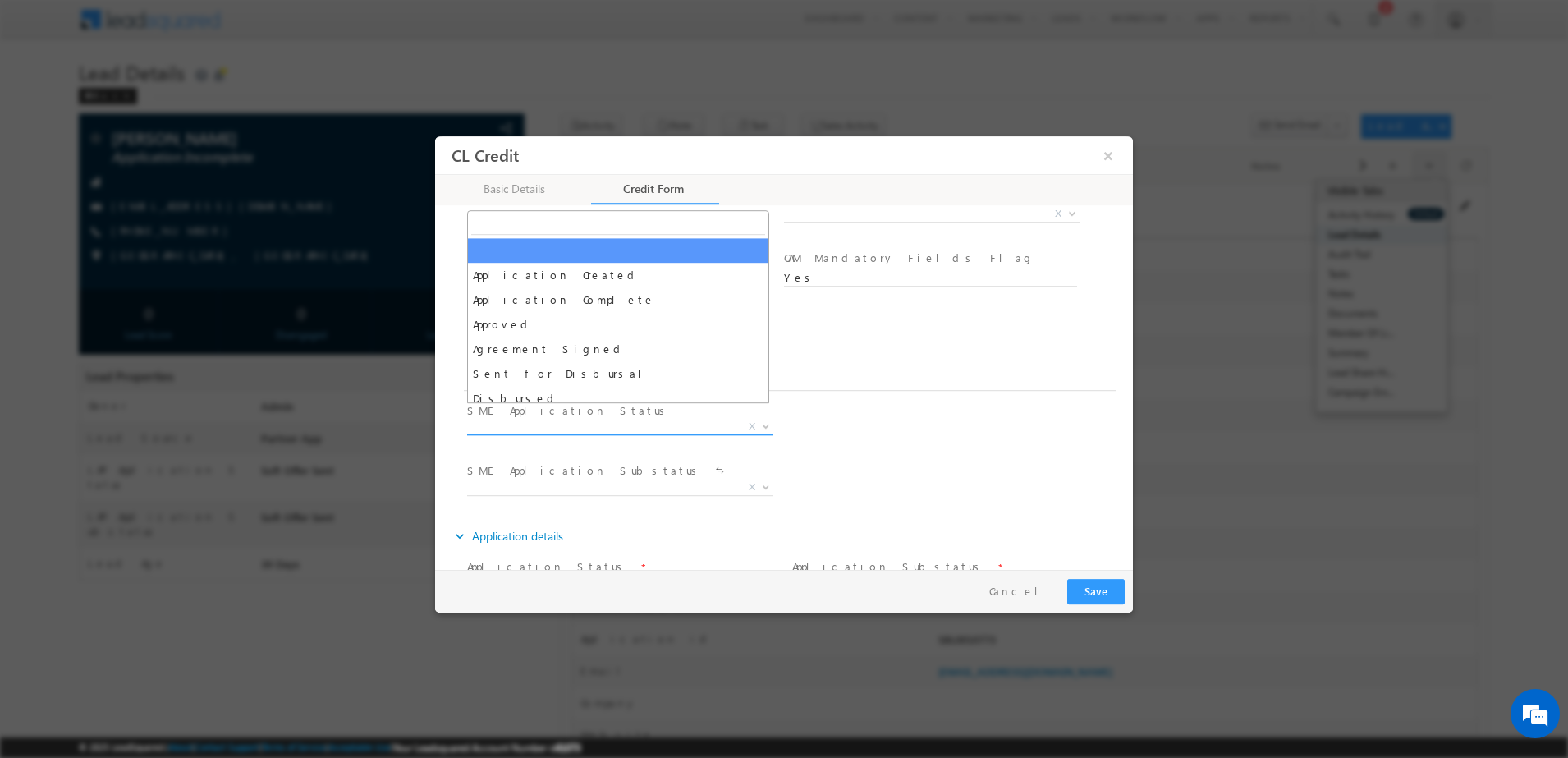
click at [636, 418] on span "X" at bounding box center [620, 426] width 306 height 17
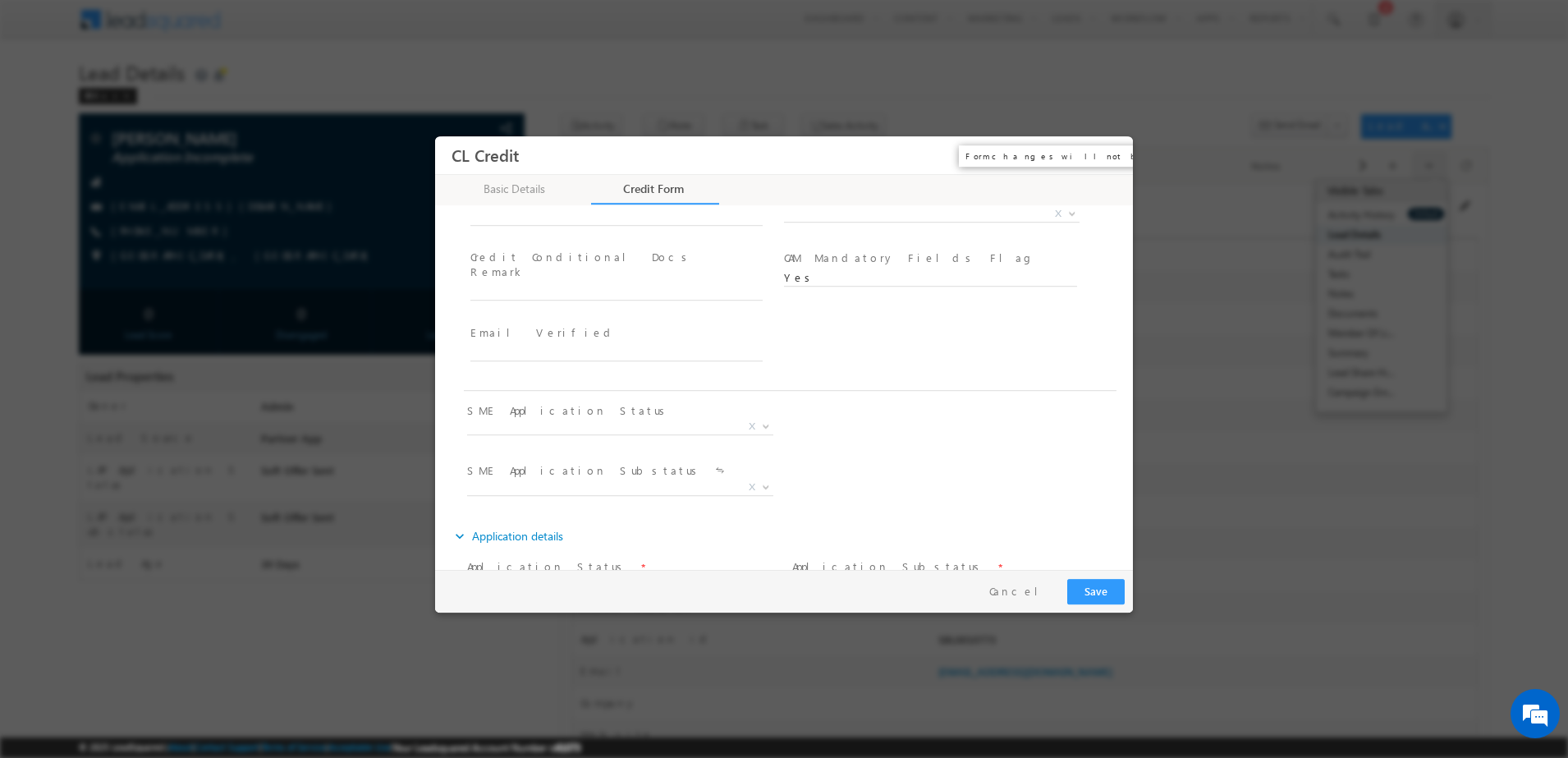
click at [1099, 149] on button "×" at bounding box center [1108, 154] width 28 height 30
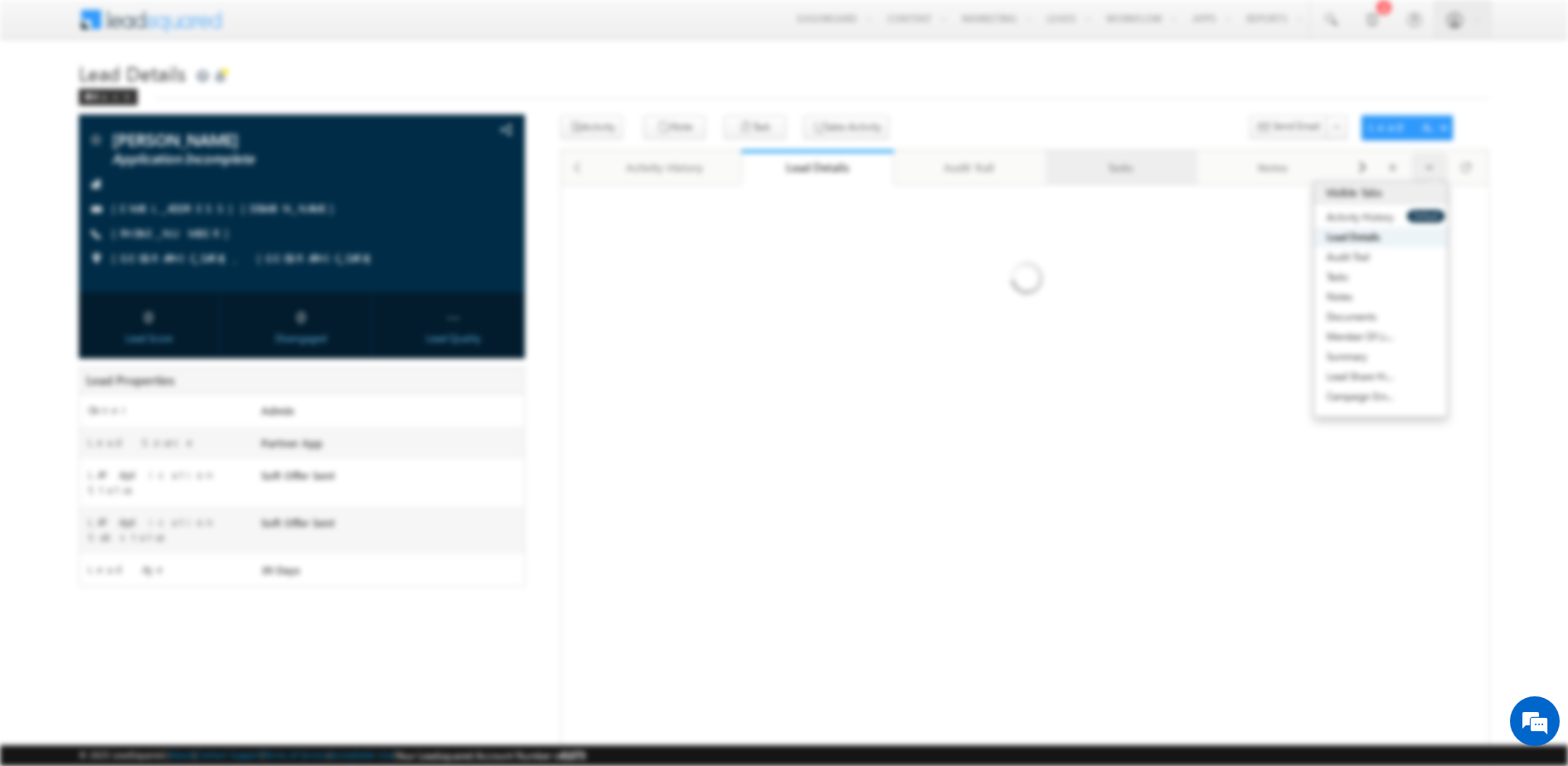
drag, startPoint x: 671, startPoint y: 13, endPoint x: 1110, endPoint y: 156, distance: 461.7
click at [1110, 156] on body "Menu Admin cards .uat@ money oncli [DOMAIN_NAME] m" at bounding box center [784, 428] width 1568 height 857
